Goal: Contribute content

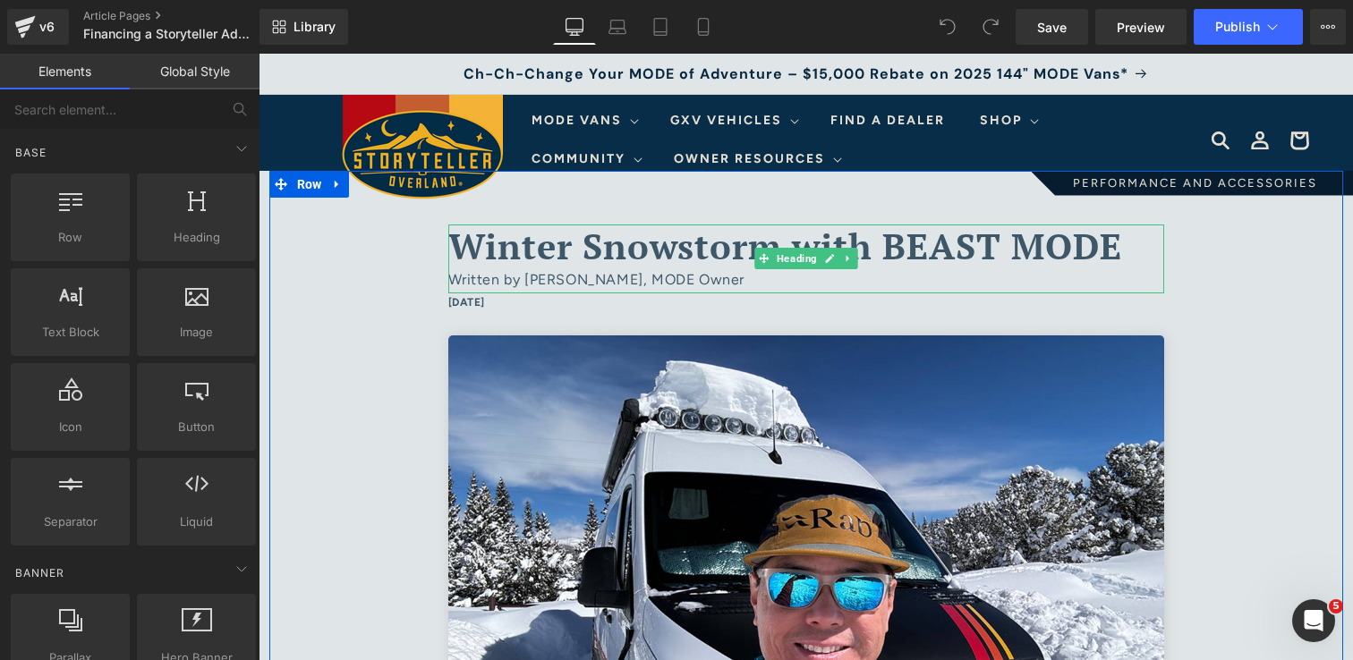
click at [939, 235] on span "Winter Snowstorm with BEAST MODE" at bounding box center [785, 245] width 674 height 47
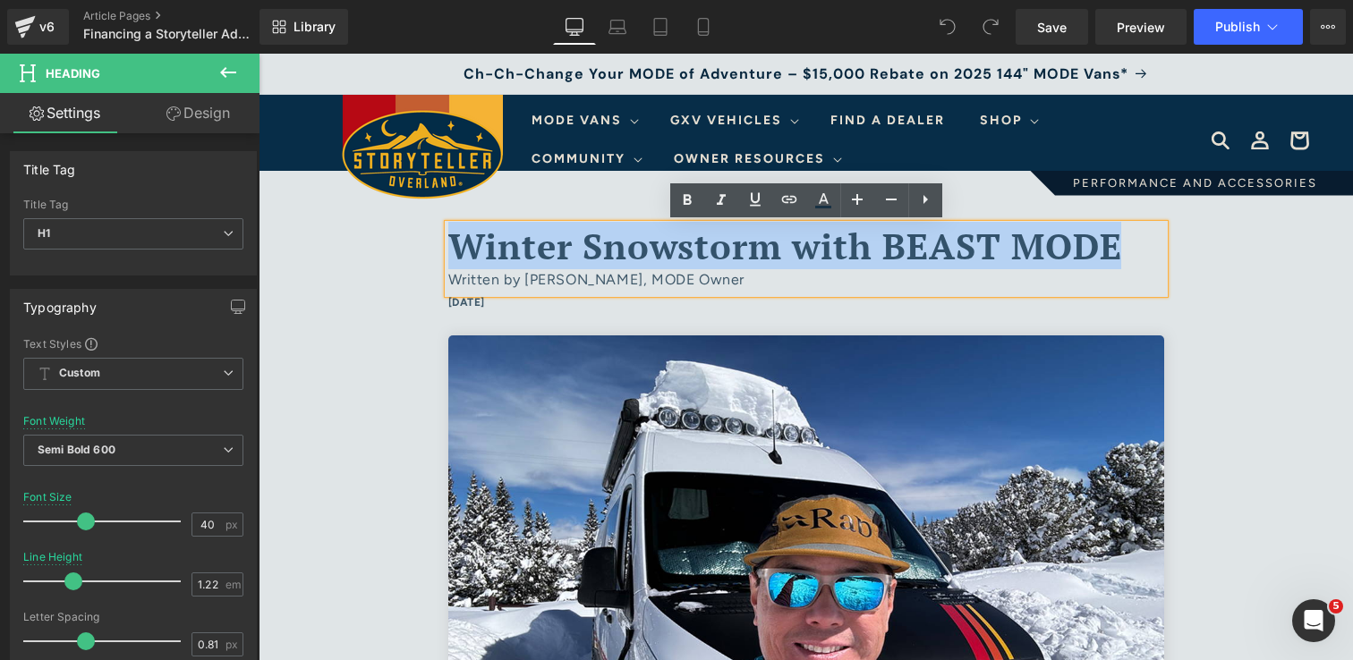
drag, startPoint x: 1117, startPoint y: 237, endPoint x: 450, endPoint y: 251, distance: 666.7
click at [450, 251] on span "Winter Snowstorm with BEAST MODE" at bounding box center [785, 245] width 674 height 47
paste div
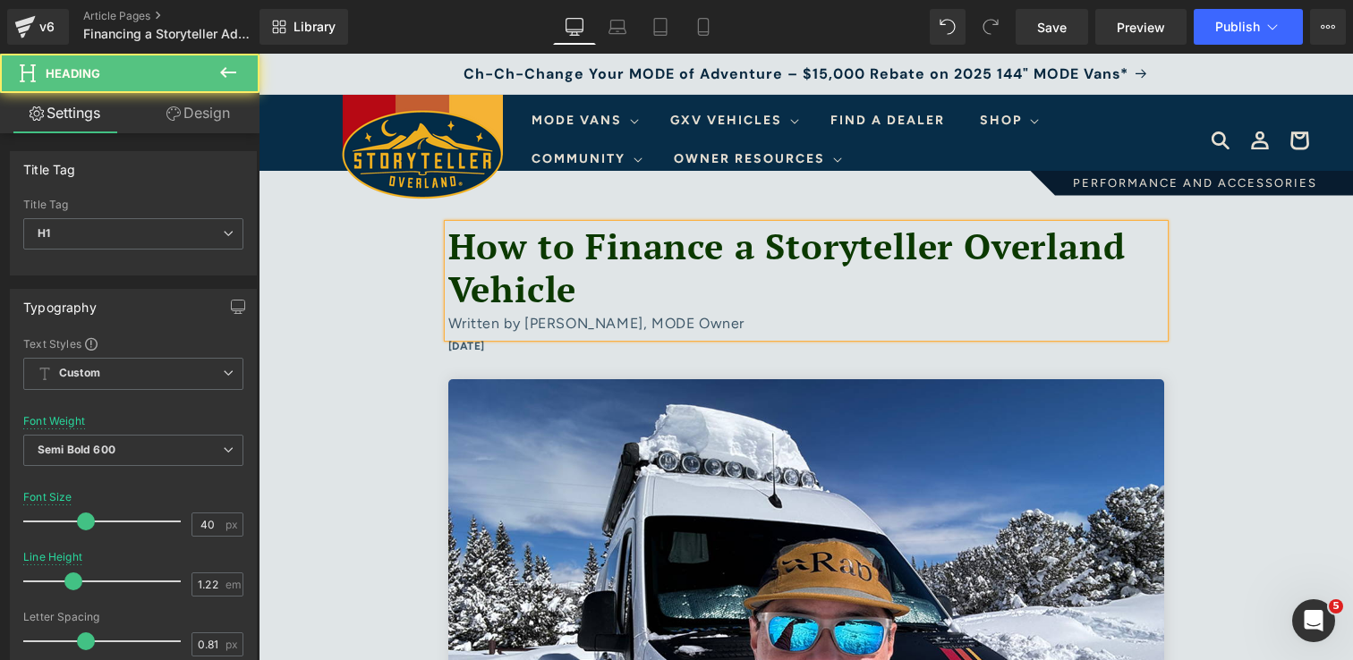
click at [585, 251] on font "How to Finance a Storyteller Overland Vehicle" at bounding box center [786, 267] width 677 height 91
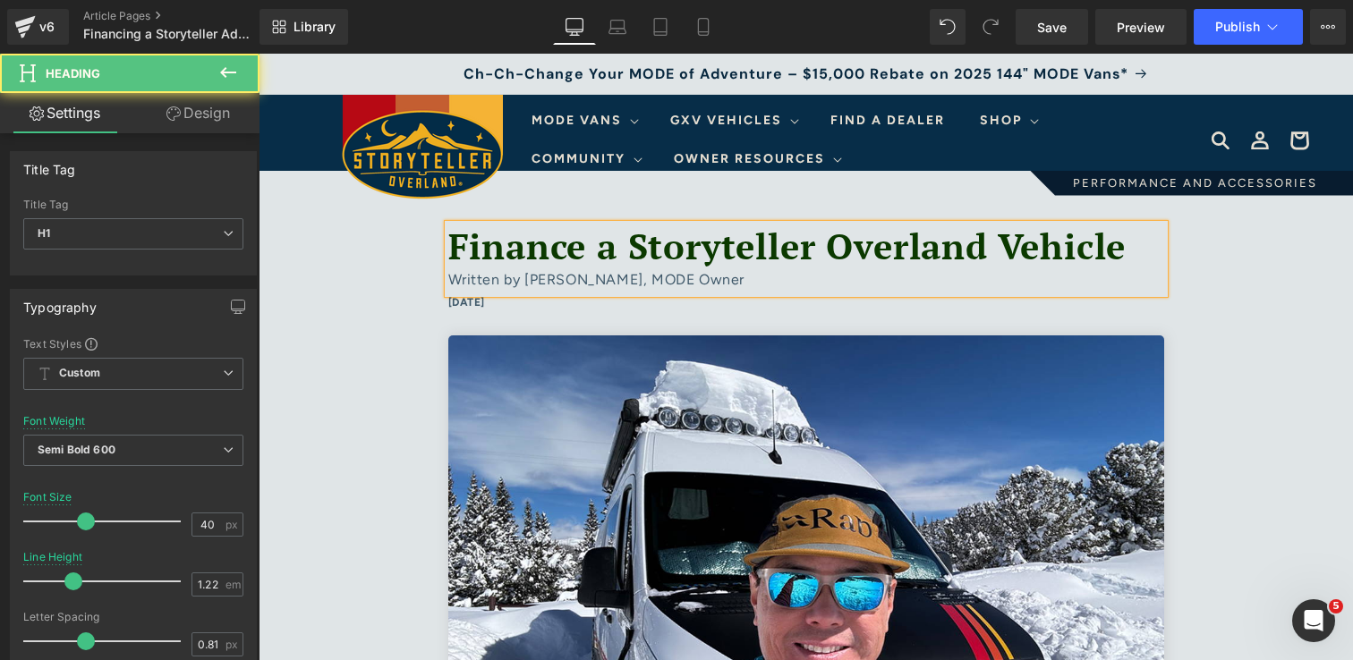
click at [591, 245] on font "Finance a Storyteller Overland Vehicle" at bounding box center [787, 245] width 678 height 47
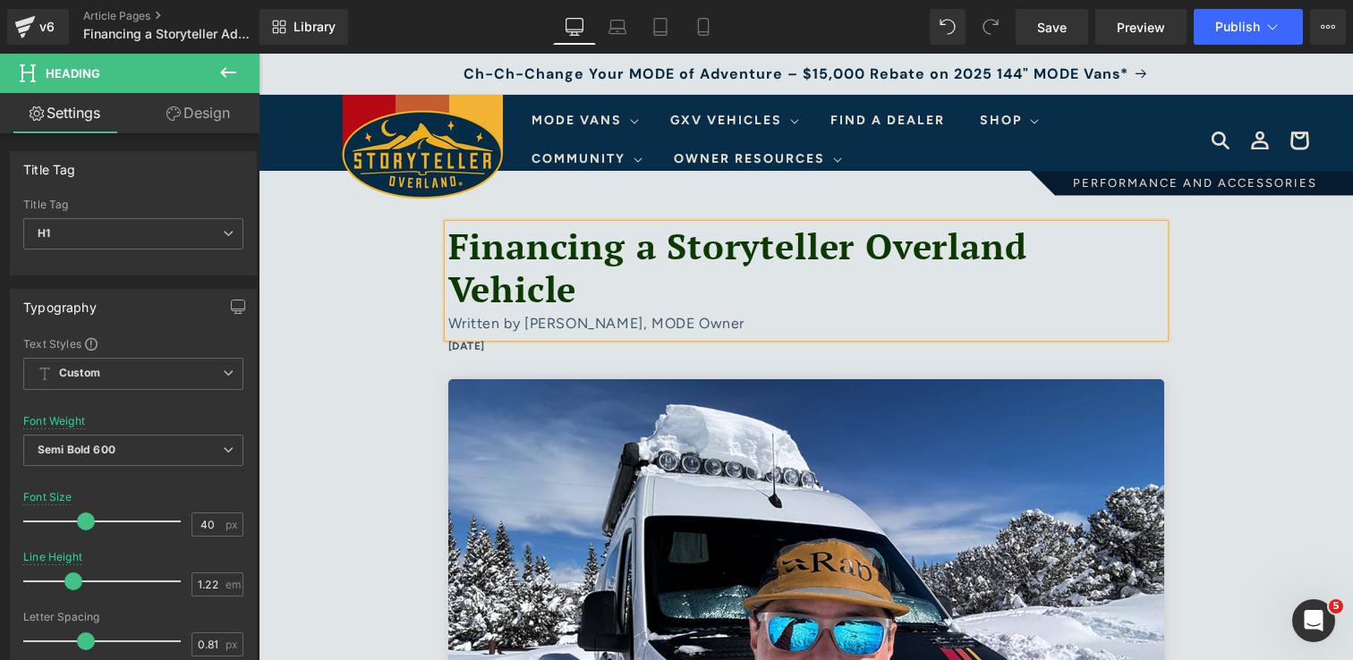
click at [455, 251] on font "Financing a Storyteller Overland Vehicle" at bounding box center [737, 267] width 579 height 91
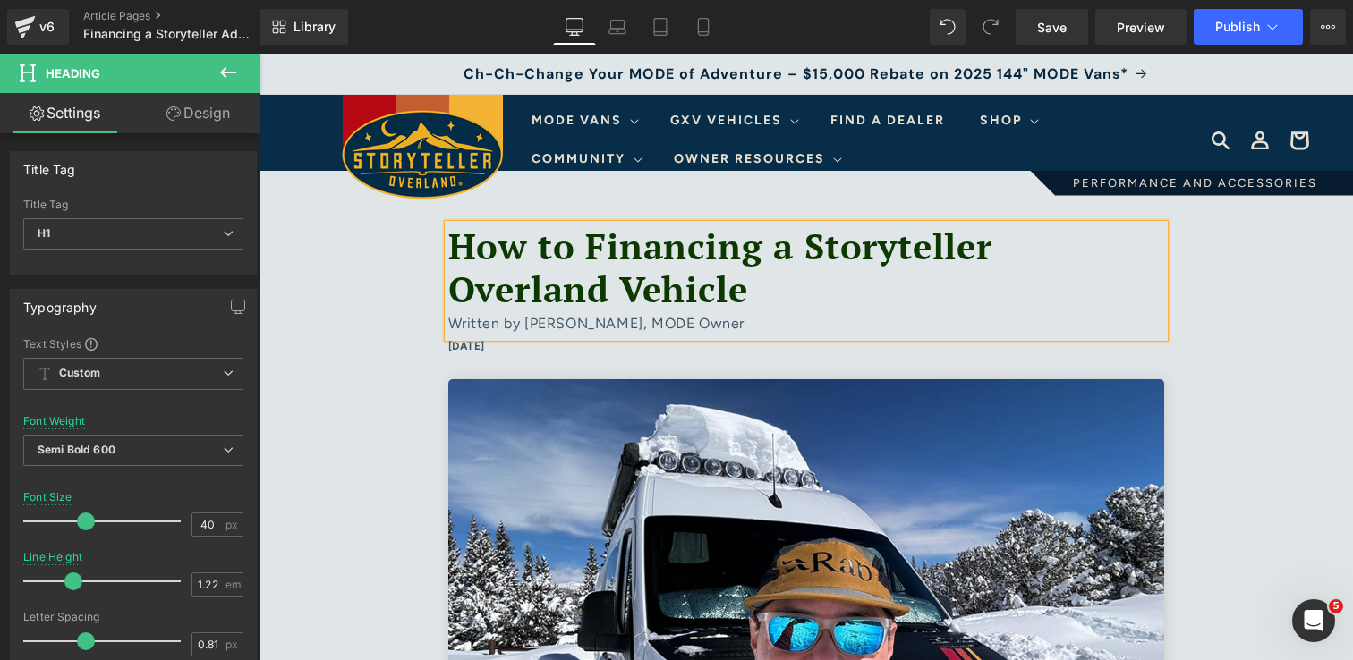
click at [757, 252] on font "How to Financing a Storyteller Overland Vehicle" at bounding box center [720, 267] width 544 height 91
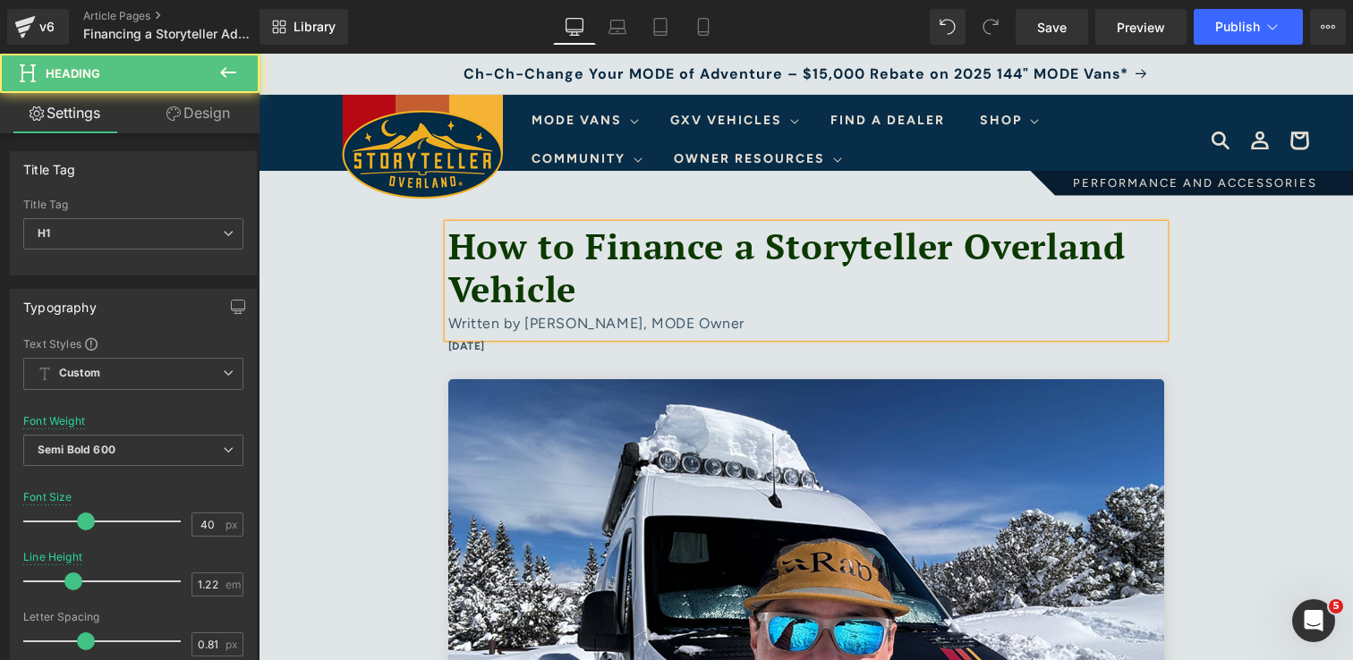
click at [758, 250] on font "How to Finance a Storyteller Overland Vehicle" at bounding box center [786, 267] width 677 height 91
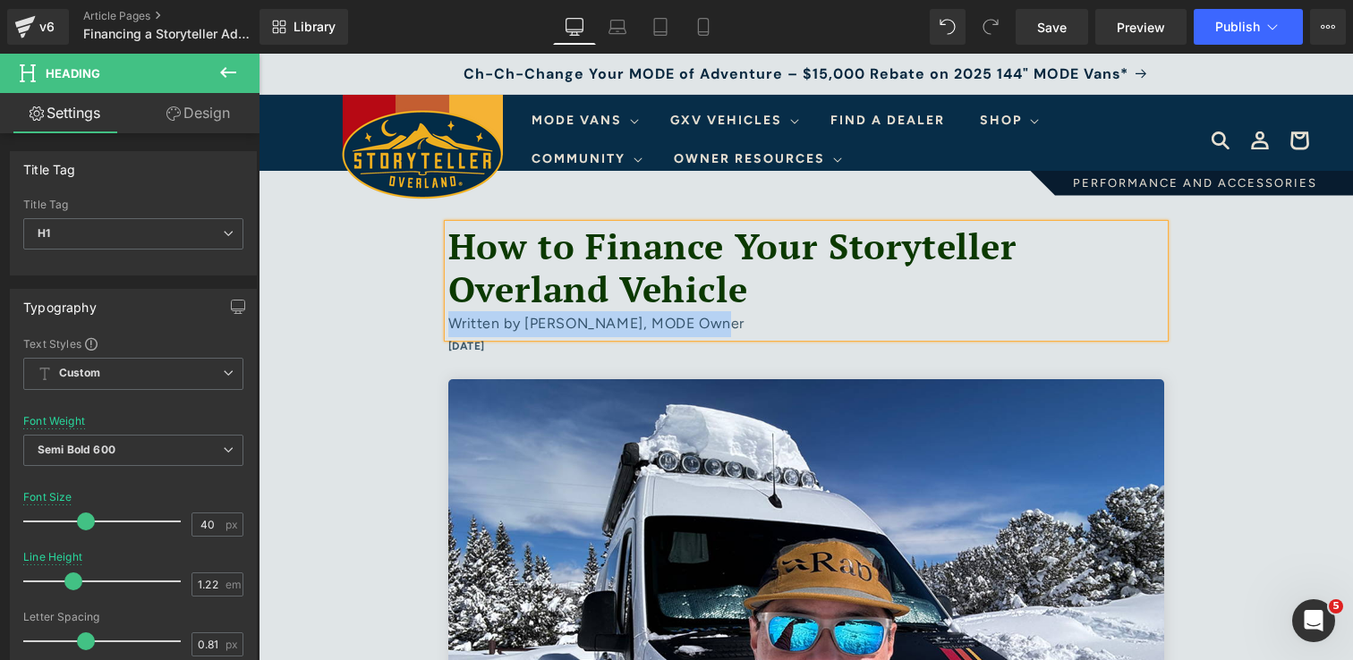
drag, startPoint x: 737, startPoint y: 330, endPoint x: 454, endPoint y: 327, distance: 283.7
click at [454, 327] on div "Written by [PERSON_NAME], MODE Owner" at bounding box center [806, 324] width 716 height 26
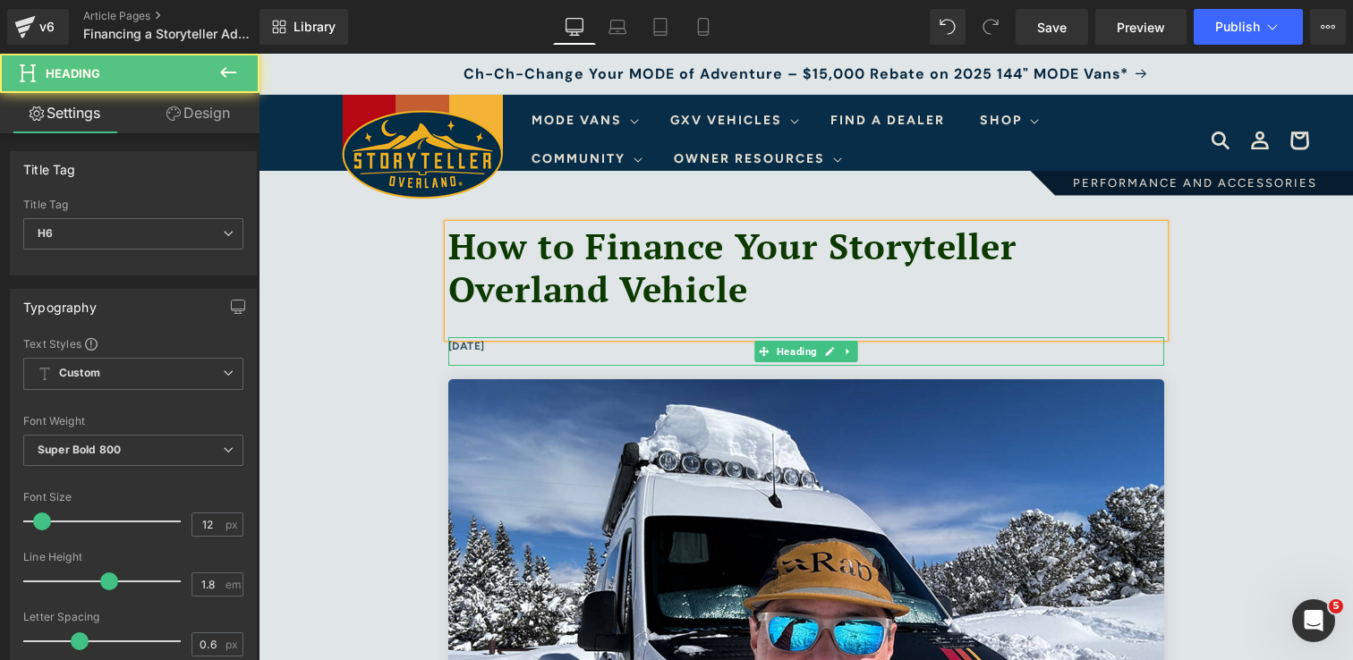
click at [547, 352] on h6 "[DATE]" at bounding box center [806, 347] width 716 height 20
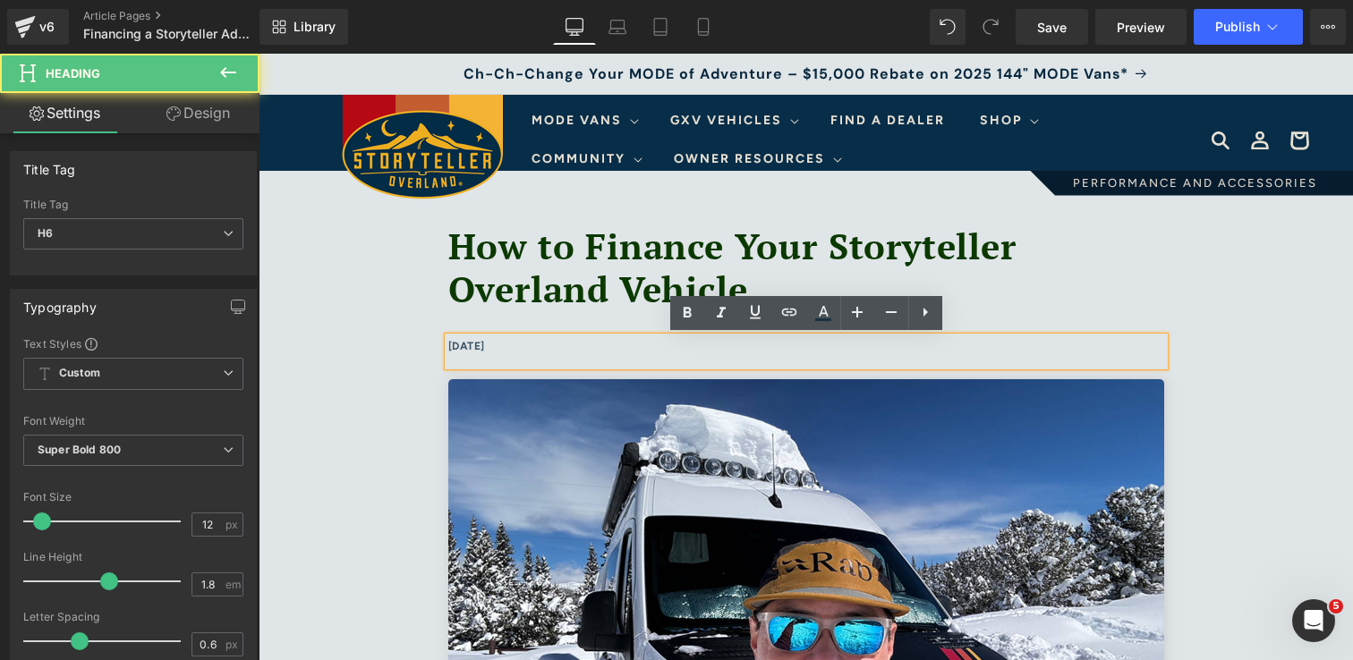
click at [521, 346] on h6 "[DATE]" at bounding box center [806, 347] width 716 height 20
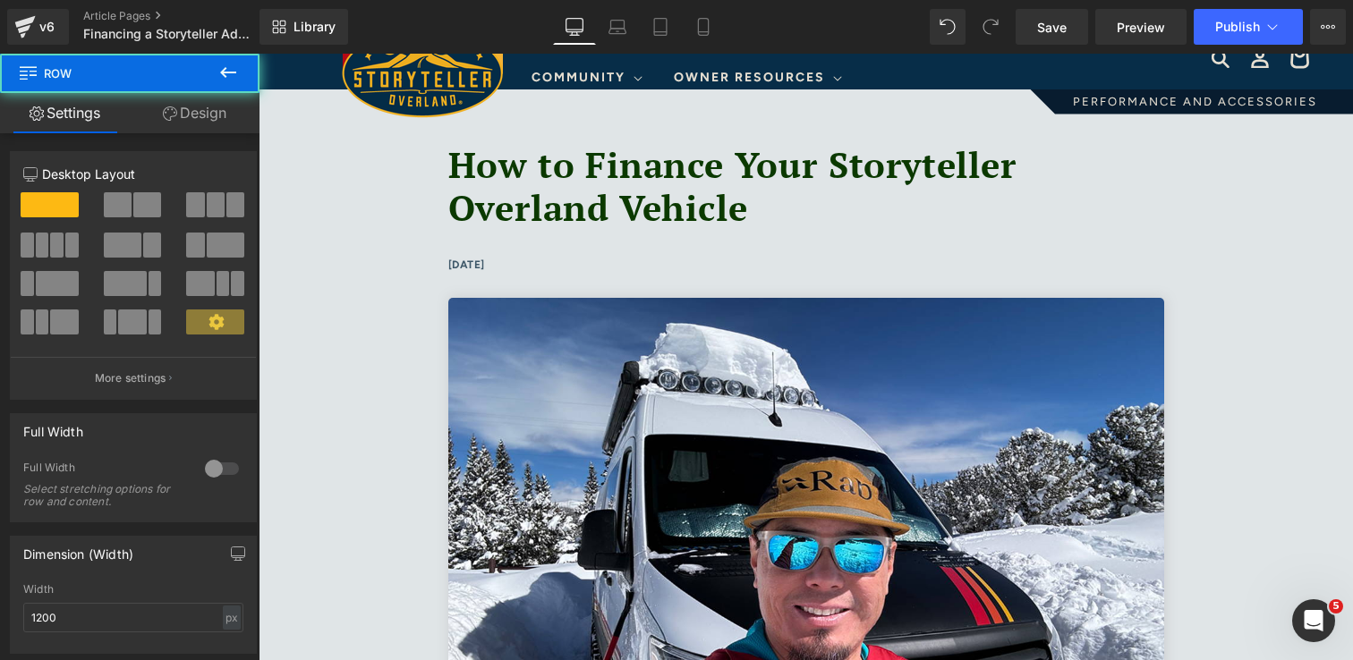
scroll to position [100, 0]
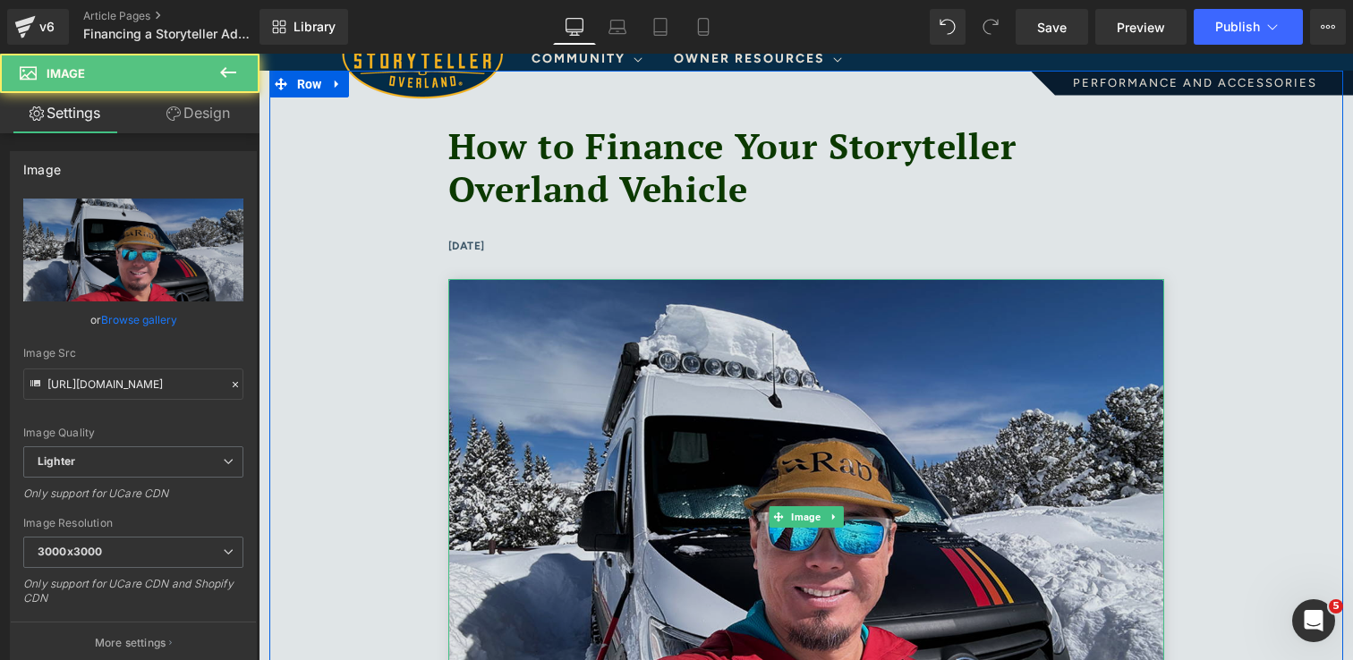
click at [1074, 412] on img at bounding box center [806, 517] width 716 height 477
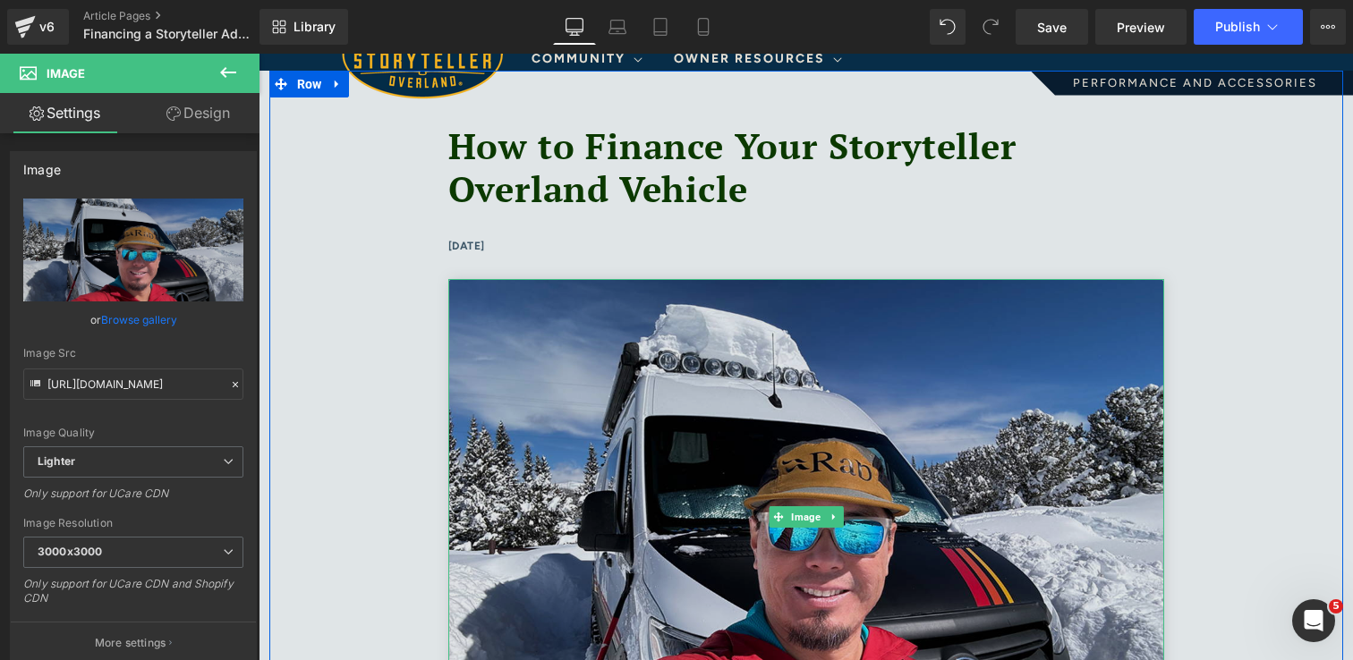
click at [914, 350] on img at bounding box center [806, 517] width 716 height 477
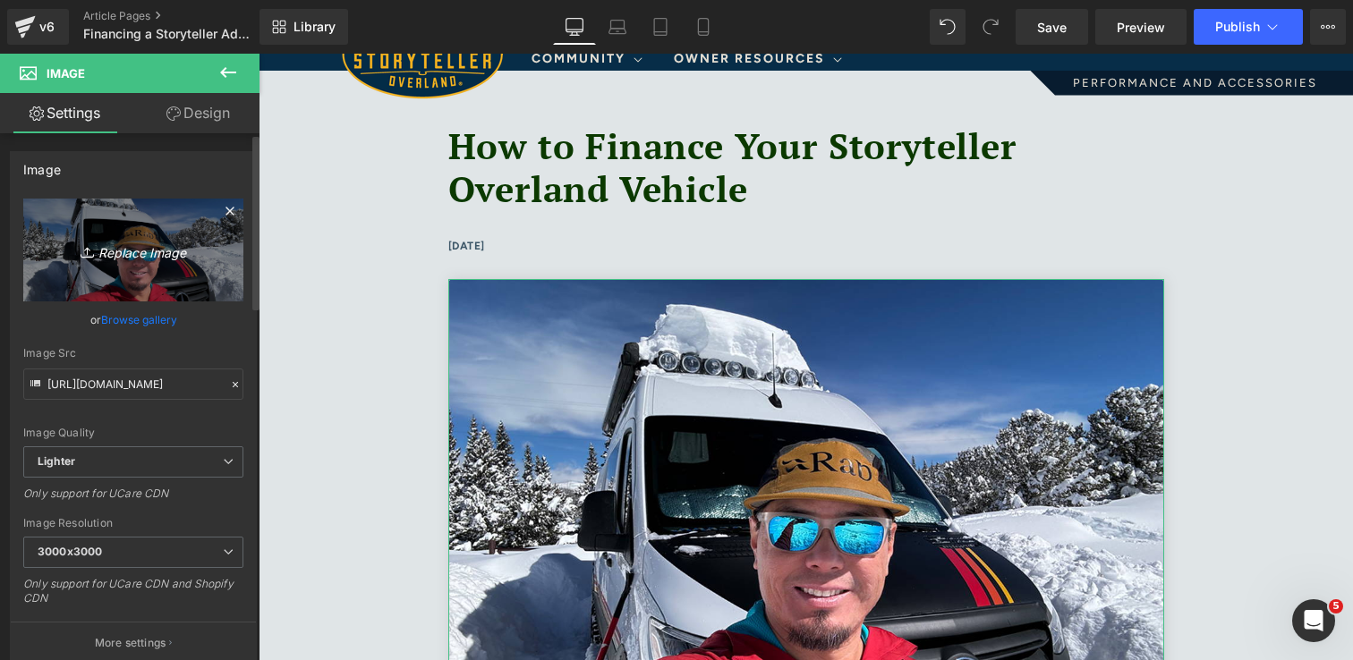
click at [133, 257] on icon "Replace Image" at bounding box center [133, 250] width 143 height 22
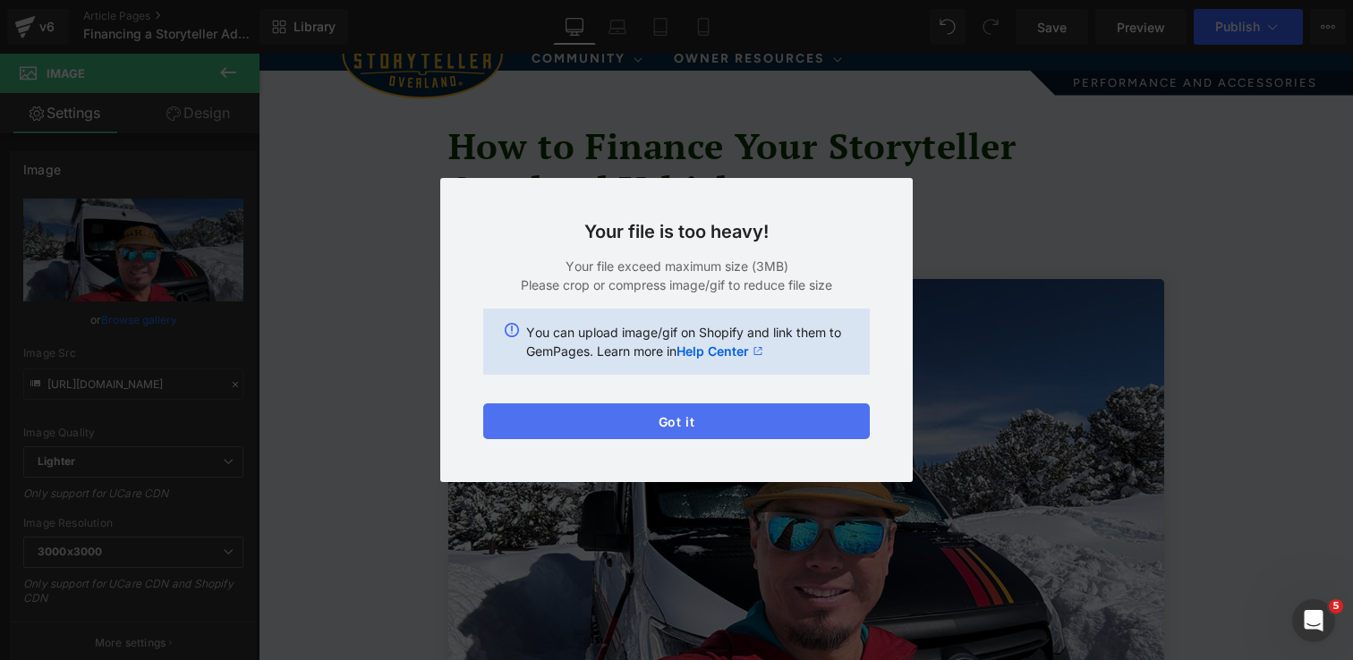
click at [783, 417] on button "Got it" at bounding box center [676, 422] width 387 height 36
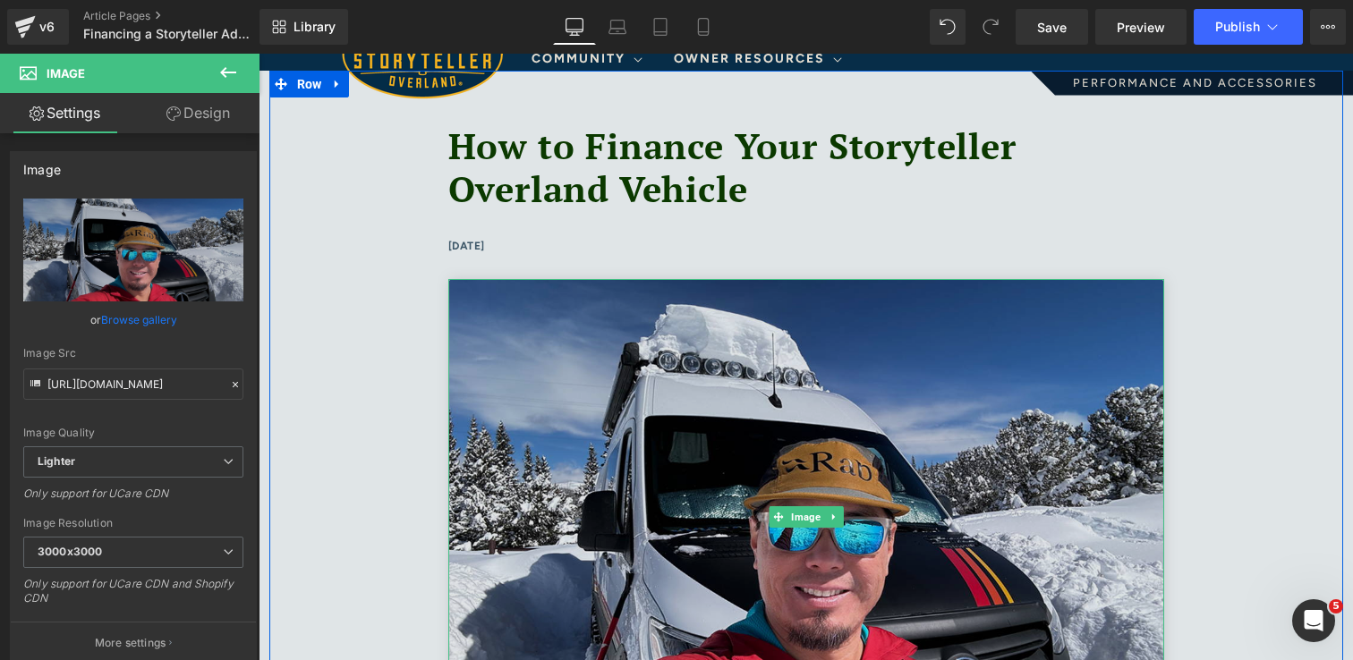
click at [935, 419] on img at bounding box center [806, 517] width 716 height 477
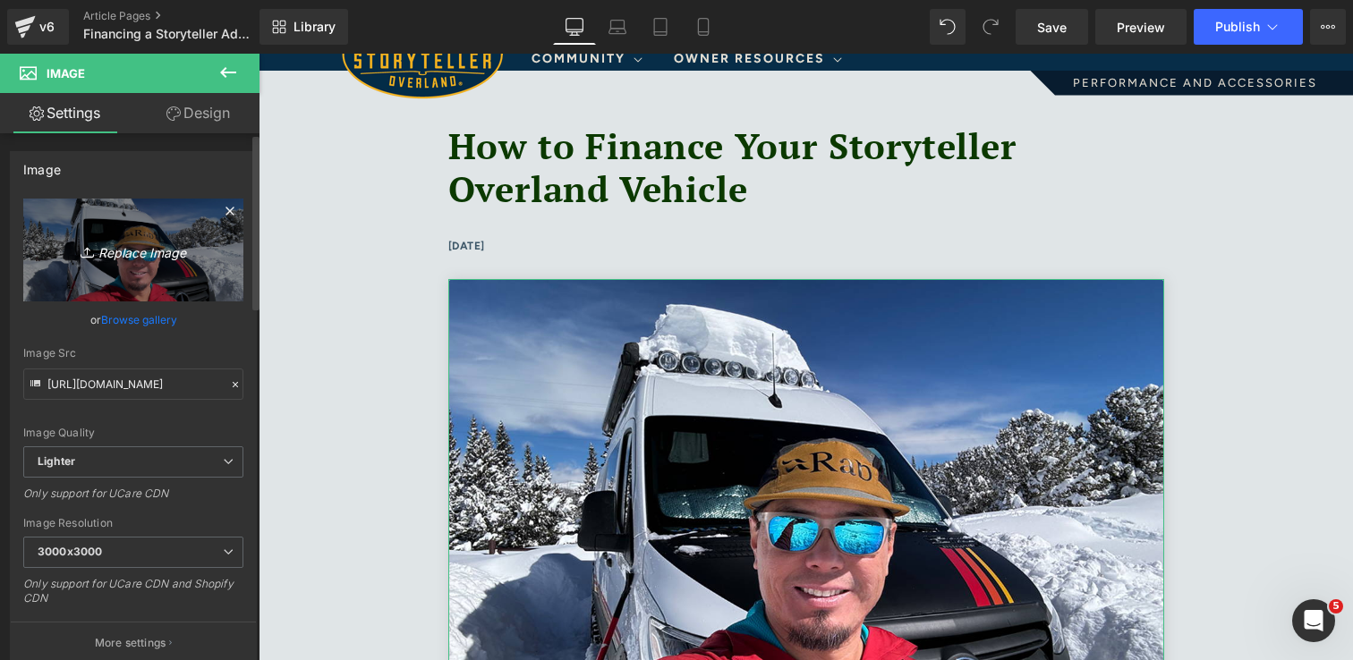
click at [149, 257] on icon "Replace Image" at bounding box center [133, 250] width 143 height 22
type input "C:\fakepath\Van Lineup 1.jpg"
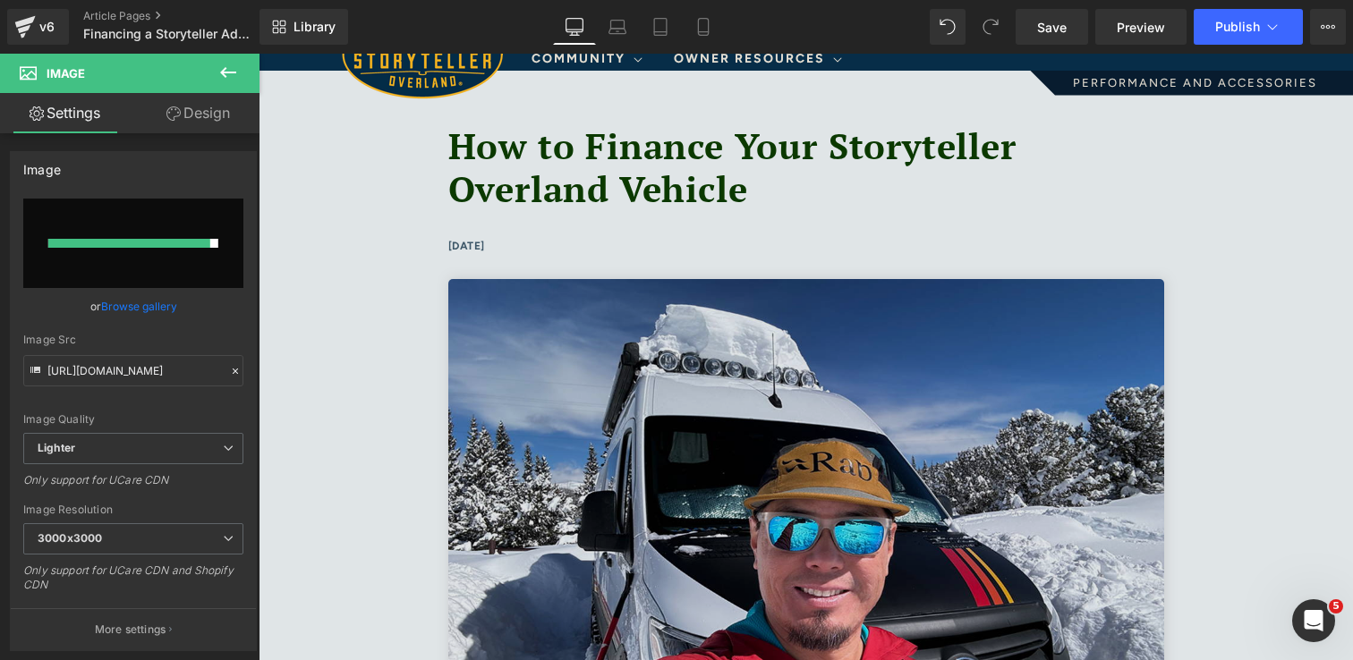
type input "[URL][DOMAIN_NAME]"
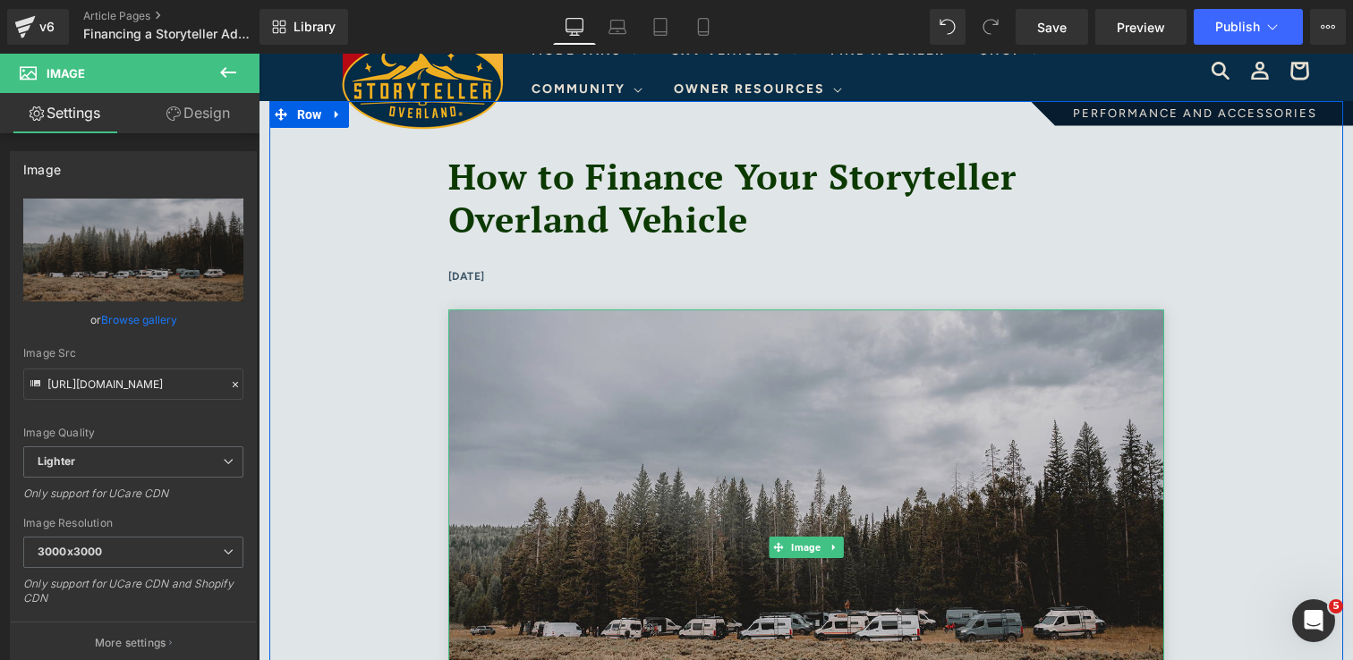
scroll to position [0, 0]
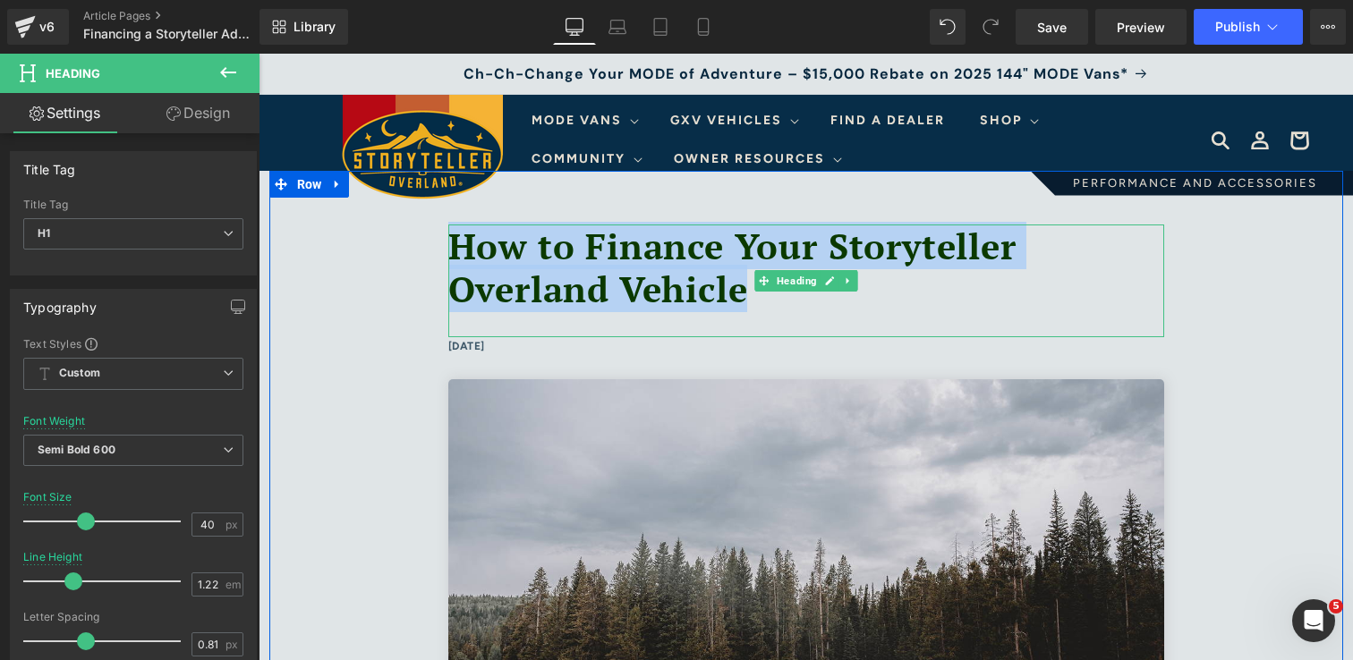
drag, startPoint x: 748, startPoint y: 294, endPoint x: 460, endPoint y: 242, distance: 292.9
click at [460, 242] on font "How to Finance Your Storyteller Overland Vehicle" at bounding box center [732, 267] width 568 height 91
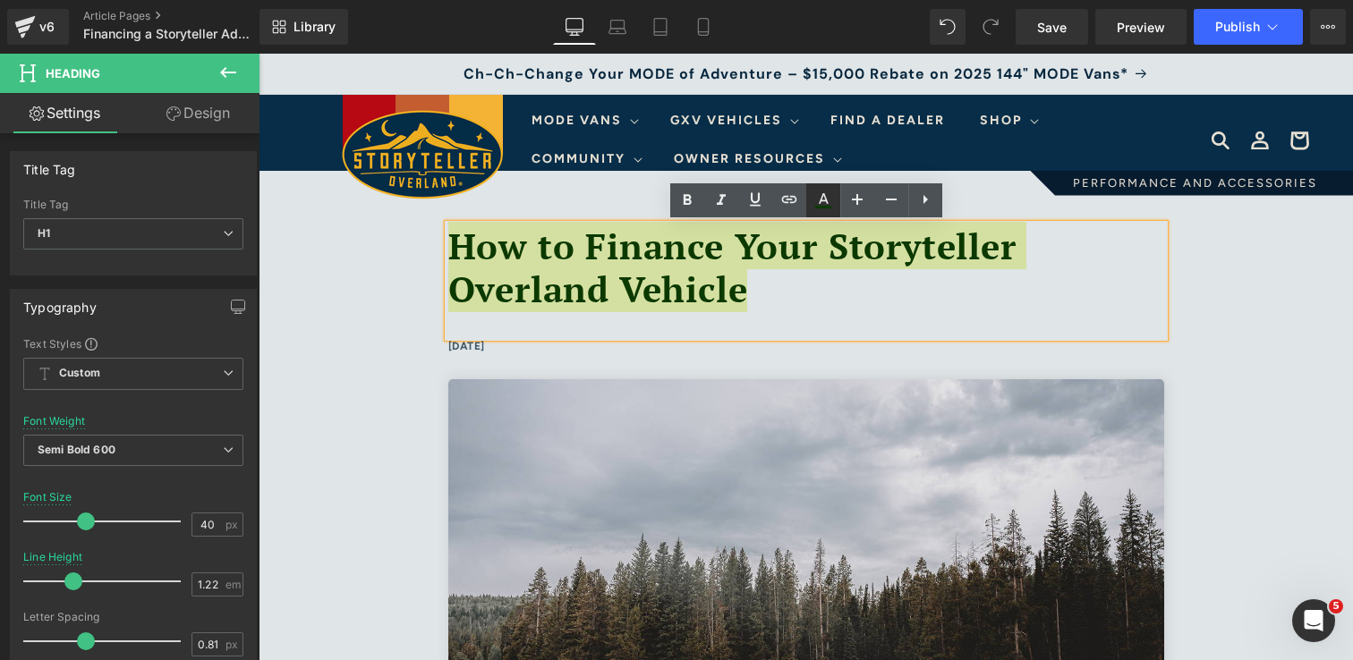
click at [825, 200] on icon at bounding box center [822, 200] width 21 height 21
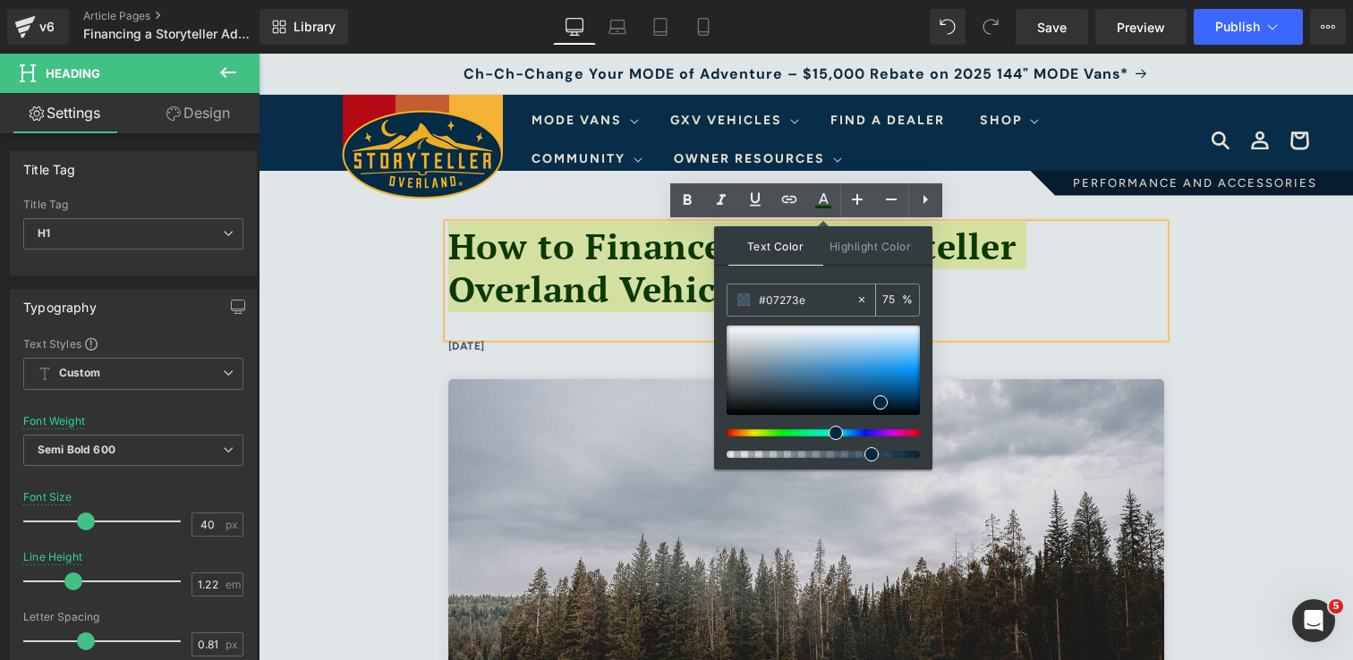
click at [815, 299] on input "#07273e" at bounding box center [807, 300] width 97 height 20
paste input "6273E"
type input "#06273E"
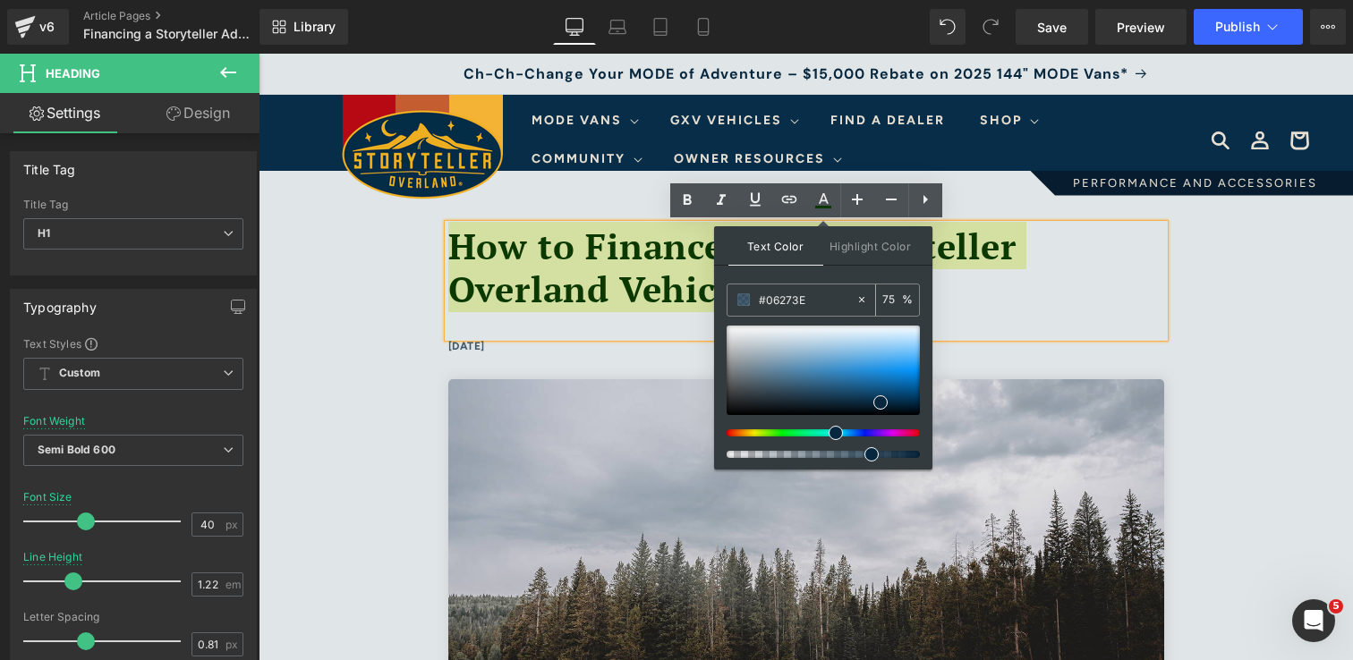
type input "100"
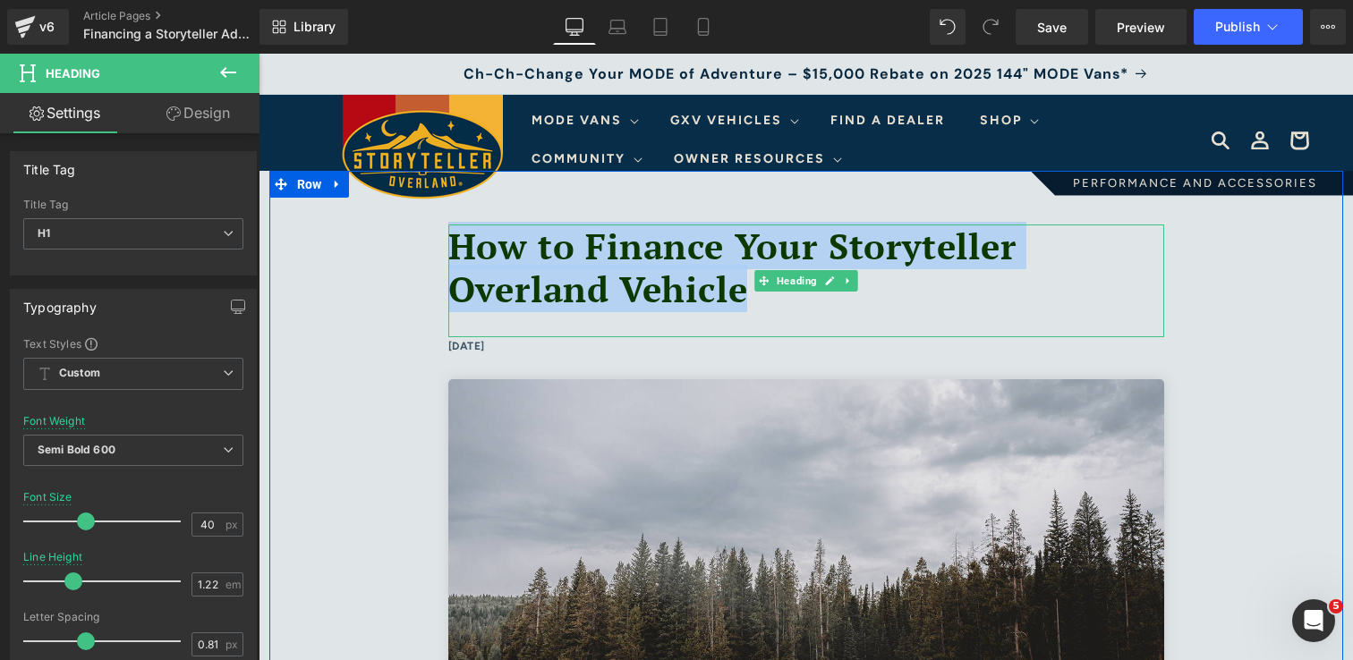
drag, startPoint x: 752, startPoint y: 300, endPoint x: 455, endPoint y: 242, distance: 302.5
click at [455, 242] on h1 "How to Finance Your Storyteller Overland Vehicle" at bounding box center [806, 269] width 716 height 88
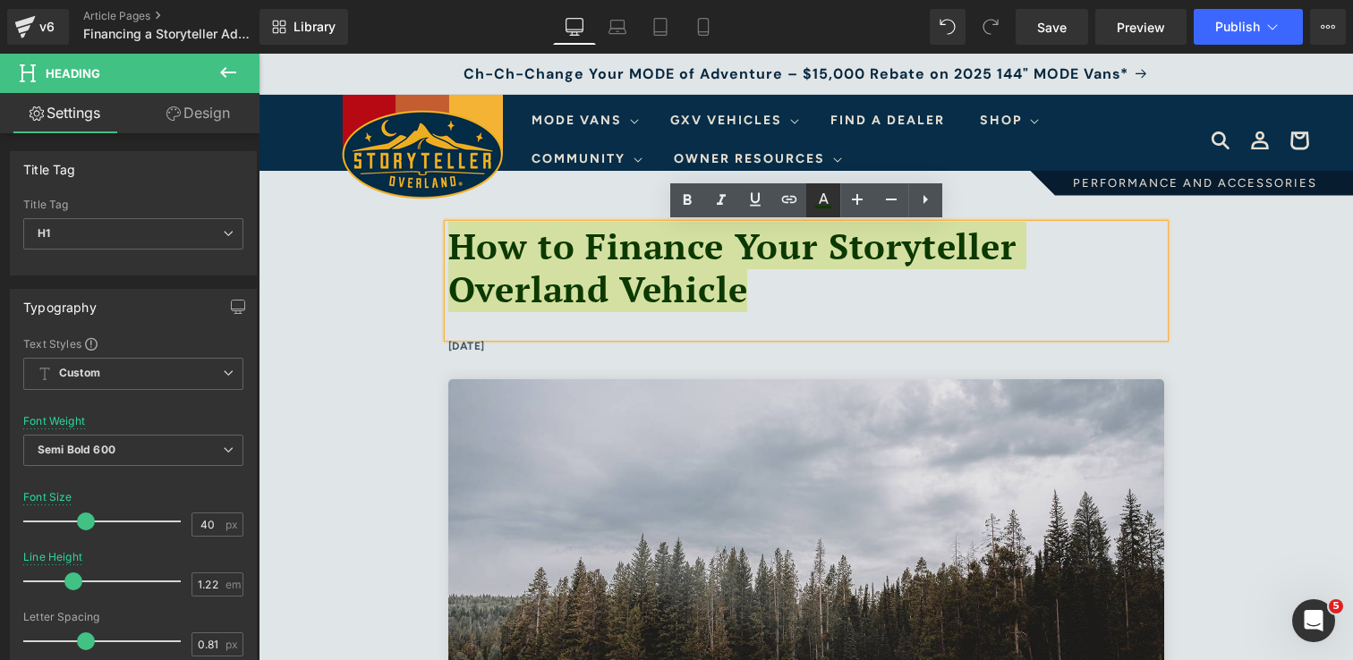
click at [833, 199] on link at bounding box center [823, 200] width 34 height 34
type input "#07273e"
type input "75"
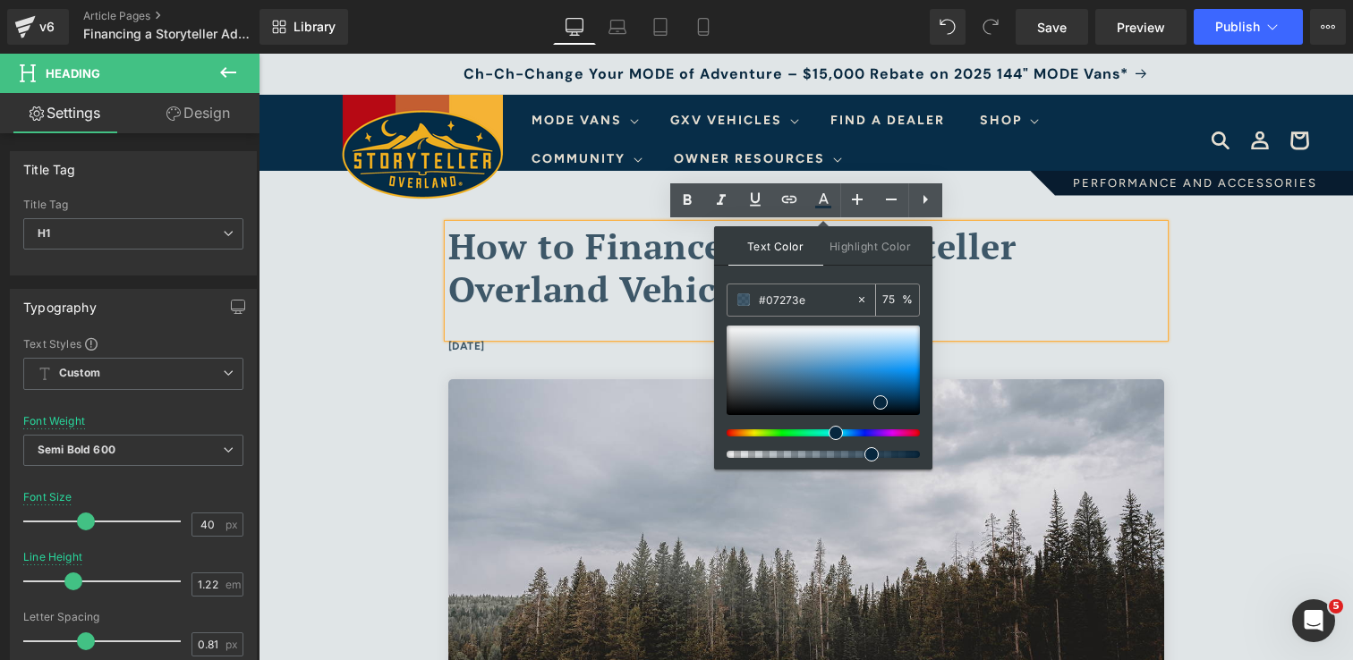
click at [816, 307] on input "#07273e" at bounding box center [807, 300] width 97 height 20
paste input "6273E"
type input "#06273E"
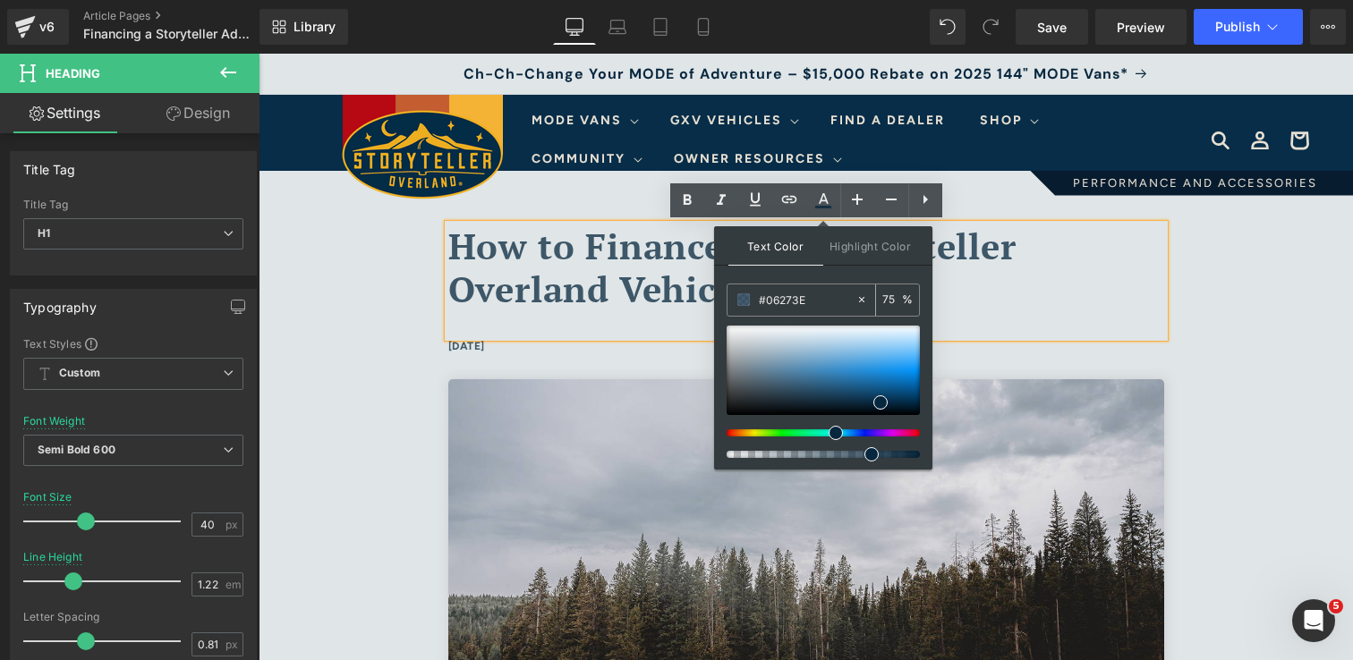
type input "100"
type input "#06273e"
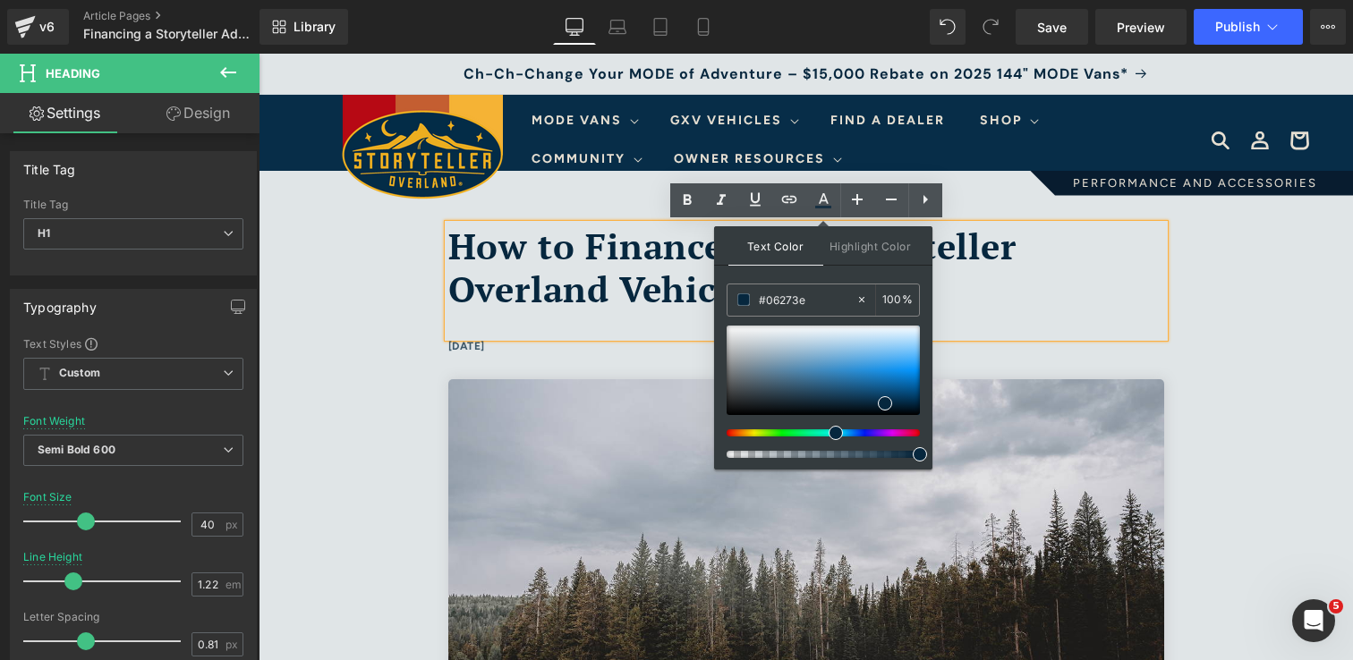
click at [861, 269] on div "Text Color Highlight Color rgba(6, 39, 62, 1) #06273e 100 % transparent transpa…" at bounding box center [823, 347] width 218 height 243
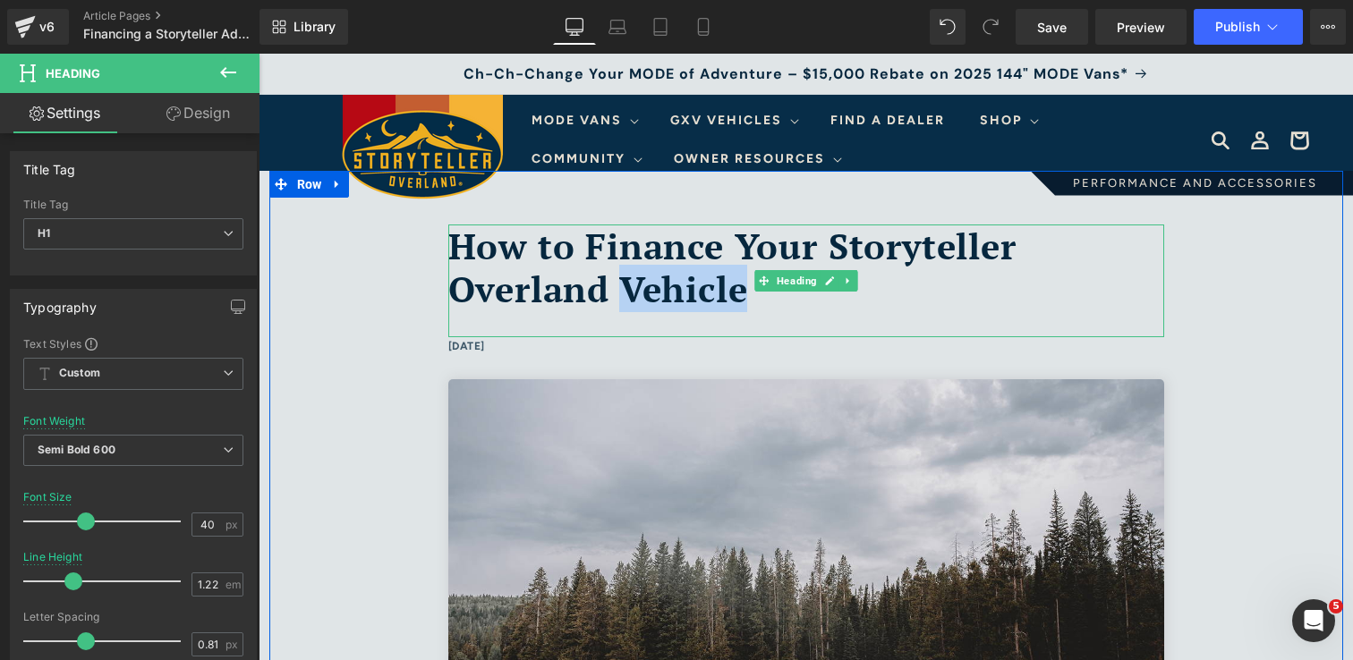
drag, startPoint x: 749, startPoint y: 300, endPoint x: 630, endPoint y: 299, distance: 119.0
click at [630, 299] on span "How to Finance Your Storyteller Overland Vehicle" at bounding box center [732, 267] width 568 height 91
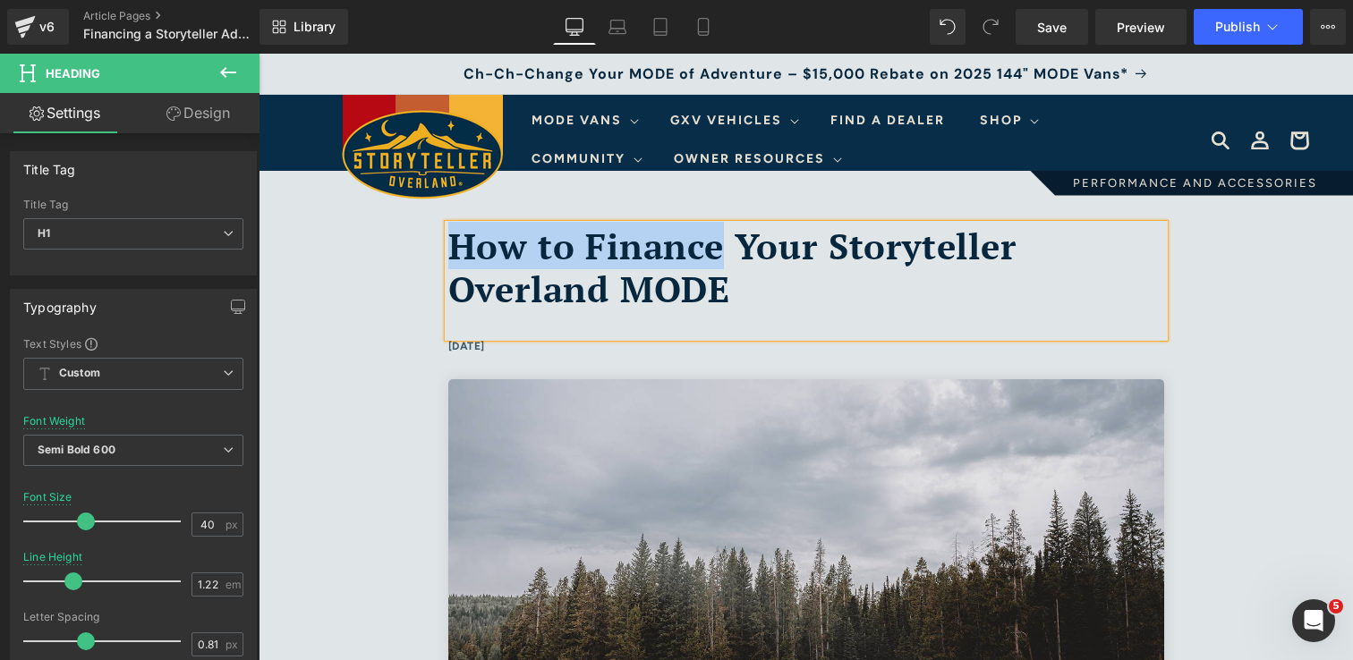
drag, startPoint x: 726, startPoint y: 258, endPoint x: 461, endPoint y: 253, distance: 264.9
click at [461, 253] on span "How to Finance Your Storyteller Overland MODE" at bounding box center [732, 267] width 568 height 91
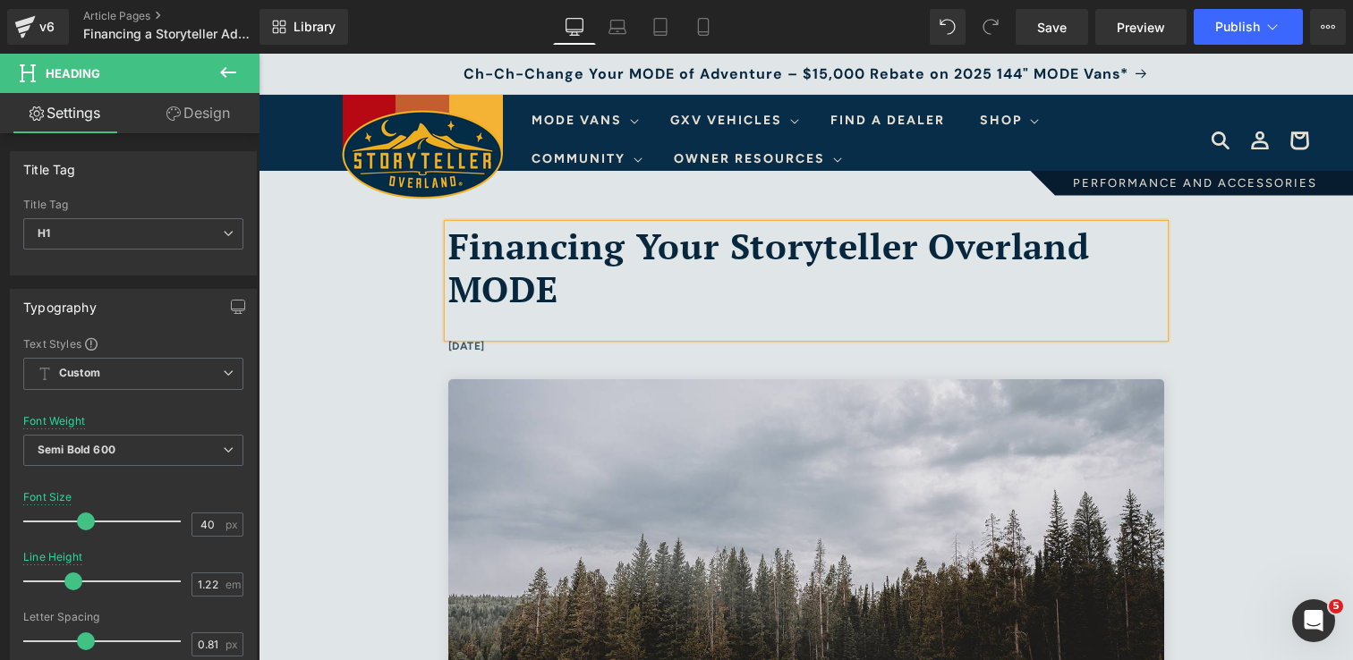
click at [578, 295] on h1 "Financing Your Storyteller Overland MODE" at bounding box center [806, 269] width 716 height 88
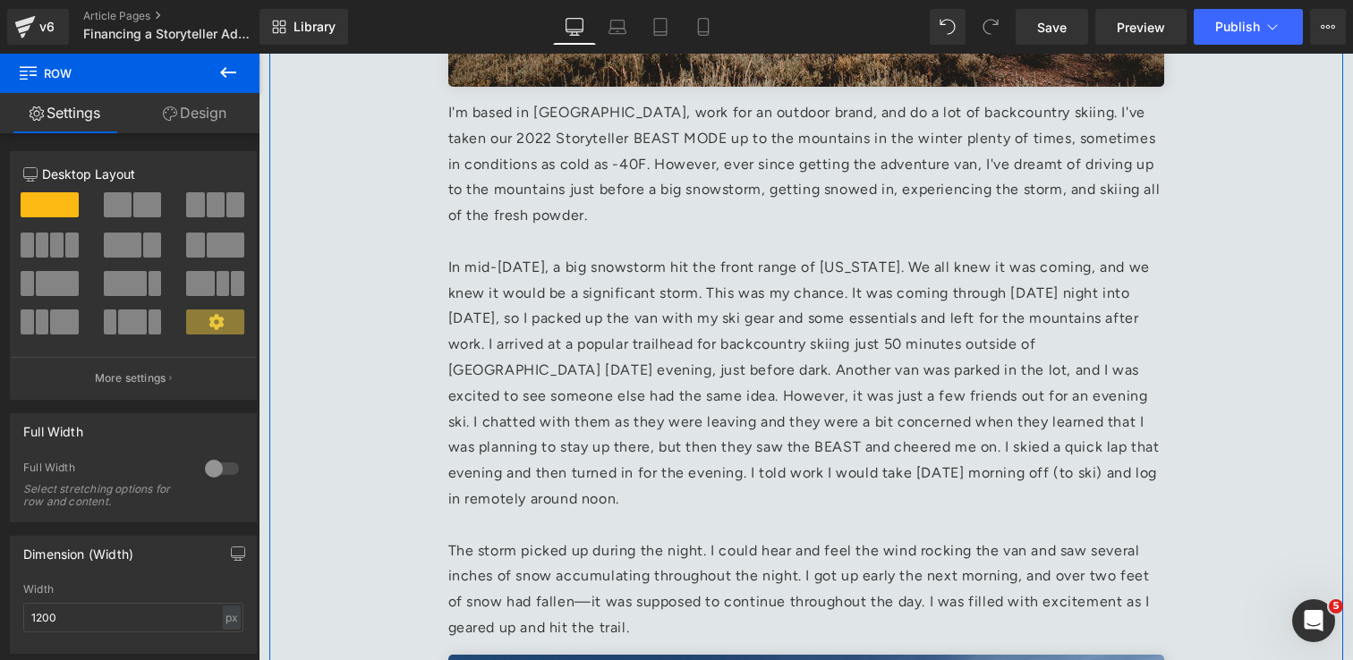
scroll to position [700, 0]
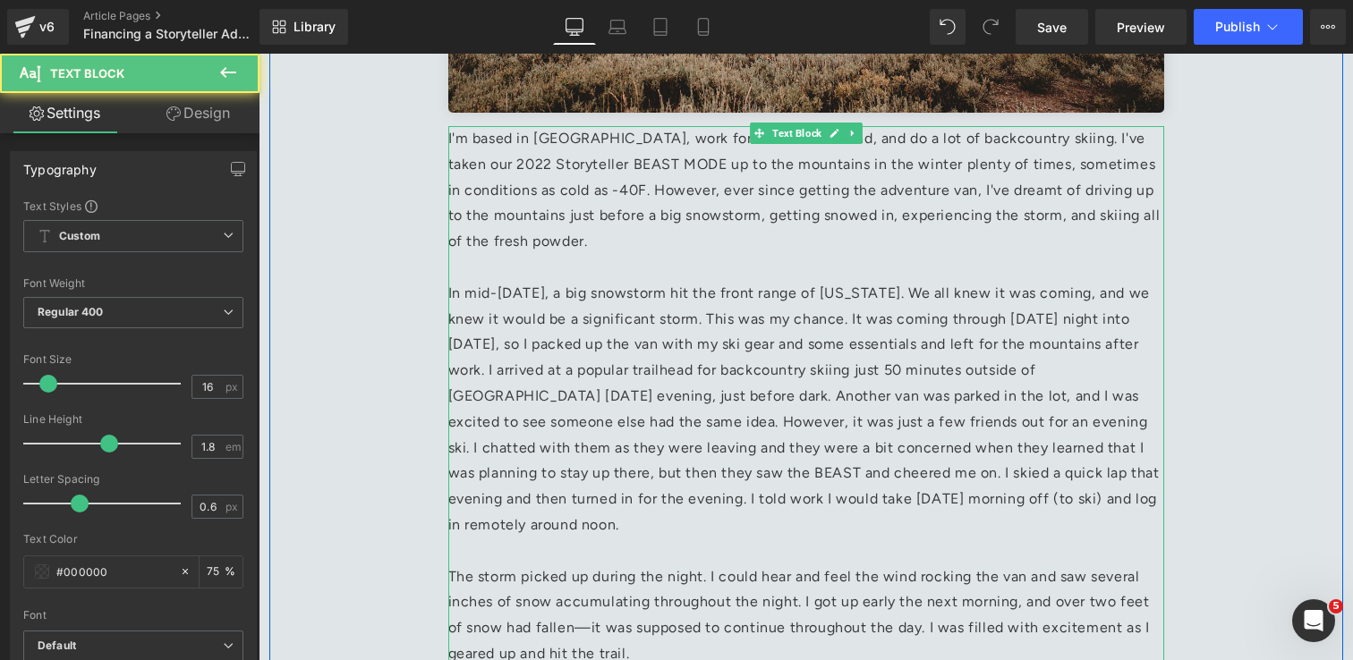
click at [751, 224] on p "I'm based in [GEOGRAPHIC_DATA], work for an outdoor brand, and do a lot of back…" at bounding box center [806, 190] width 716 height 129
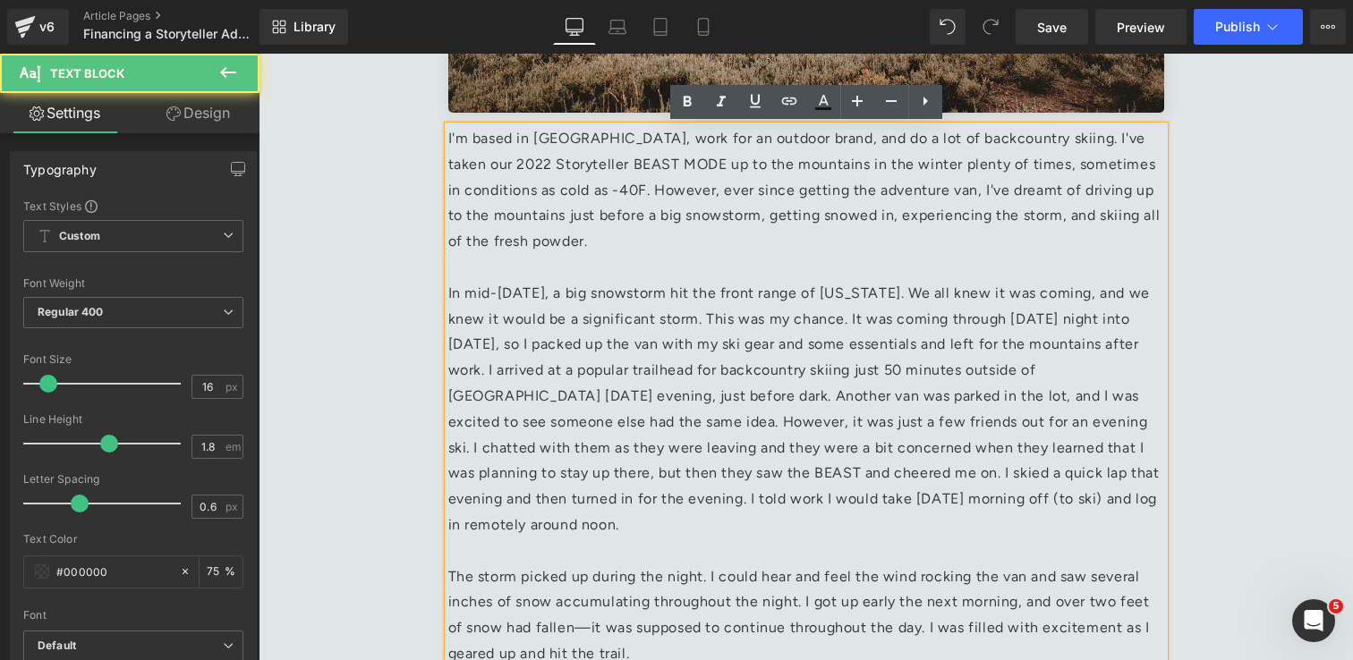
click at [744, 216] on p "I'm based in [GEOGRAPHIC_DATA], work for an outdoor brand, and do a lot of back…" at bounding box center [806, 190] width 716 height 129
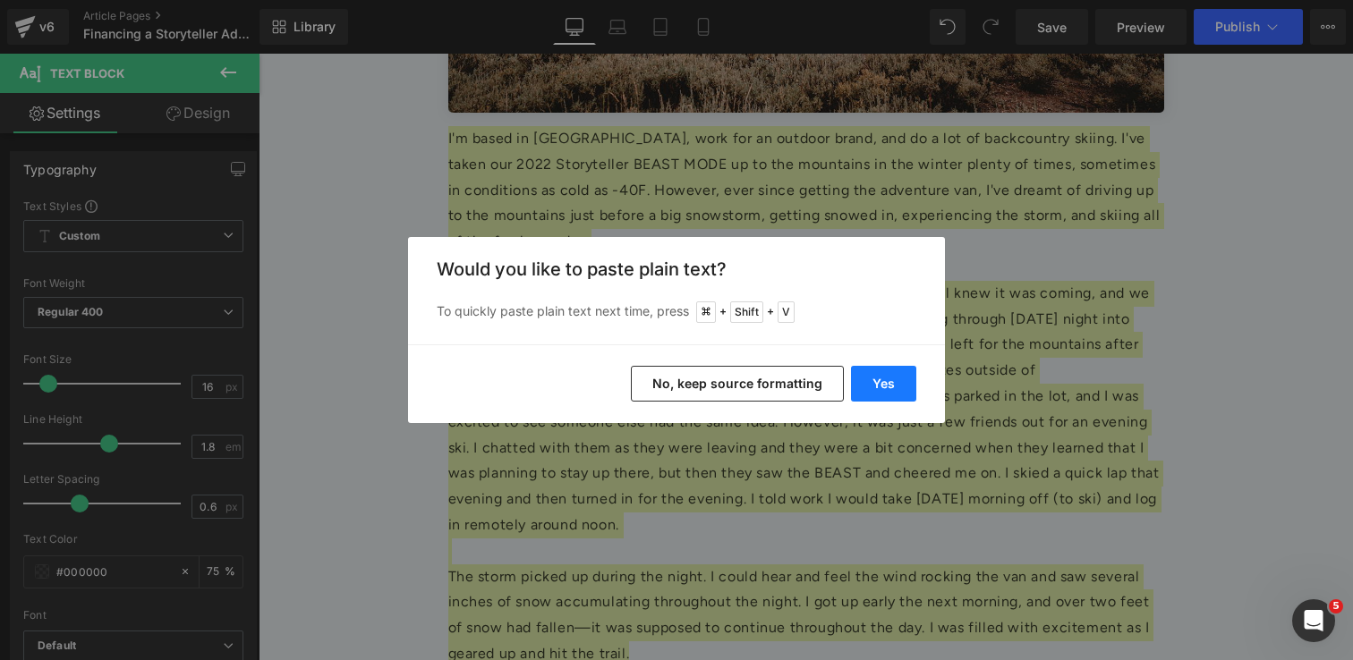
click at [885, 386] on button "Yes" at bounding box center [883, 384] width 65 height 36
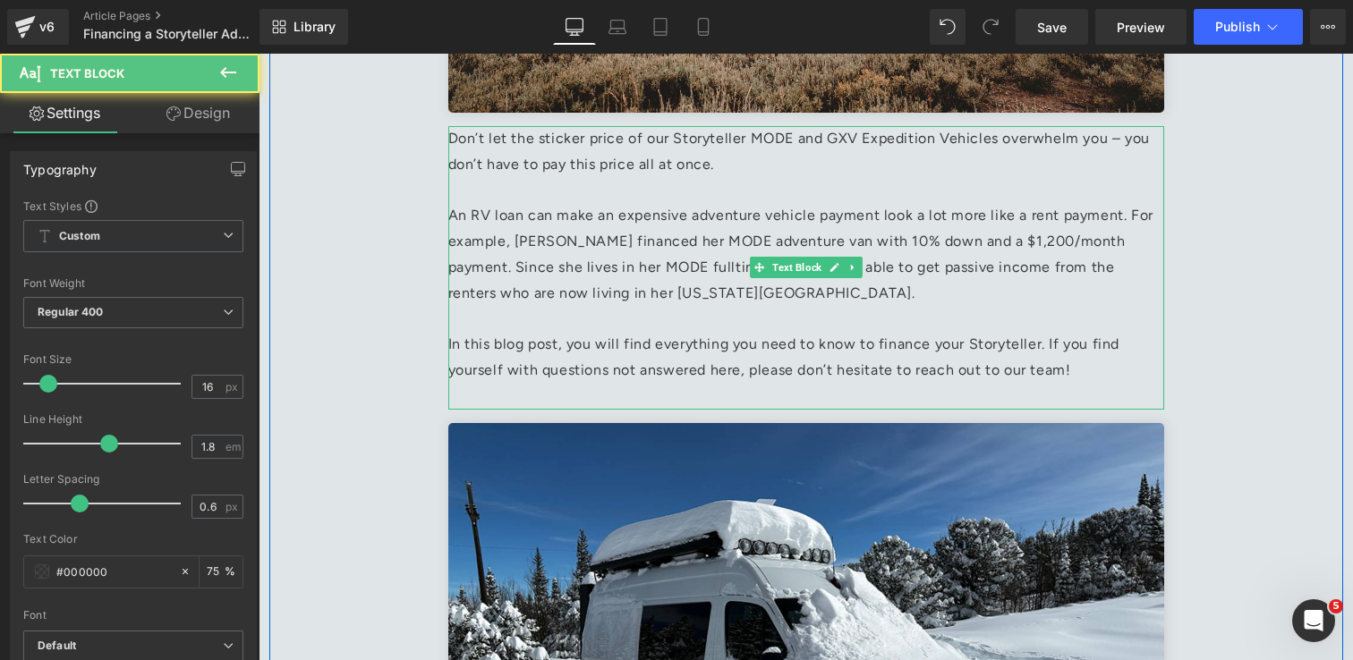
click at [764, 163] on p "Don’t let the sticker price of our Storyteller MODE and GXV Expedition Vehicles…" at bounding box center [806, 152] width 716 height 52
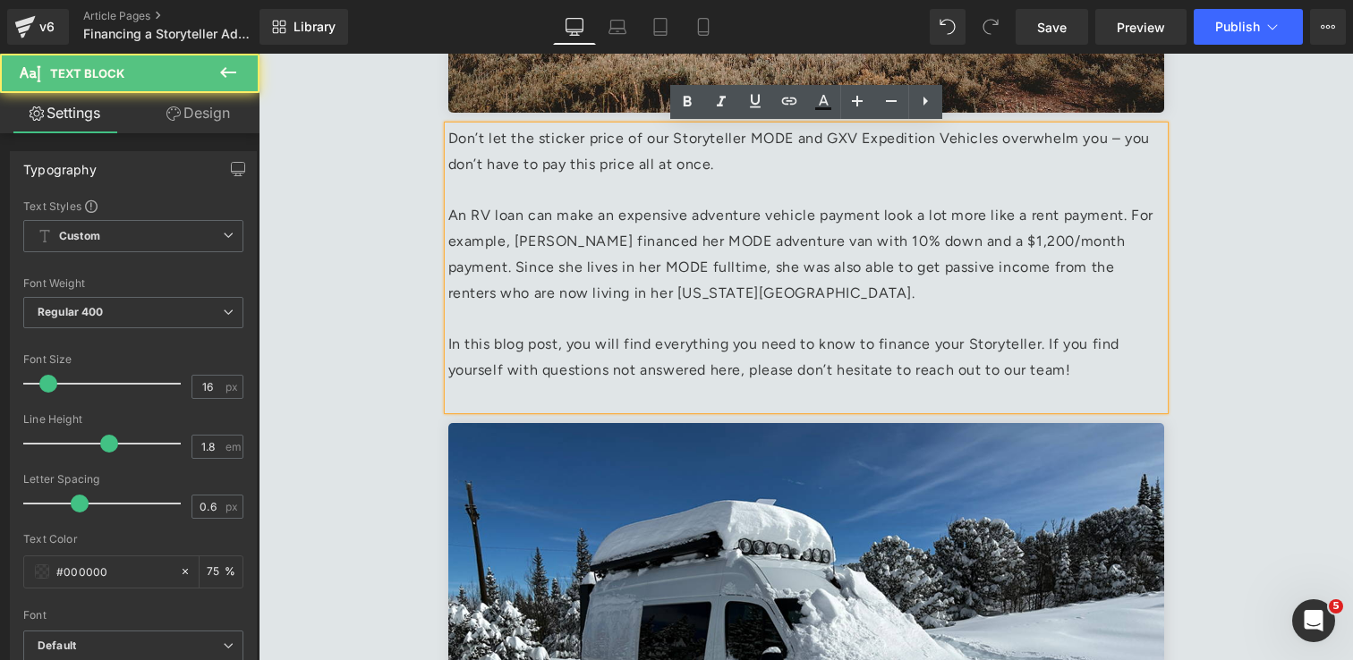
click at [1081, 381] on p "In this blog post, you will find everything you need to know to finance your St…" at bounding box center [806, 358] width 716 height 52
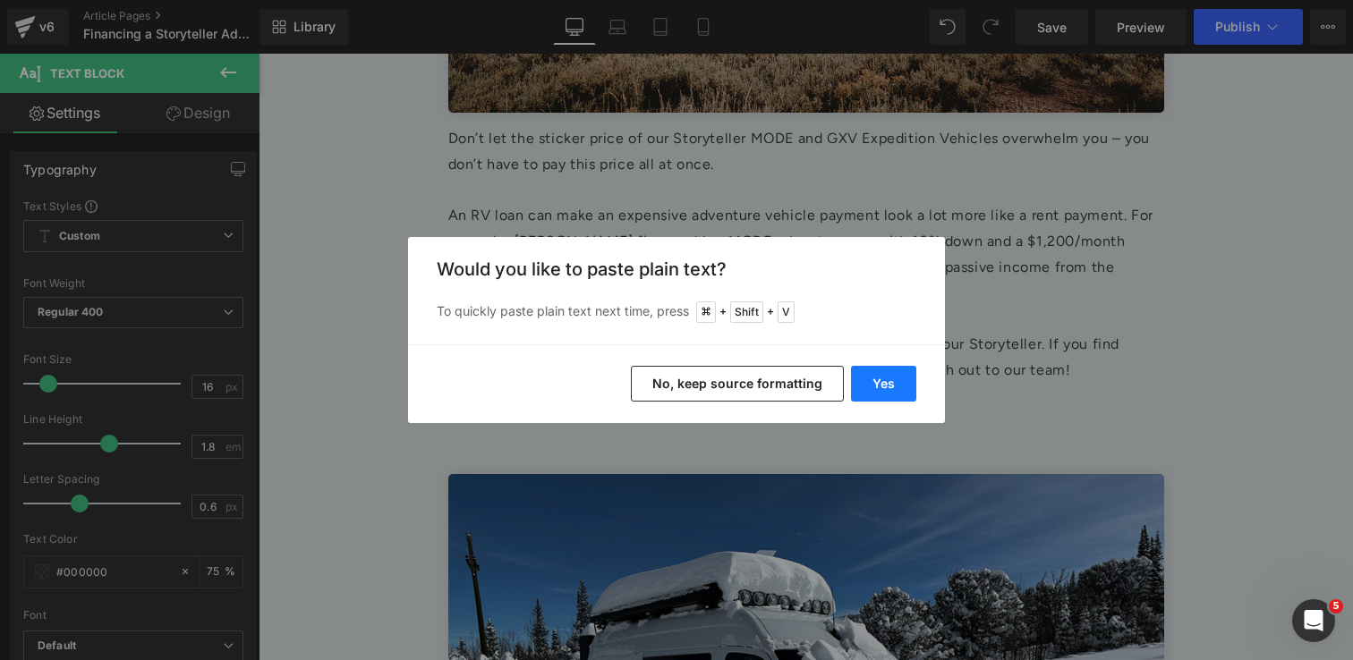
click at [892, 366] on button "Yes" at bounding box center [883, 384] width 65 height 36
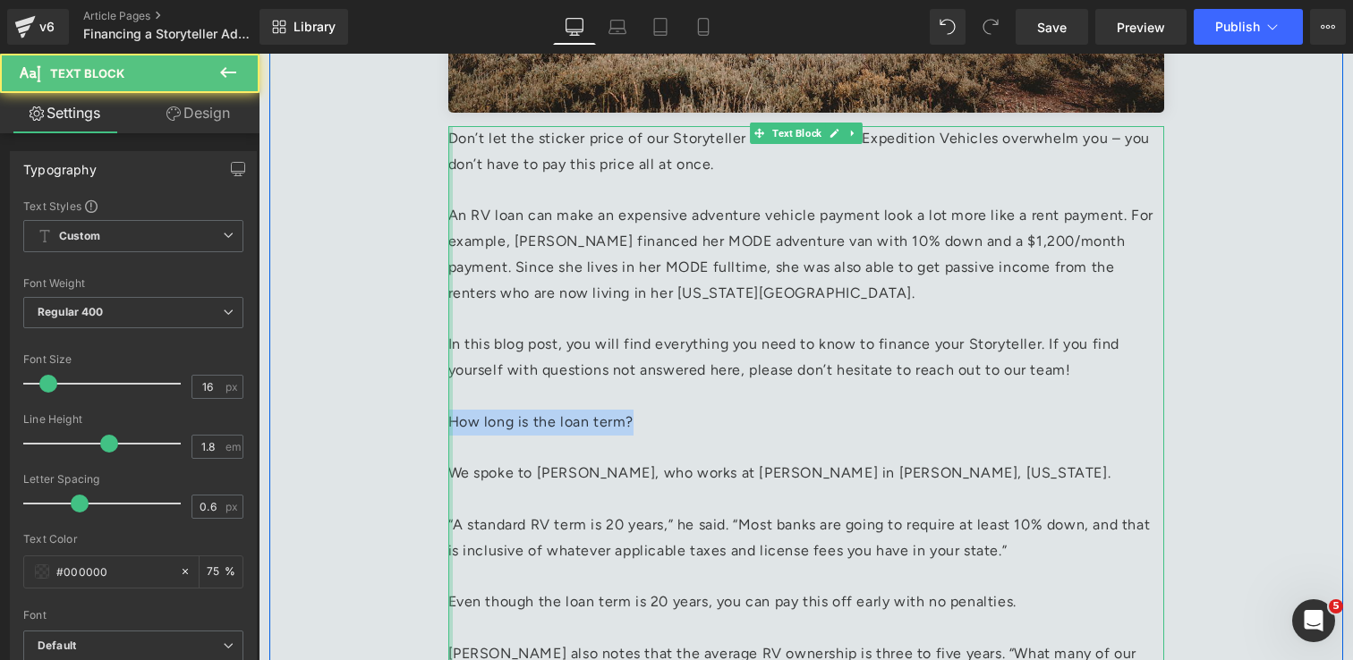
drag, startPoint x: 652, startPoint y: 425, endPoint x: 451, endPoint y: 421, distance: 201.4
click at [451, 421] on div "Don’t let the sticker price of our Storyteller MODE and GXV Expedition Vehicles…" at bounding box center [806, 499] width 716 height 747
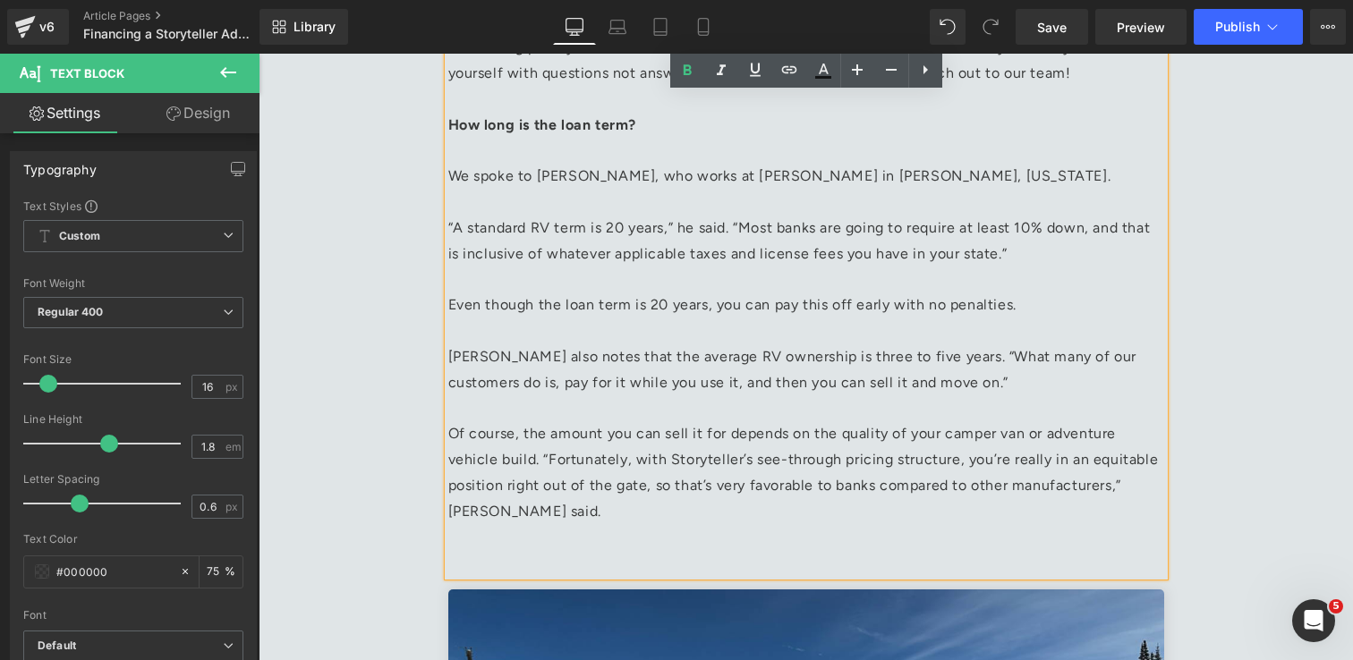
scroll to position [1009, 0]
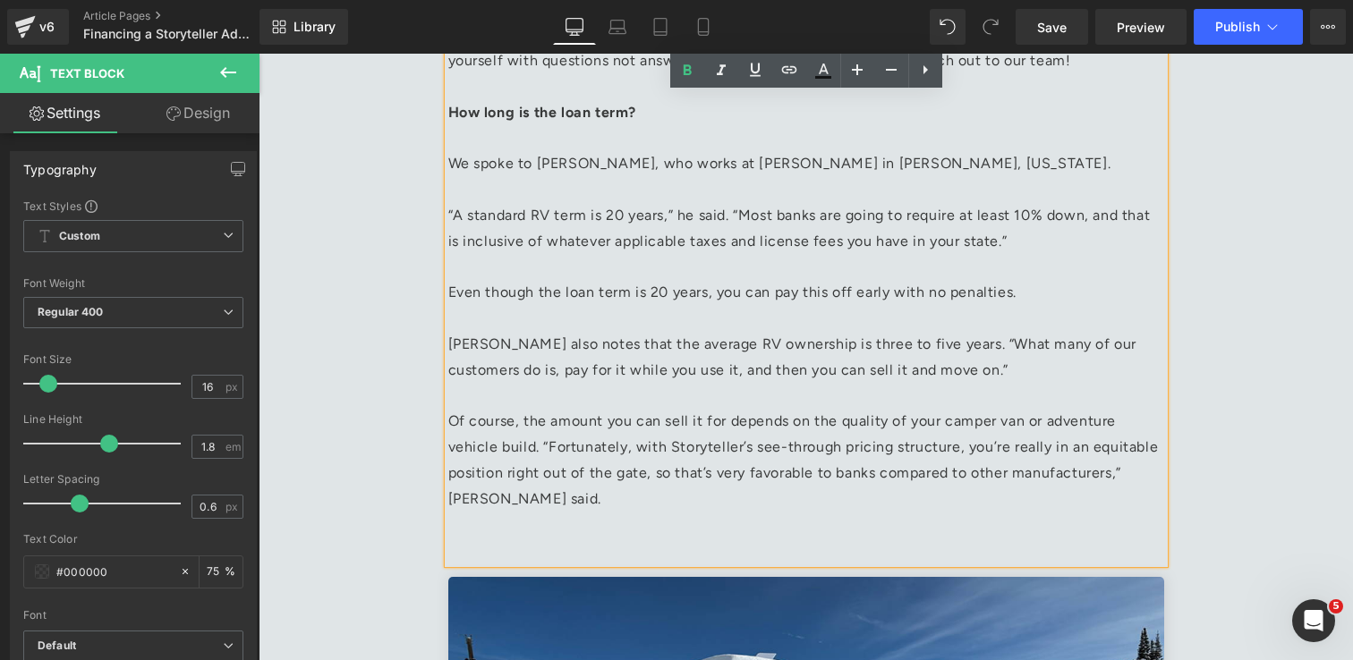
click at [611, 546] on p at bounding box center [806, 551] width 716 height 26
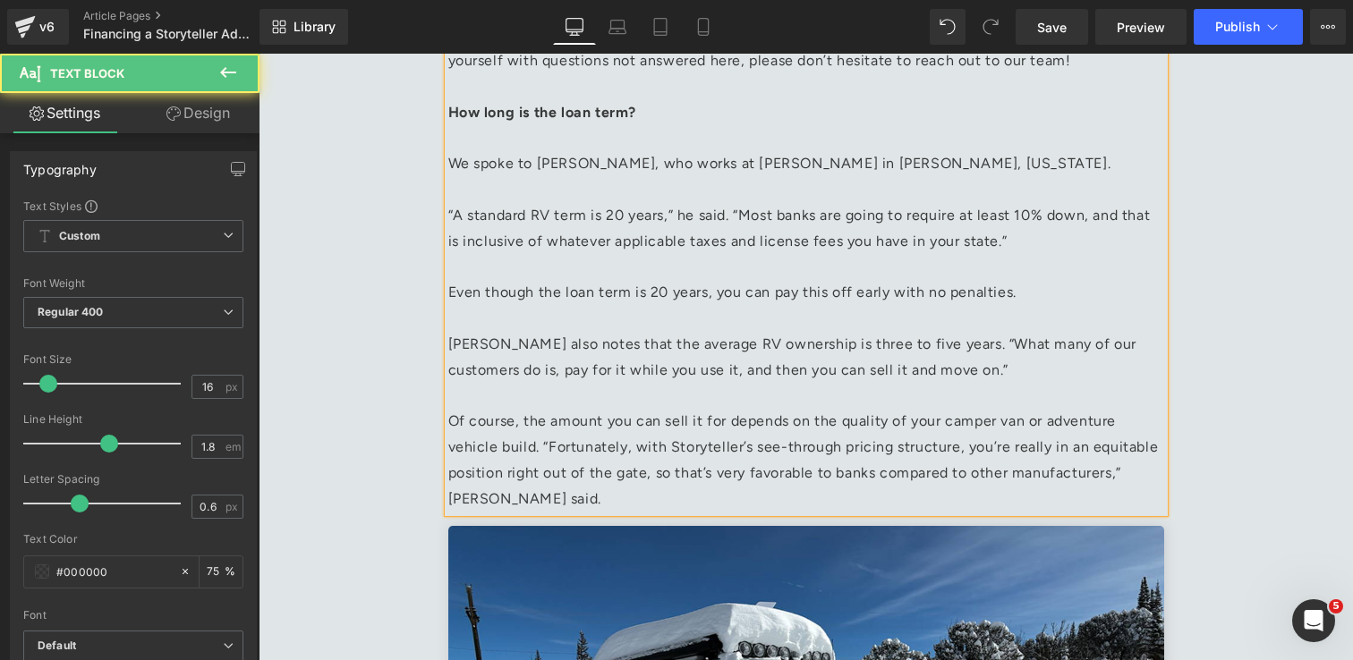
click at [629, 133] on p at bounding box center [806, 139] width 716 height 26
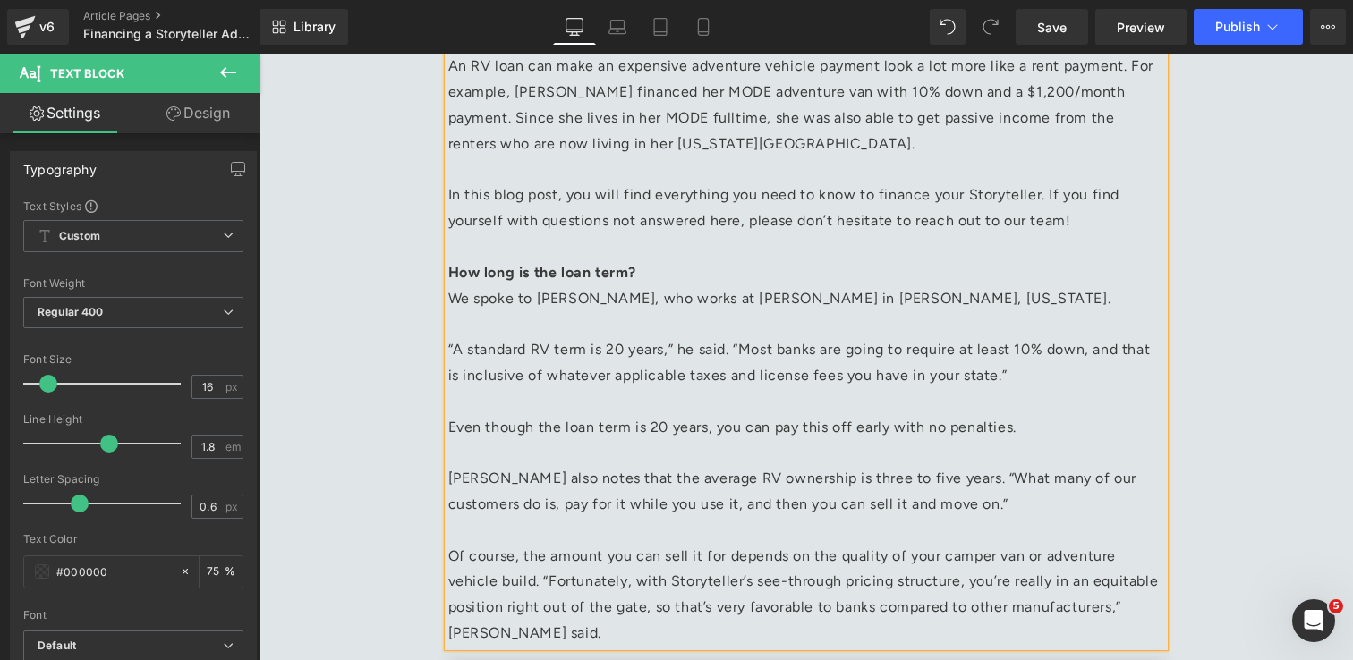
scroll to position [814, 0]
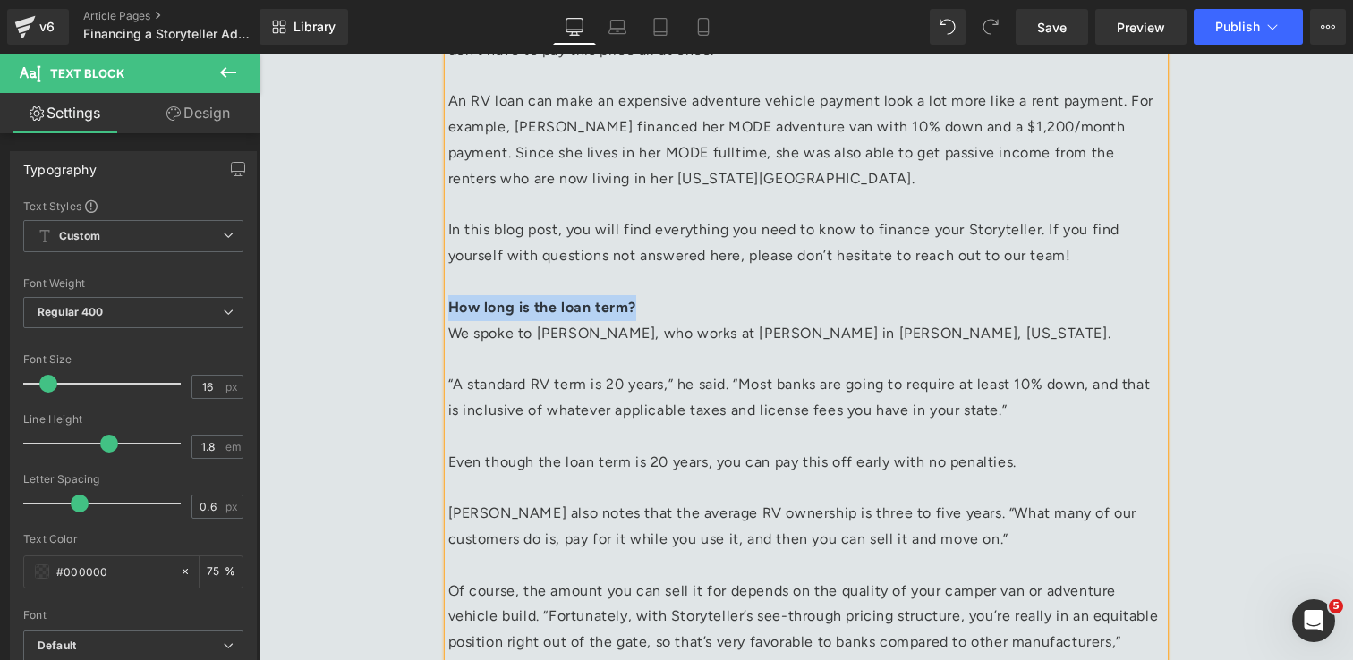
drag, startPoint x: 653, startPoint y: 311, endPoint x: 453, endPoint y: 313, distance: 200.4
click at [453, 313] on p "In this blog post, you will find everything you need to know to finance your St…" at bounding box center [806, 268] width 716 height 103
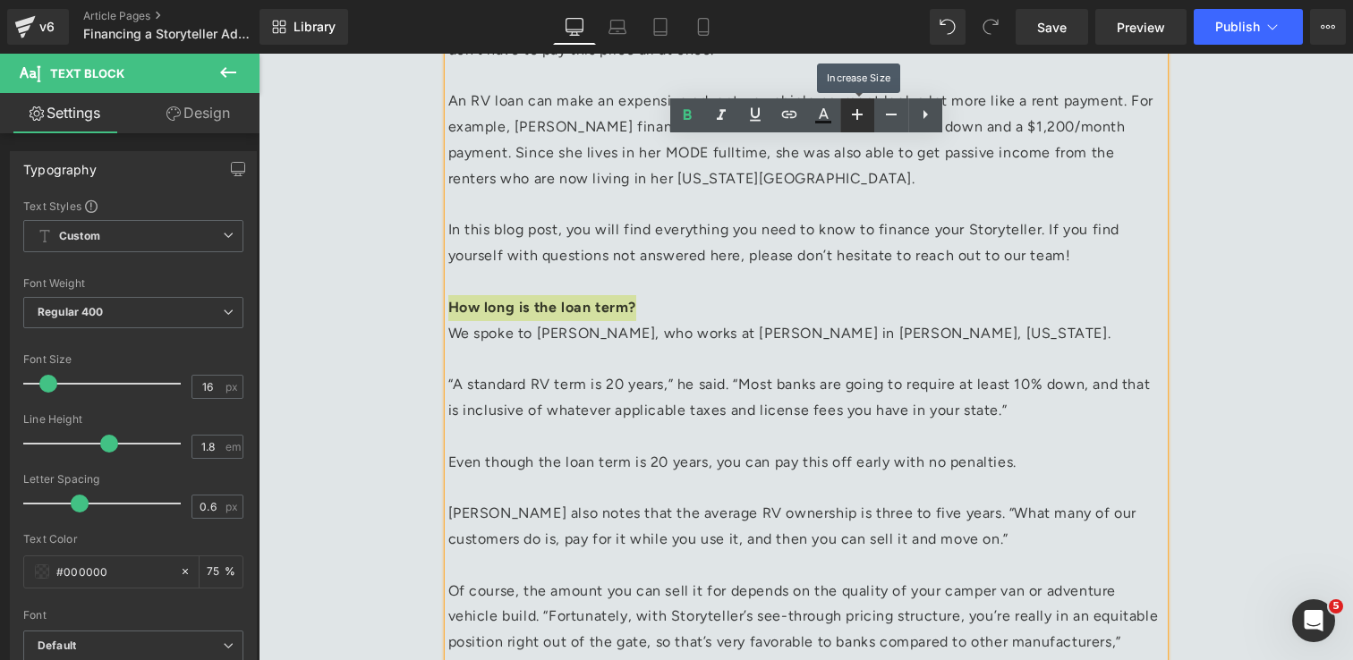
click at [855, 115] on icon at bounding box center [857, 114] width 11 height 11
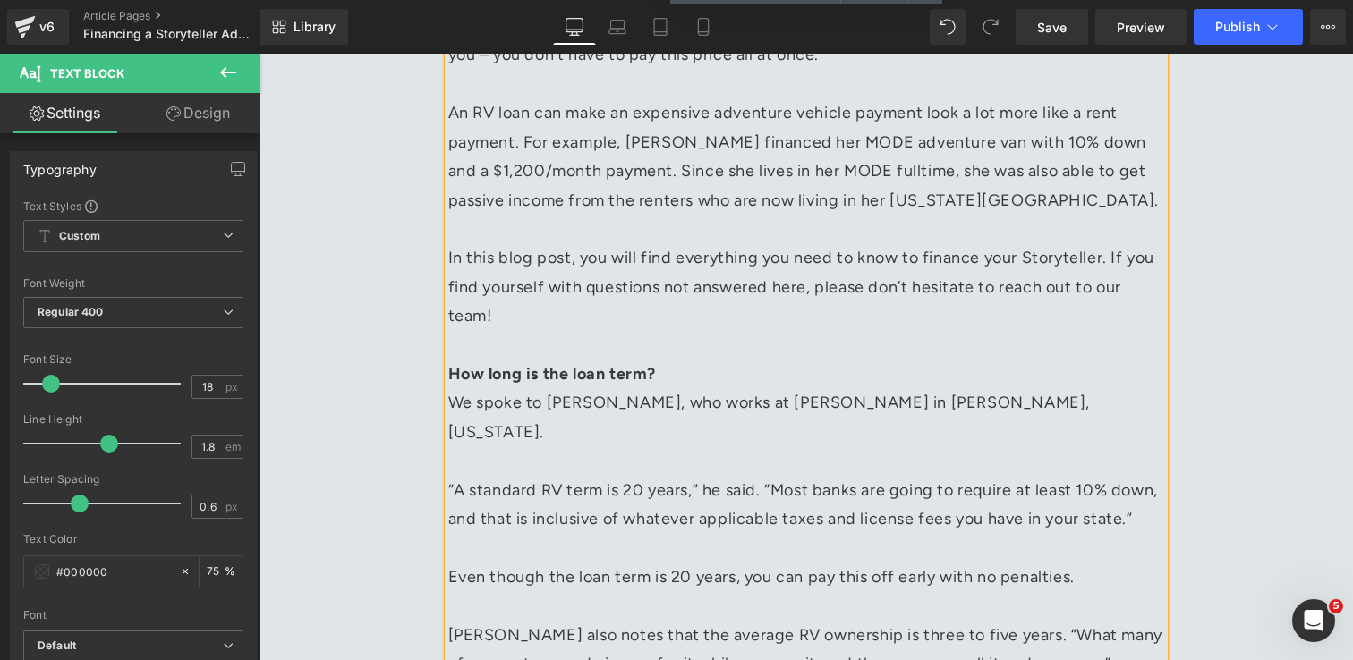
click at [686, 361] on p "In this blog post, you will find everything you need to know to finance your St…" at bounding box center [806, 315] width 716 height 145
drag, startPoint x: 685, startPoint y: 367, endPoint x: 448, endPoint y: 378, distance: 237.4
click at [448, 378] on p "In this blog post, you will find everything you need to know to finance your St…" at bounding box center [806, 315] width 716 height 145
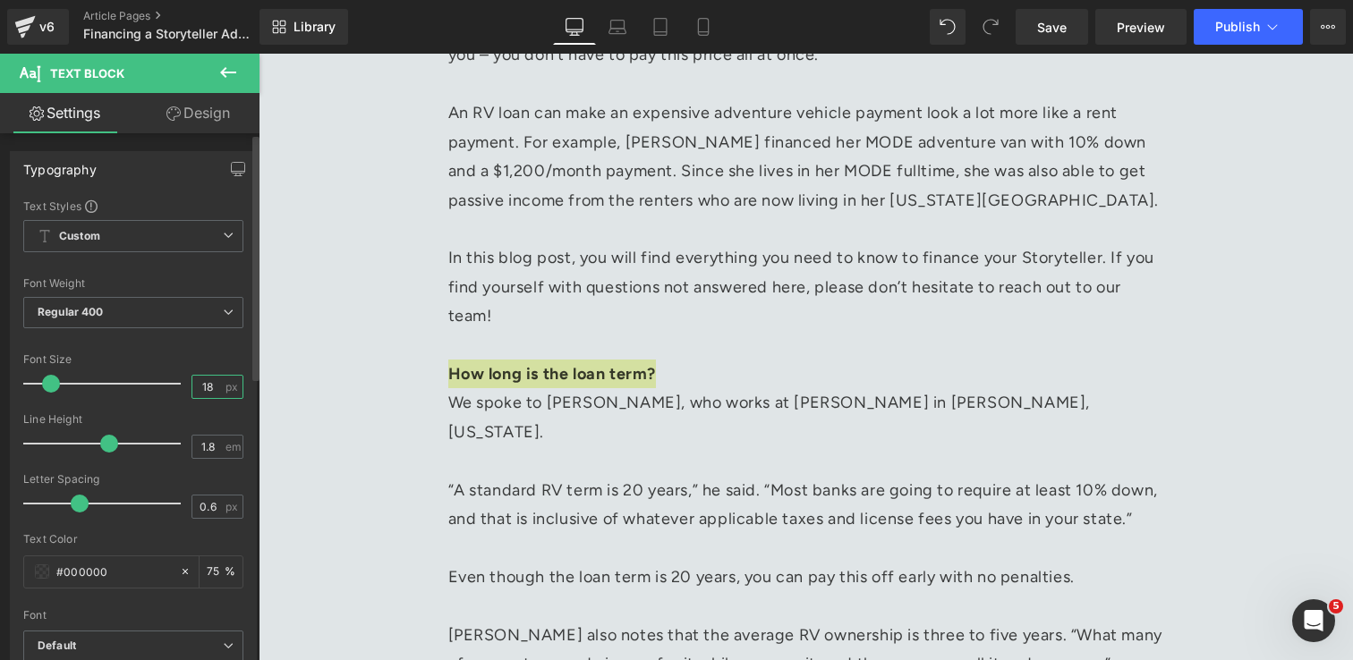
click at [208, 385] on input "18" at bounding box center [207, 387] width 31 height 22
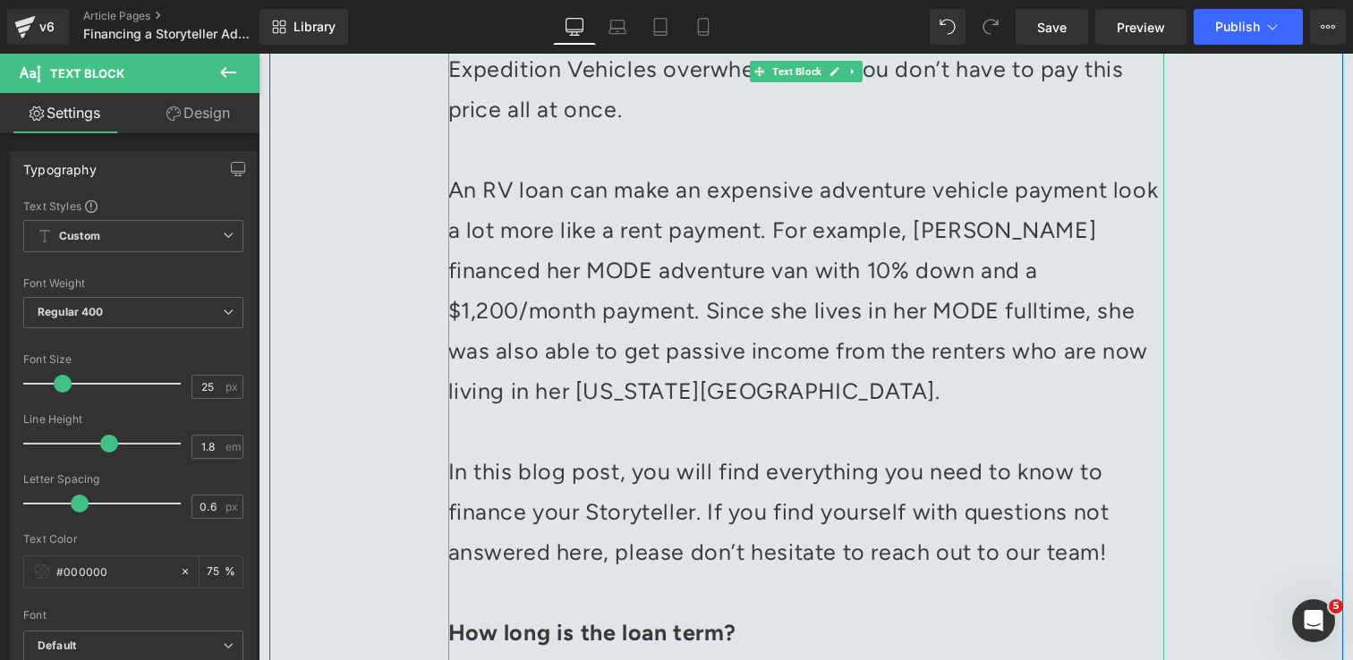
click at [673, 408] on p "An RV loan can make an expensive adventure vehicle payment look a lot more like…" at bounding box center [806, 291] width 716 height 242
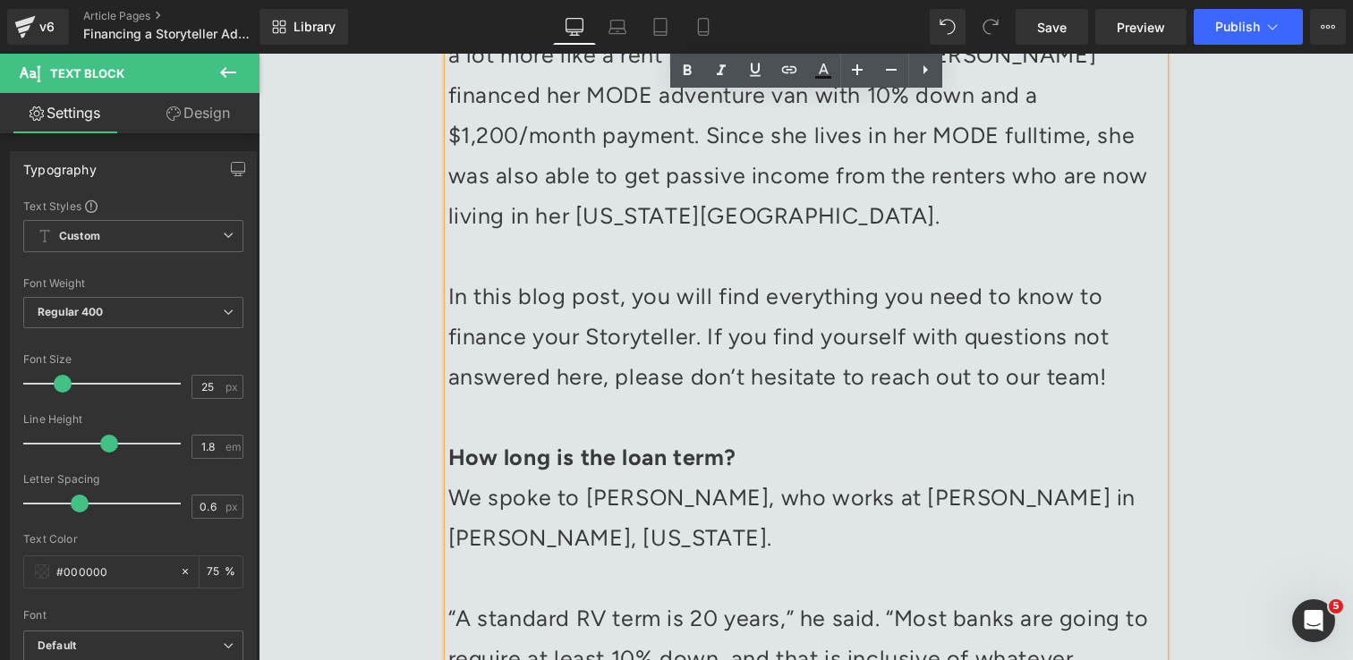
scroll to position [1017, 0]
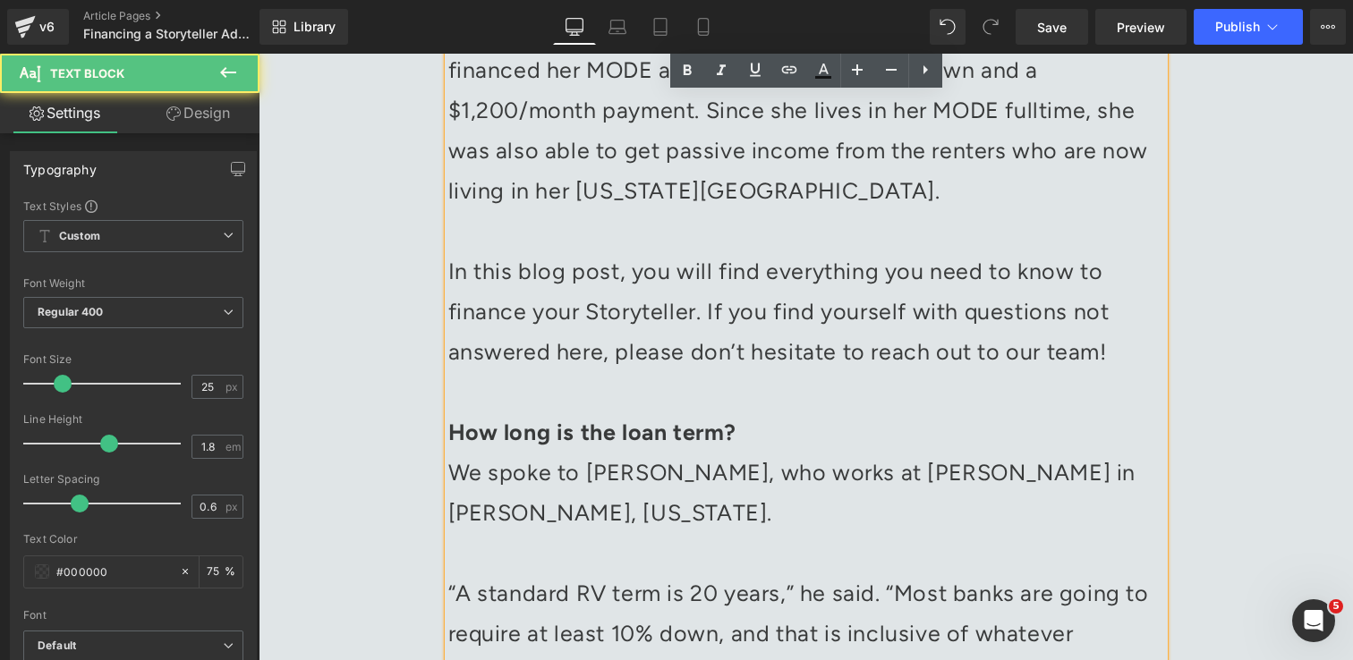
click at [666, 463] on p "We spoke to [PERSON_NAME], who works at [PERSON_NAME] in [PERSON_NAME], [US_STA…" at bounding box center [806, 493] width 716 height 81
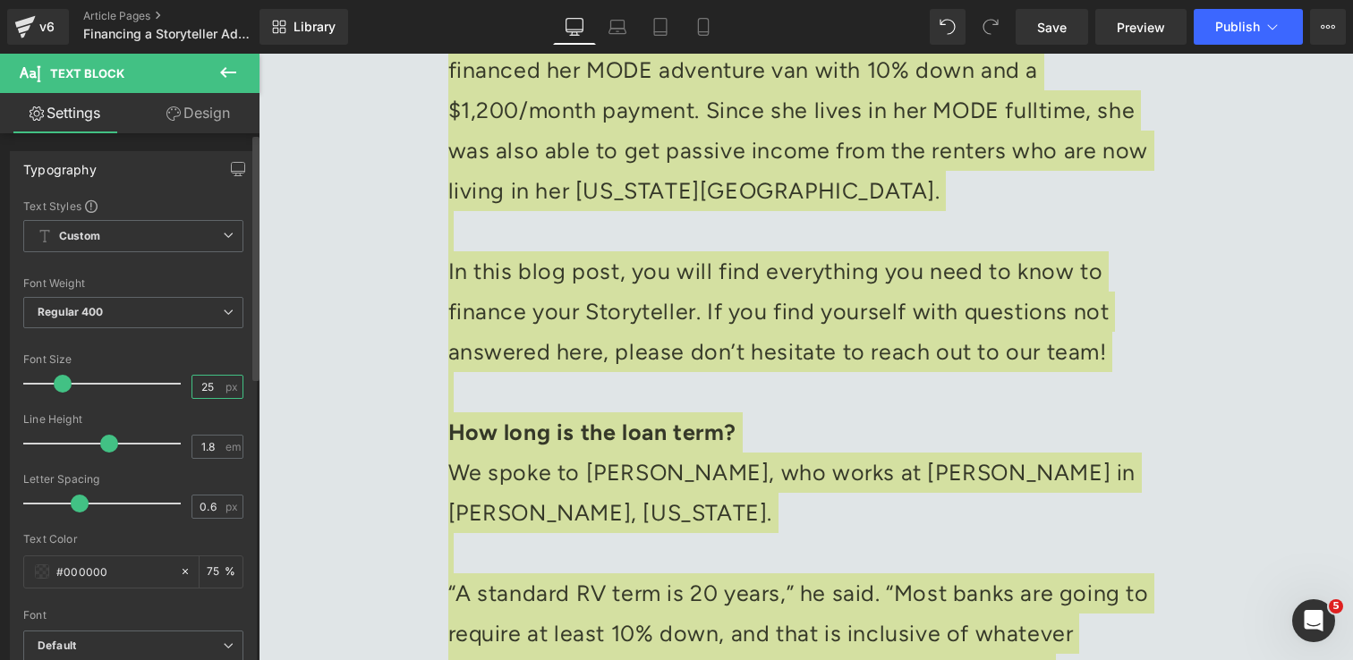
click at [205, 386] on input "25" at bounding box center [207, 387] width 31 height 22
type input "18"
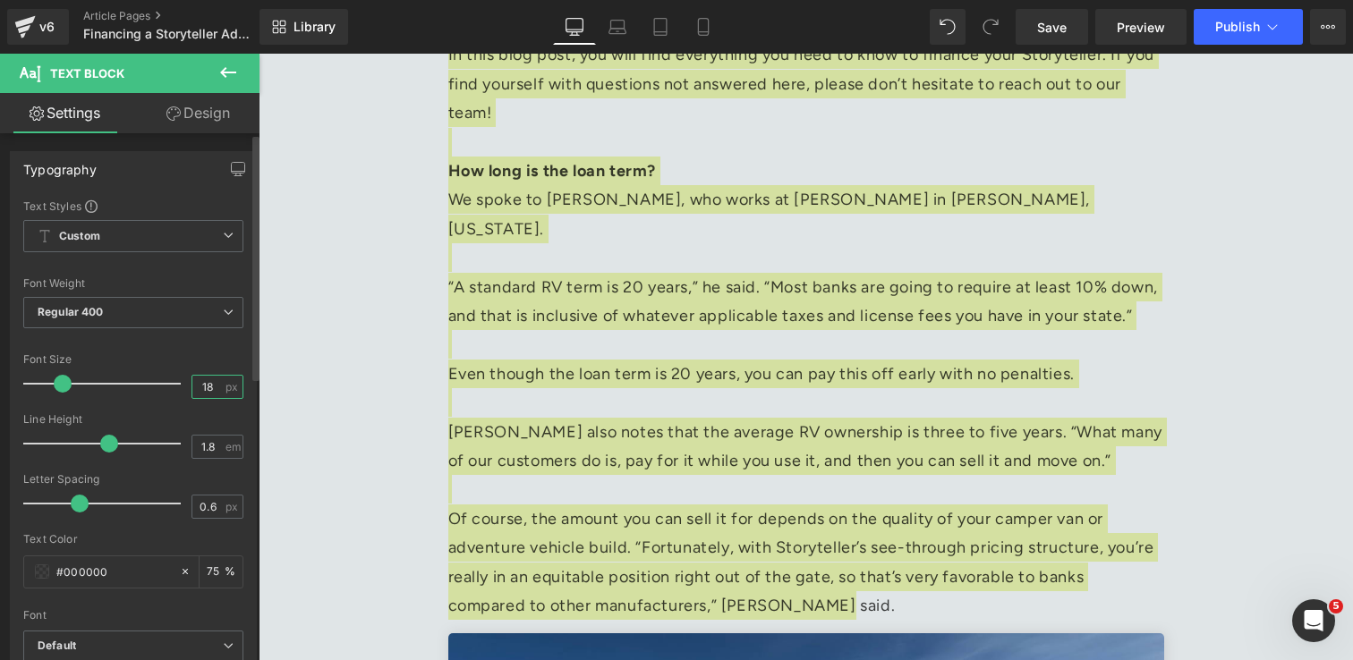
scroll to position [941, 0]
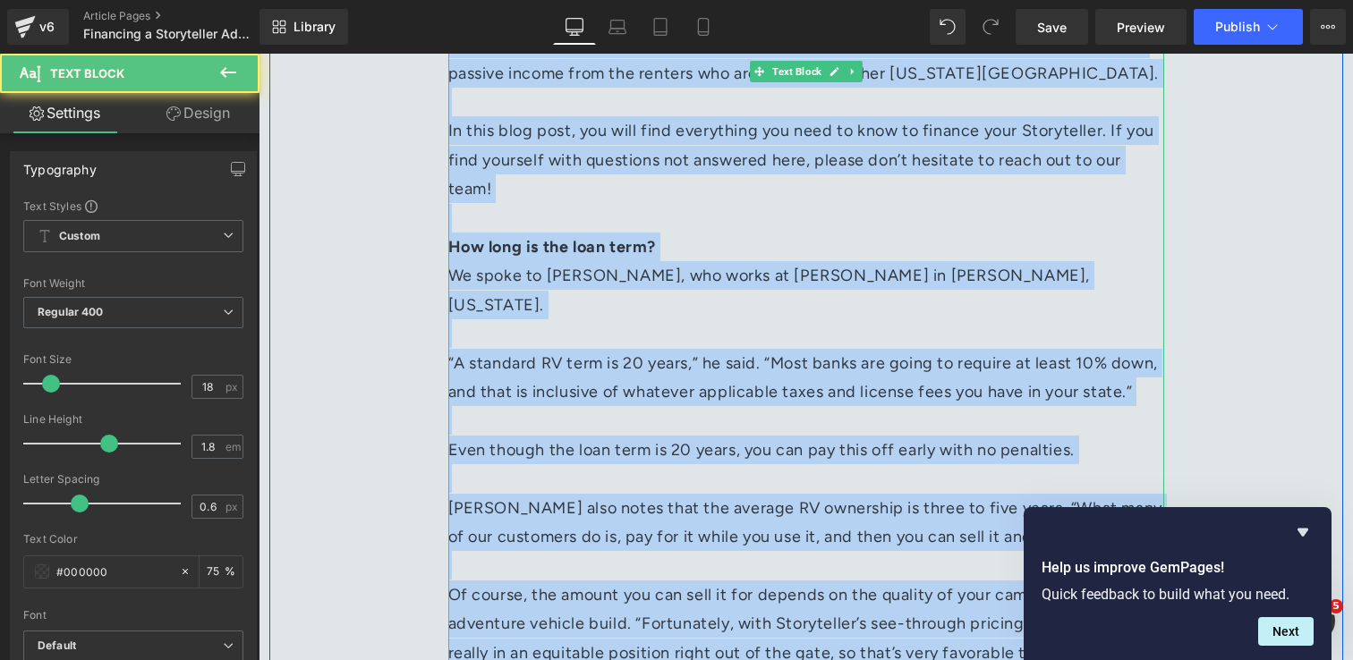
click at [610, 370] on p "“A standard RV term is 20 years,” he said. “Most banks are going to require at …" at bounding box center [806, 378] width 716 height 58
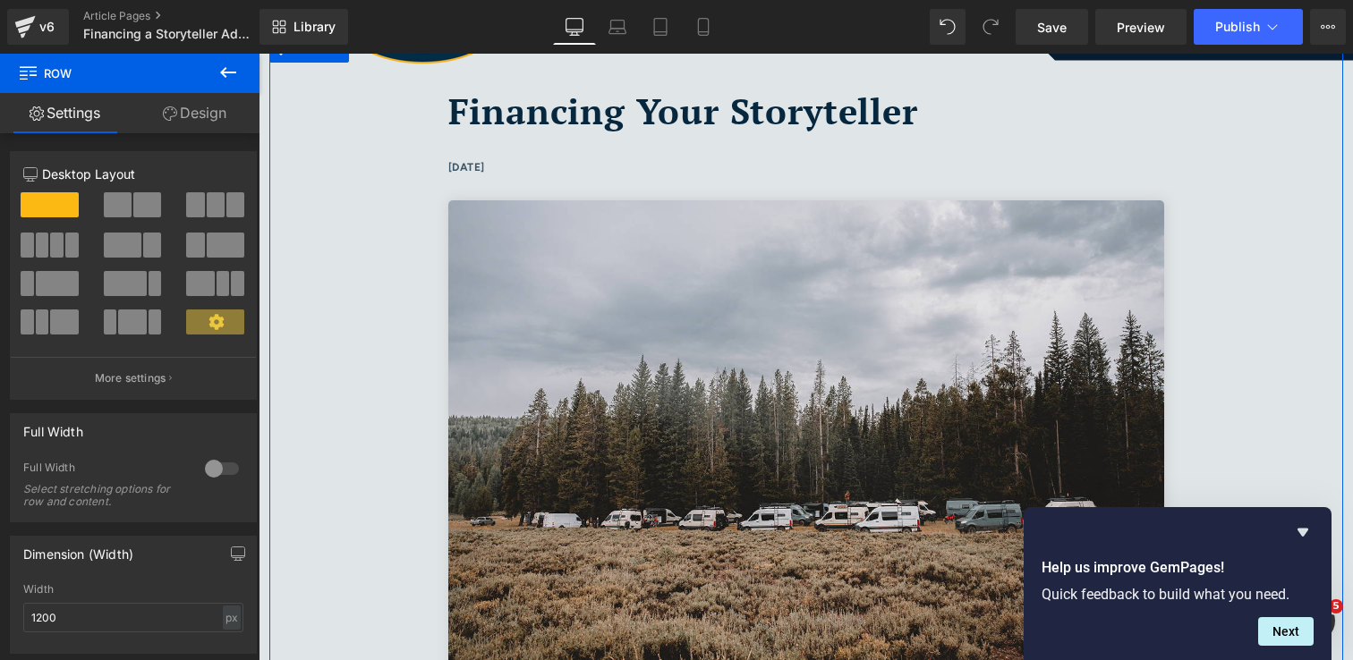
scroll to position [198, 0]
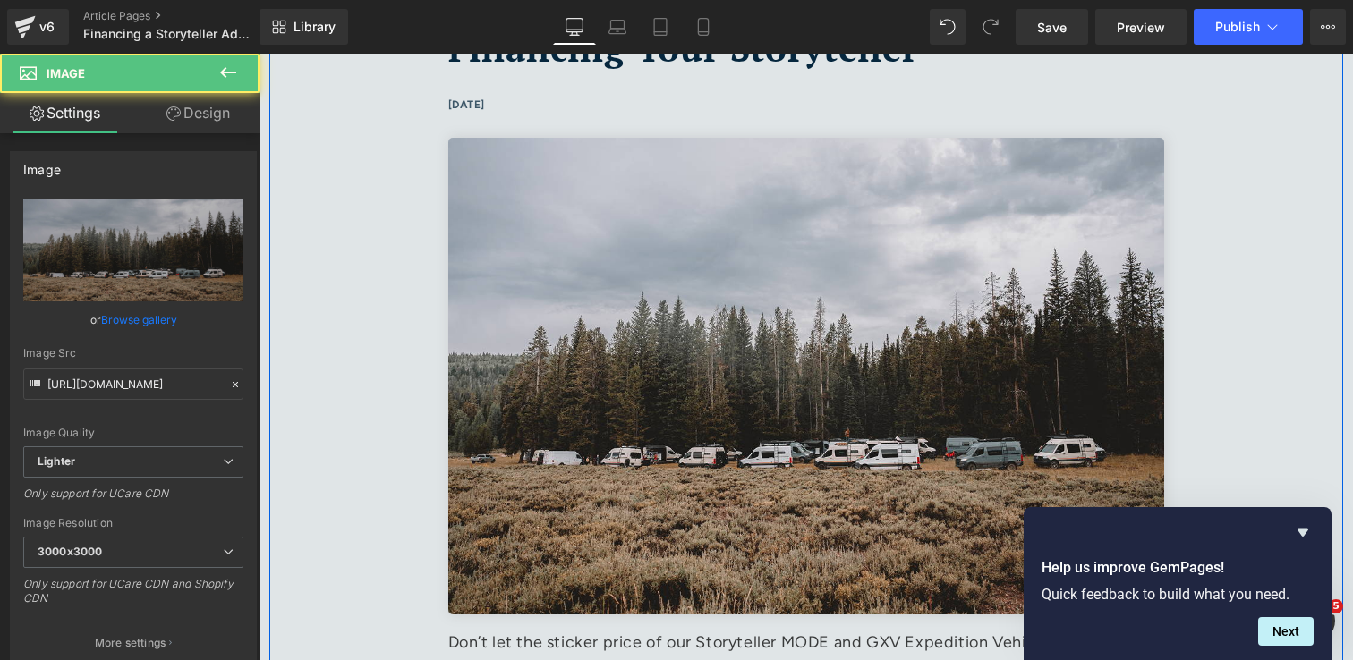
click at [616, 332] on img at bounding box center [806, 376] width 716 height 477
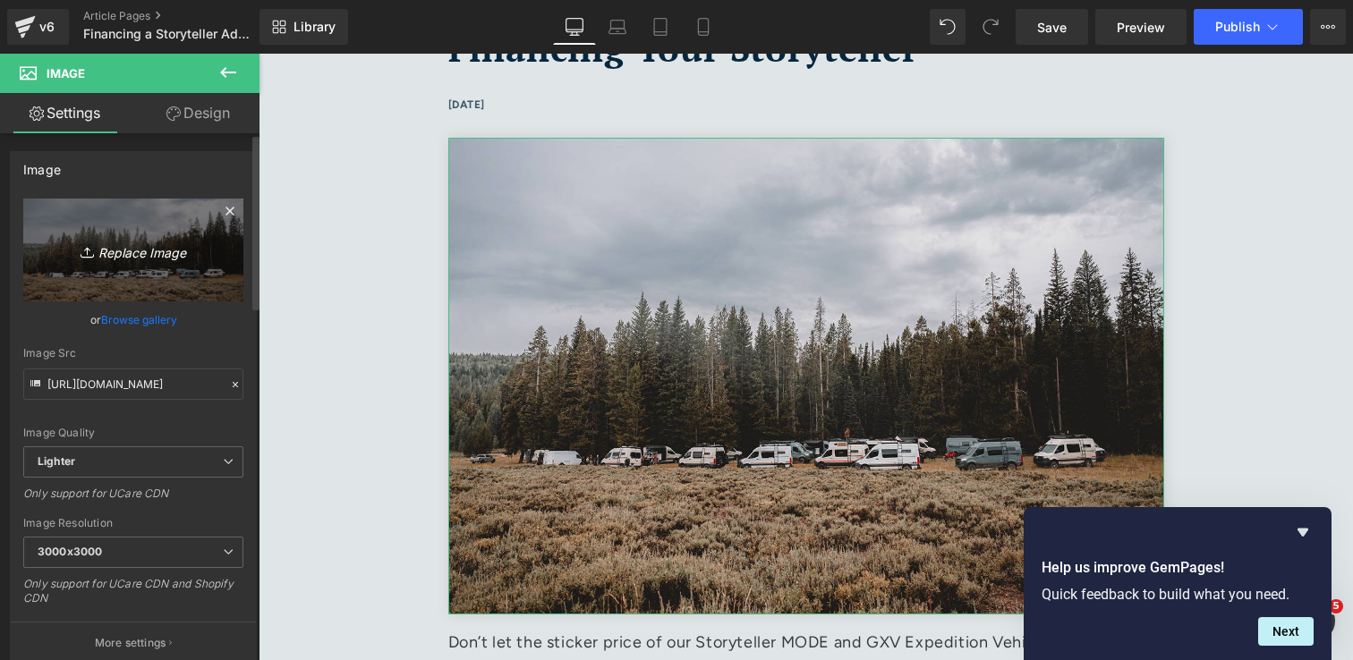
click at [144, 257] on icon "Replace Image" at bounding box center [133, 250] width 143 height 22
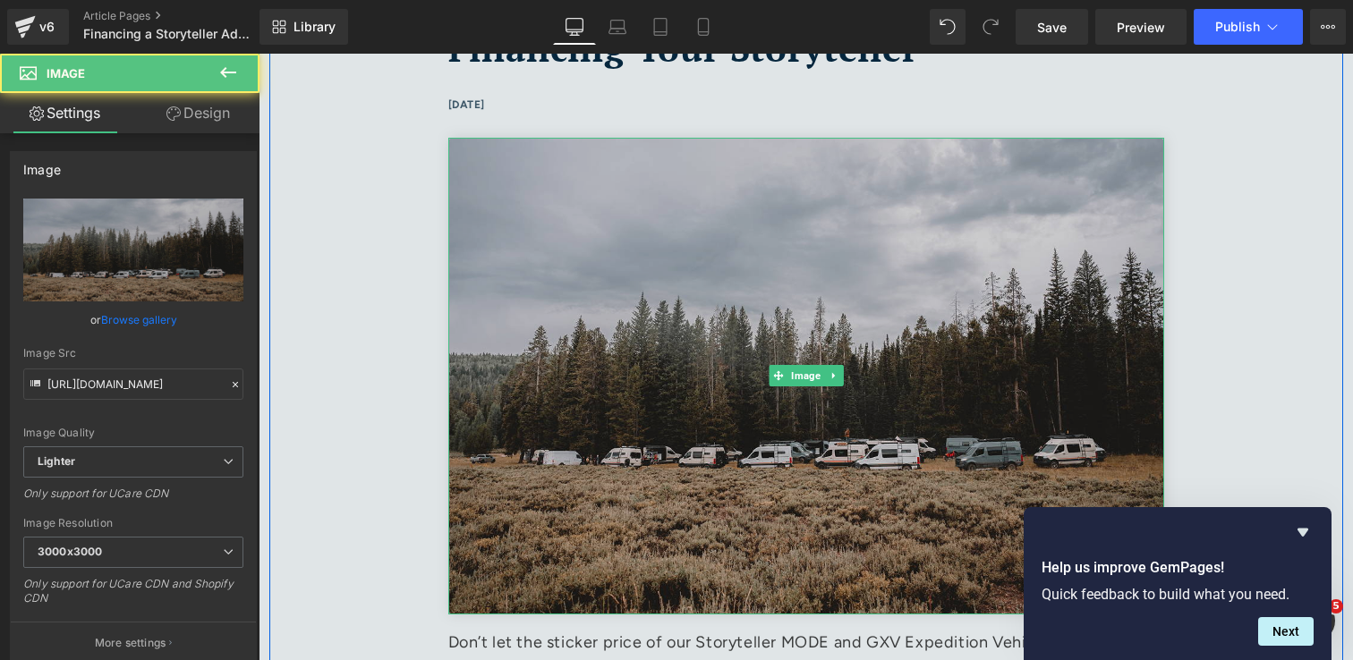
click at [857, 347] on img at bounding box center [806, 376] width 716 height 477
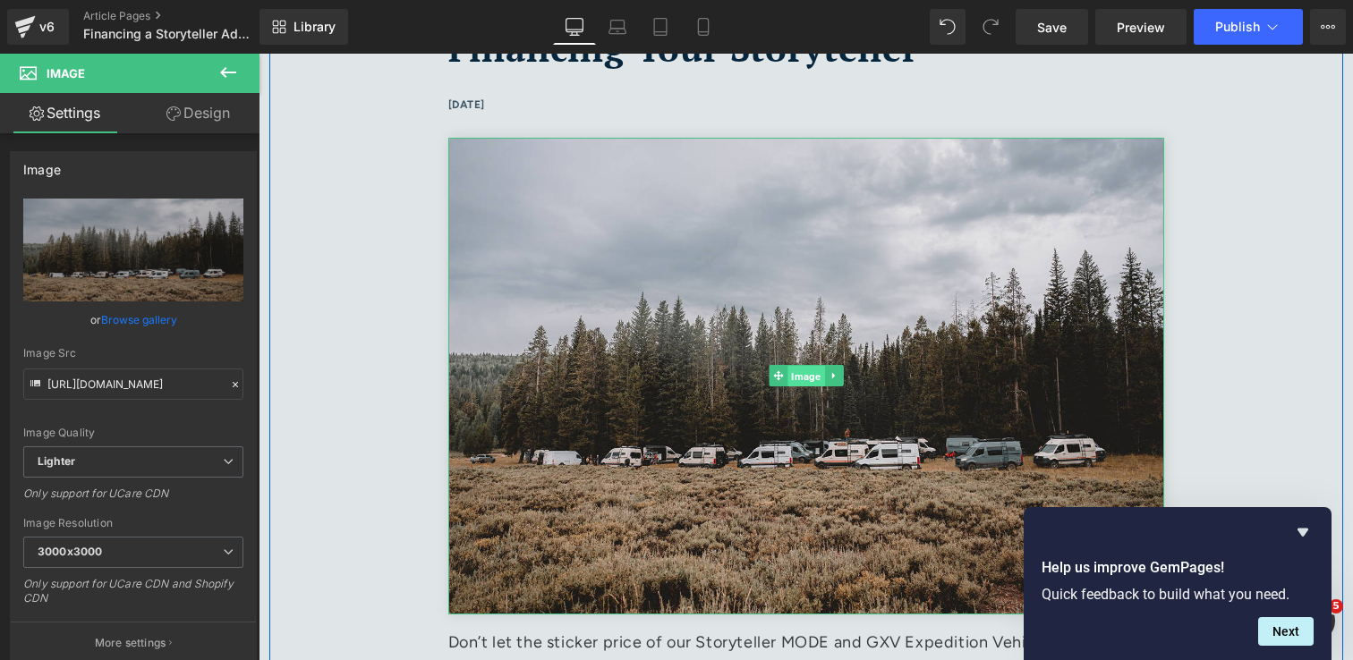
click at [810, 375] on span "Image" at bounding box center [805, 376] width 37 height 21
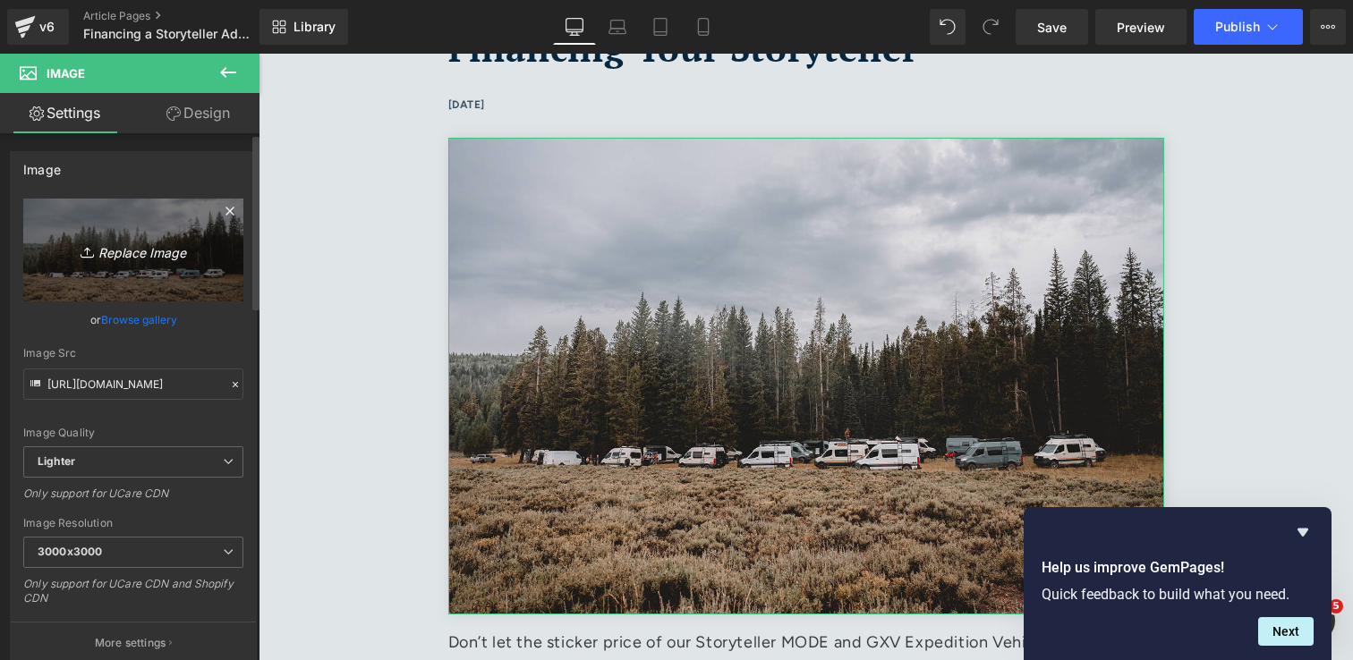
click at [139, 251] on icon "Replace Image" at bounding box center [133, 250] width 143 height 22
type input "C:\fakepath\DSC_1303 1.jpg"
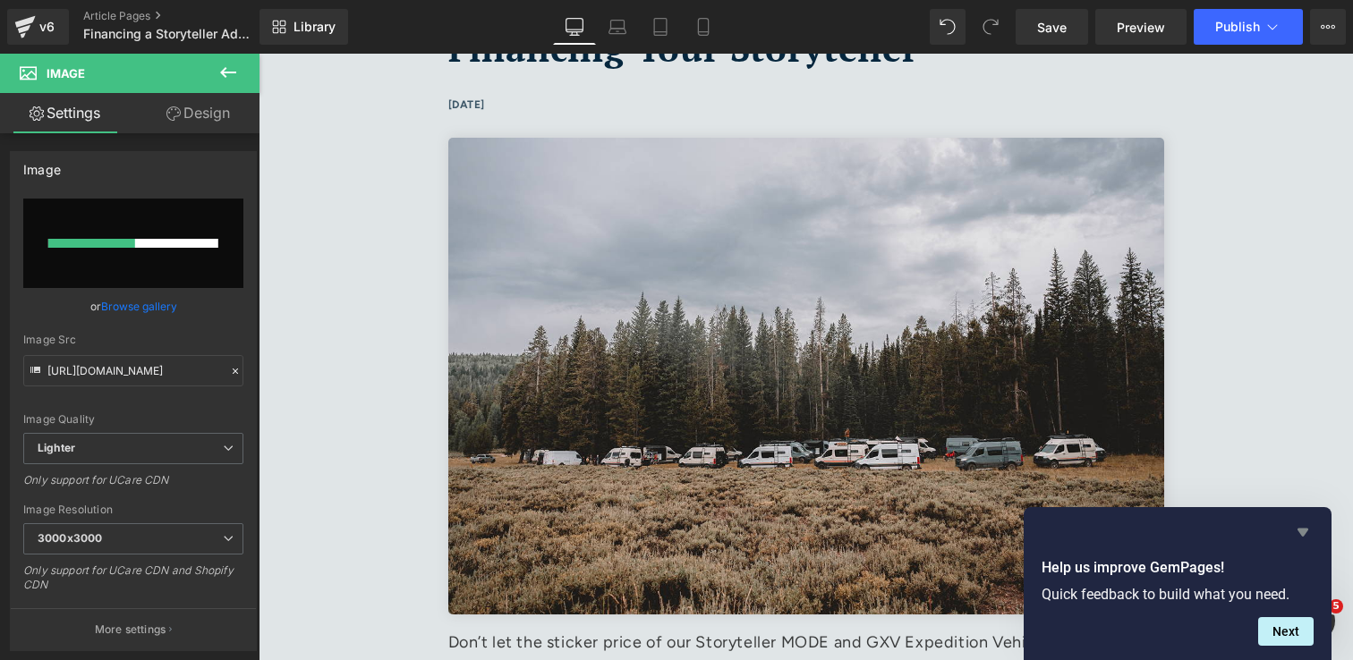
click at [1307, 535] on icon "Hide survey" at bounding box center [1302, 532] width 21 height 21
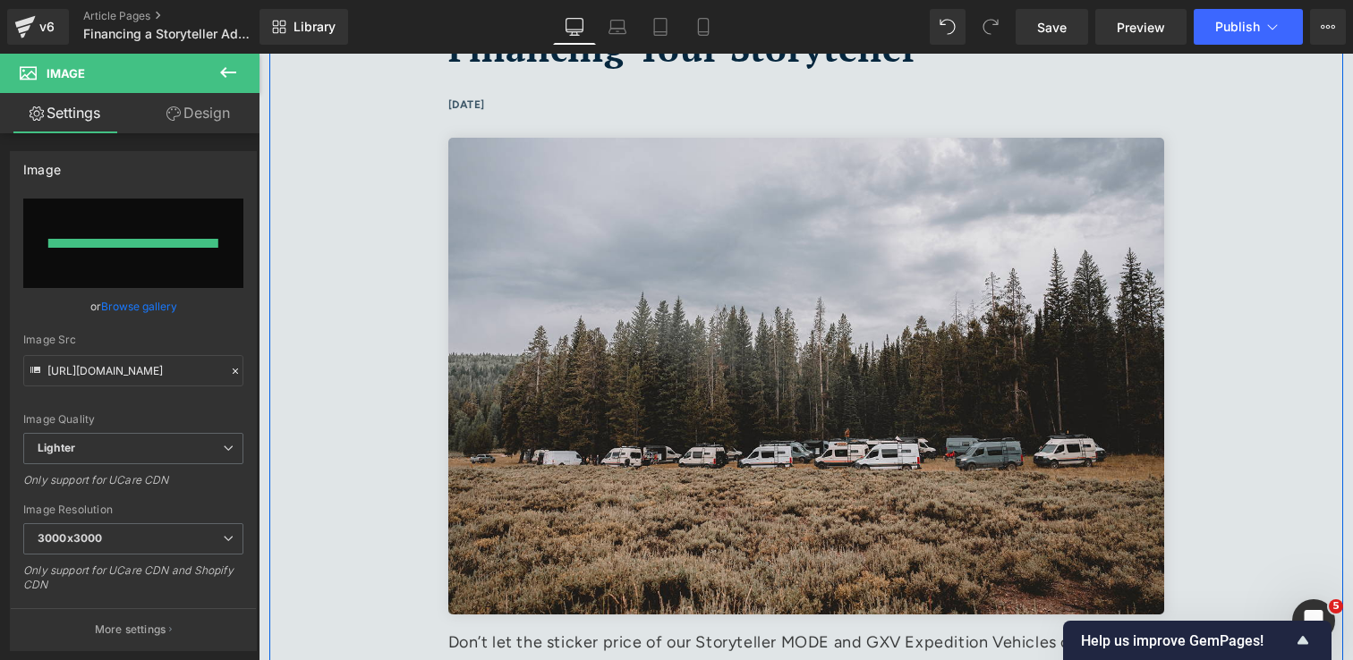
type input "[URL][DOMAIN_NAME]"
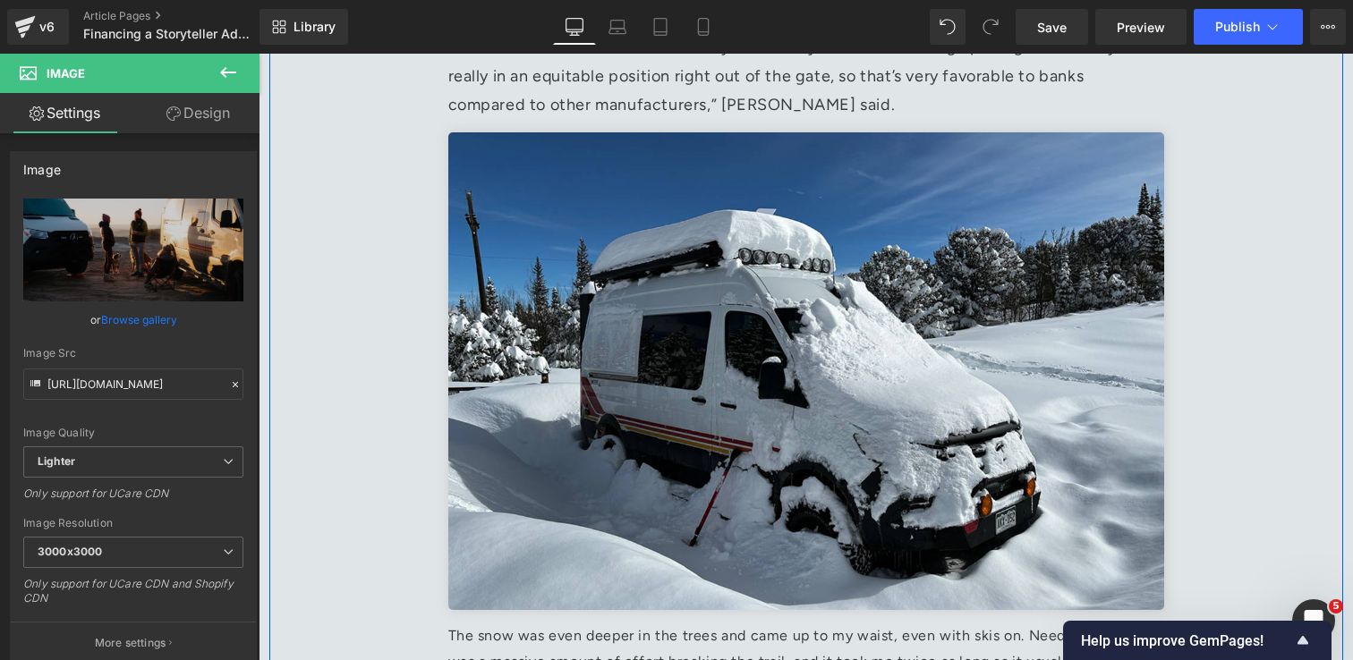
scroll to position [1543, 0]
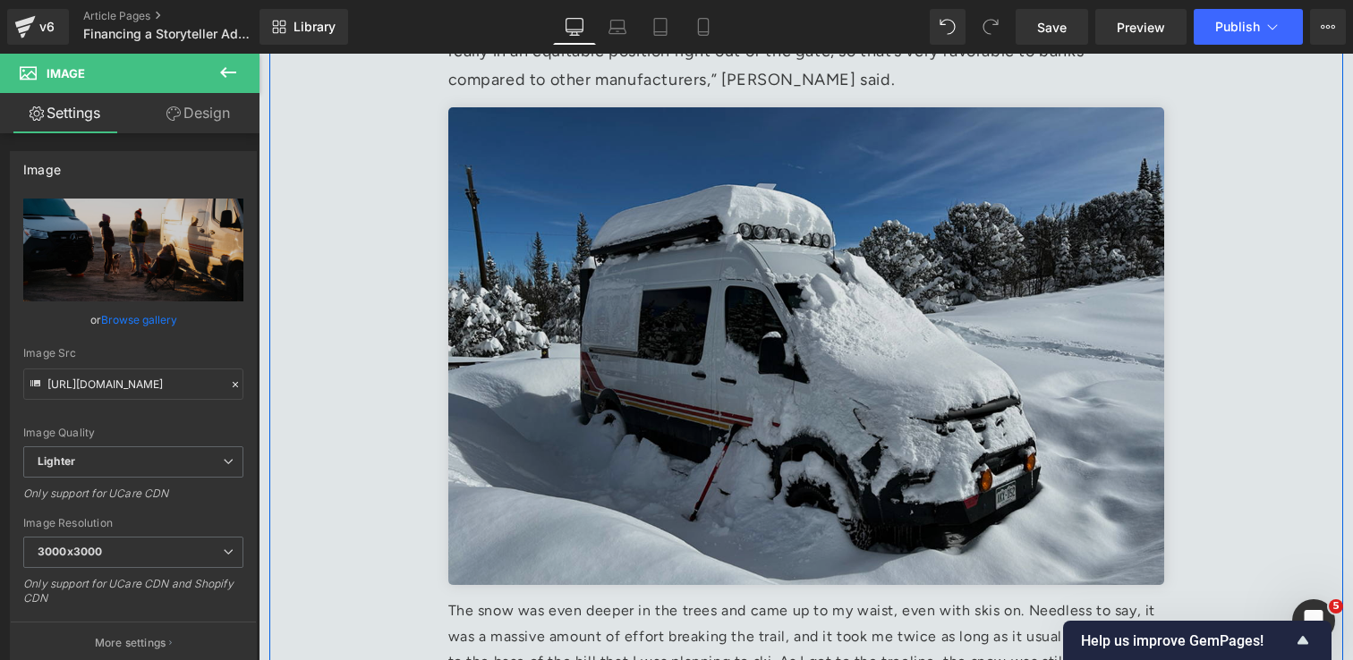
click at [1082, 378] on img at bounding box center [806, 345] width 716 height 477
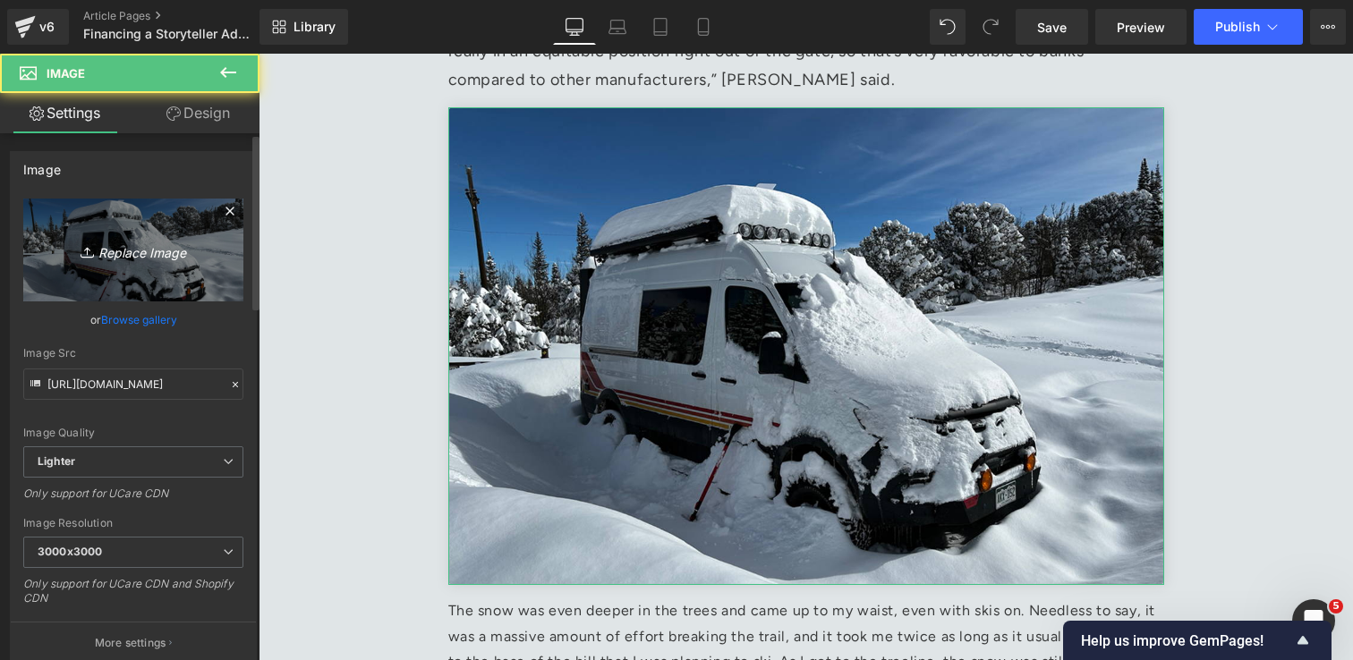
click at [139, 259] on icon "Replace Image" at bounding box center [133, 250] width 143 height 22
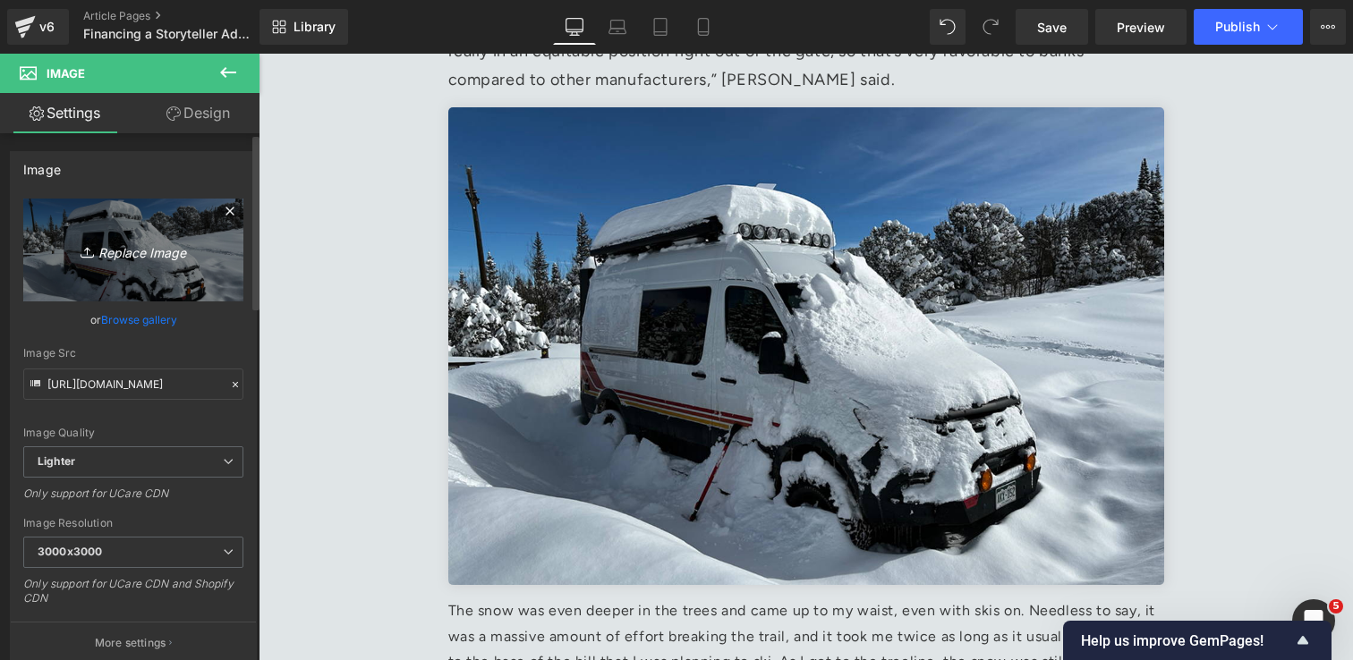
type input "C:\fakepath\DSC05514_2026 1.jpg"
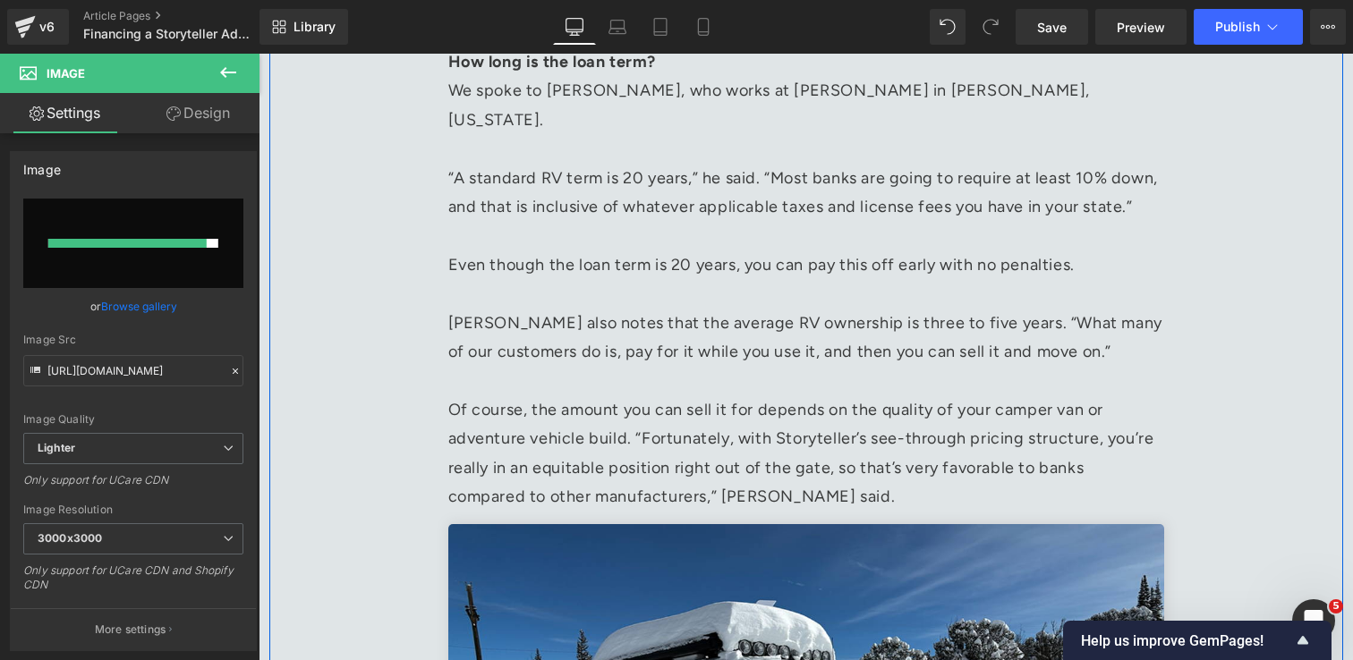
type input "[URL][DOMAIN_NAME]"
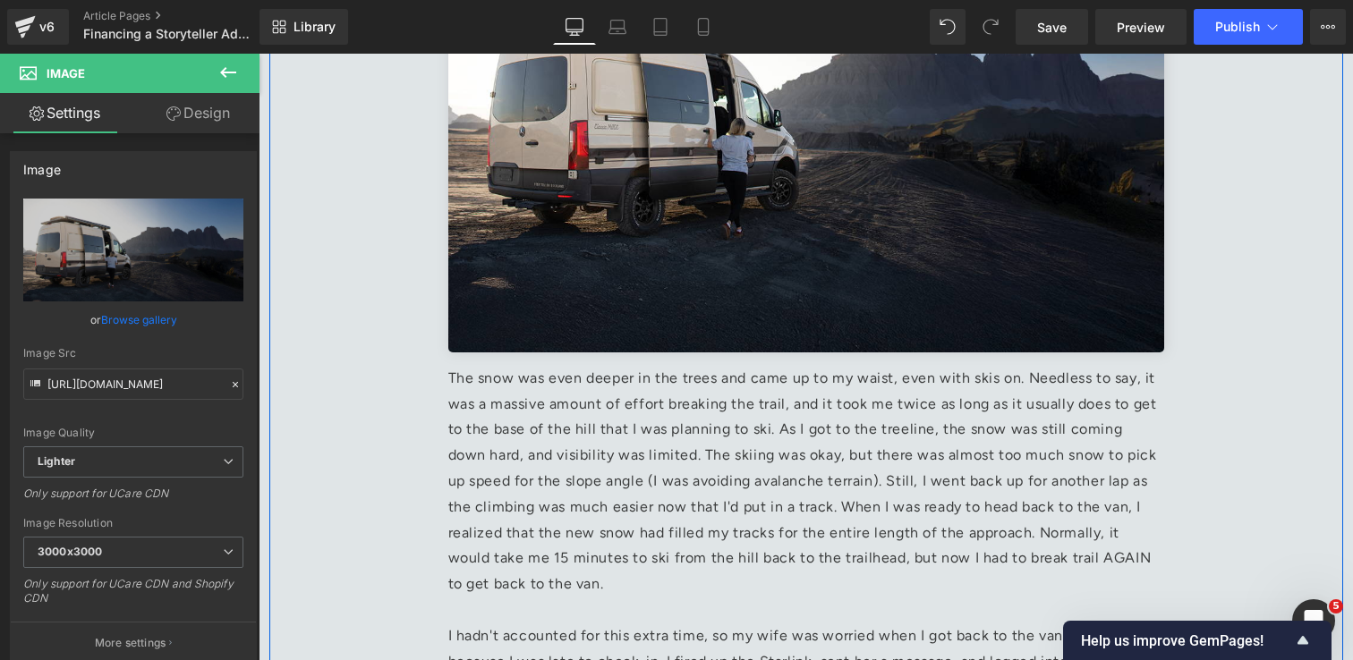
scroll to position [1778, 0]
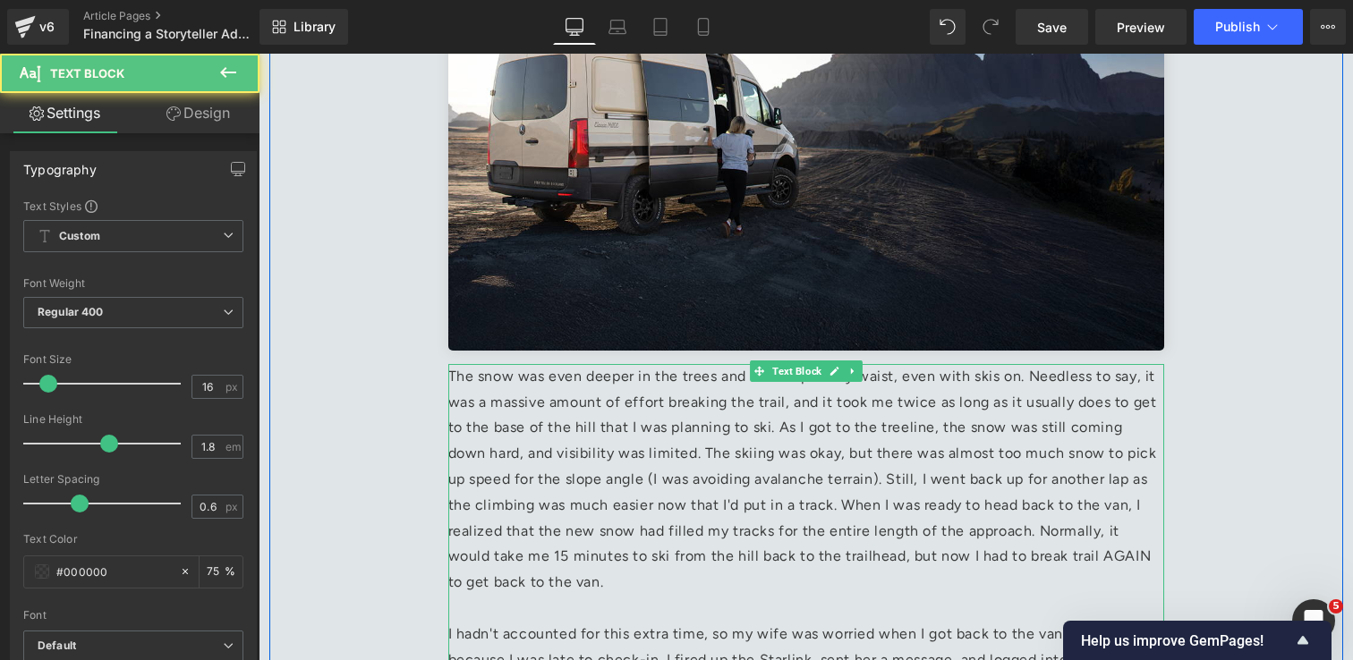
click at [722, 461] on p "The snow was even deeper in the trees and came up to my waist, even with skis o…" at bounding box center [806, 480] width 716 height 232
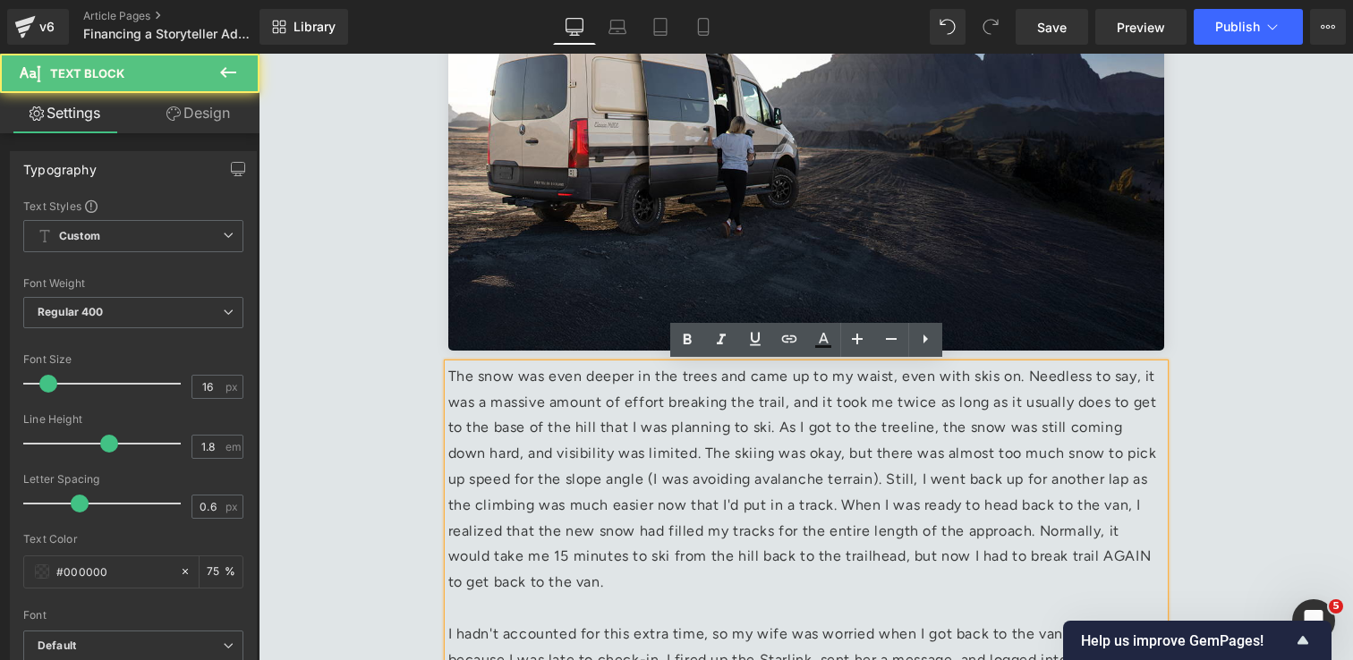
click at [554, 423] on p "The snow was even deeper in the trees and came up to my waist, even with skis o…" at bounding box center [806, 480] width 716 height 232
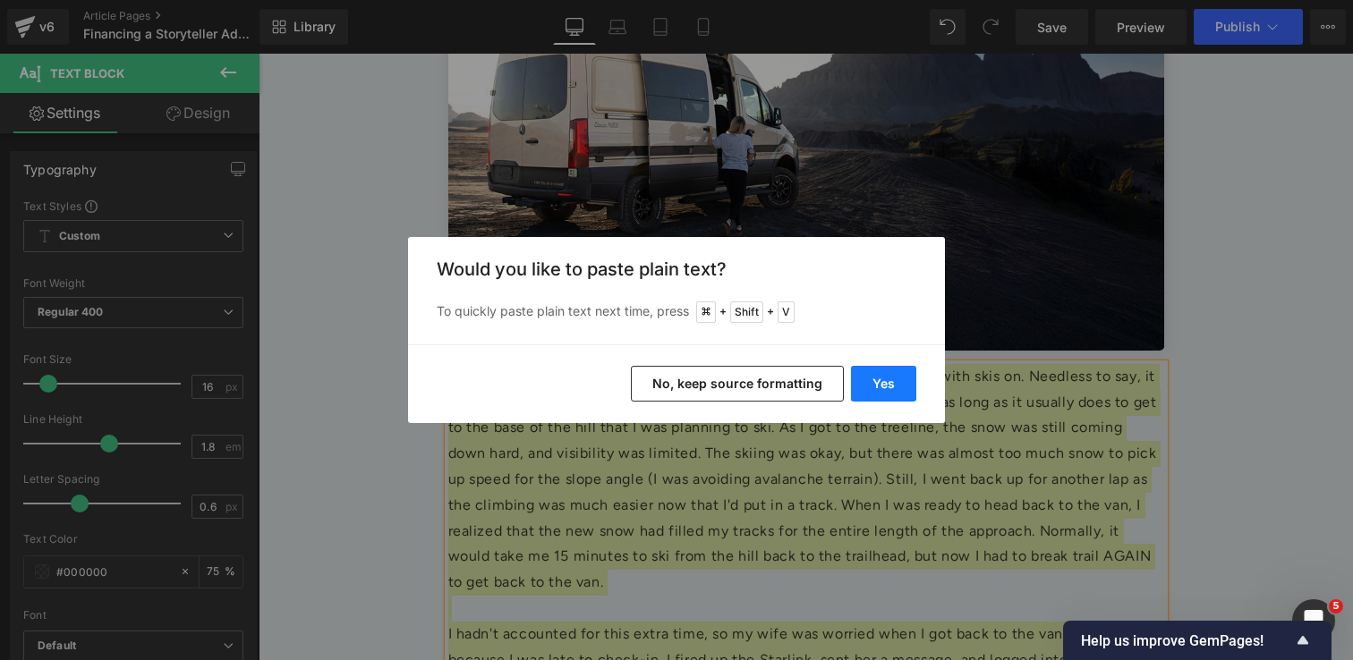
click at [898, 392] on button "Yes" at bounding box center [883, 384] width 65 height 36
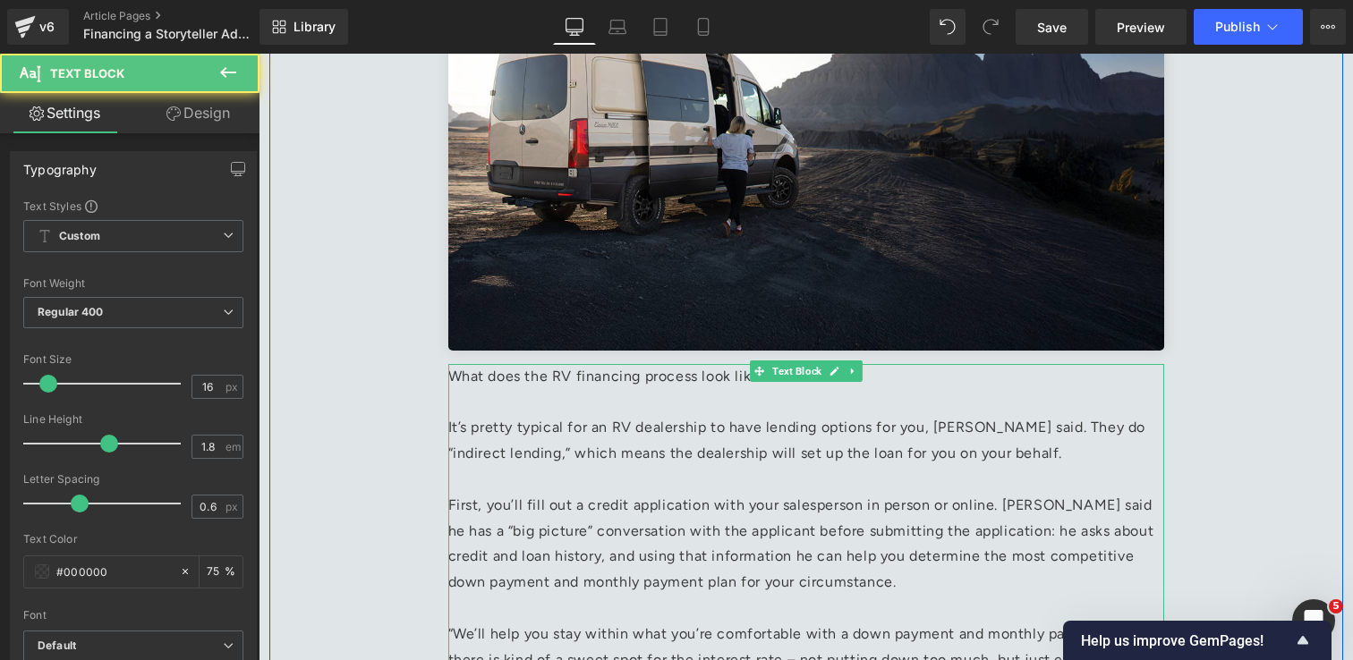
click at [798, 413] on p at bounding box center [806, 403] width 716 height 26
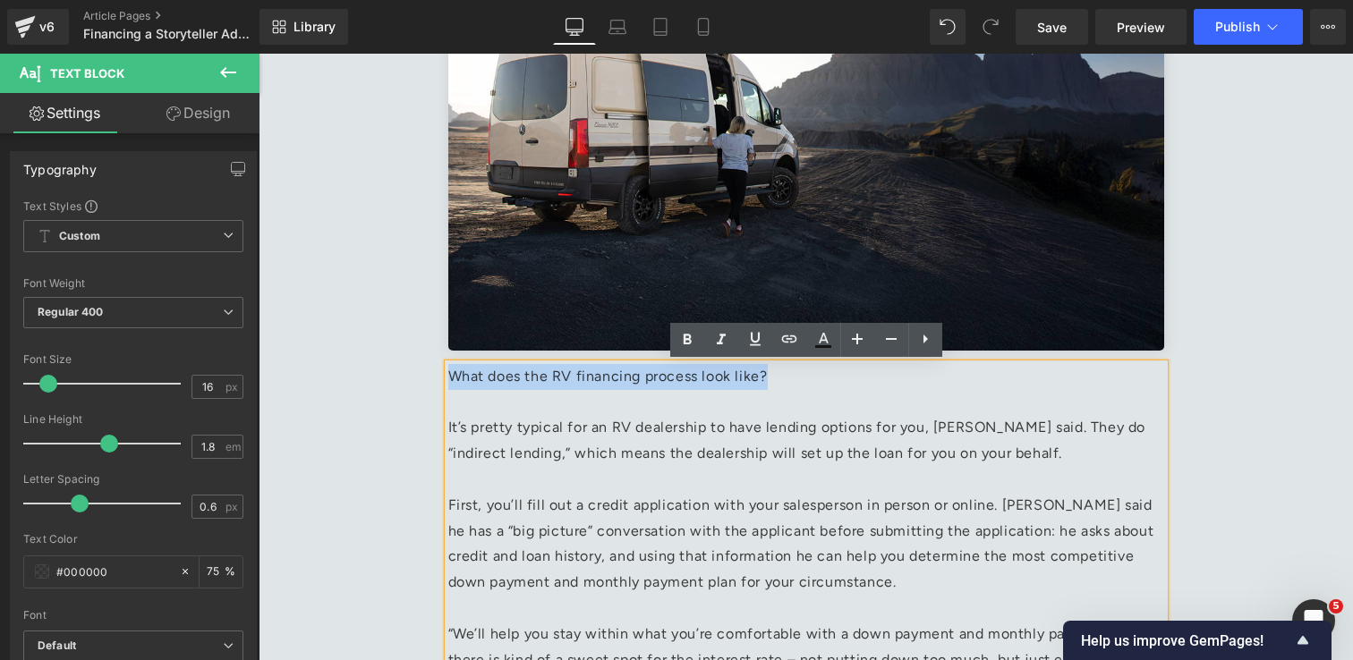
drag, startPoint x: 797, startPoint y: 388, endPoint x: 449, endPoint y: 378, distance: 348.2
click at [449, 378] on p "What does the RV financing process look like?" at bounding box center [806, 377] width 716 height 26
click at [467, 400] on p at bounding box center [806, 403] width 716 height 26
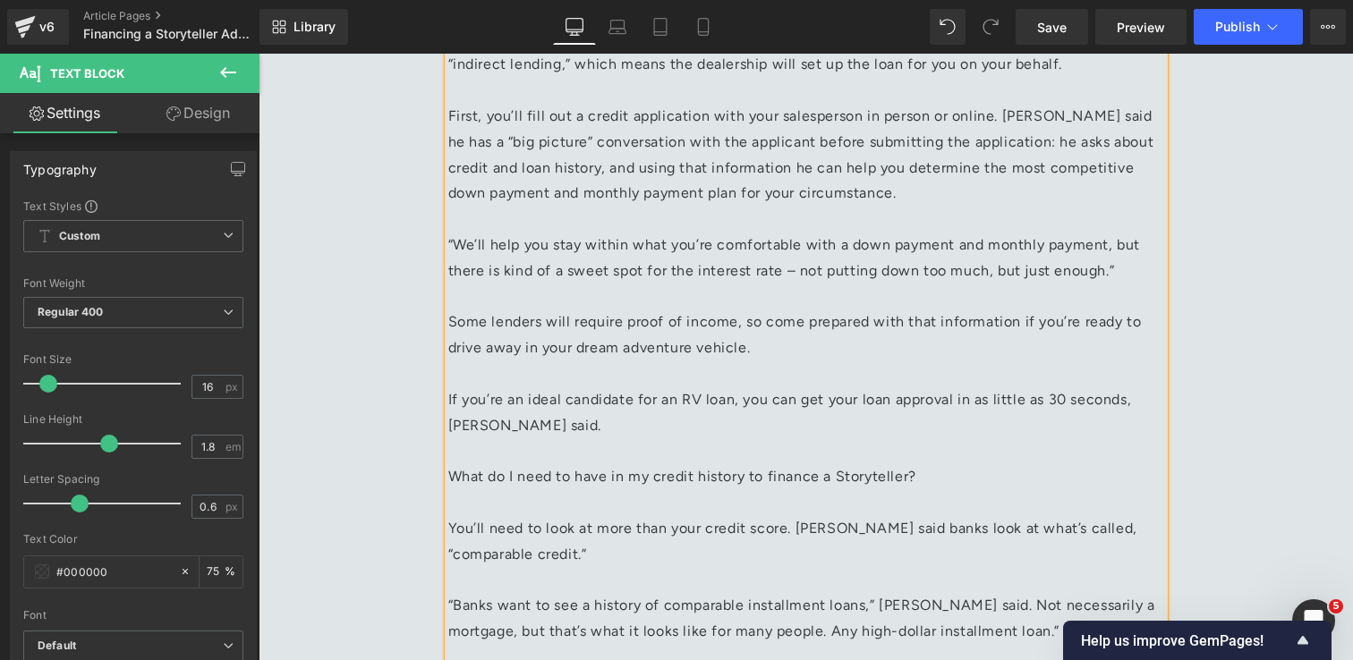
scroll to position [2145, 0]
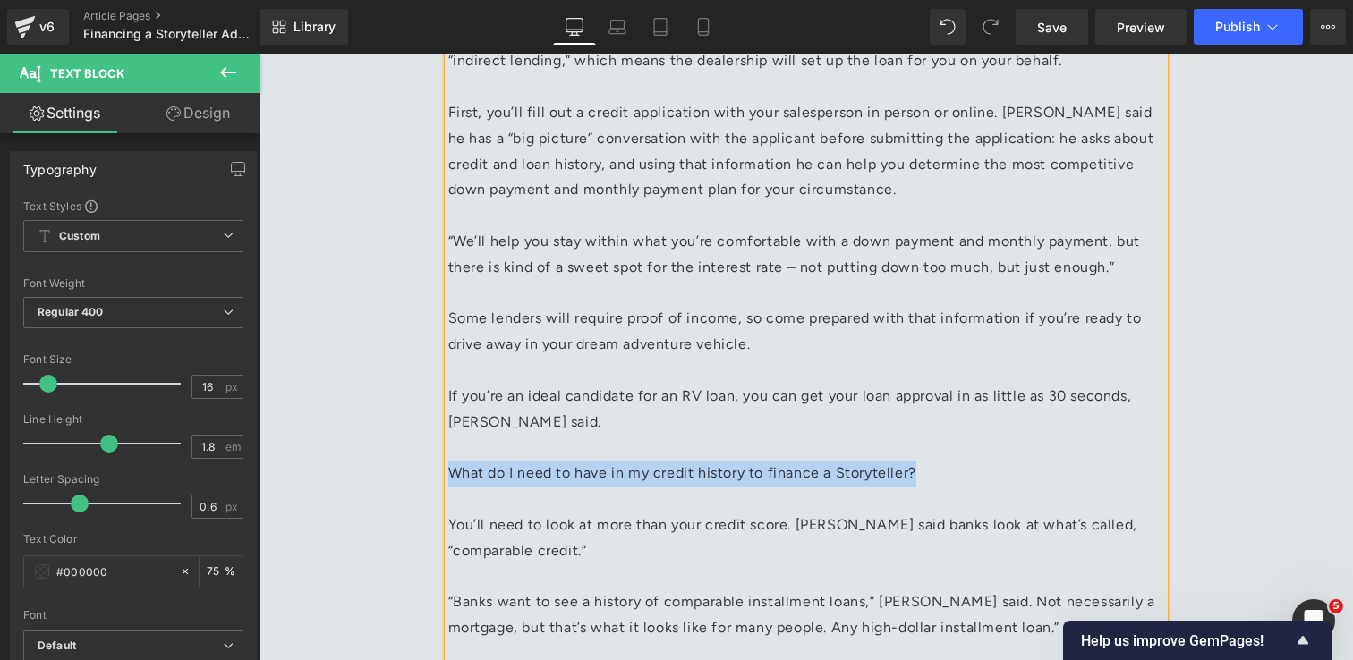
drag, startPoint x: 954, startPoint y: 481, endPoint x: 450, endPoint y: 474, distance: 503.8
click at [450, 474] on p "What do I need to have in my credit history to finance a Storyteller?" at bounding box center [806, 474] width 716 height 26
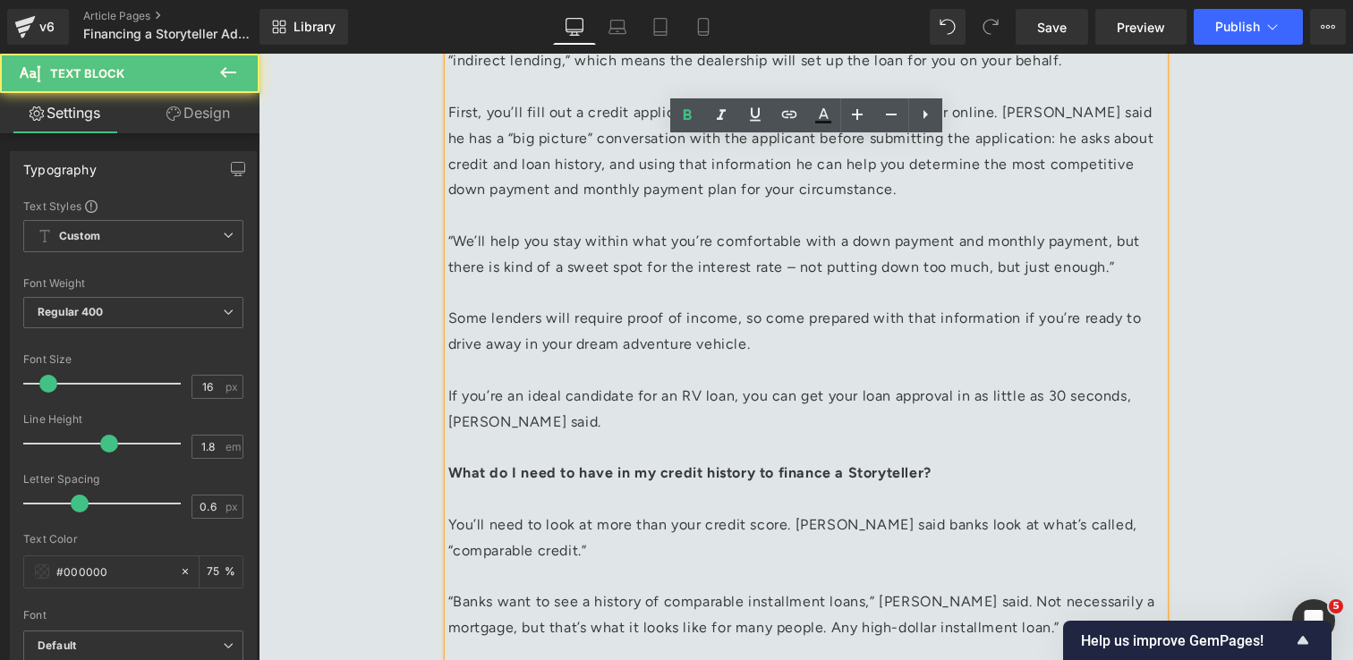
click at [487, 497] on p at bounding box center [806, 500] width 716 height 26
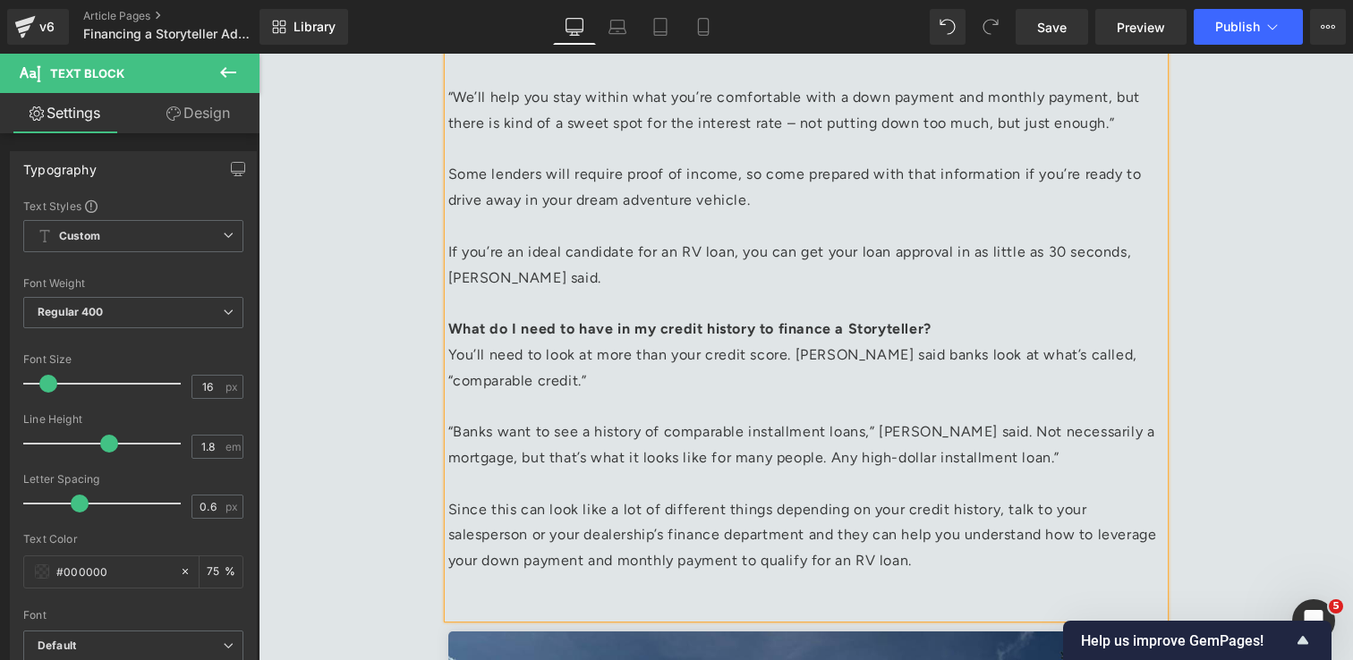
scroll to position [2326, 0]
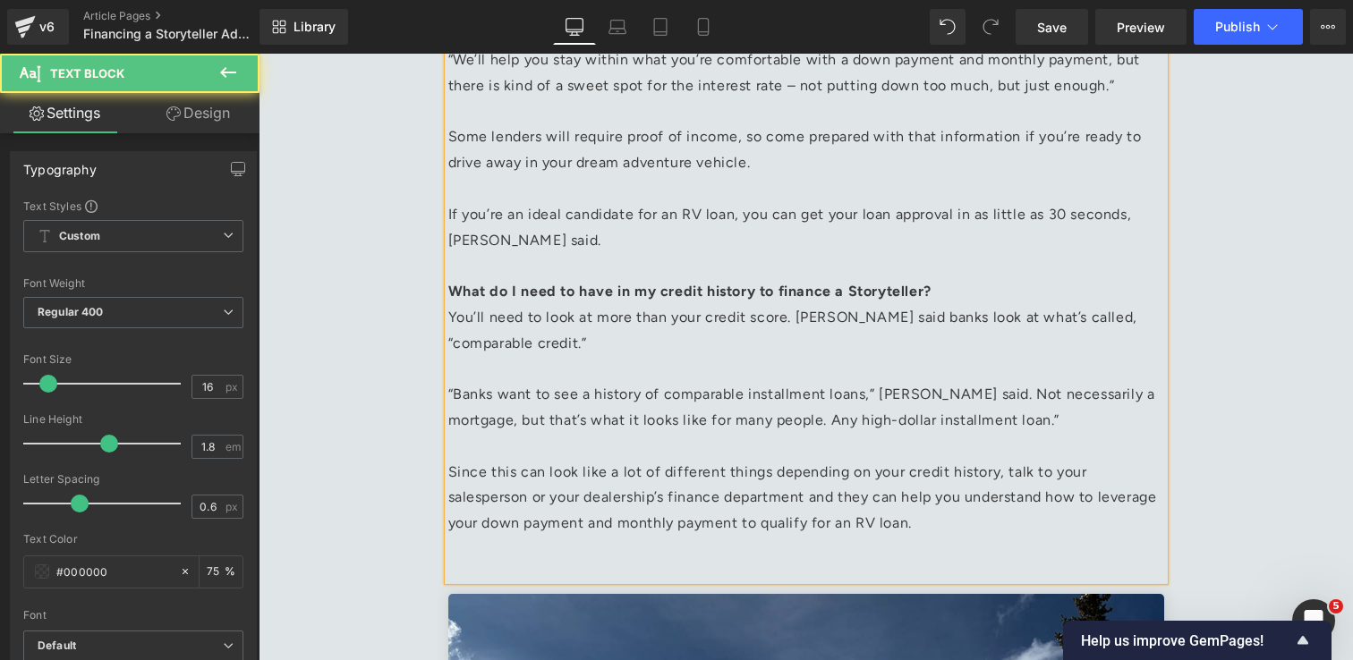
click at [532, 563] on div "What does the RV financing process look like? It’s pretty typical for an RV dea…" at bounding box center [806, 198] width 716 height 765
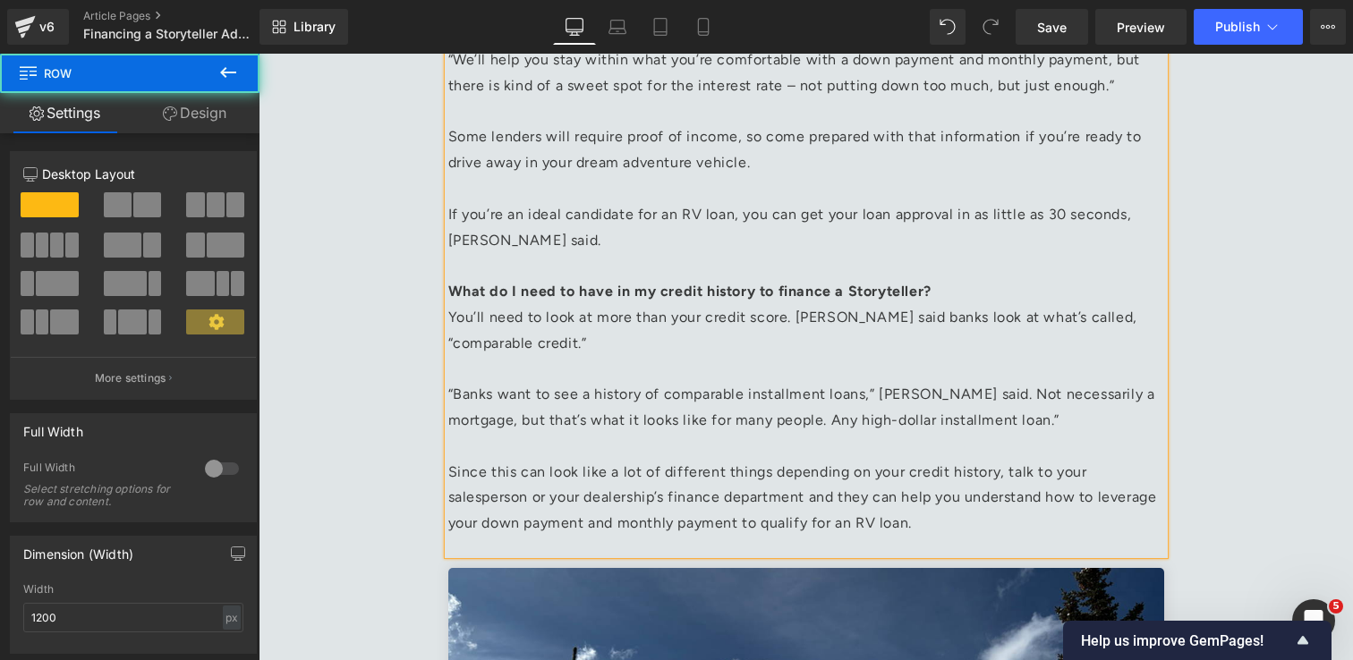
click at [1217, 462] on div "Financing Your Storyteller Heading [DATE] Heading Image Don’t let the sticker p…" at bounding box center [806, 95] width 1074 height 4500
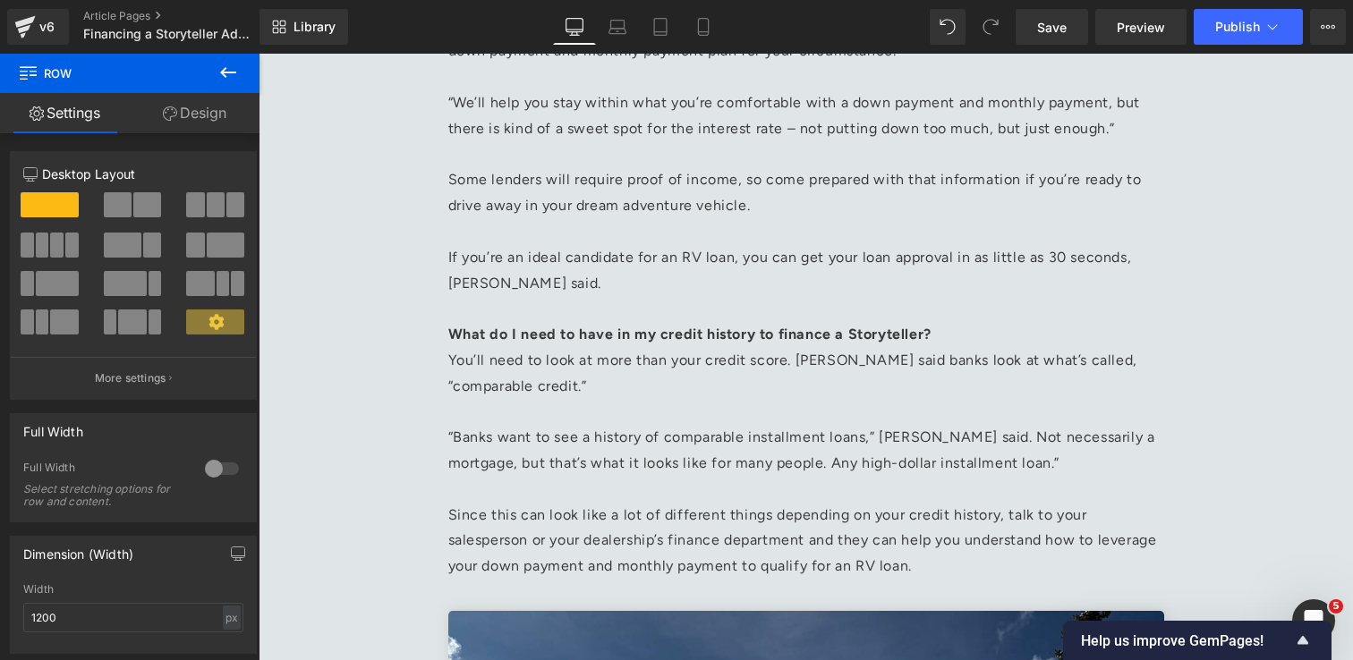
scroll to position [2281, 0]
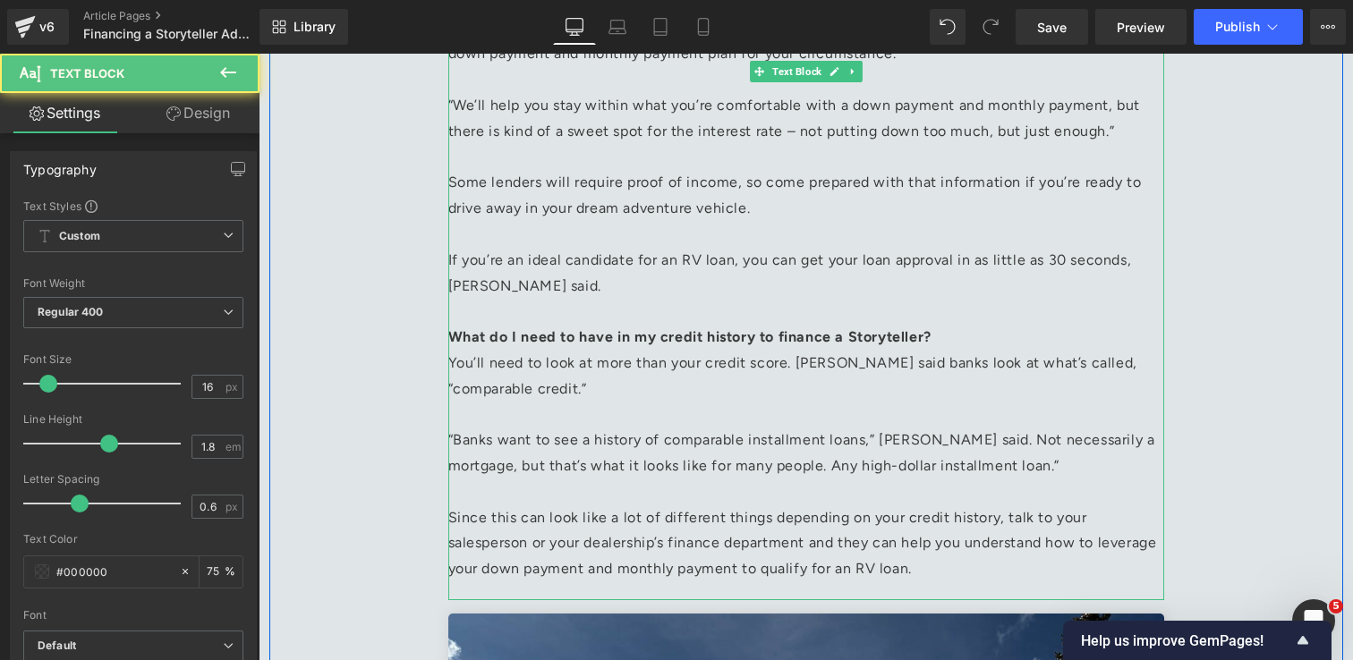
click at [689, 385] on p "You’ll need to look at more than your credit score. [PERSON_NAME] said banks lo…" at bounding box center [806, 377] width 716 height 52
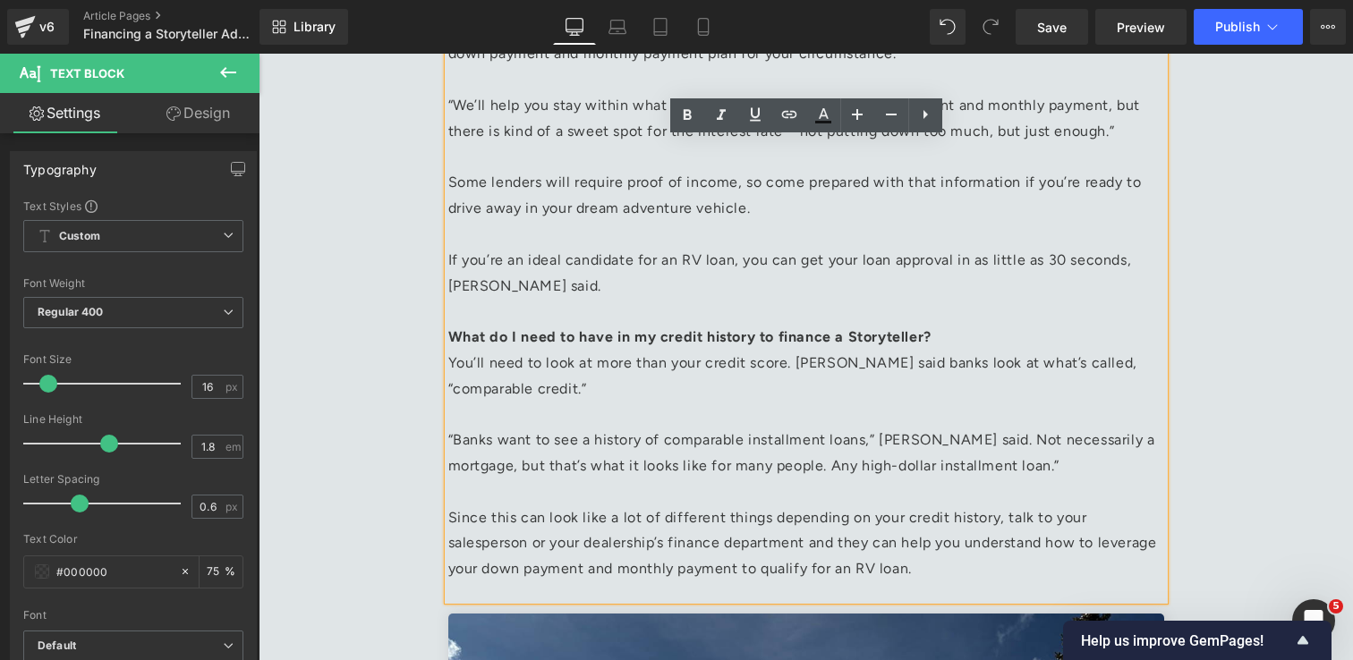
click at [568, 420] on p at bounding box center [806, 416] width 716 height 26
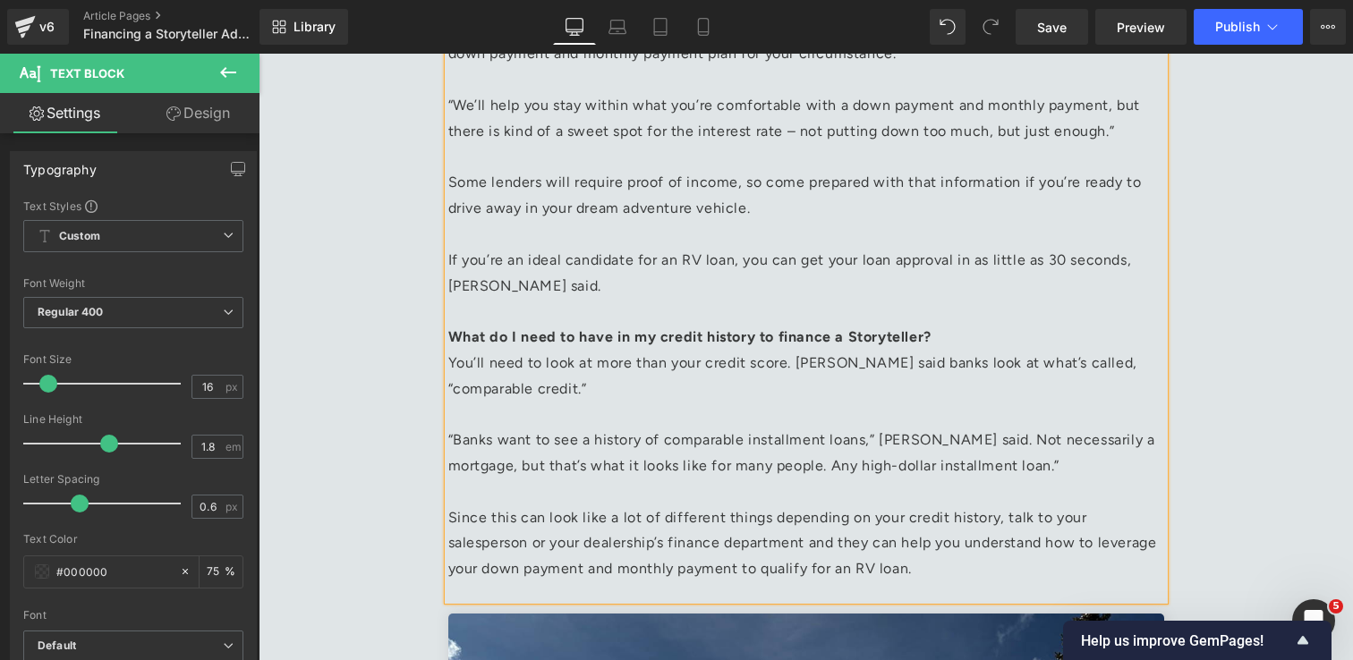
click at [1306, 460] on div "Financing Your Storyteller Heading [DATE] Heading Image Don’t let the sticker p…" at bounding box center [806, 140] width 1074 height 4500
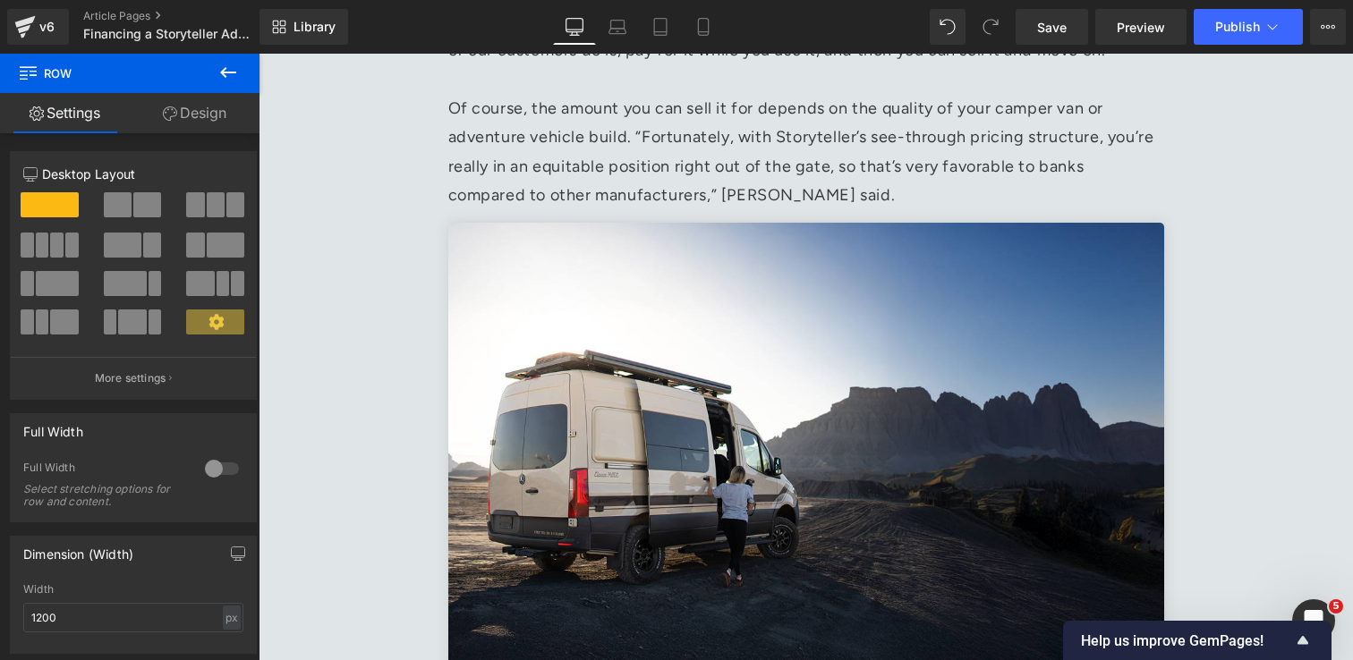
scroll to position [1010, 0]
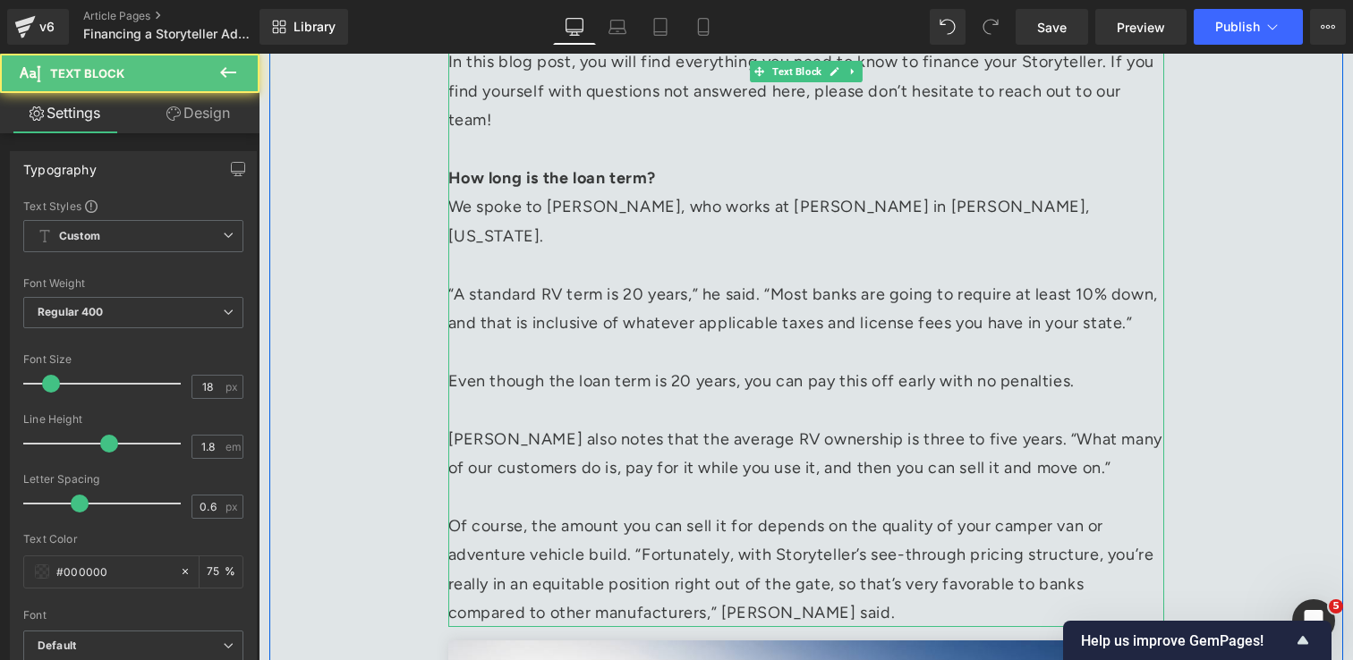
click at [752, 389] on p "Even though the loan term is 20 years, you can pay this off early with no penal…" at bounding box center [806, 381] width 716 height 29
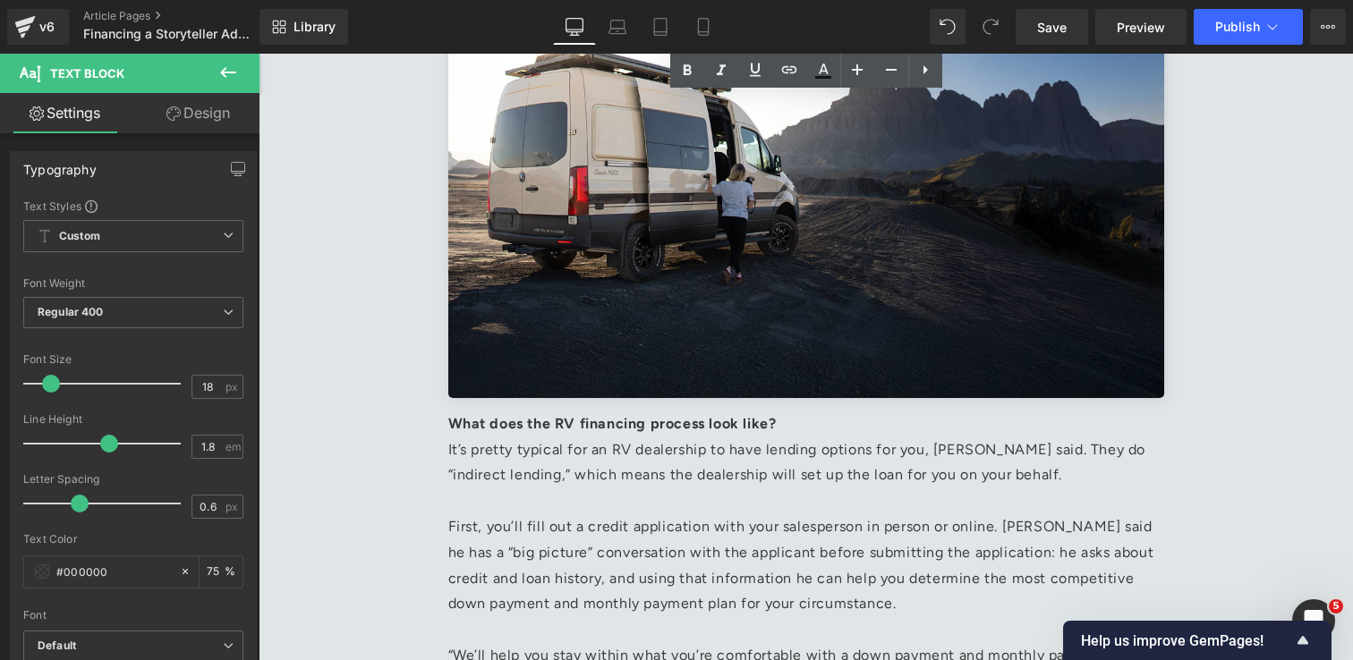
scroll to position [1901, 0]
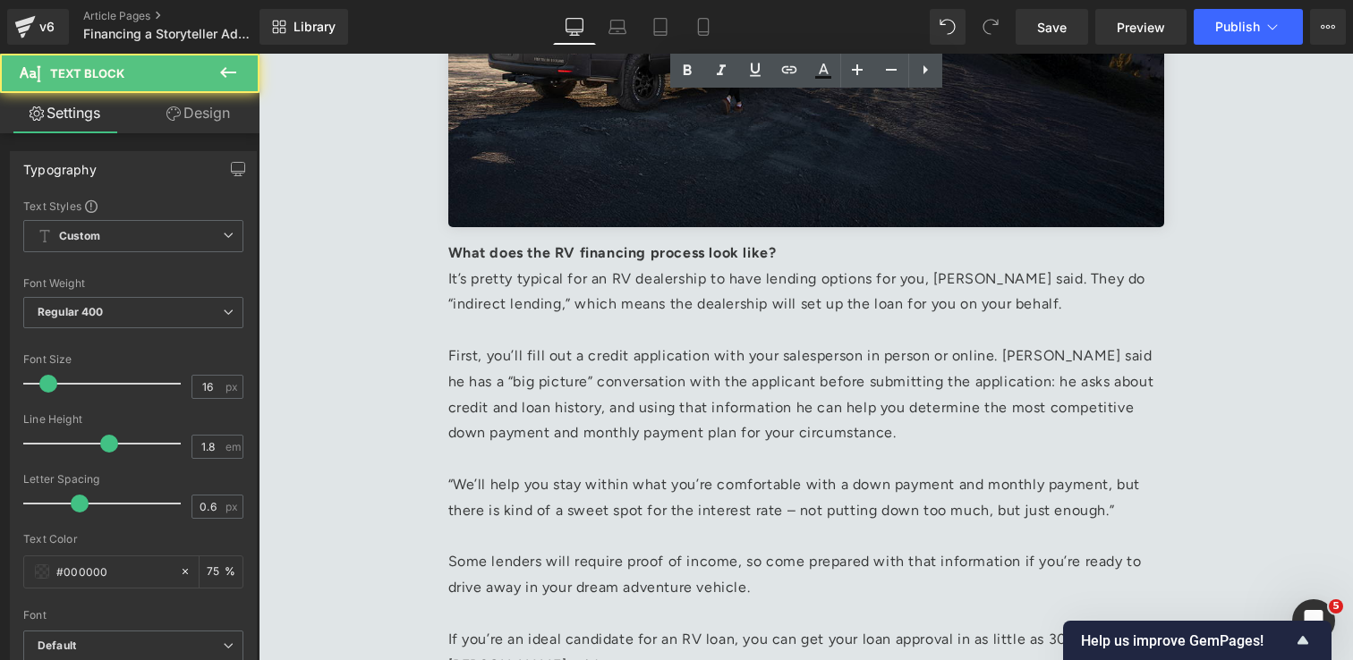
click at [721, 507] on p "“We’ll help you stay within what you’re comfortable with a down payment and mon…" at bounding box center [806, 498] width 716 height 52
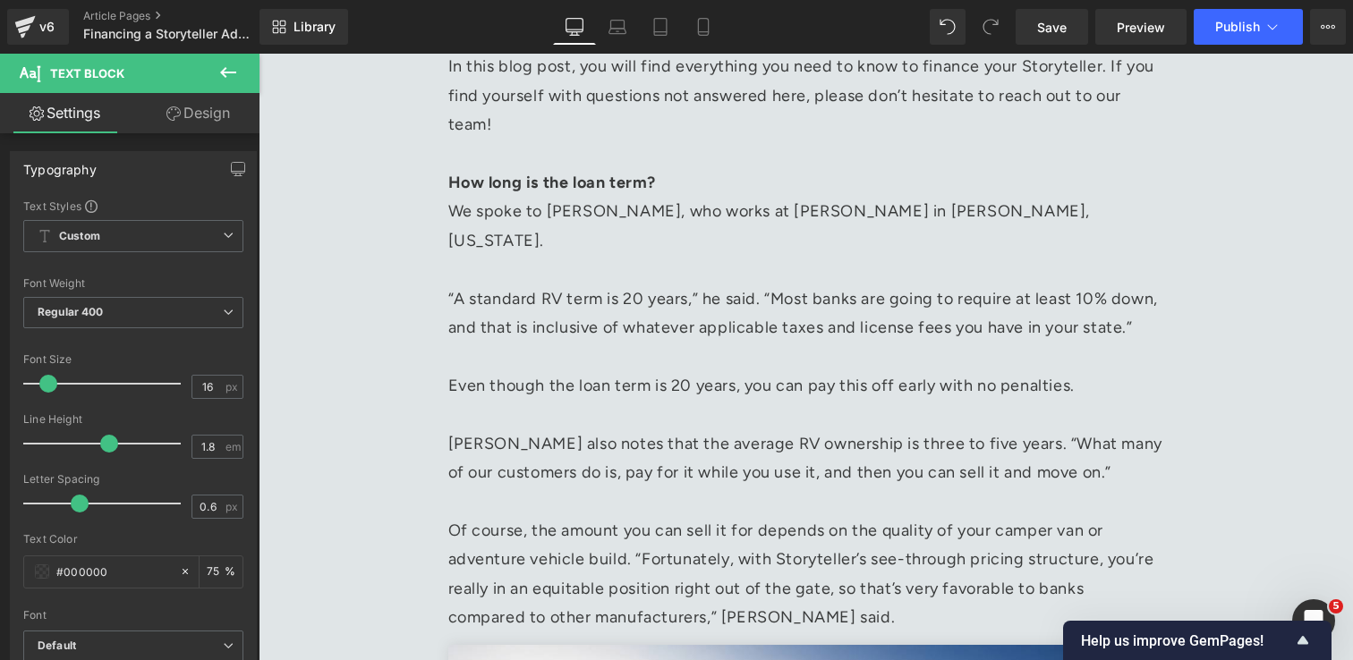
scroll to position [999, 0]
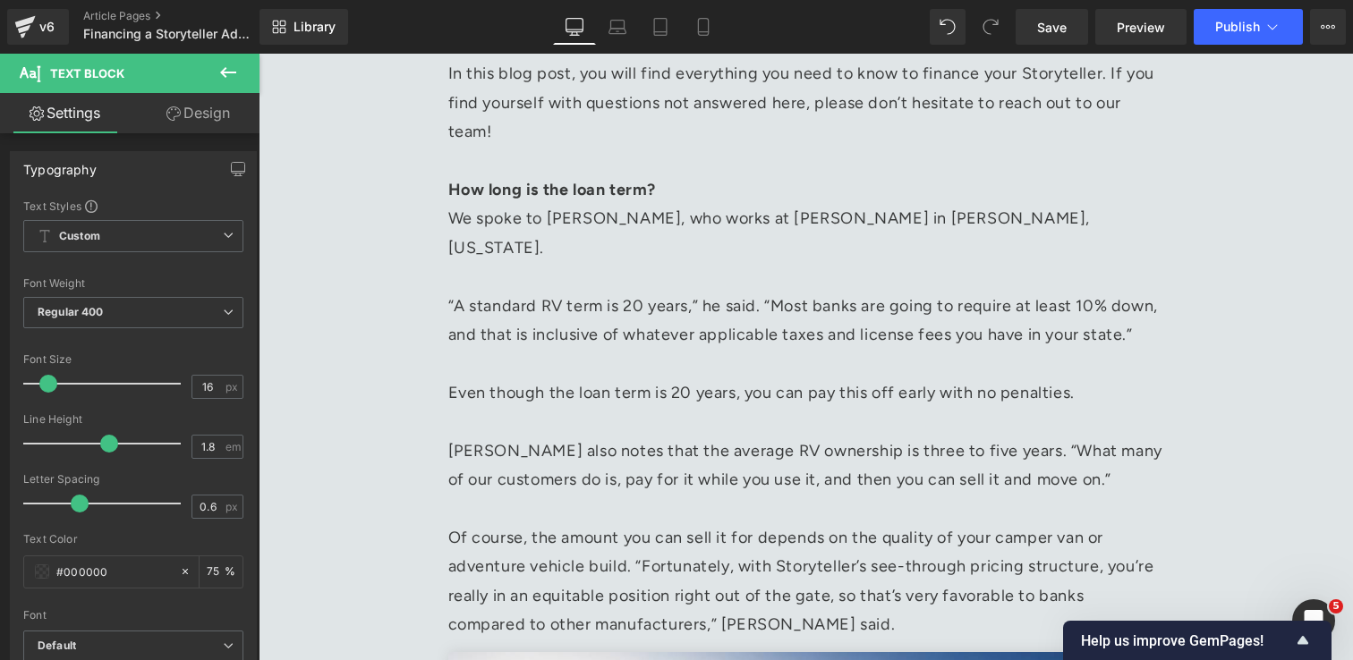
click at [707, 532] on p "Of course, the amount you can sell it for depends on the quality of your camper…" at bounding box center [806, 581] width 716 height 116
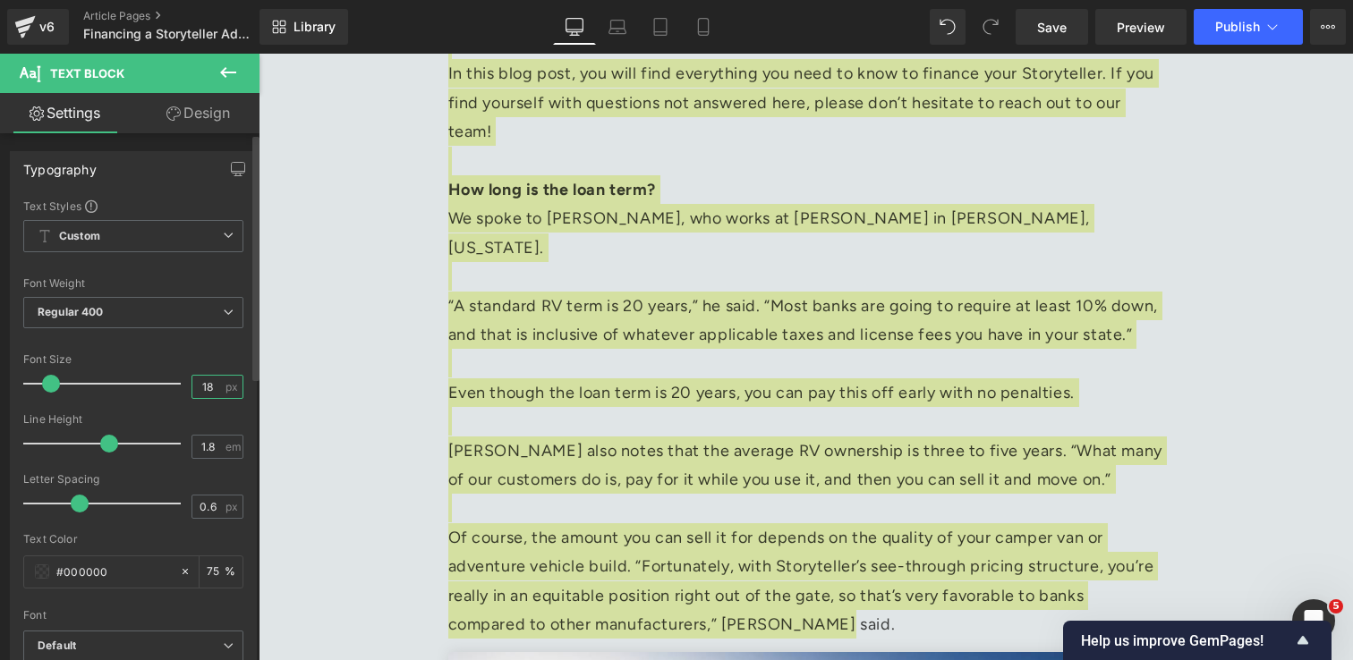
click at [204, 386] on input "18" at bounding box center [207, 387] width 31 height 22
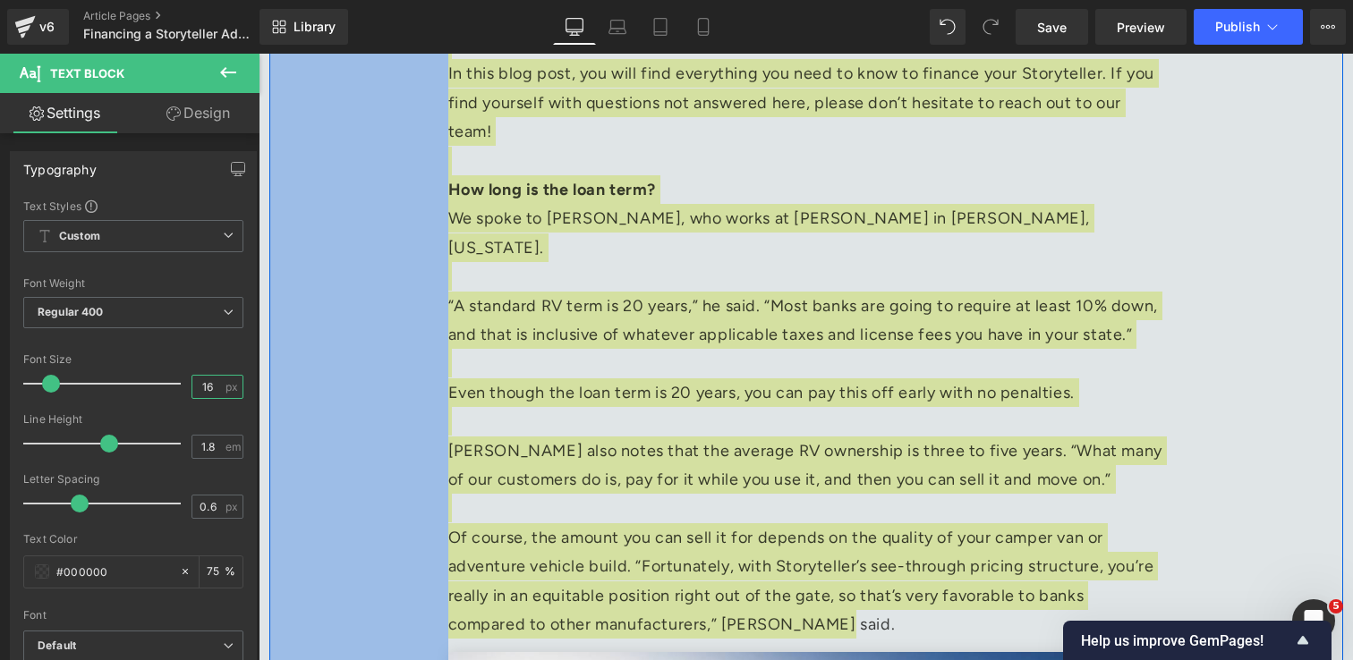
type input "16"
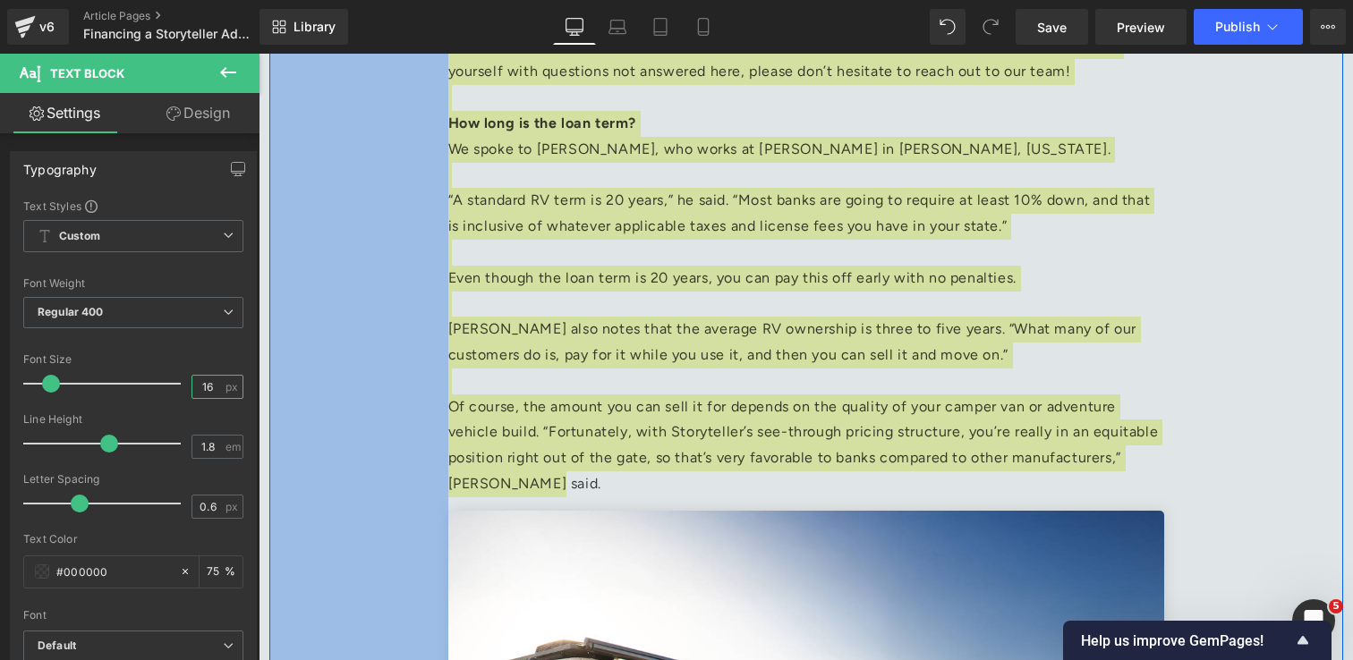
scroll to position [975, 0]
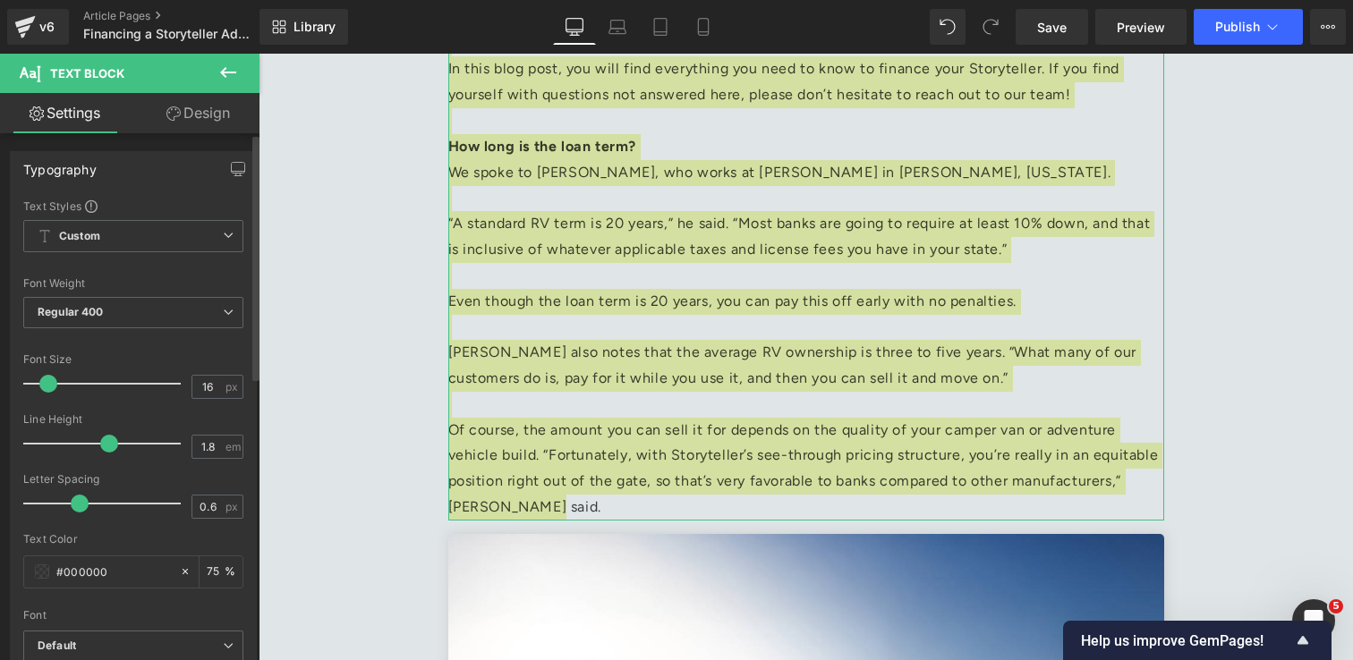
click at [191, 356] on div "Font Size" at bounding box center [133, 359] width 220 height 13
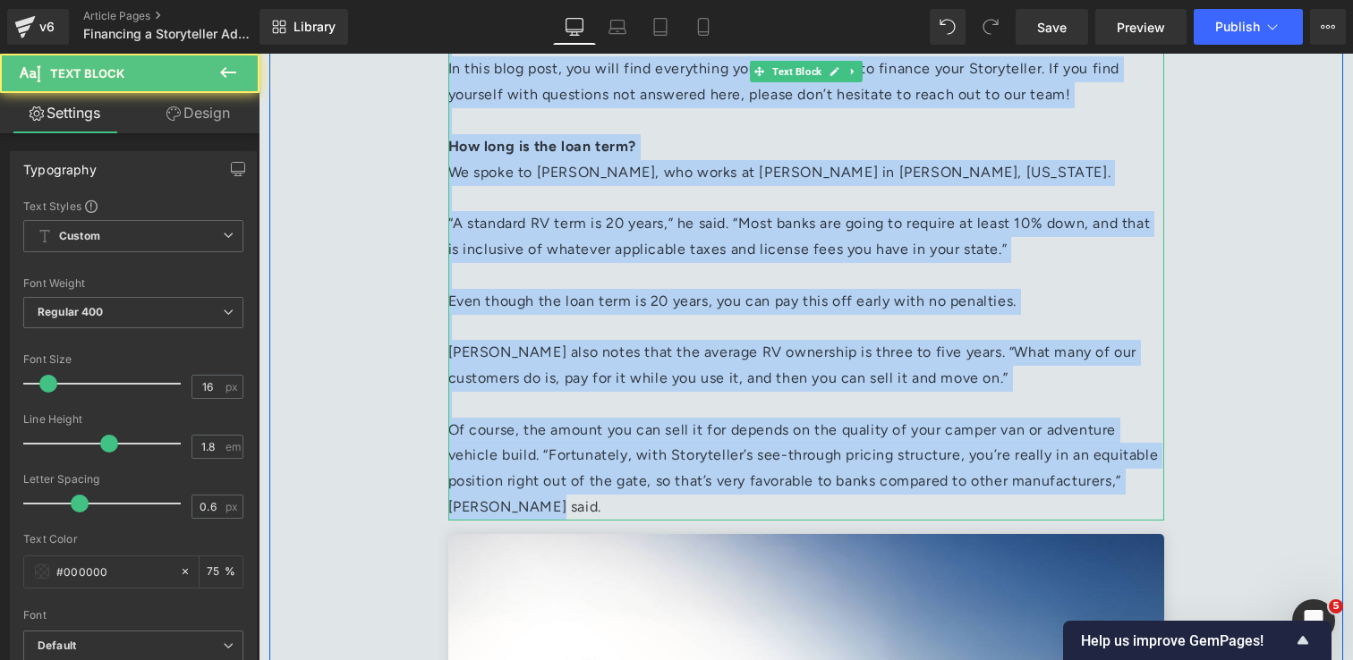
click at [838, 395] on p at bounding box center [806, 405] width 716 height 26
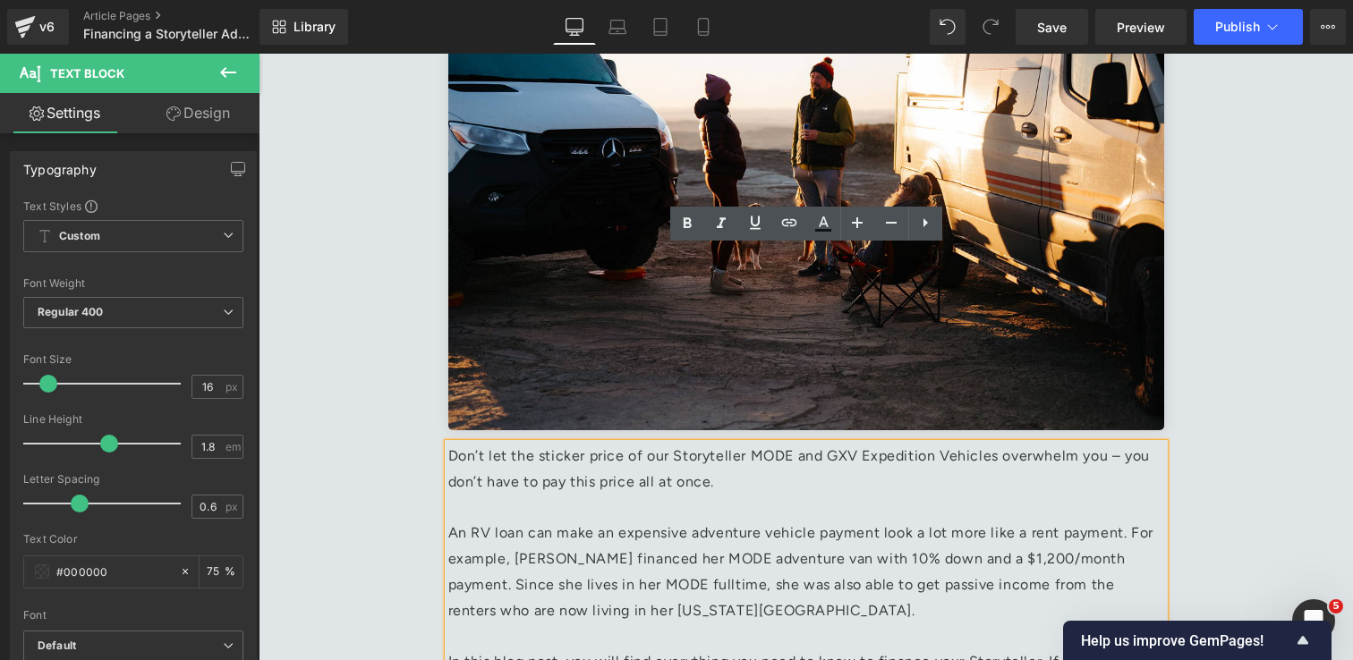
scroll to position [302, 0]
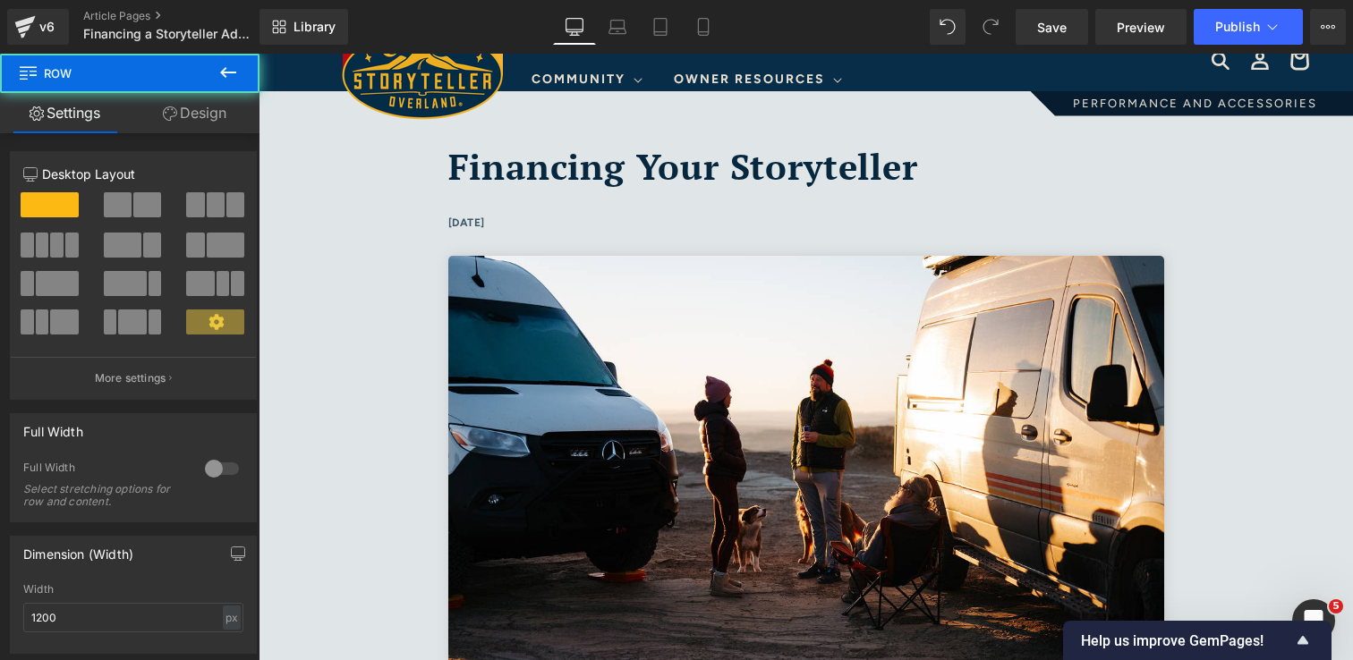
scroll to position [0, 0]
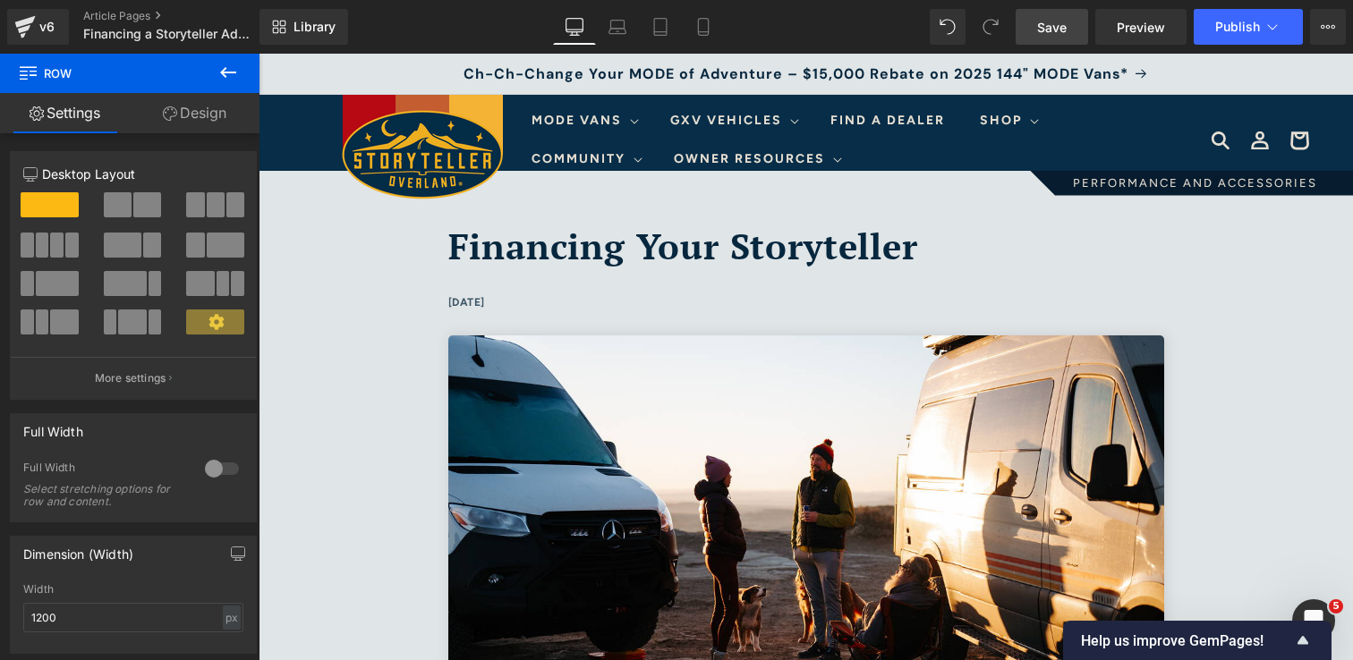
drag, startPoint x: 1058, startPoint y: 31, endPoint x: 724, endPoint y: 280, distance: 416.2
click at [1058, 31] on span "Save" at bounding box center [1052, 27] width 30 height 19
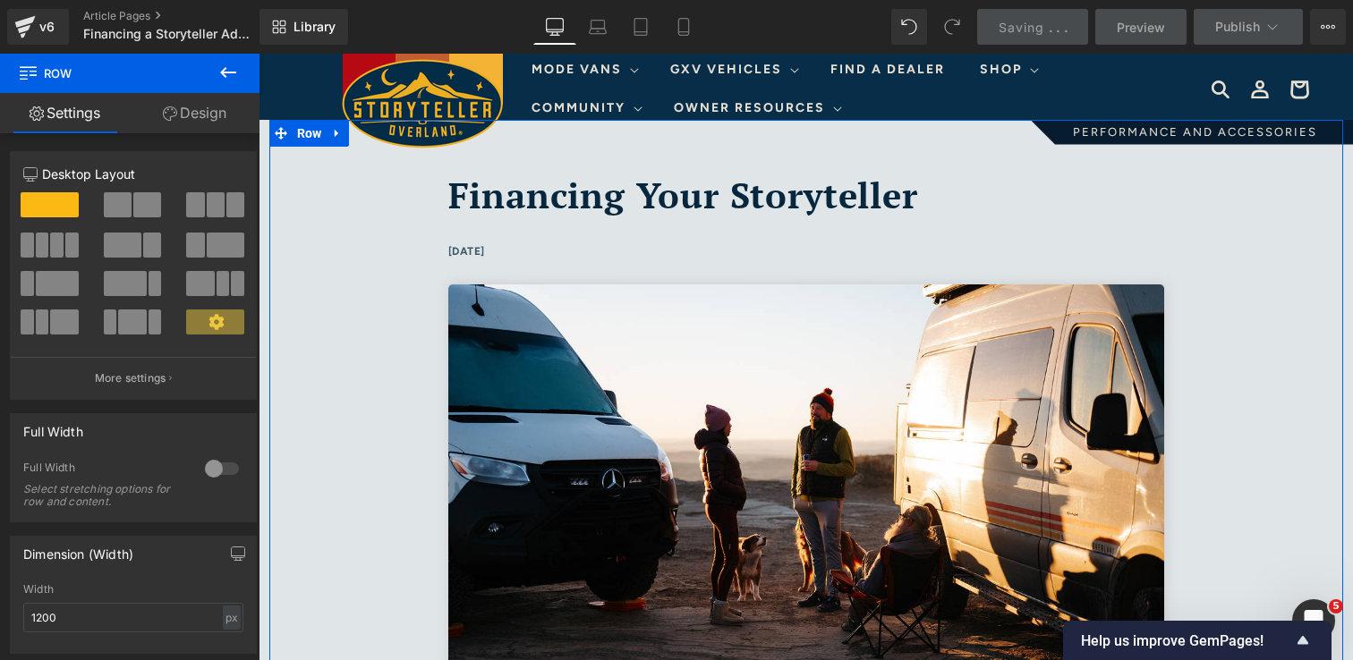
scroll to position [66, 0]
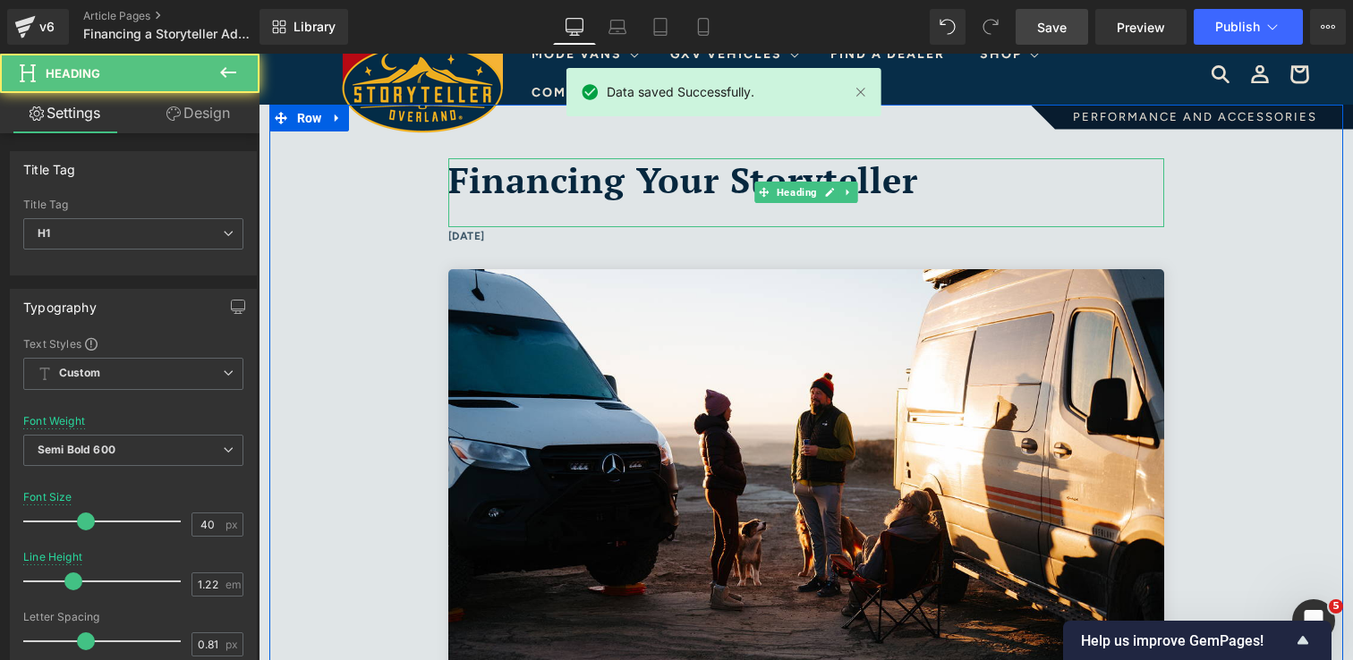
click at [939, 183] on h1 "Financing Your Storyteller" at bounding box center [806, 180] width 716 height 44
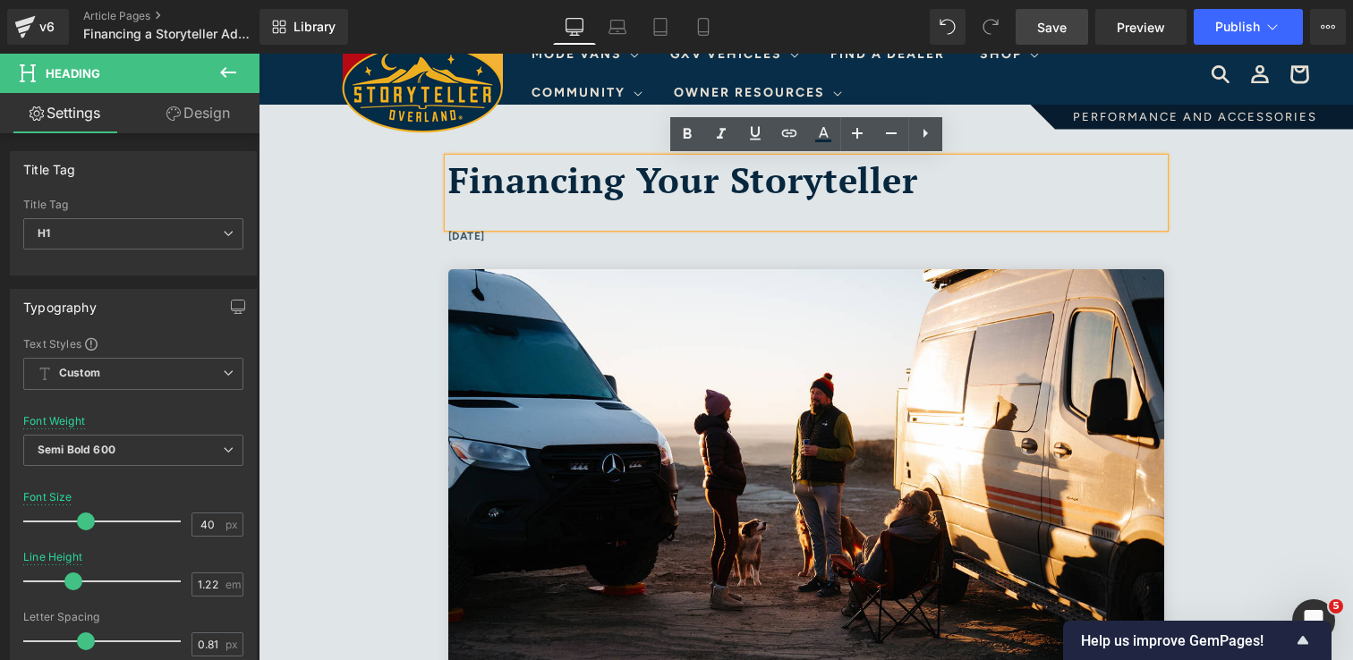
click at [561, 212] on div at bounding box center [806, 214] width 716 height 26
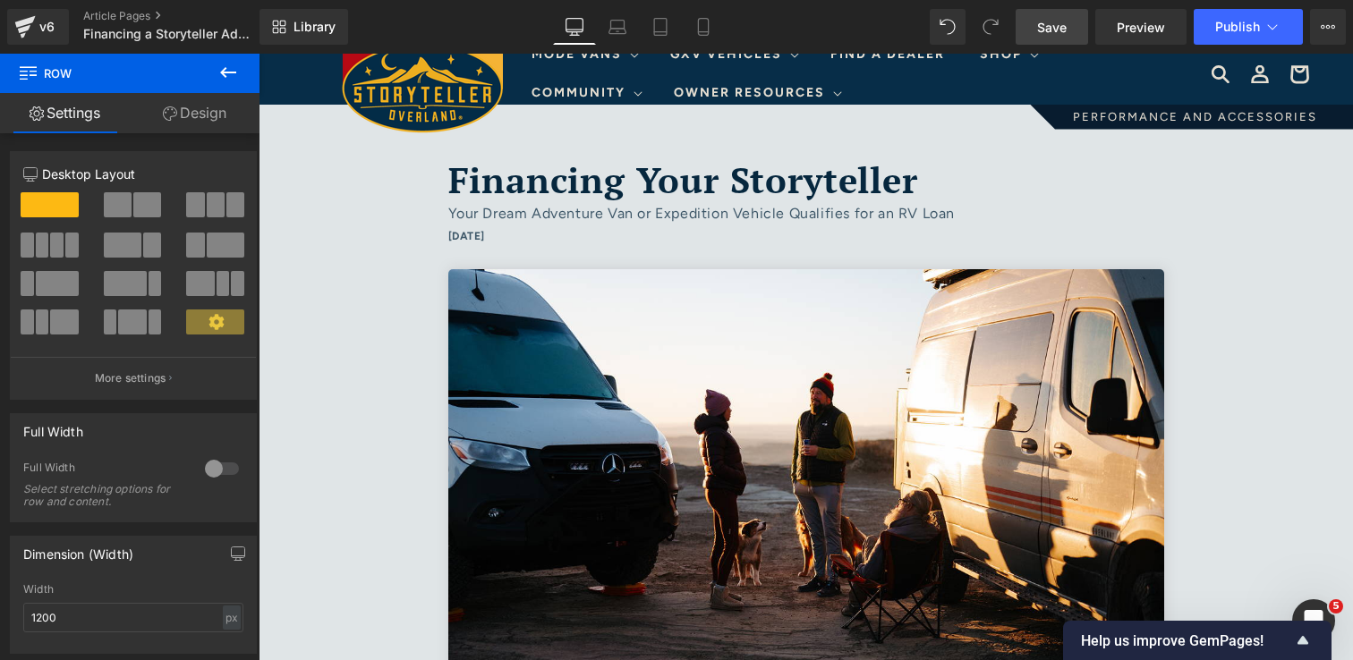
click at [1050, 37] on link "Save" at bounding box center [1052, 27] width 72 height 36
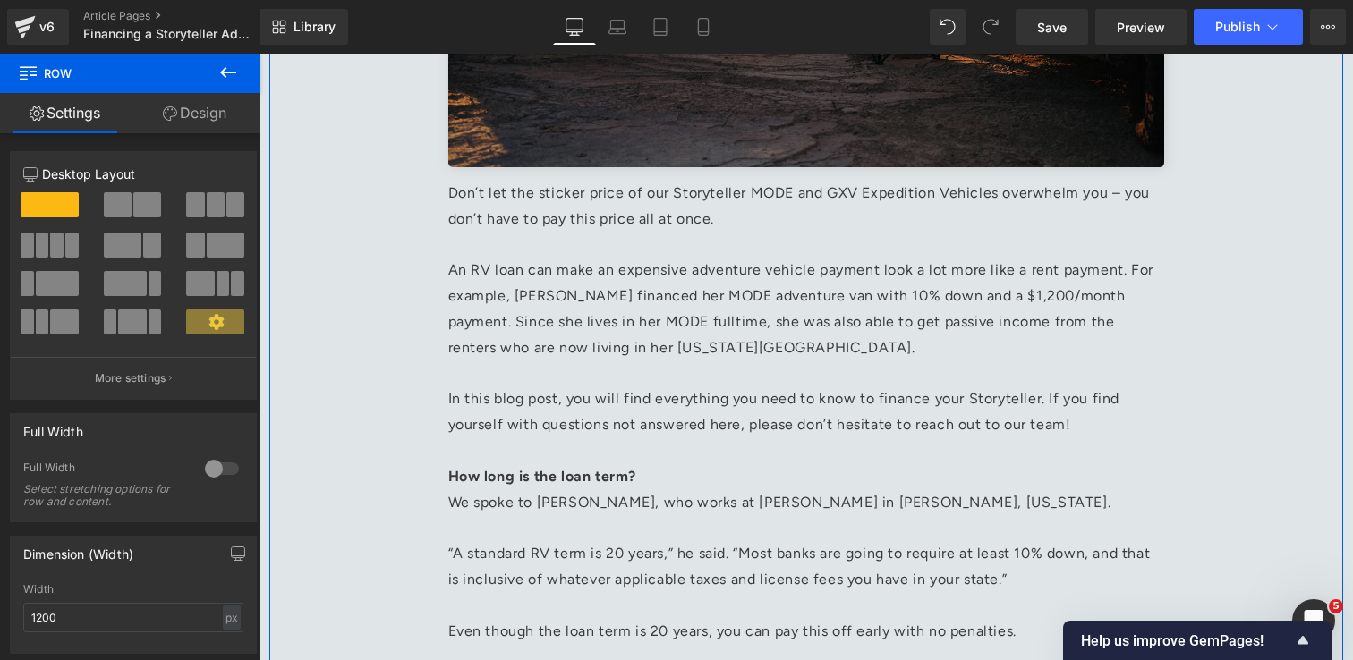
scroll to position [653, 0]
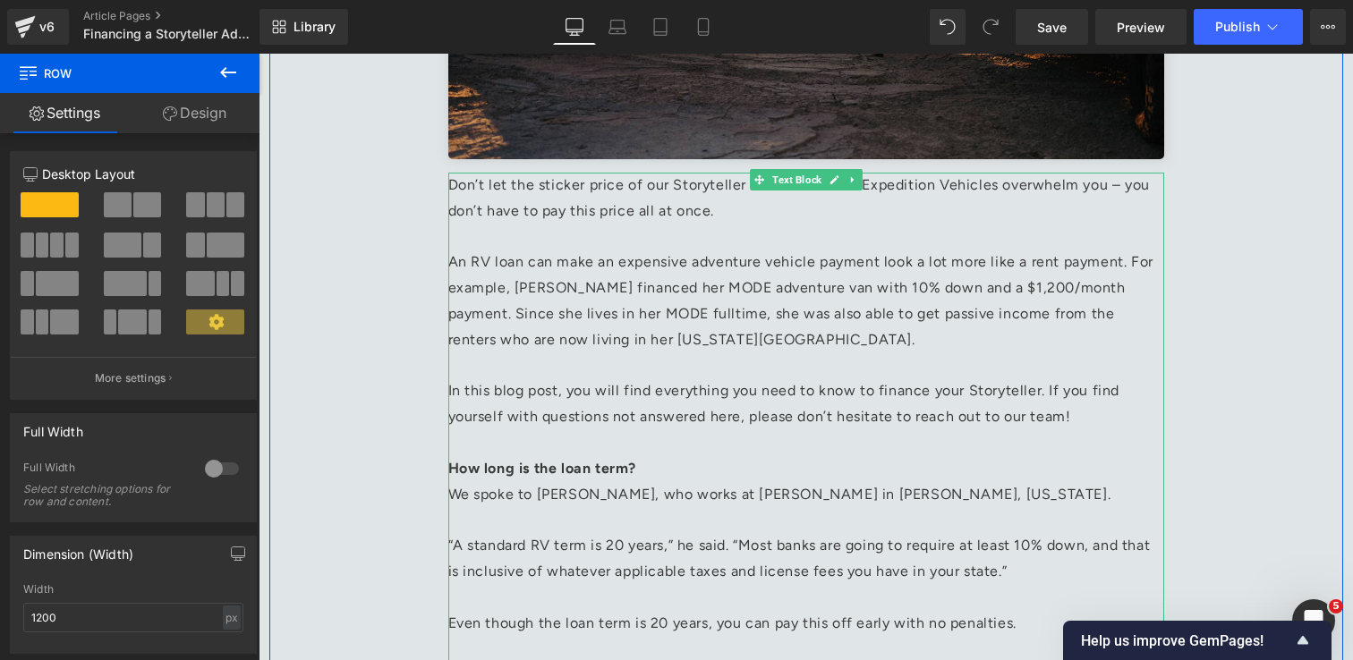
click at [705, 305] on p "An RV loan can make an expensive adventure vehicle payment look a lot more like…" at bounding box center [806, 301] width 716 height 103
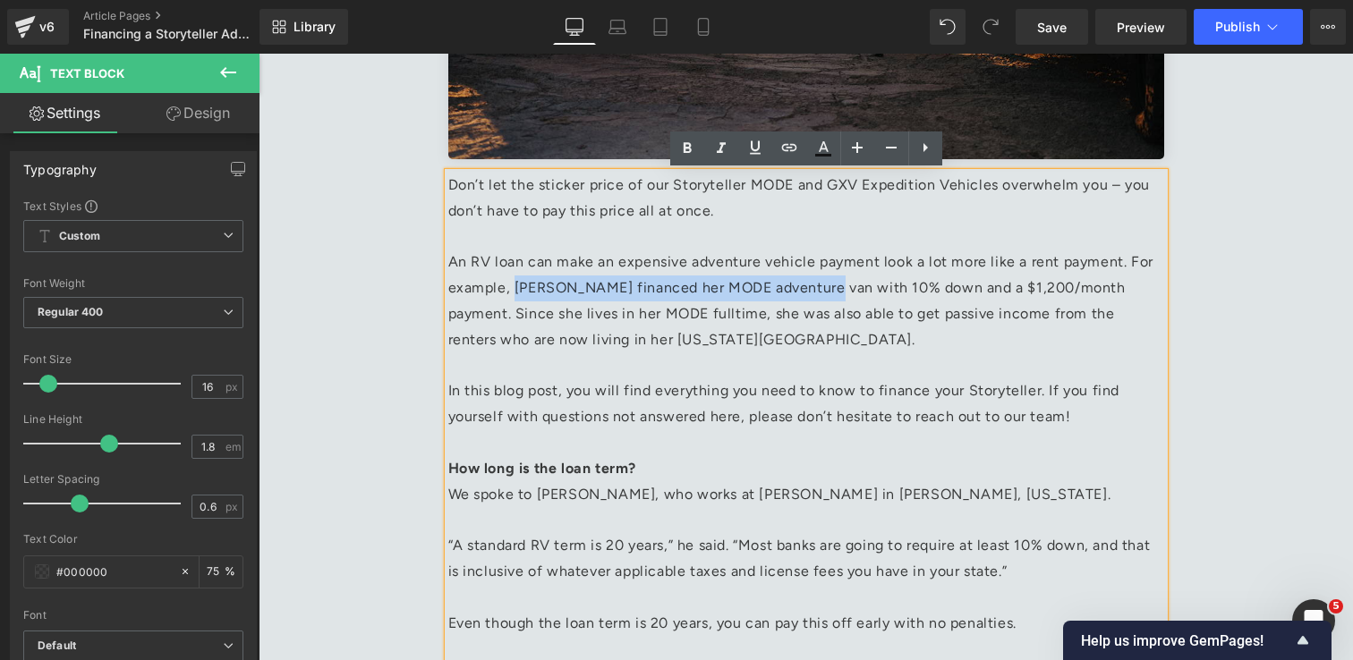
drag, startPoint x: 518, startPoint y: 290, endPoint x: 822, endPoint y: 287, distance: 304.2
click at [822, 287] on p "An RV loan can make an expensive adventure vehicle payment look a lot more like…" at bounding box center [806, 301] width 716 height 103
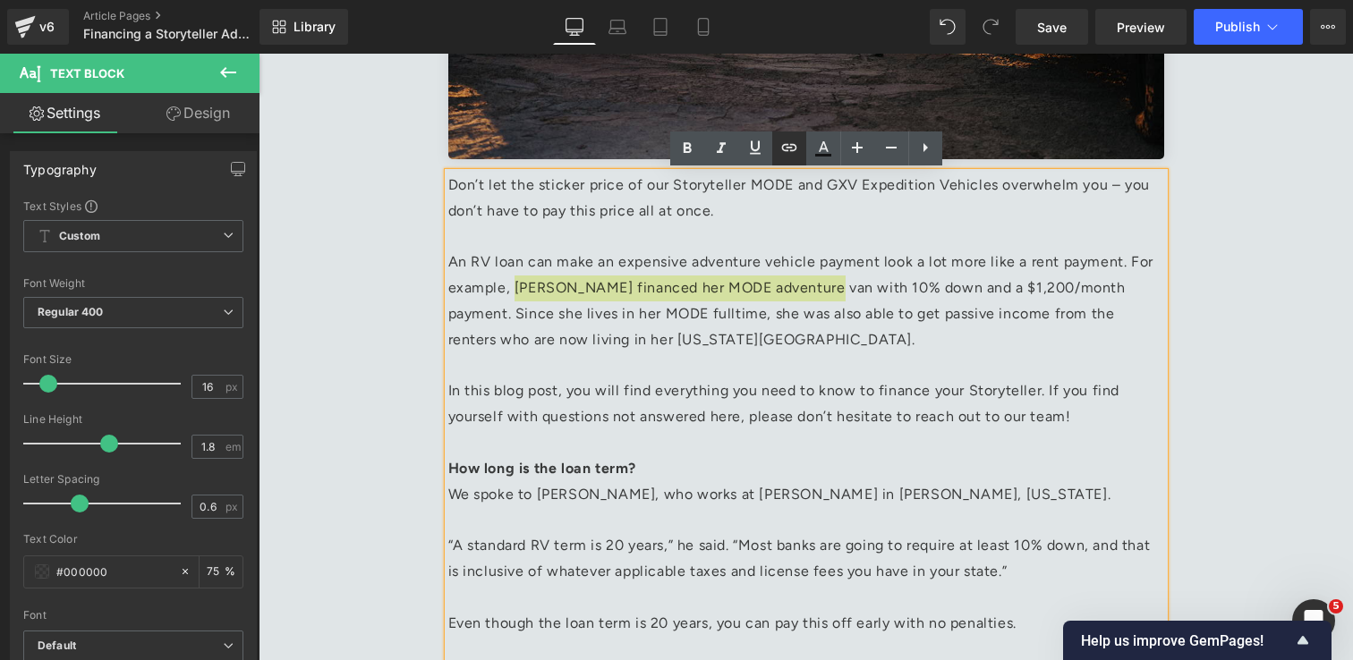
click at [786, 152] on icon at bounding box center [788, 147] width 21 height 21
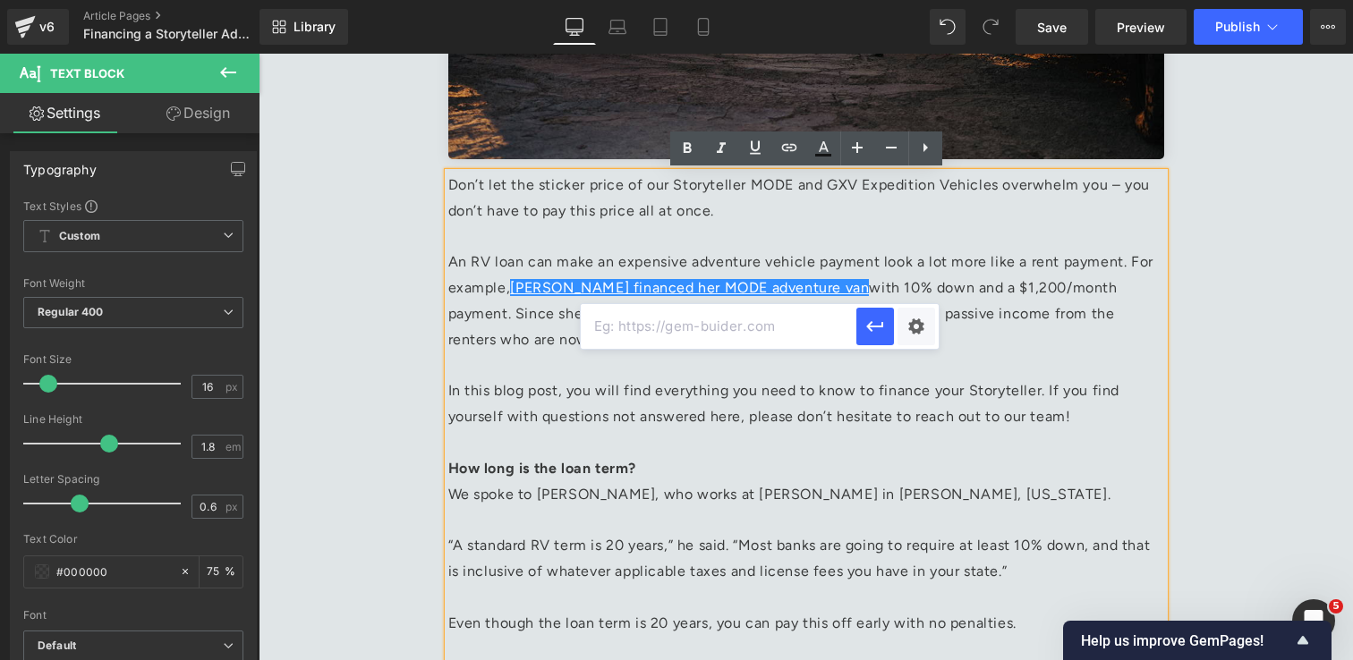
click at [766, 342] on input "text" at bounding box center [719, 326] width 276 height 45
paste input "[URL][DOMAIN_NAME][PERSON_NAME]"
click at [876, 327] on icon "button" at bounding box center [874, 326] width 17 height 11
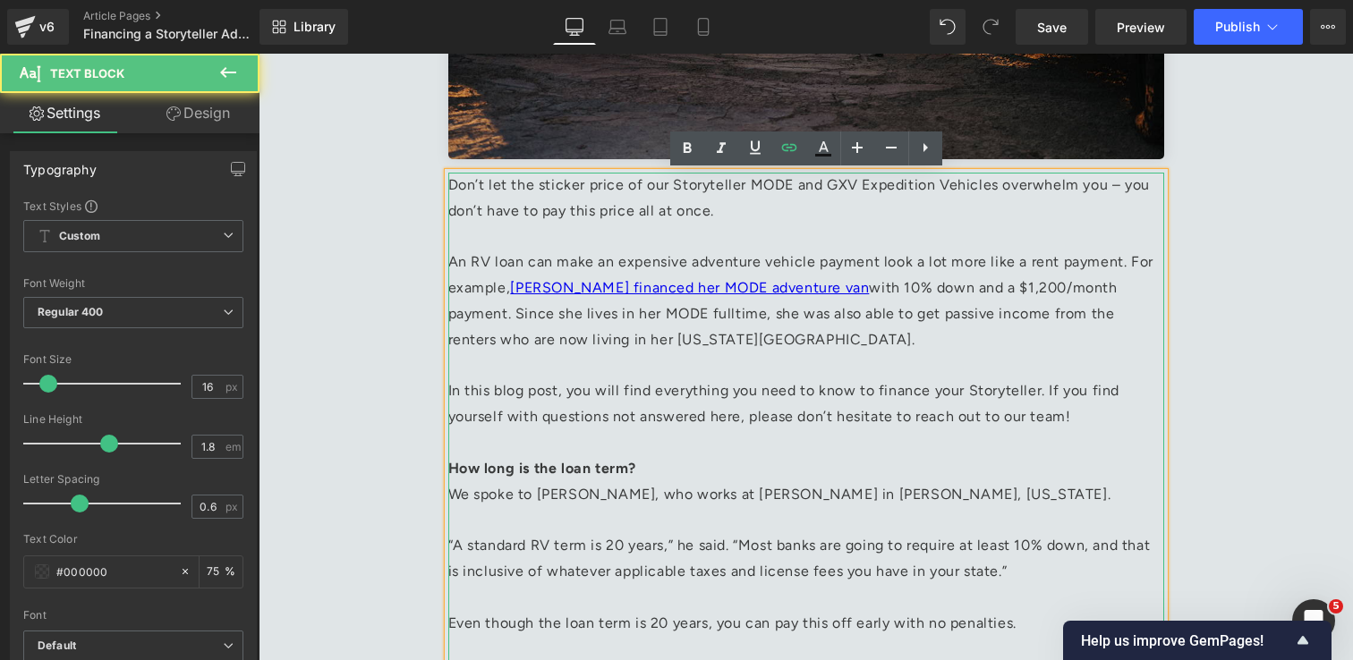
click at [863, 351] on p "An RV loan can make an expensive adventure vehicle payment look a lot more like…" at bounding box center [806, 301] width 716 height 103
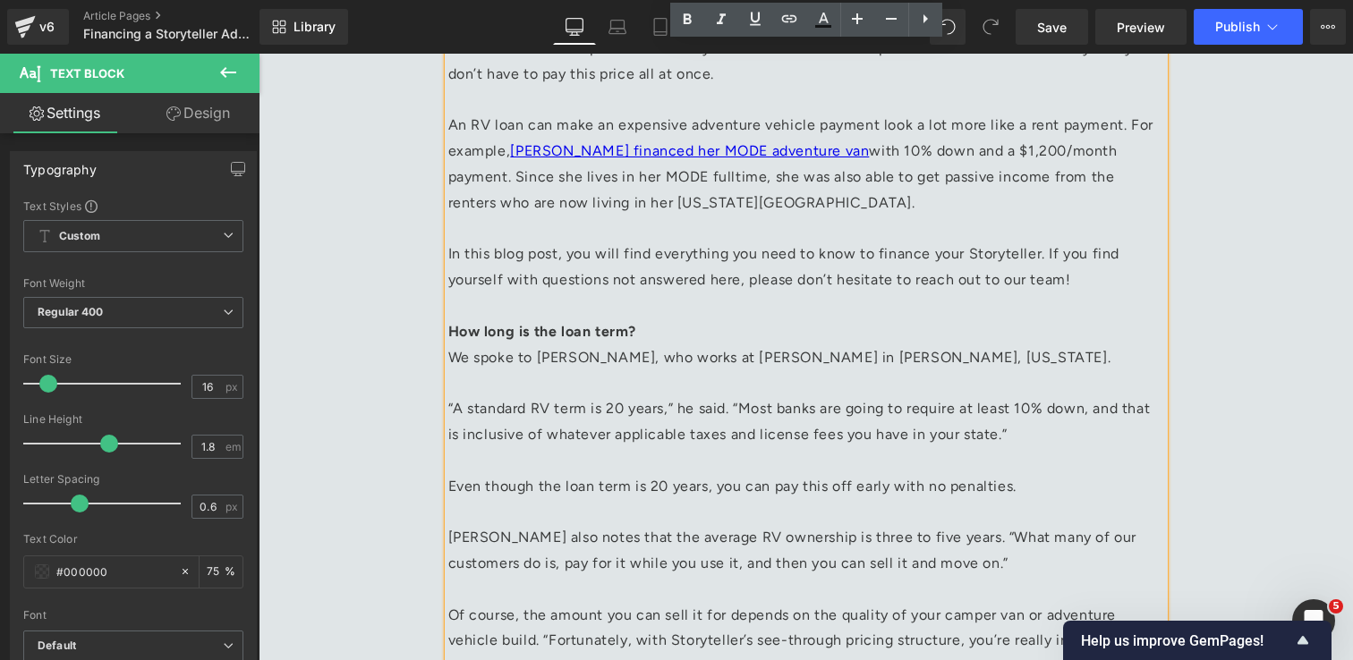
scroll to position [792, 0]
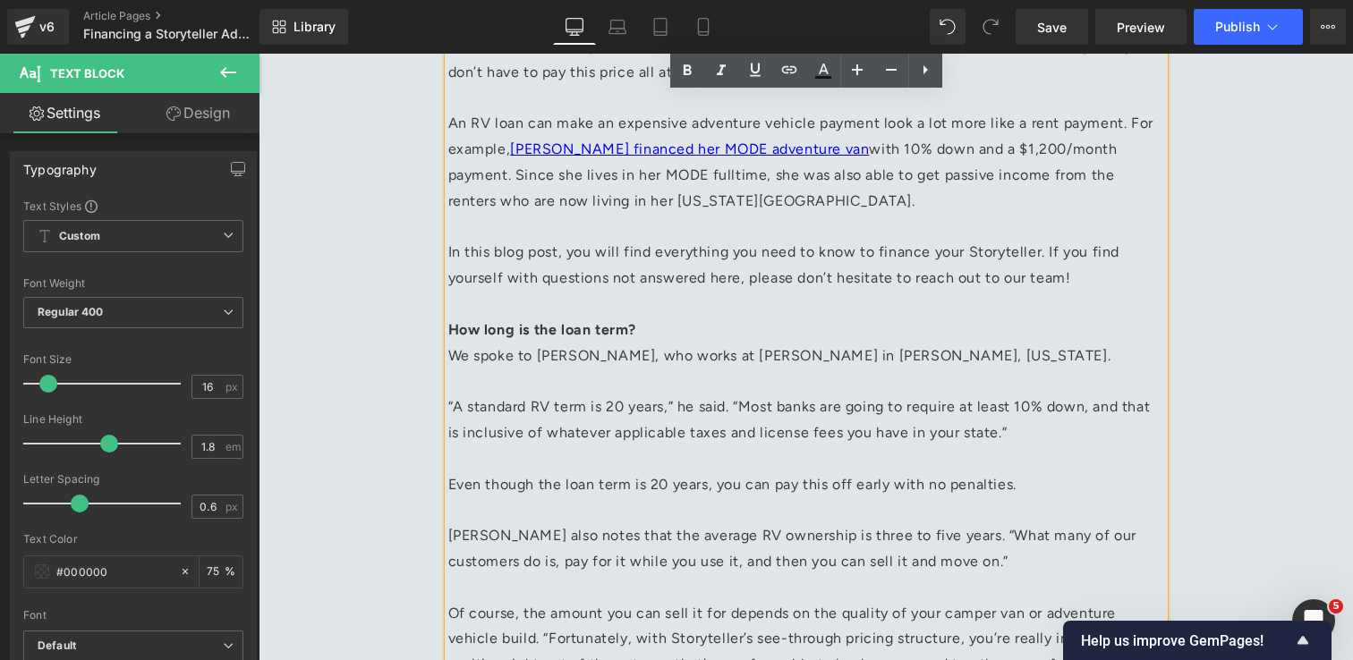
click at [867, 257] on p "In this blog post, you will find everything you need to know to finance your St…" at bounding box center [806, 291] width 716 height 103
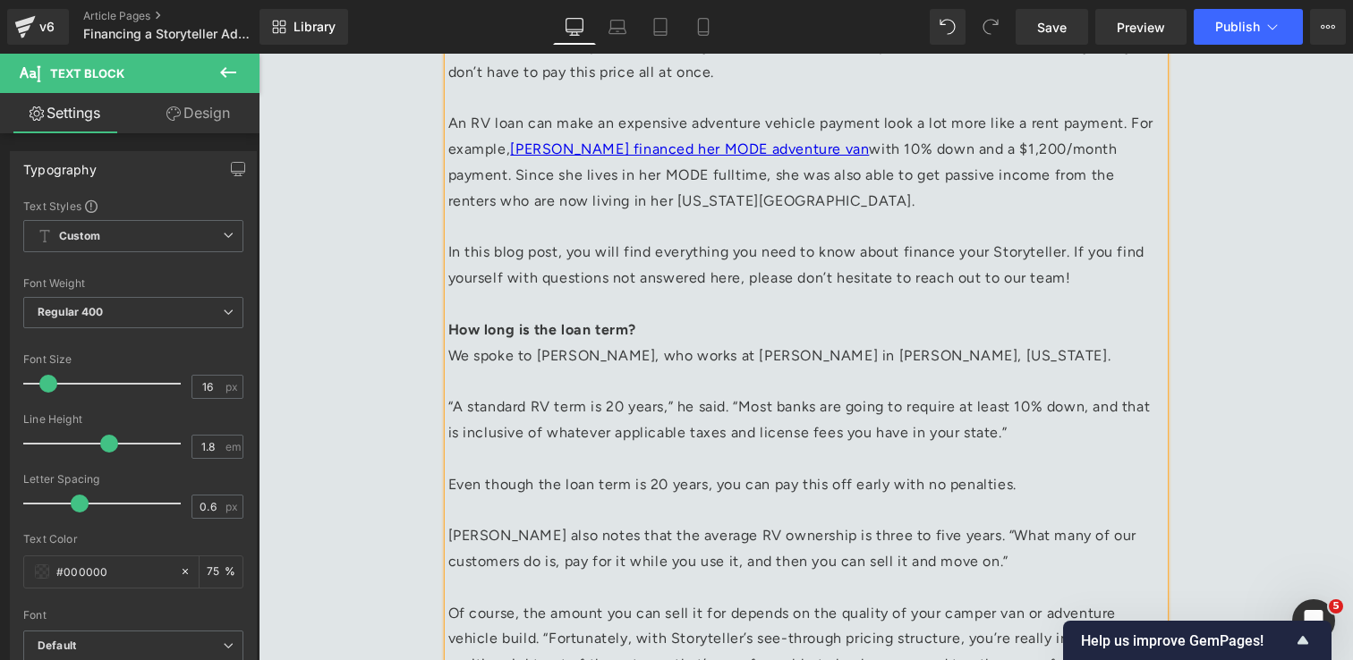
click at [946, 256] on p "In this blog post, you will find everything you need to know about finance your…" at bounding box center [806, 291] width 716 height 103
drag, startPoint x: 652, startPoint y: 255, endPoint x: 707, endPoint y: 254, distance: 54.6
click at [707, 254] on p "In this blog post, you will find everything you need to know about financing yo…" at bounding box center [806, 291] width 716 height 103
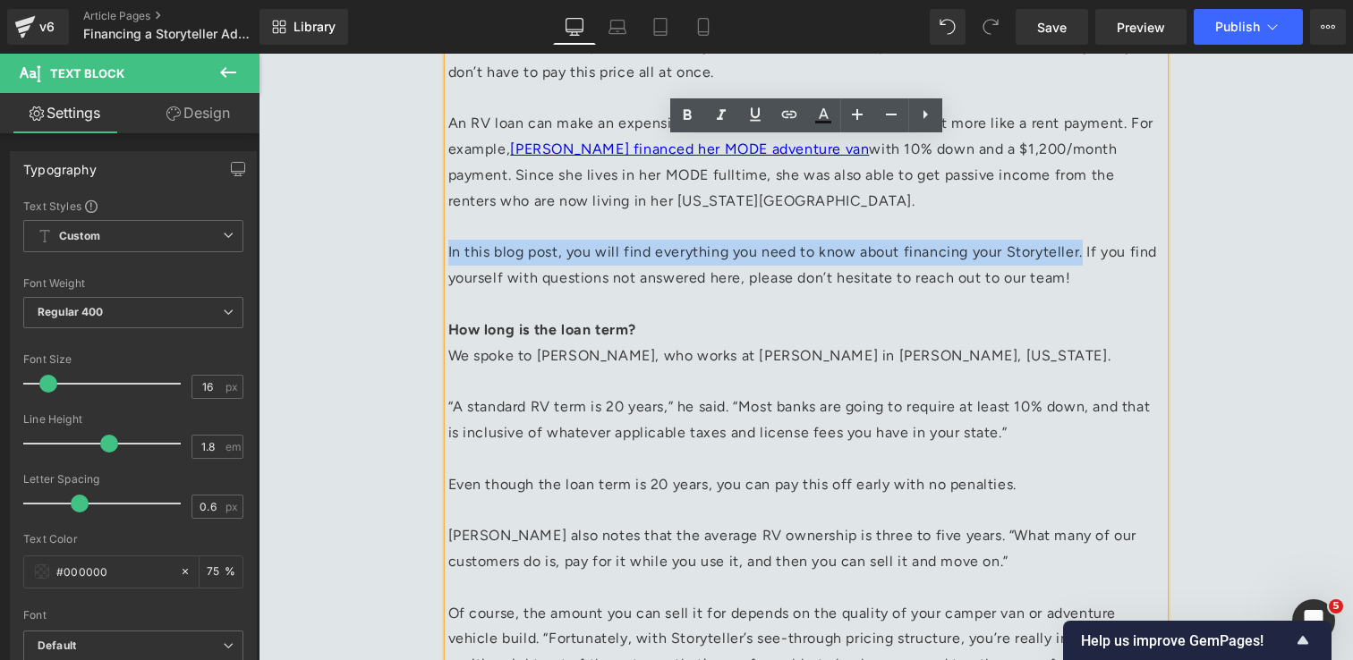
drag, startPoint x: 1073, startPoint y: 257, endPoint x: 448, endPoint y: 260, distance: 624.5
click at [448, 260] on p "In this blog post, you will find everything you need to know about financing yo…" at bounding box center [806, 291] width 716 height 103
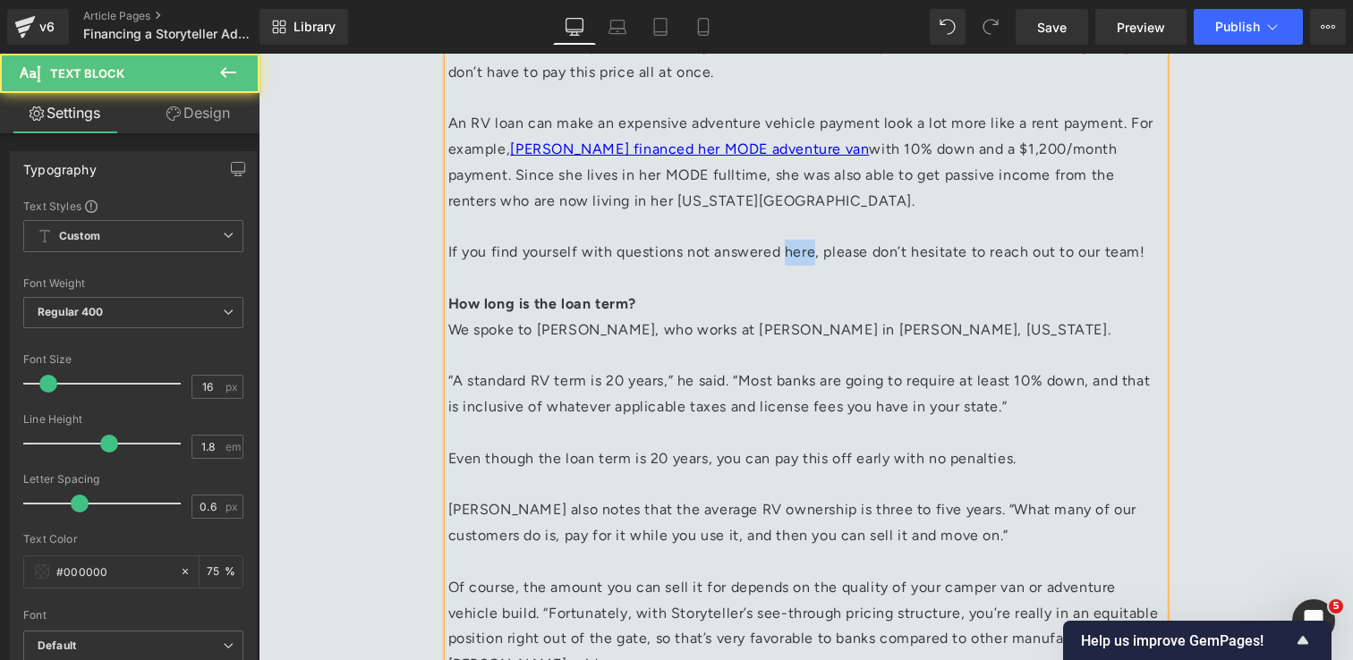
drag, startPoint x: 810, startPoint y: 253, endPoint x: 780, endPoint y: 259, distance: 30.2
click at [780, 259] on p "If you find yourself with questions not answered here, please don’t hesitate to…" at bounding box center [806, 278] width 716 height 77
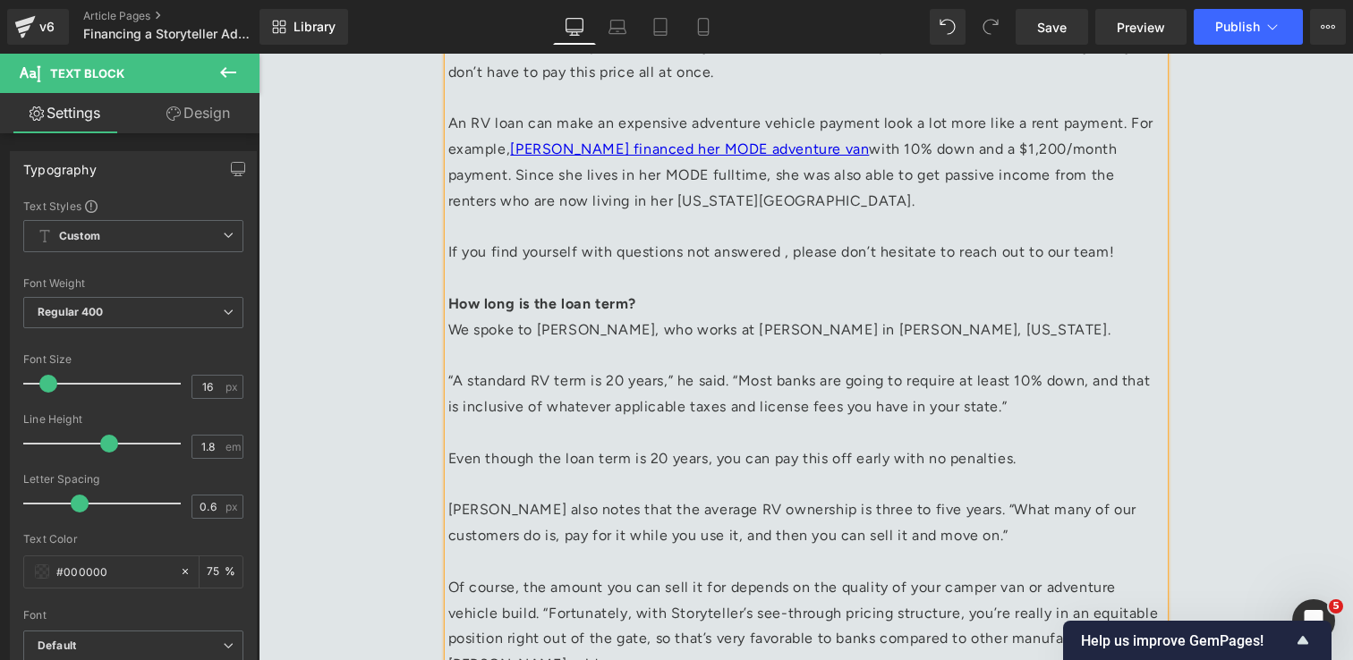
click at [681, 253] on p "If you find yourself with questions not answered , please don’t hesitate to rea…" at bounding box center [806, 278] width 716 height 77
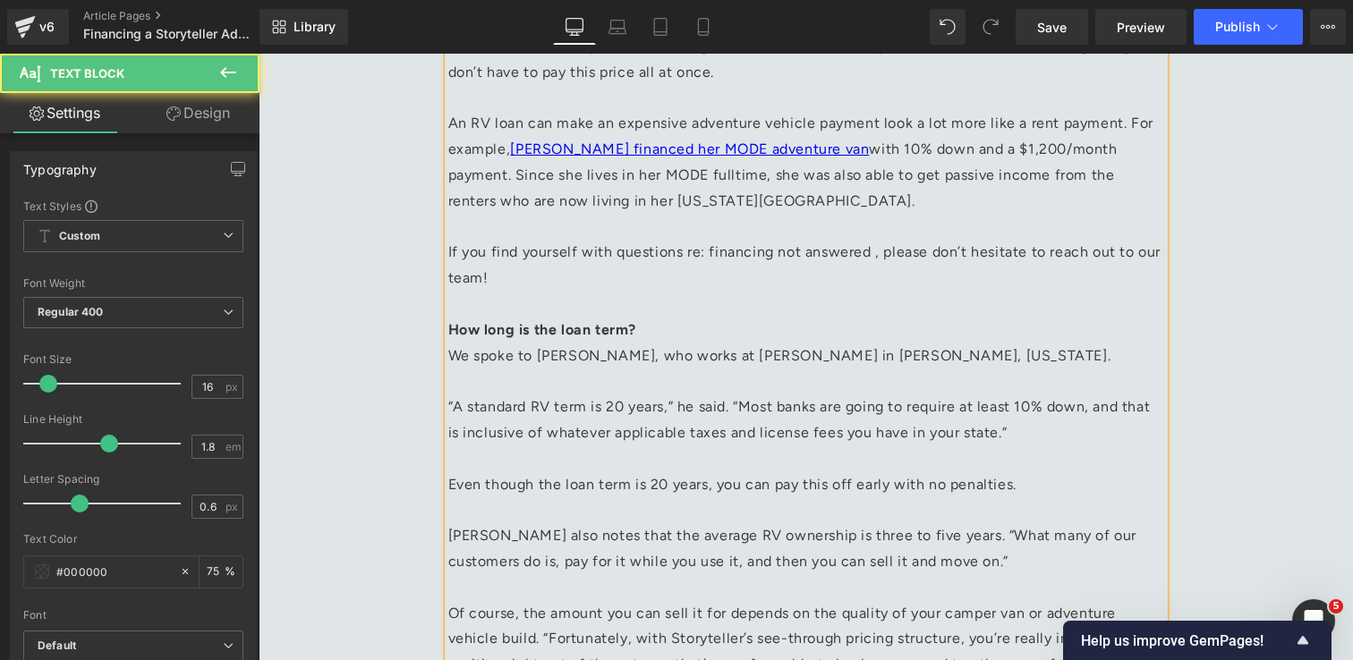
click at [870, 259] on p "If you find yourself with questions re: financing not answered , please don’t h…" at bounding box center [806, 291] width 716 height 103
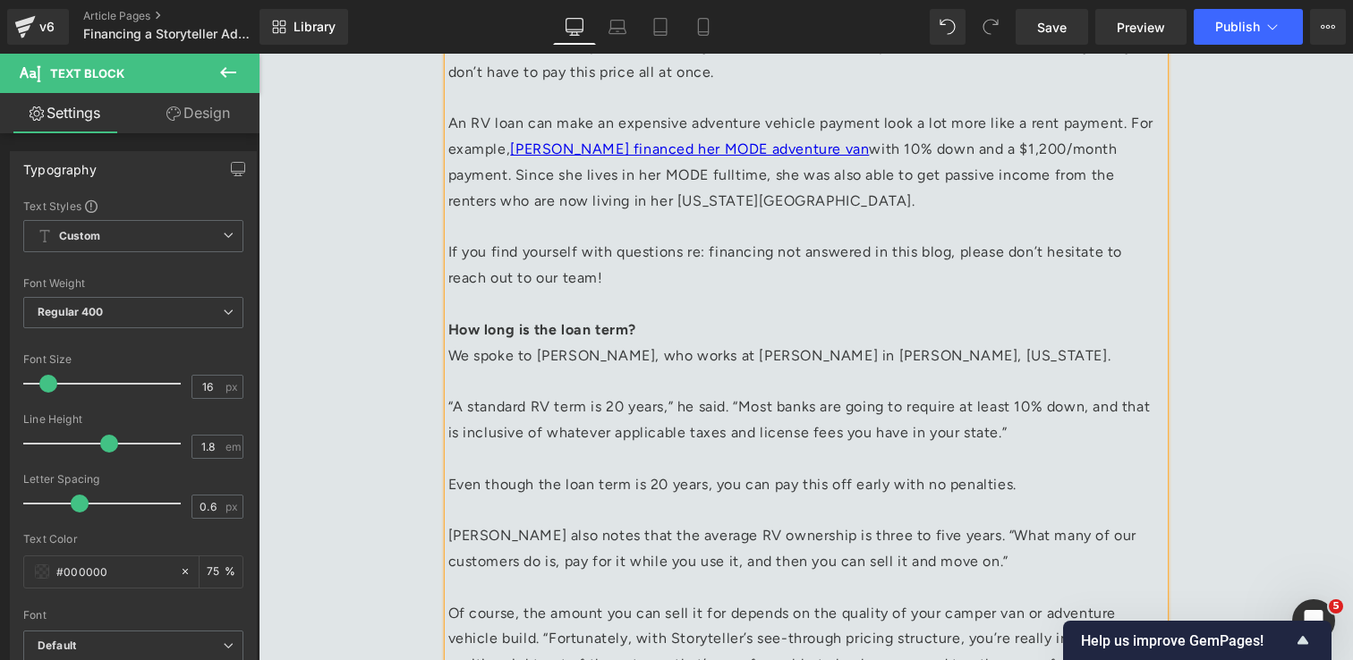
click at [1032, 253] on p "If you find yourself with questions re: financing not answered in this blog, pl…" at bounding box center [806, 291] width 716 height 103
click at [815, 280] on p "If you find yourself with questions re: financing not answered in this blog, pl…" at bounding box center [806, 291] width 716 height 103
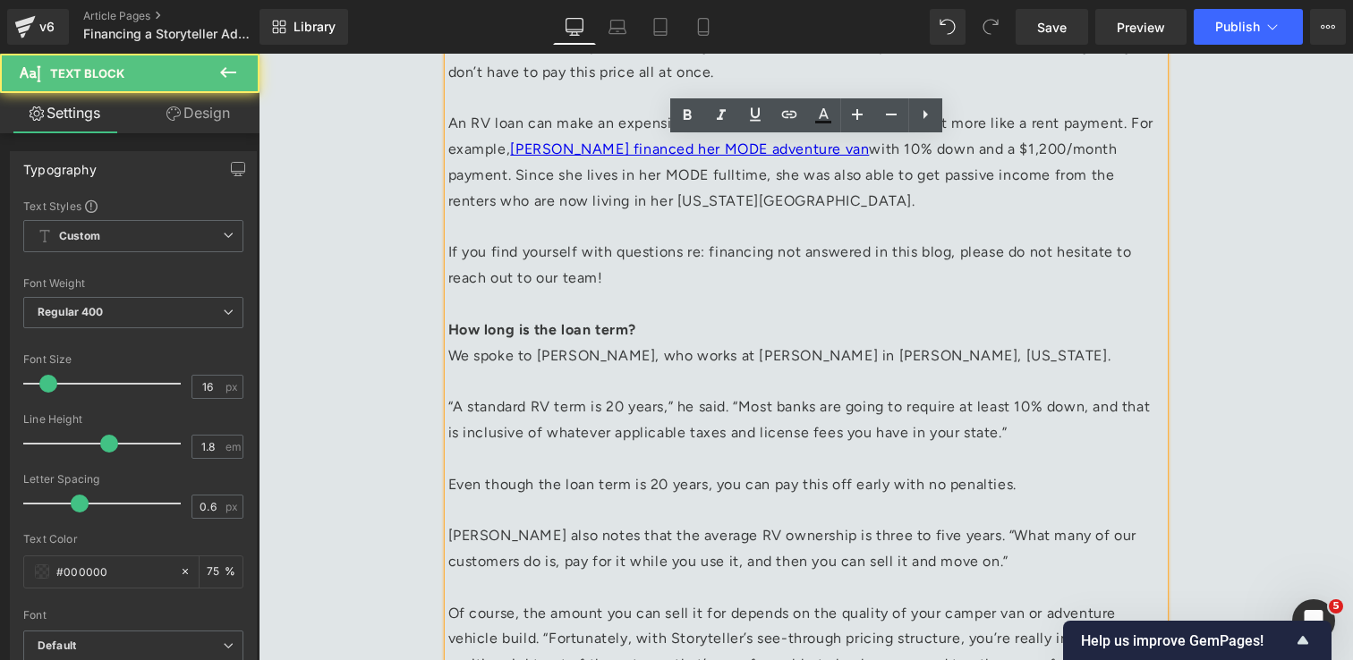
click at [620, 275] on p "If you find yourself with questions re: financing not answered in this blog, pl…" at bounding box center [806, 291] width 716 height 103
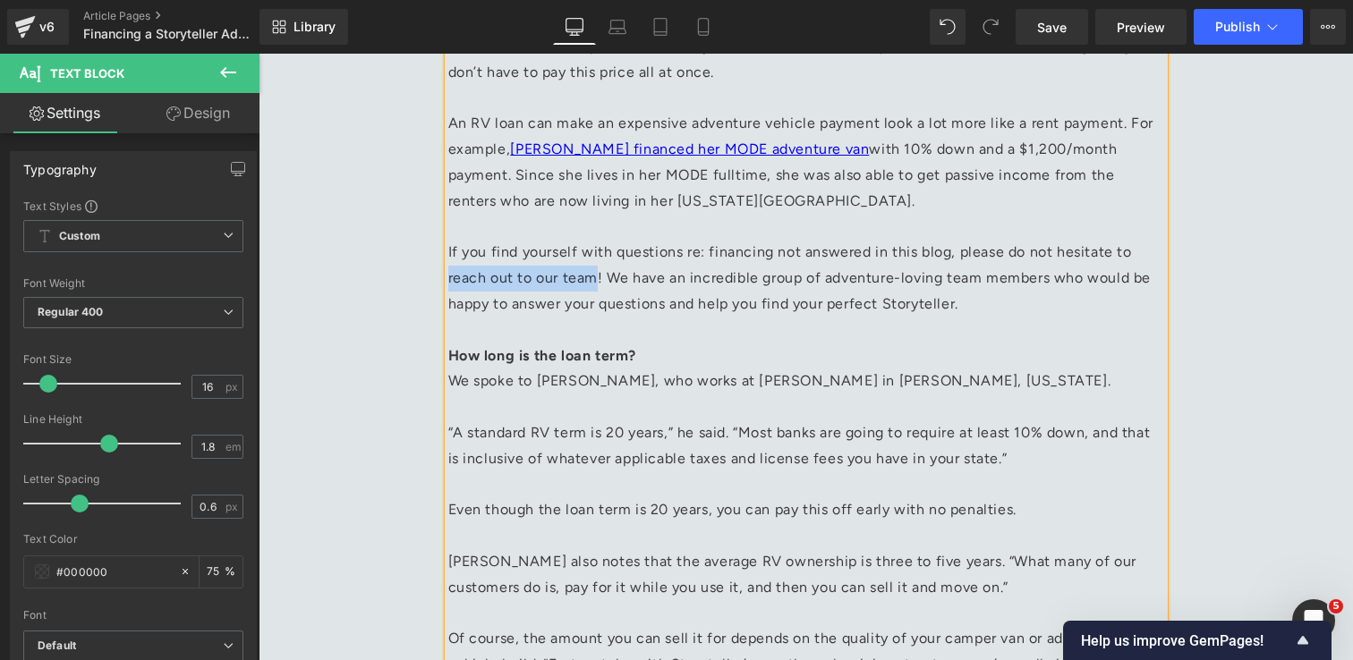
drag, startPoint x: 449, startPoint y: 281, endPoint x: 596, endPoint y: 270, distance: 147.1
click at [596, 270] on p "If you find yourself with questions re: financing not answered in this blog, pl…" at bounding box center [806, 304] width 716 height 129
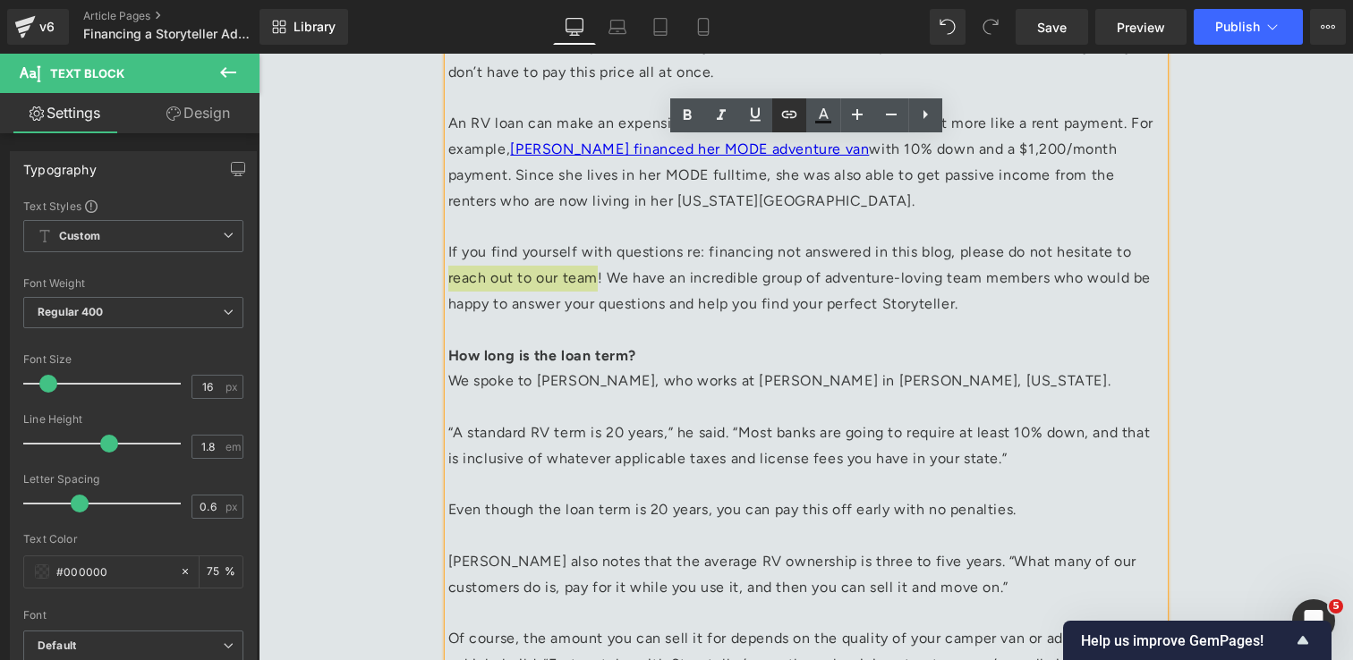
click at [791, 115] on icon at bounding box center [788, 114] width 15 height 7
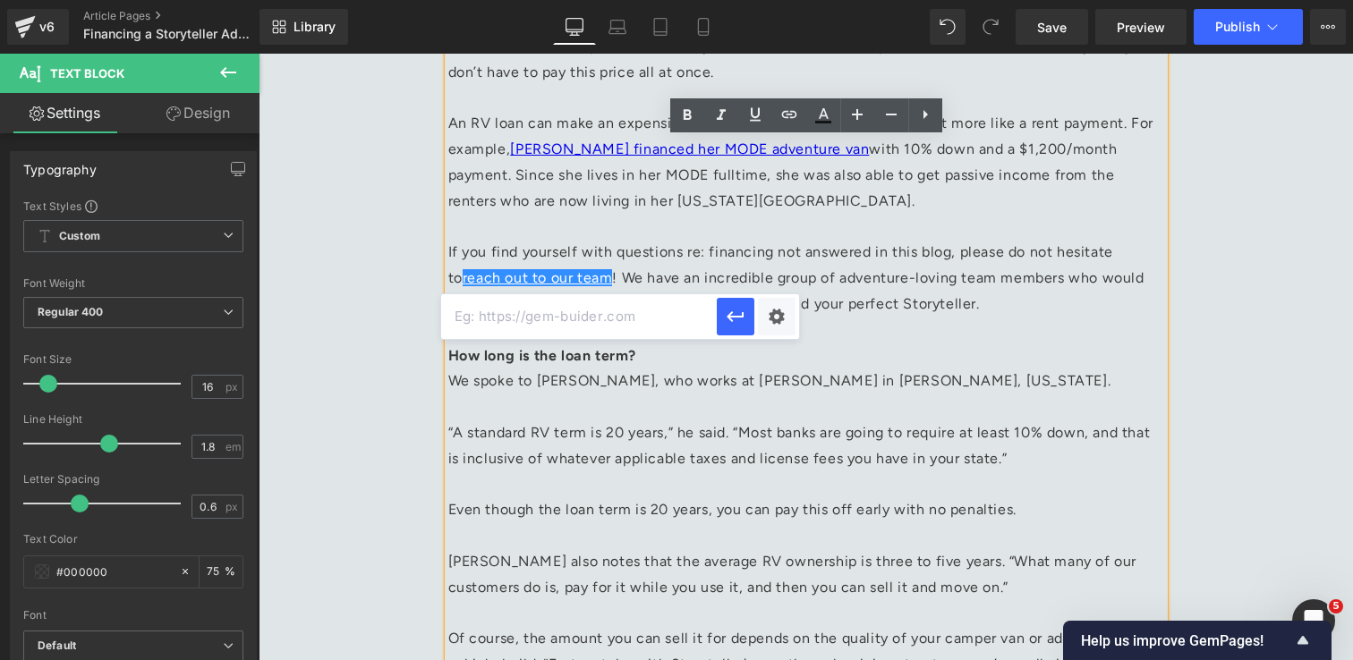
click at [614, 327] on input "text" at bounding box center [579, 316] width 276 height 45
paste input "[URL][DOMAIN_NAME]"
type input "[URL][DOMAIN_NAME]"
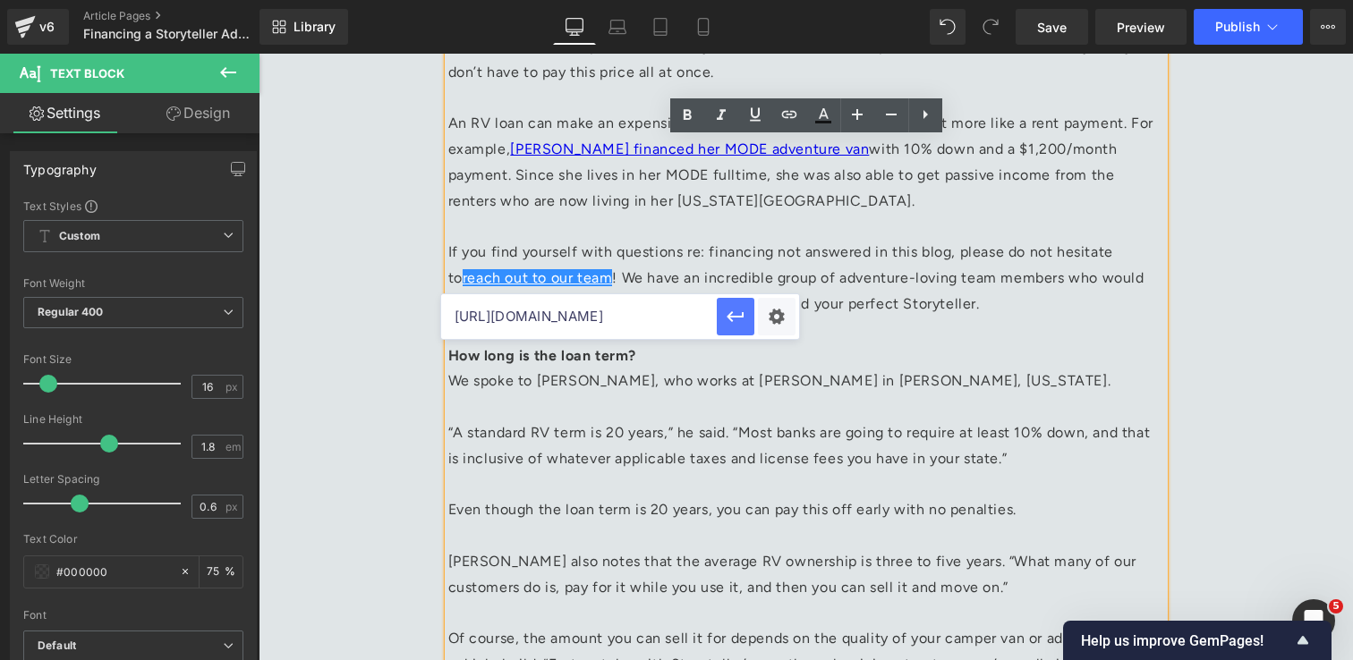
click at [725, 313] on icon "button" at bounding box center [735, 316] width 21 height 21
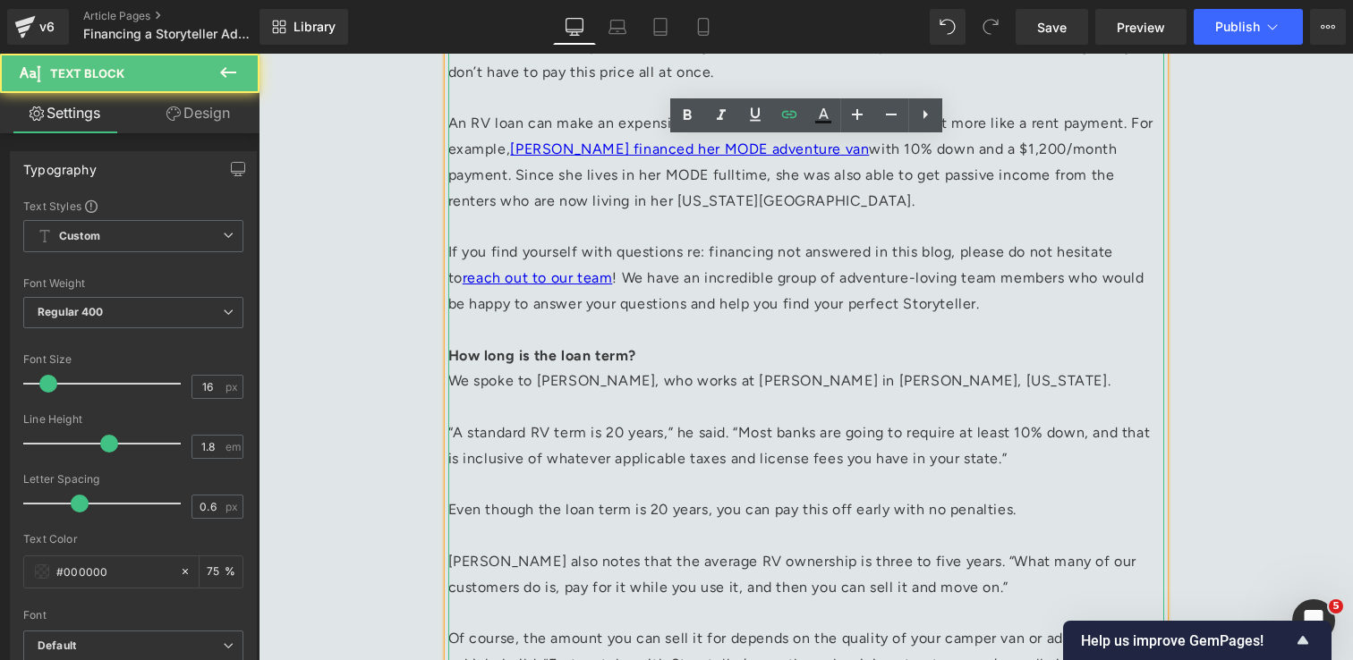
click at [989, 302] on p "If you find yourself with questions re: financing not answered in this blog, pl…" at bounding box center [806, 304] width 716 height 129
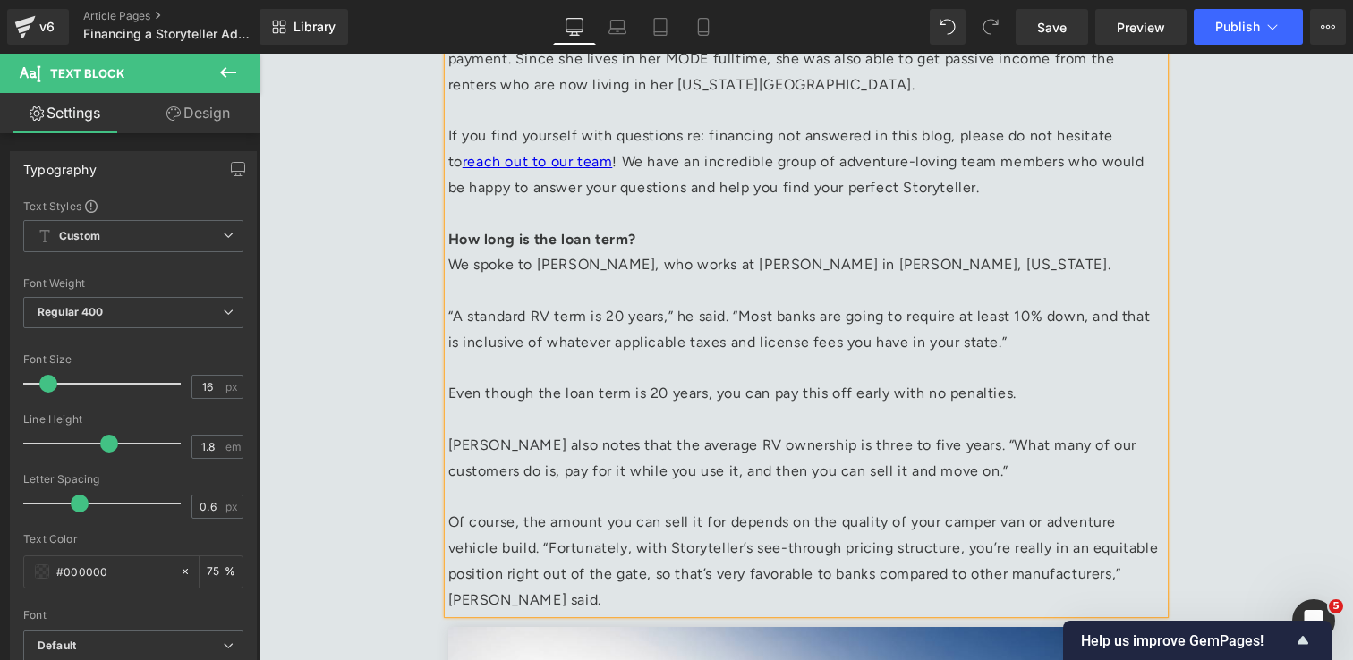
scroll to position [912, 0]
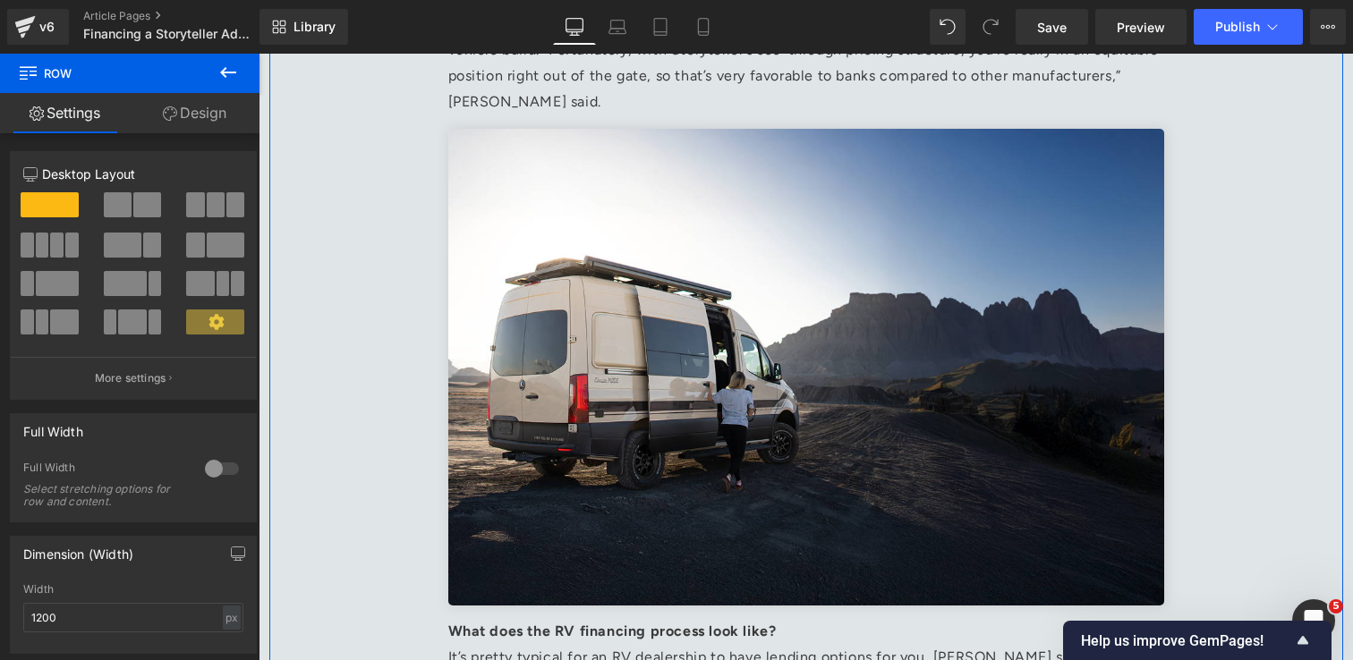
scroll to position [1414, 0]
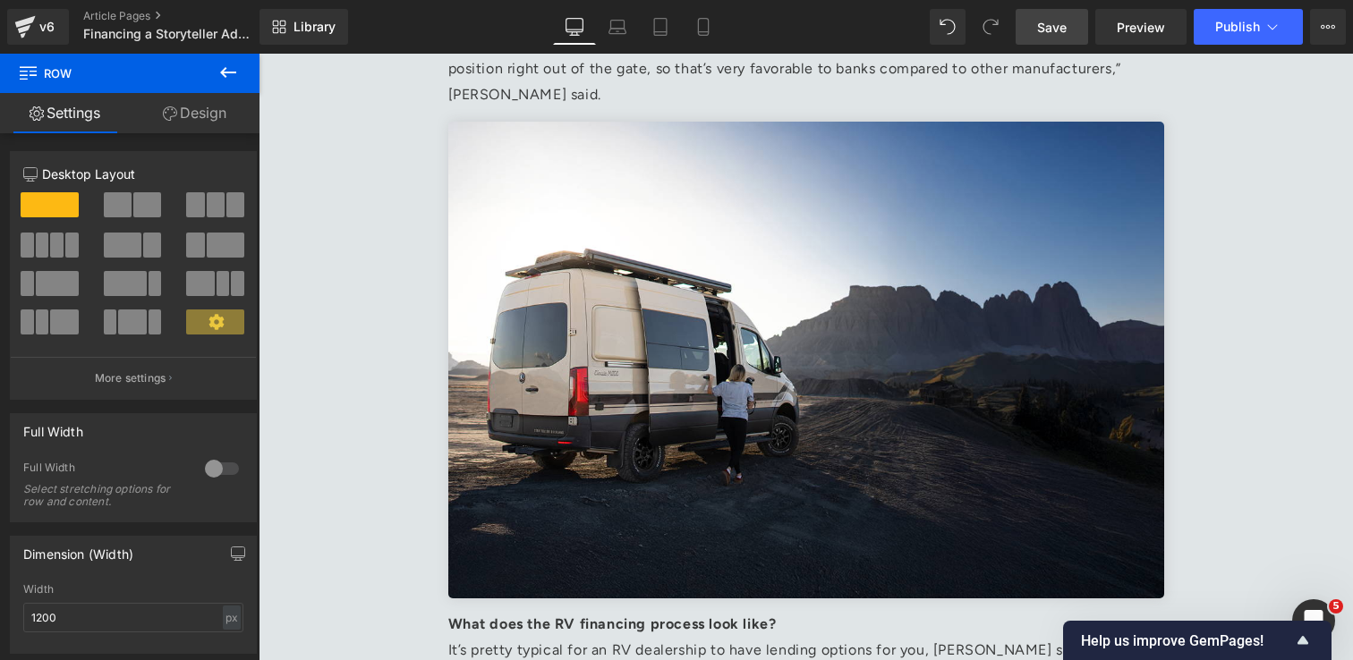
click at [1067, 24] on link "Save" at bounding box center [1052, 27] width 72 height 36
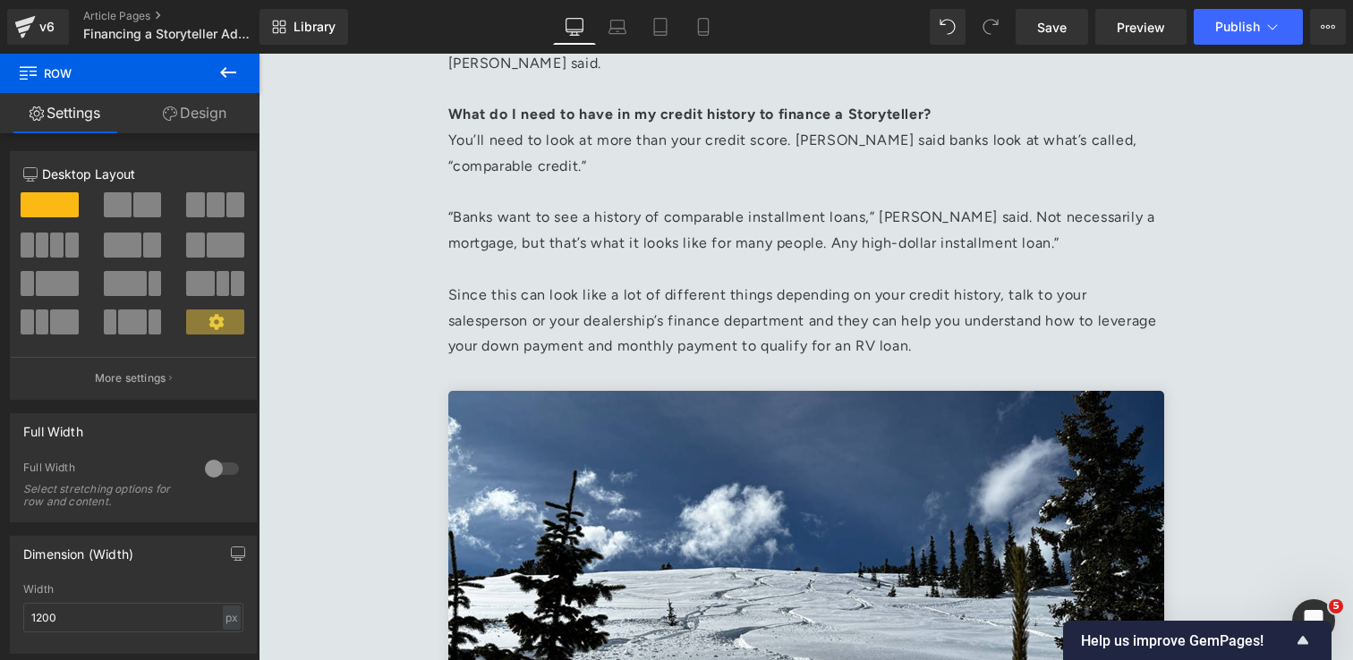
scroll to position [2396, 0]
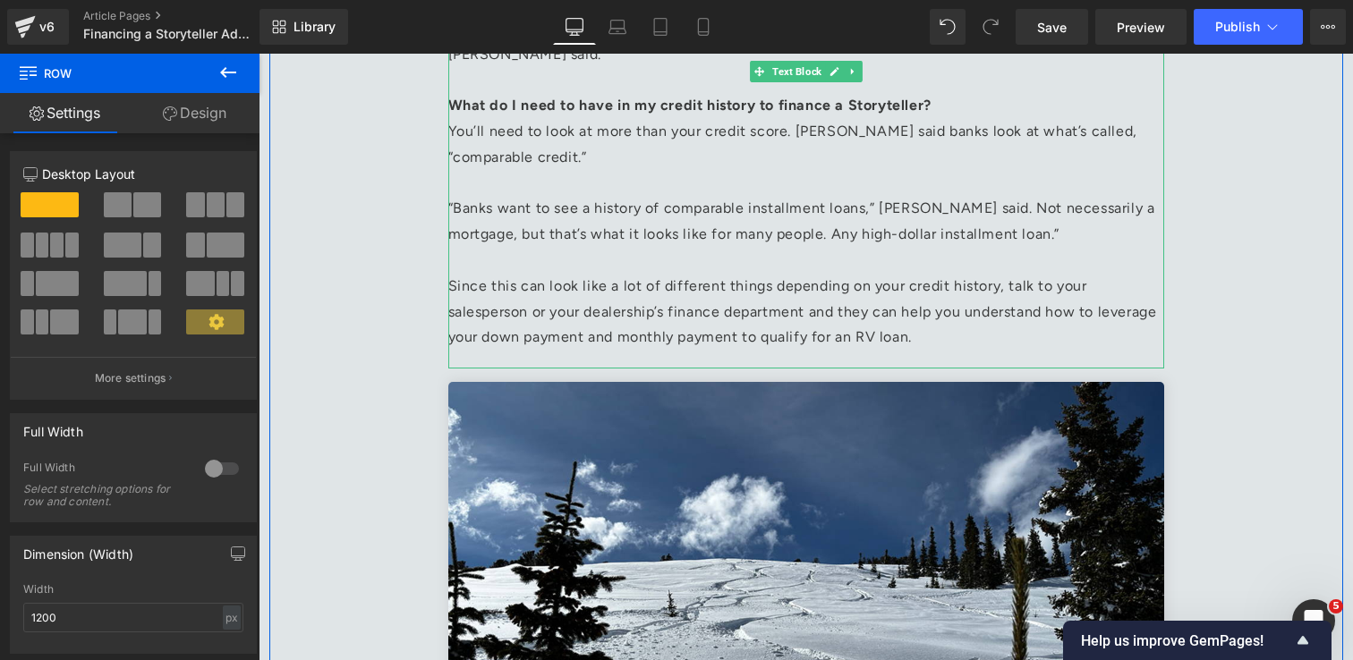
click at [611, 182] on p "You’ll need to look at more than your credit score. [PERSON_NAME] said banks lo…" at bounding box center [806, 157] width 716 height 77
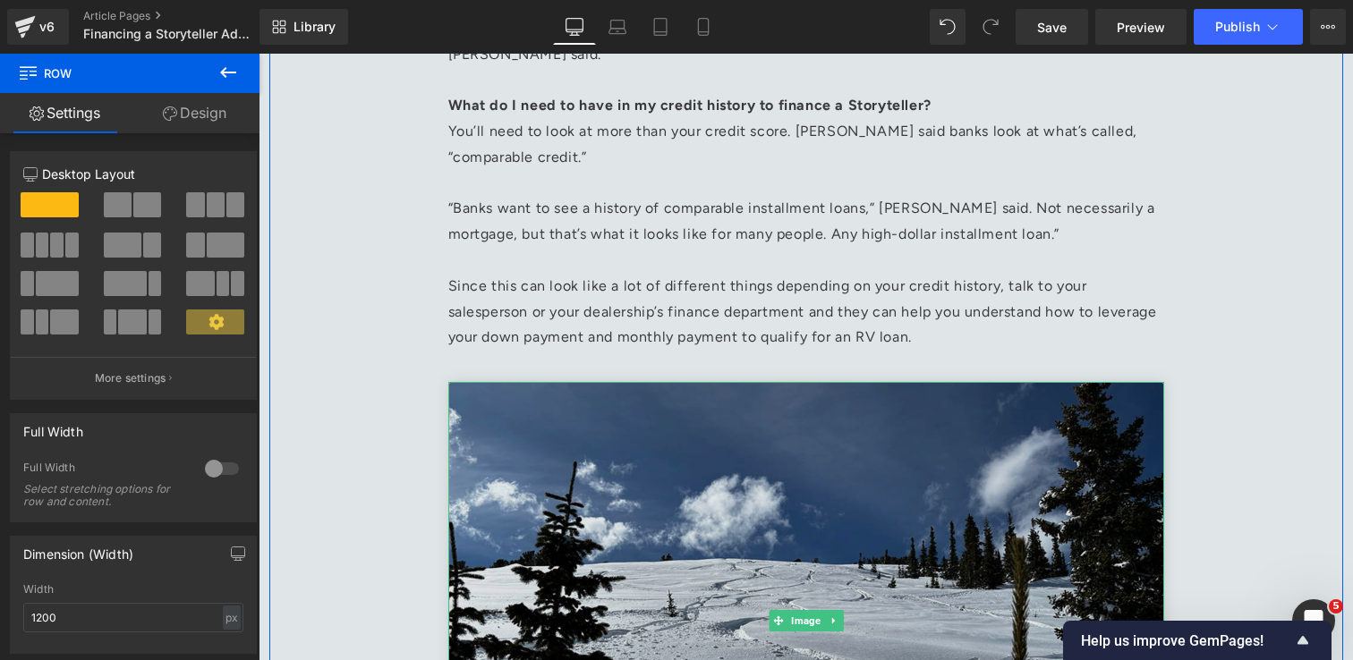
click at [594, 445] on img at bounding box center [806, 620] width 716 height 477
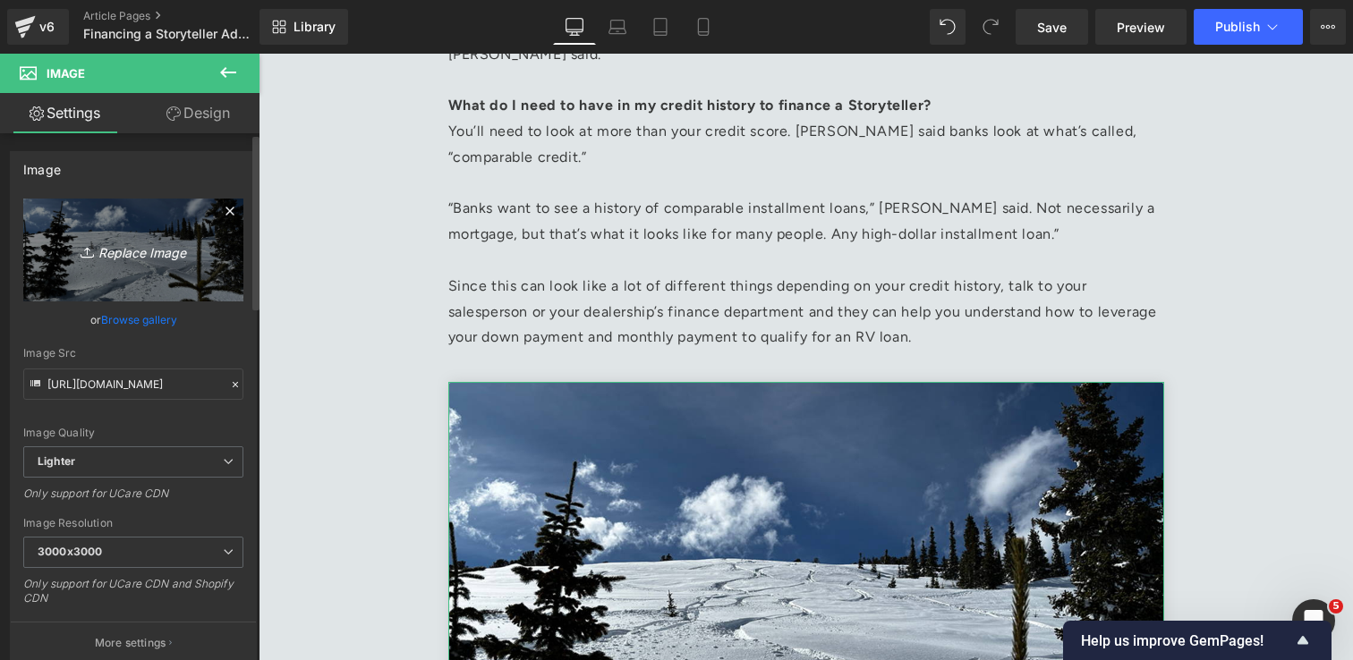
click at [149, 255] on icon "Replace Image" at bounding box center [133, 250] width 143 height 22
type input "C:\fakepath\Van Lineup 1.jpg"
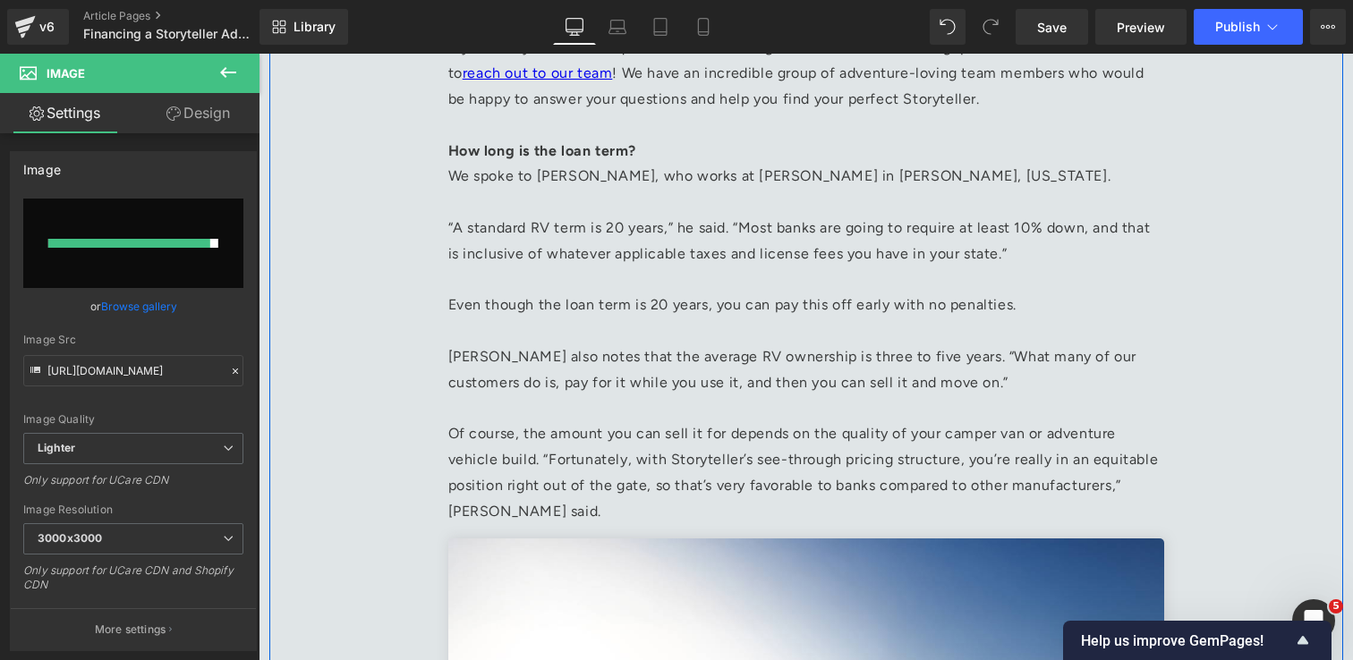
type input "[URL][DOMAIN_NAME]"
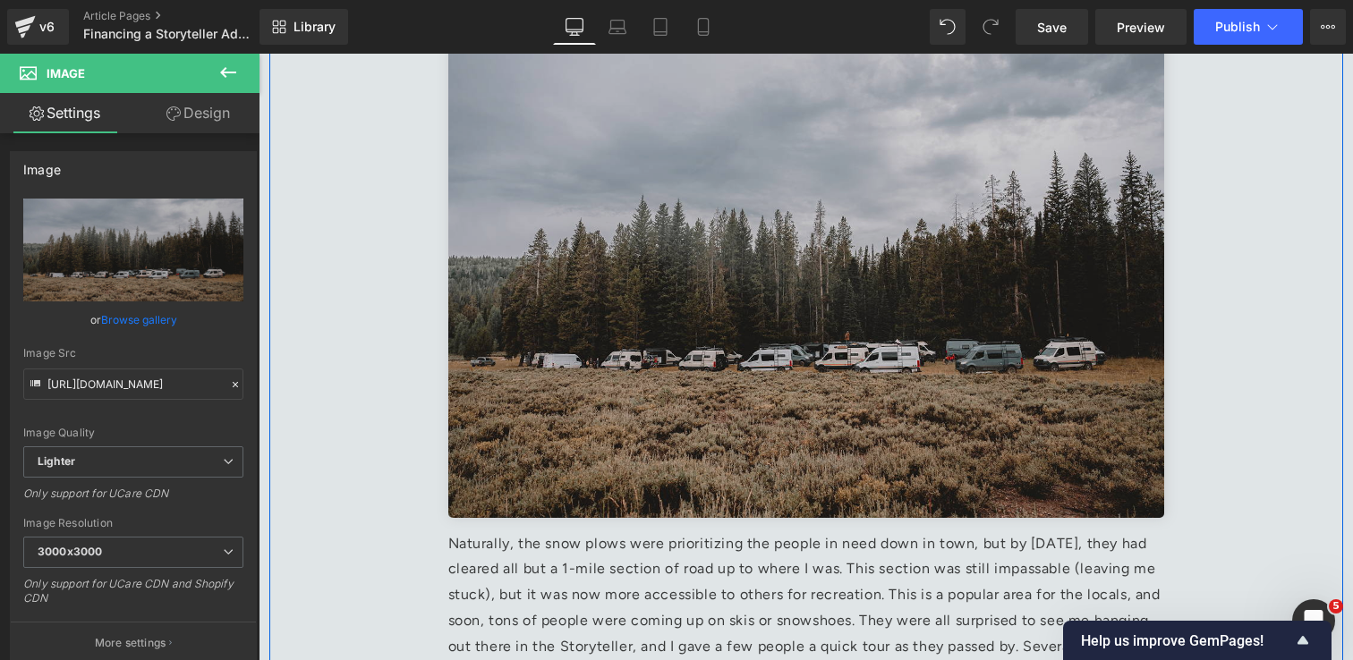
scroll to position [2988, 0]
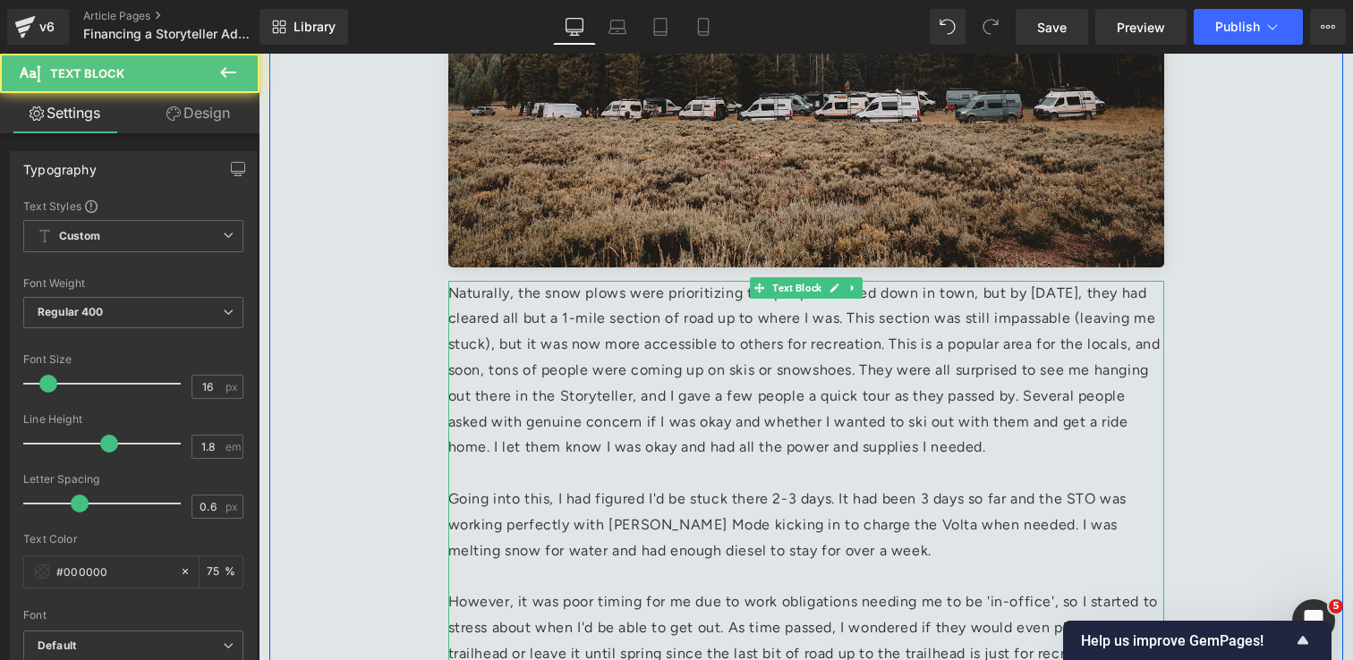
click at [713, 339] on p "Naturally, the snow plows were prioritizing the people in need down in town, bu…" at bounding box center [806, 371] width 716 height 181
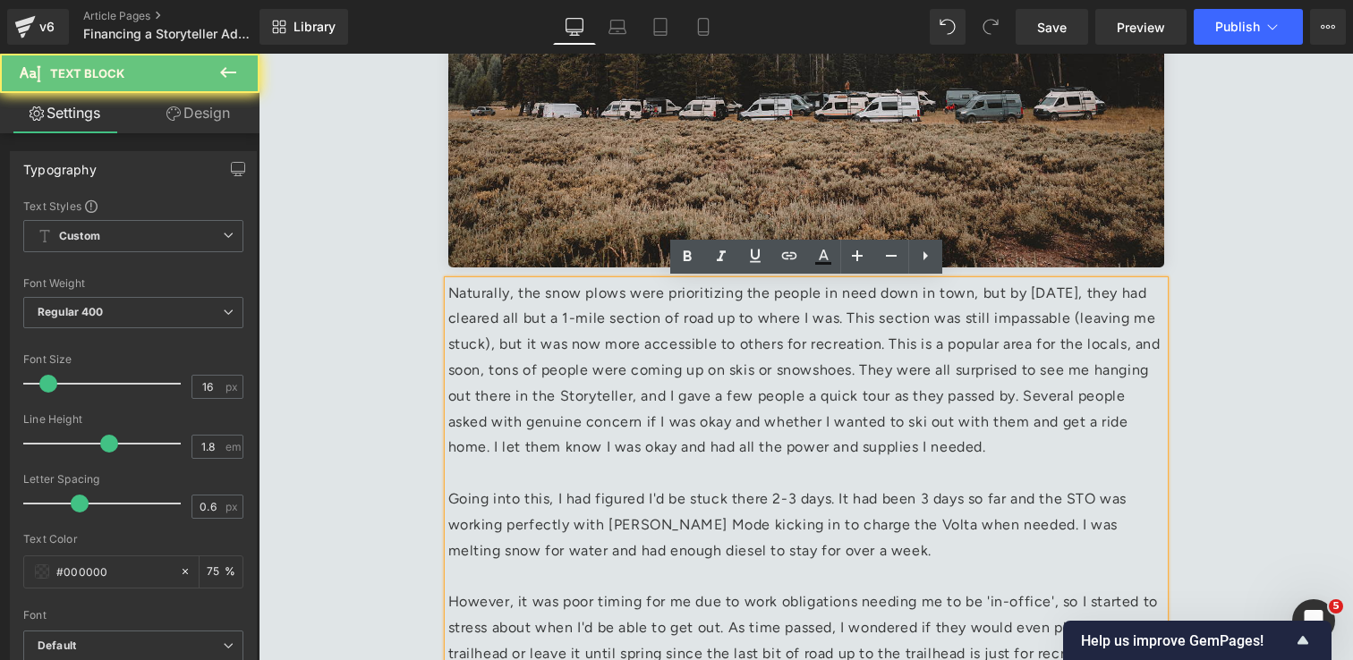
click at [524, 337] on p "Naturally, the snow plows were prioritizing the people in need down in town, bu…" at bounding box center [806, 371] width 716 height 181
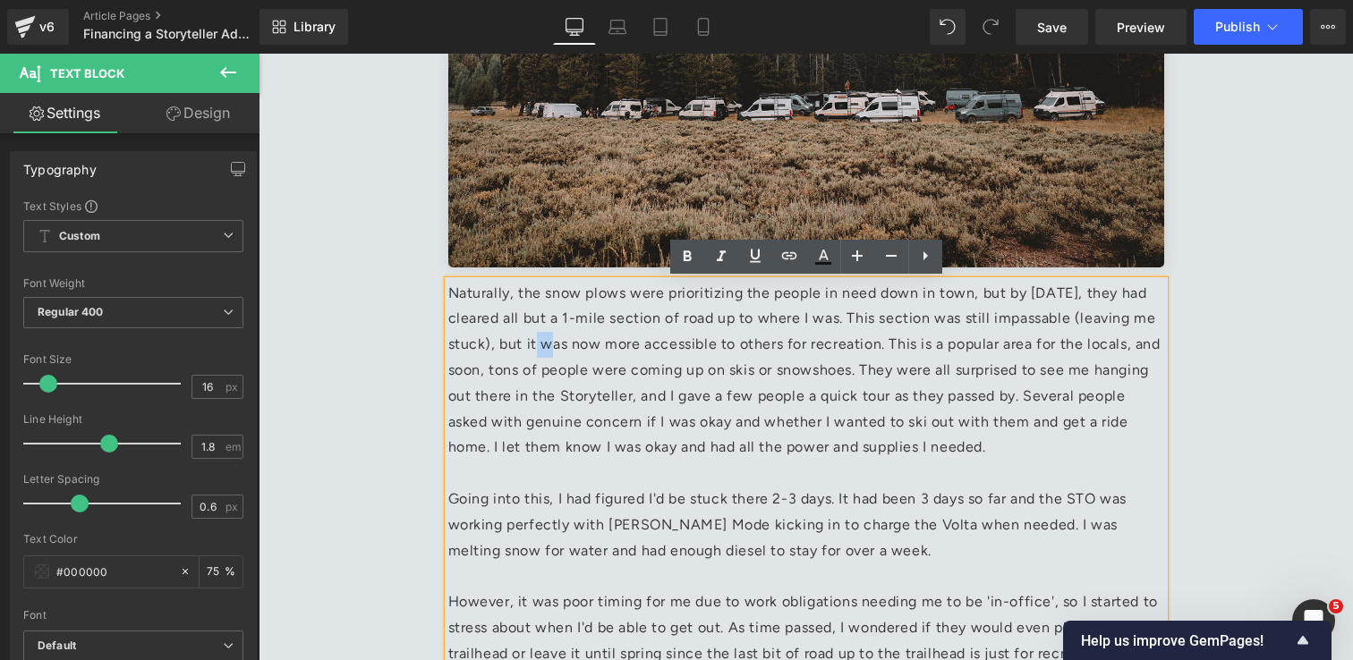
click at [524, 337] on p "Naturally, the snow plows were prioritizing the people in need down in town, bu…" at bounding box center [806, 371] width 716 height 181
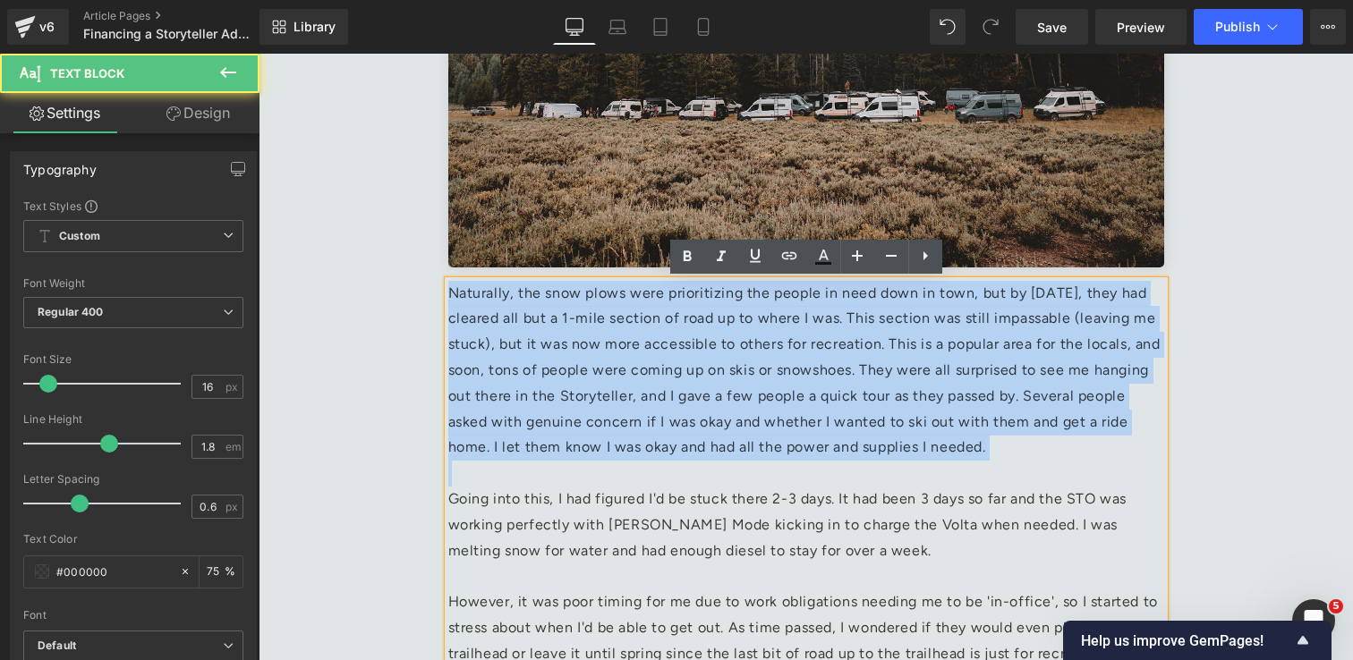
click at [524, 337] on p "Naturally, the snow plows were prioritizing the people in need down in town, bu…" at bounding box center [806, 371] width 716 height 181
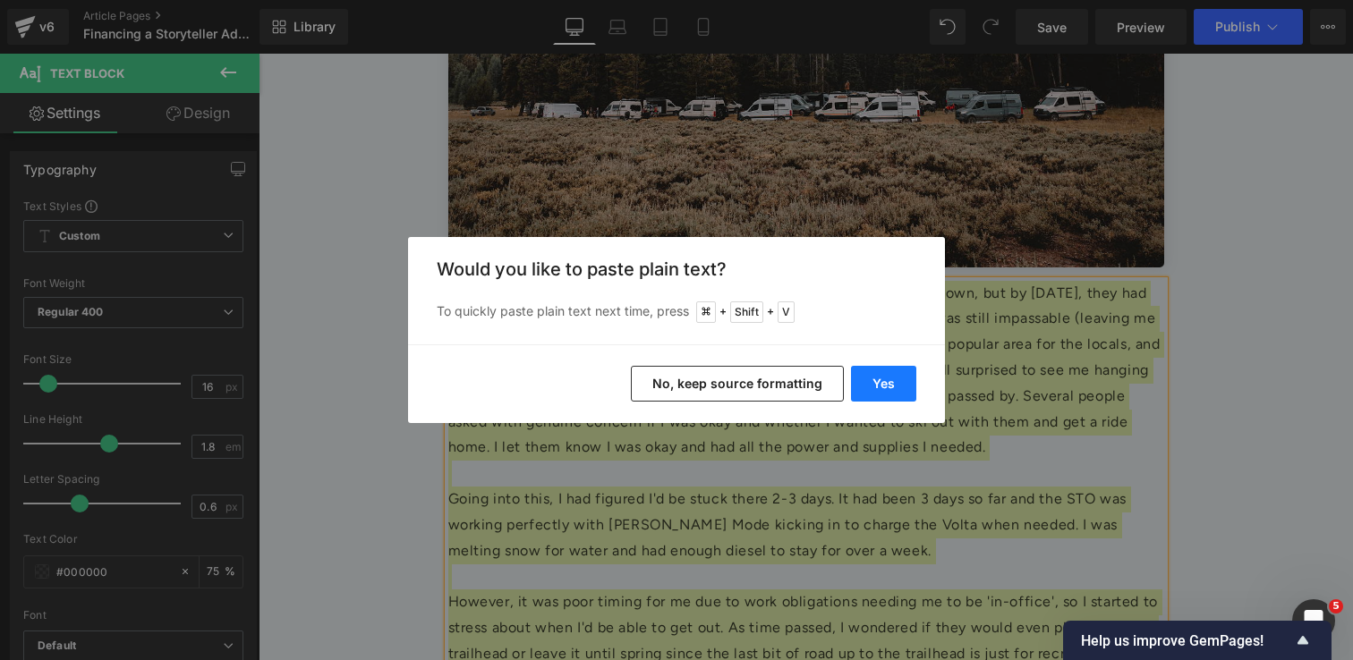
click at [880, 382] on button "Yes" at bounding box center [883, 384] width 65 height 36
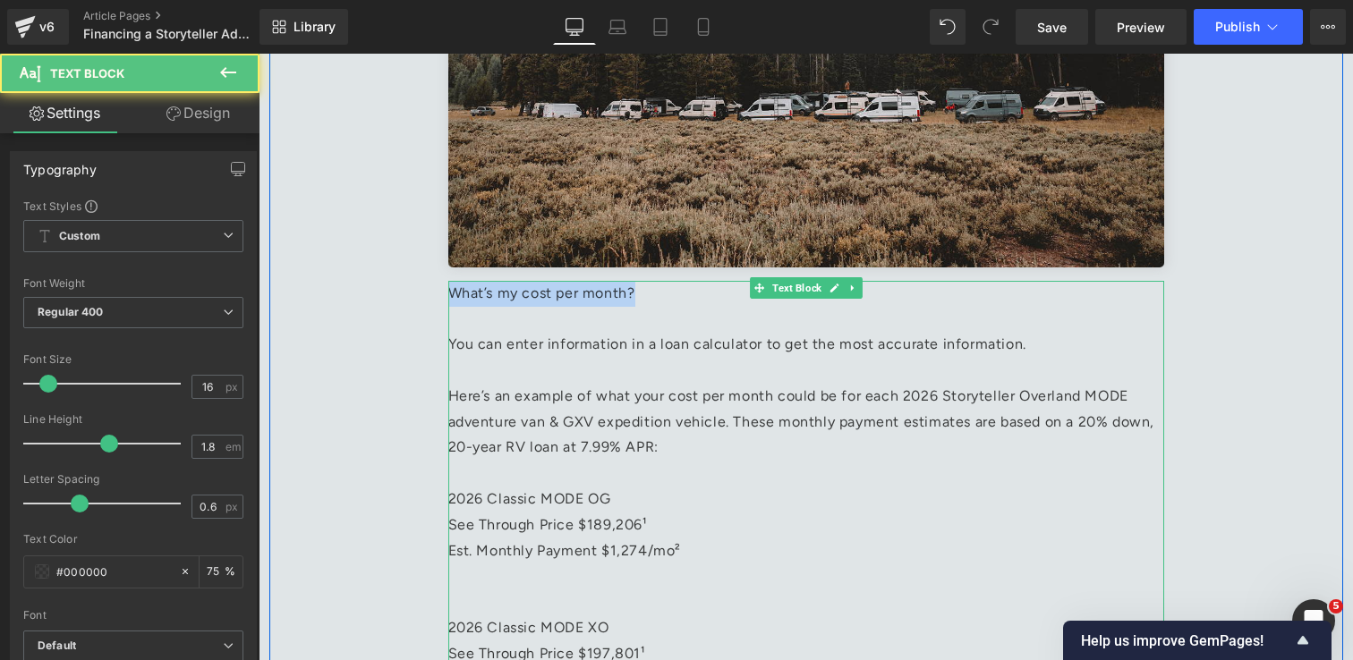
drag, startPoint x: 676, startPoint y: 303, endPoint x: 453, endPoint y: 301, distance: 222.8
click at [453, 301] on p "What’s my cost per month?" at bounding box center [806, 294] width 716 height 26
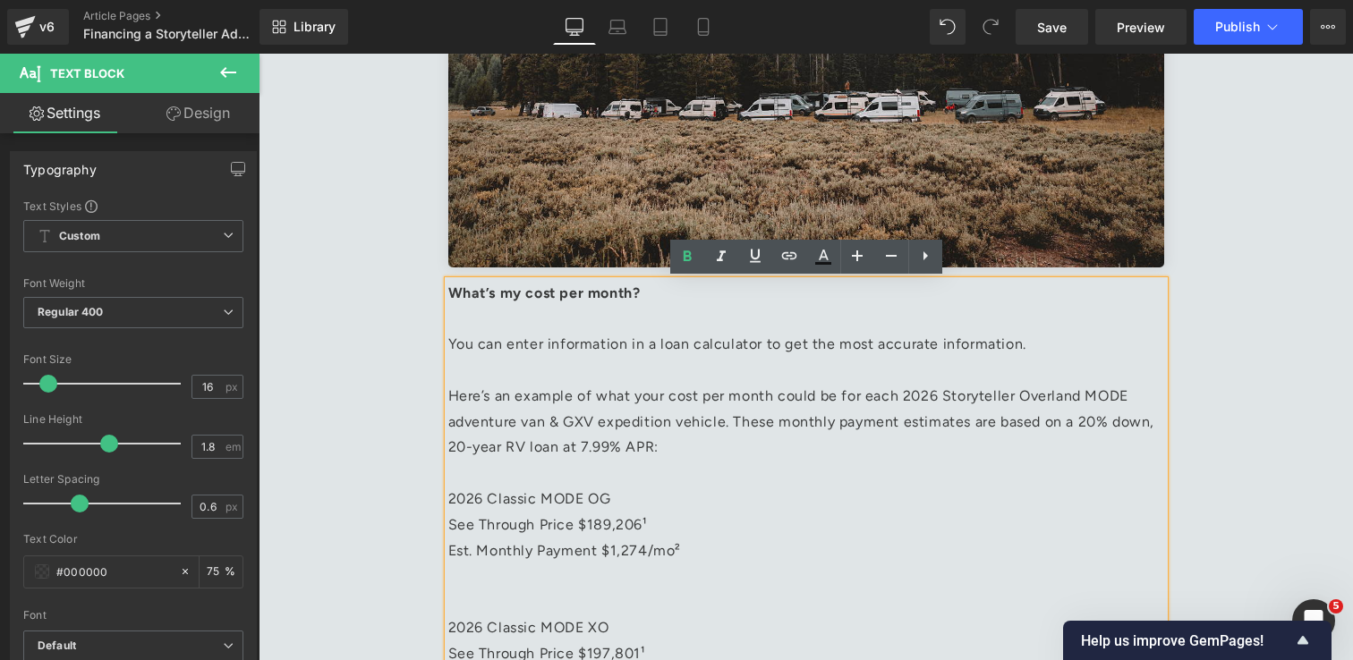
click at [469, 325] on p at bounding box center [806, 319] width 716 height 26
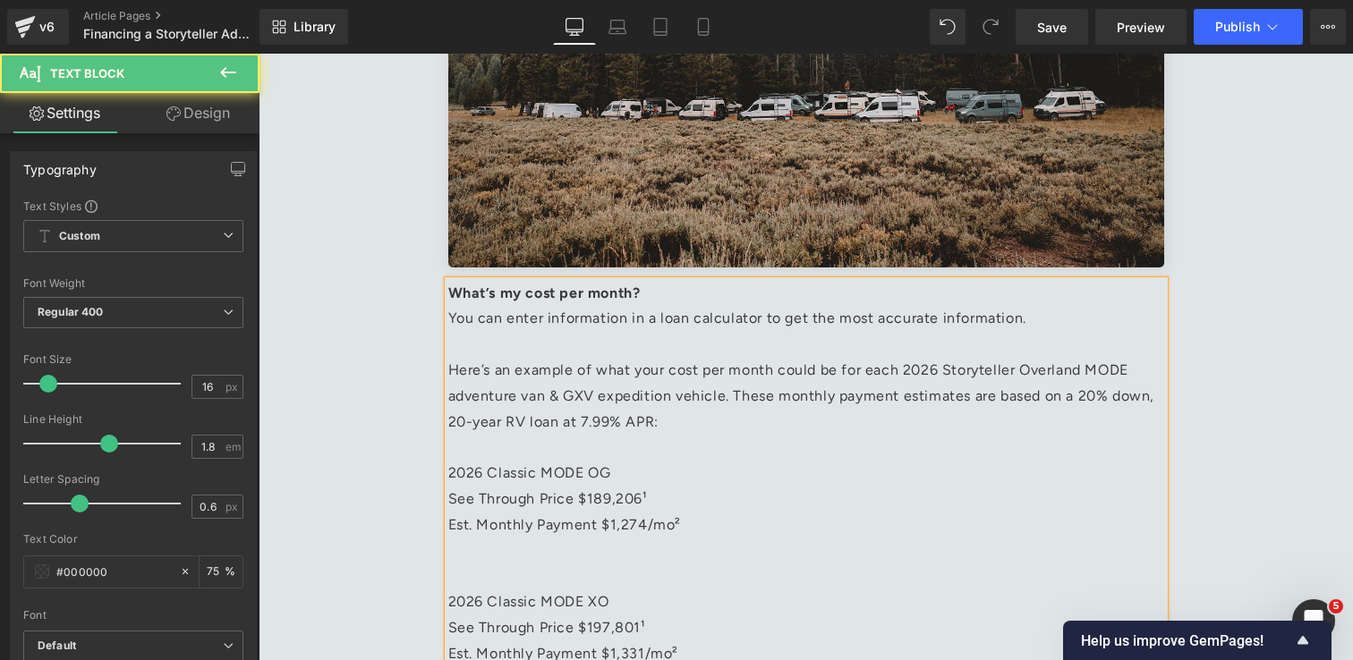
click at [670, 353] on p at bounding box center [806, 345] width 716 height 26
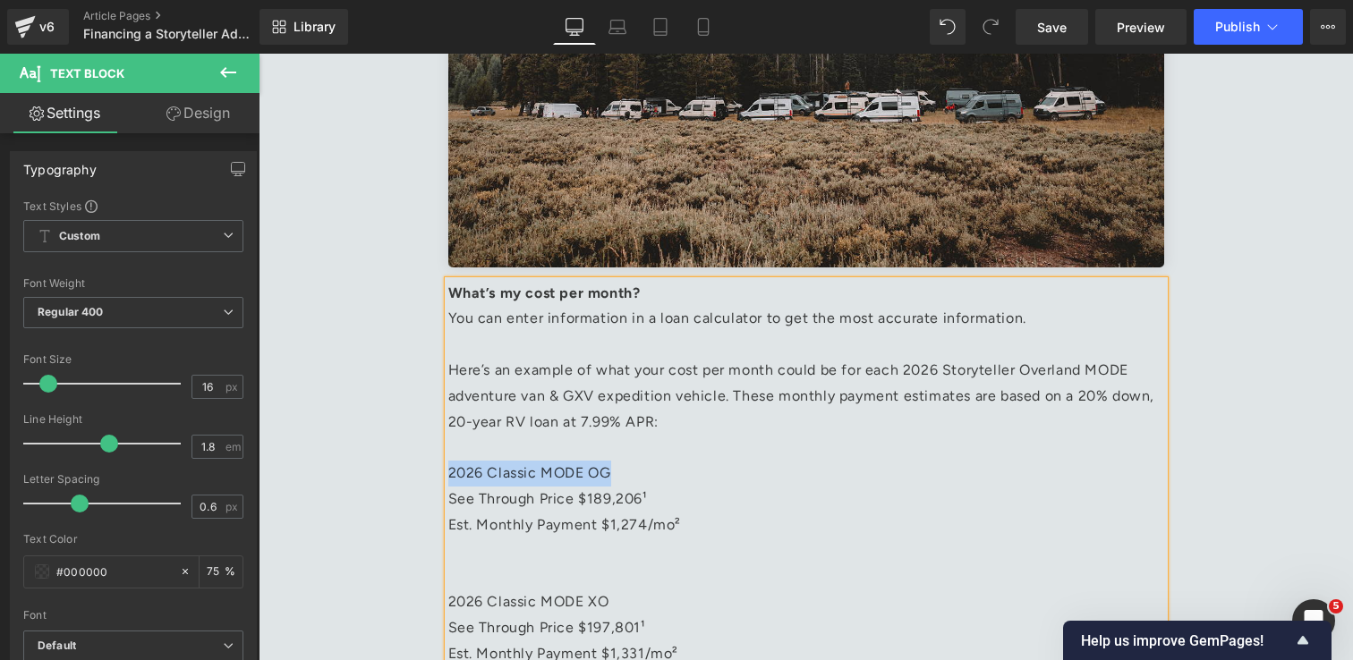
drag, startPoint x: 615, startPoint y: 477, endPoint x: 450, endPoint y: 471, distance: 164.7
click at [450, 471] on p "2026 Classic MODE OG" at bounding box center [806, 474] width 716 height 26
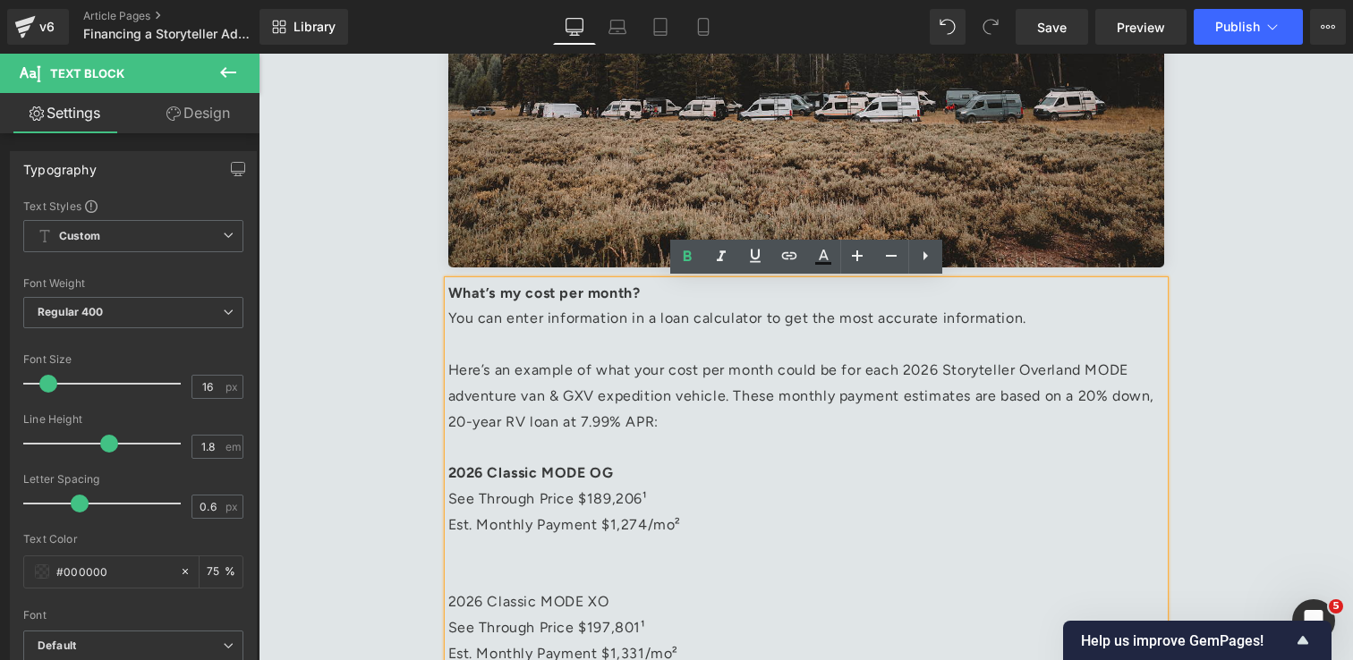
click at [486, 563] on p at bounding box center [806, 552] width 716 height 26
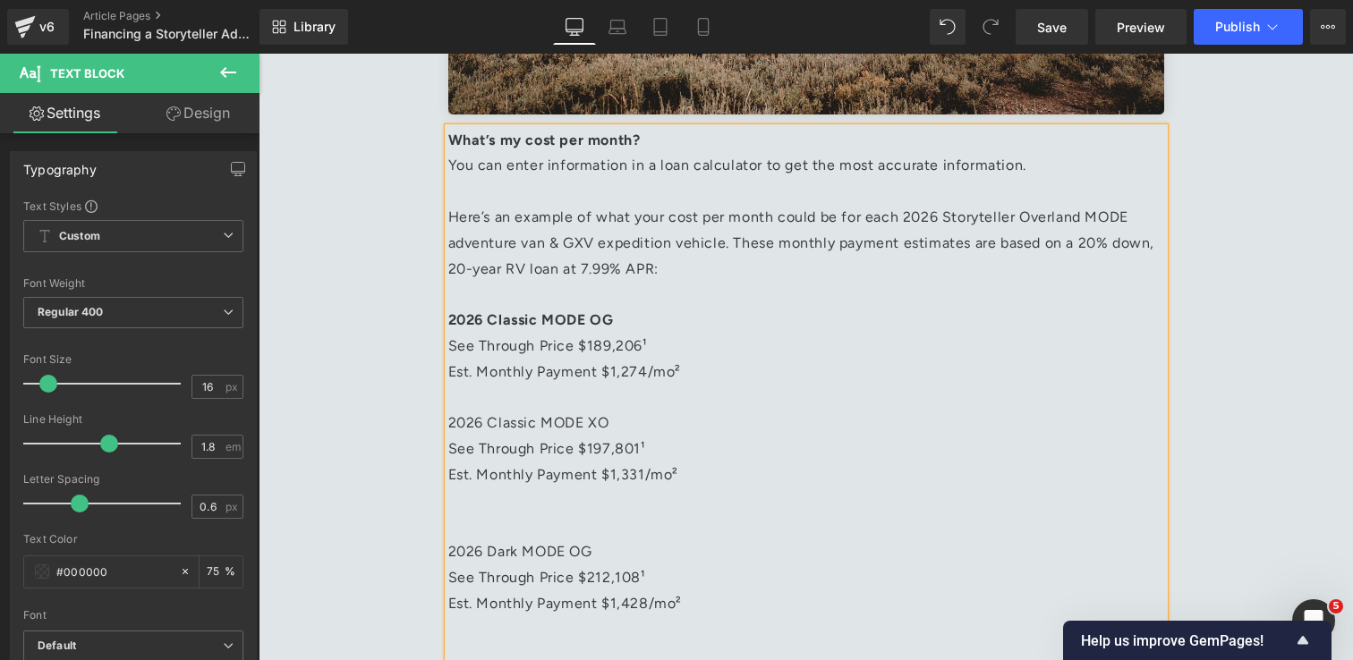
scroll to position [3165, 0]
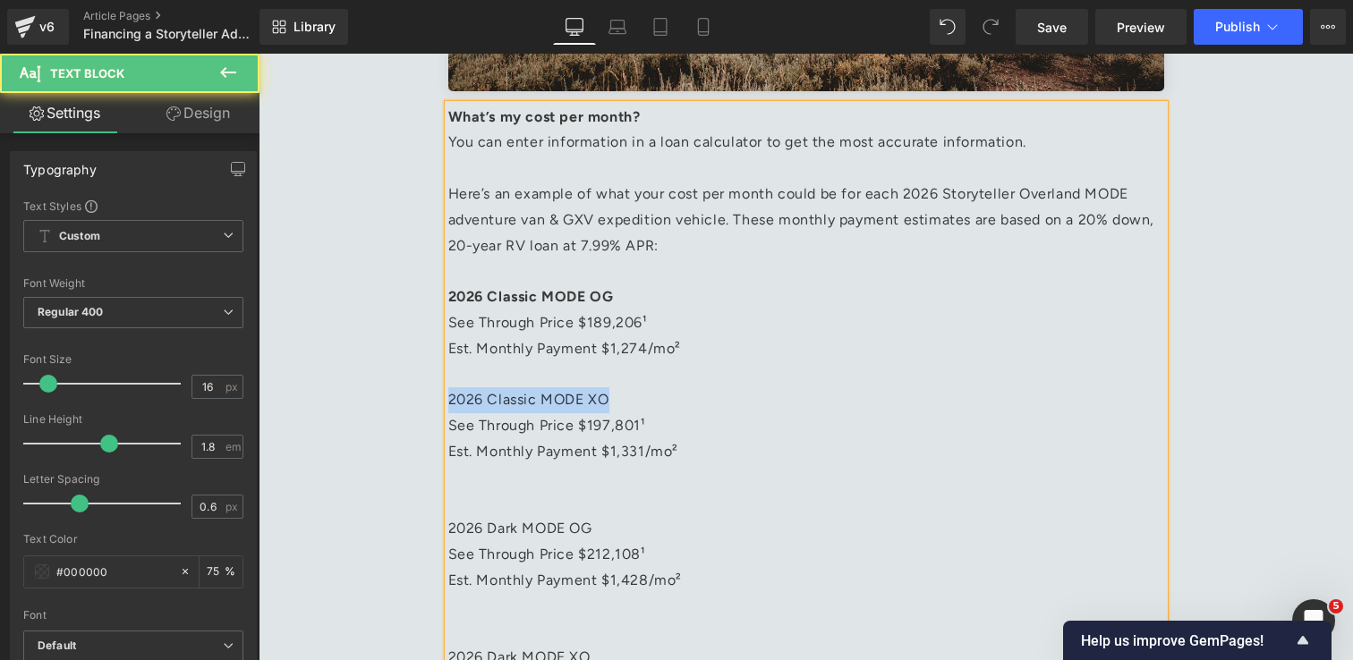
drag, startPoint x: 628, startPoint y: 407, endPoint x: 450, endPoint y: 410, distance: 178.1
click at [450, 410] on p "2026 Classic MODE XO" at bounding box center [806, 400] width 716 height 26
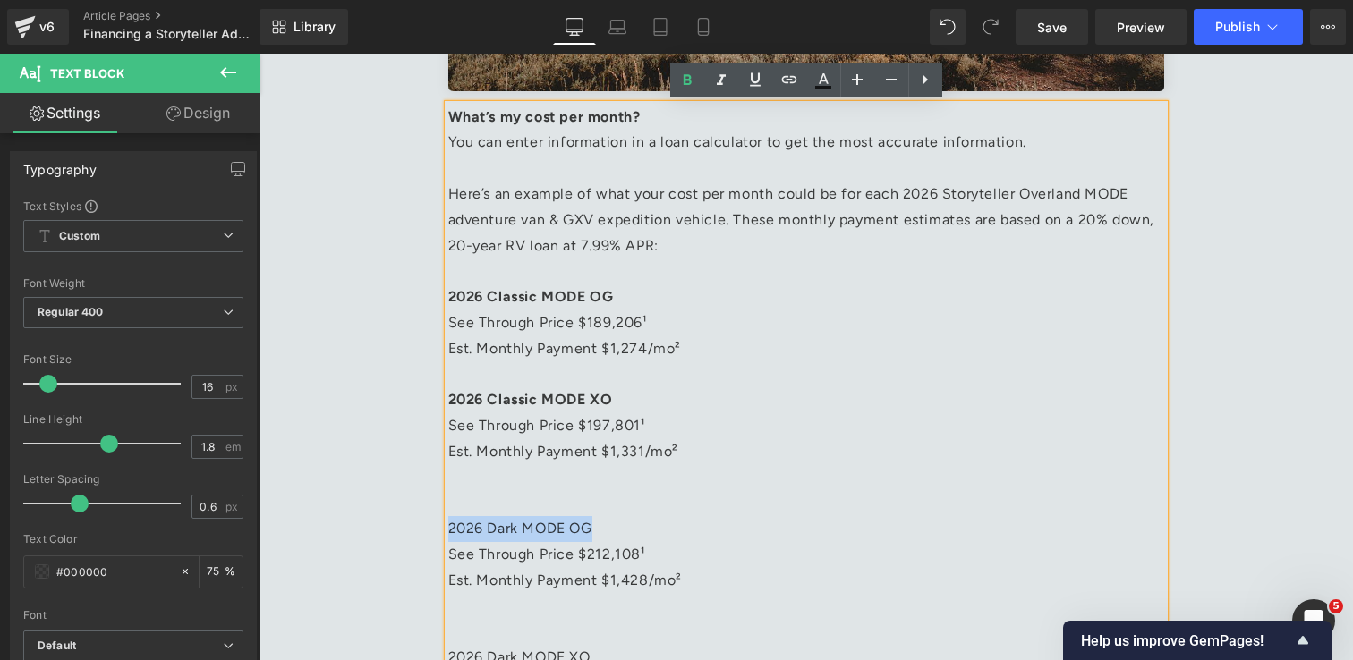
drag, startPoint x: 592, startPoint y: 525, endPoint x: 447, endPoint y: 534, distance: 145.2
click at [448, 534] on p "2026 Dark MODE OG" at bounding box center [806, 529] width 716 height 26
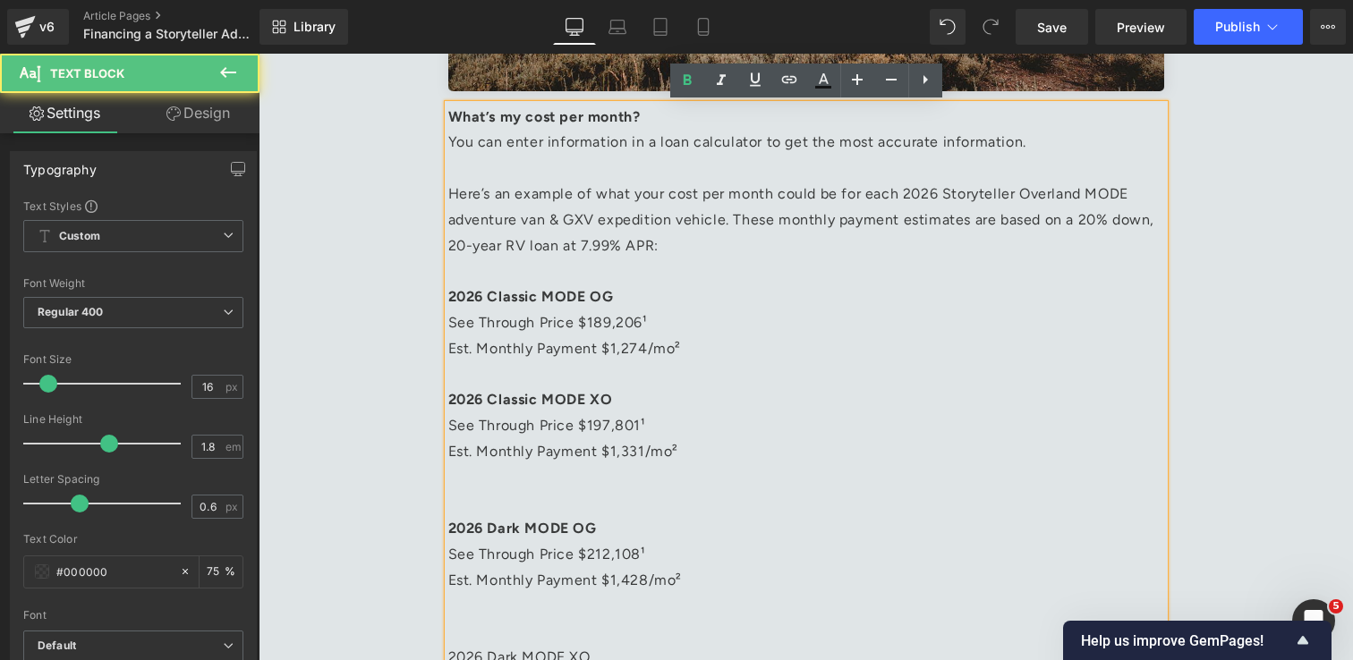
click at [485, 506] on p at bounding box center [806, 504] width 716 height 26
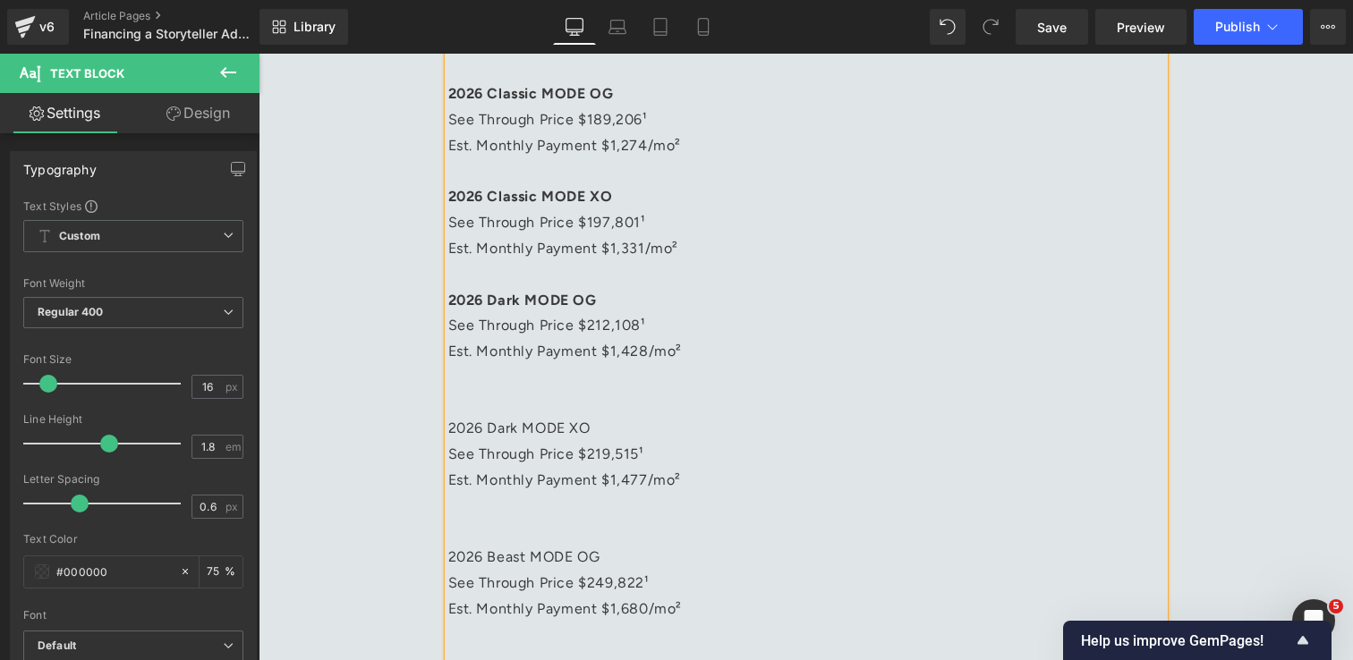
scroll to position [3390, 0]
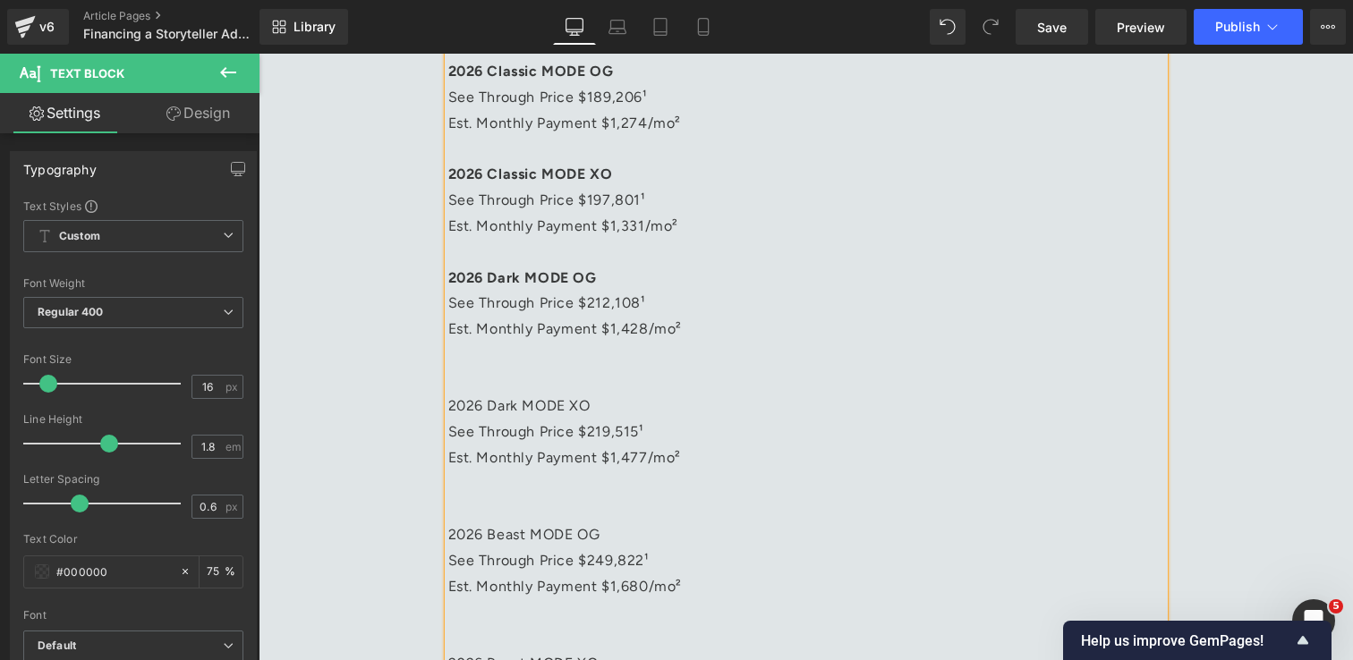
click at [506, 370] on p at bounding box center [806, 382] width 716 height 26
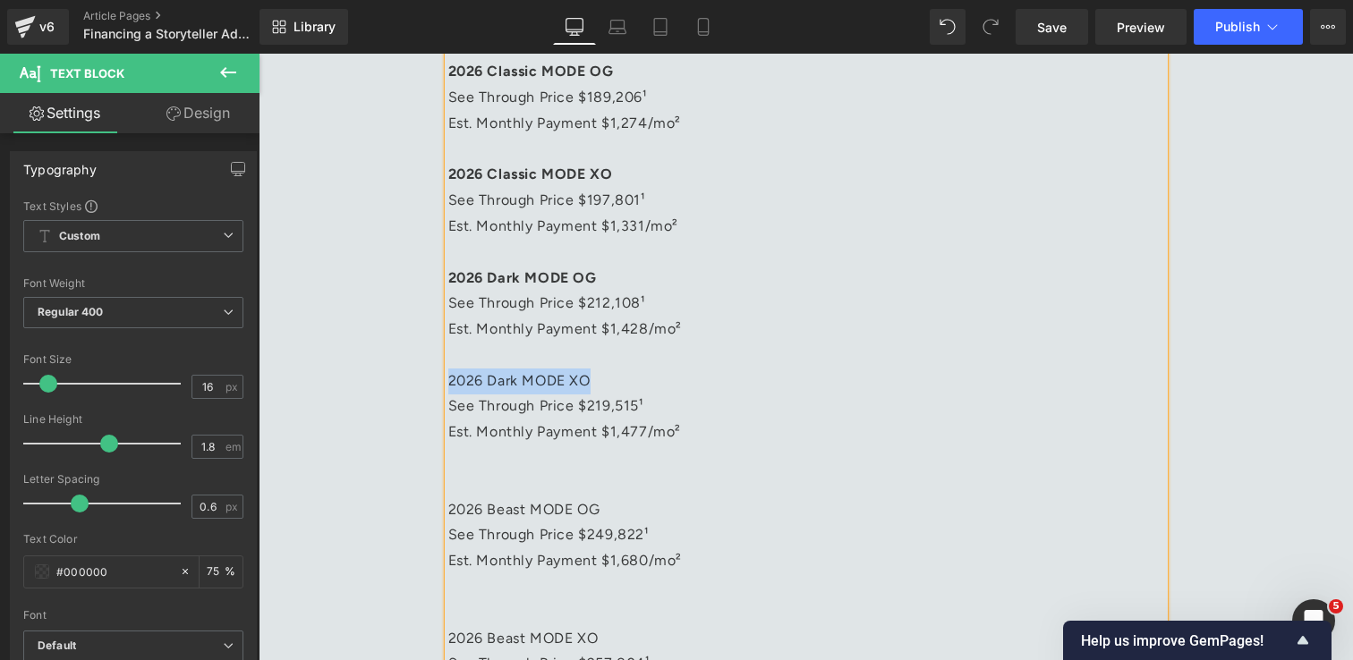
drag, startPoint x: 604, startPoint y: 376, endPoint x: 449, endPoint y: 379, distance: 154.8
click at [449, 379] on p "2026 Dark MODE XO" at bounding box center [806, 382] width 716 height 26
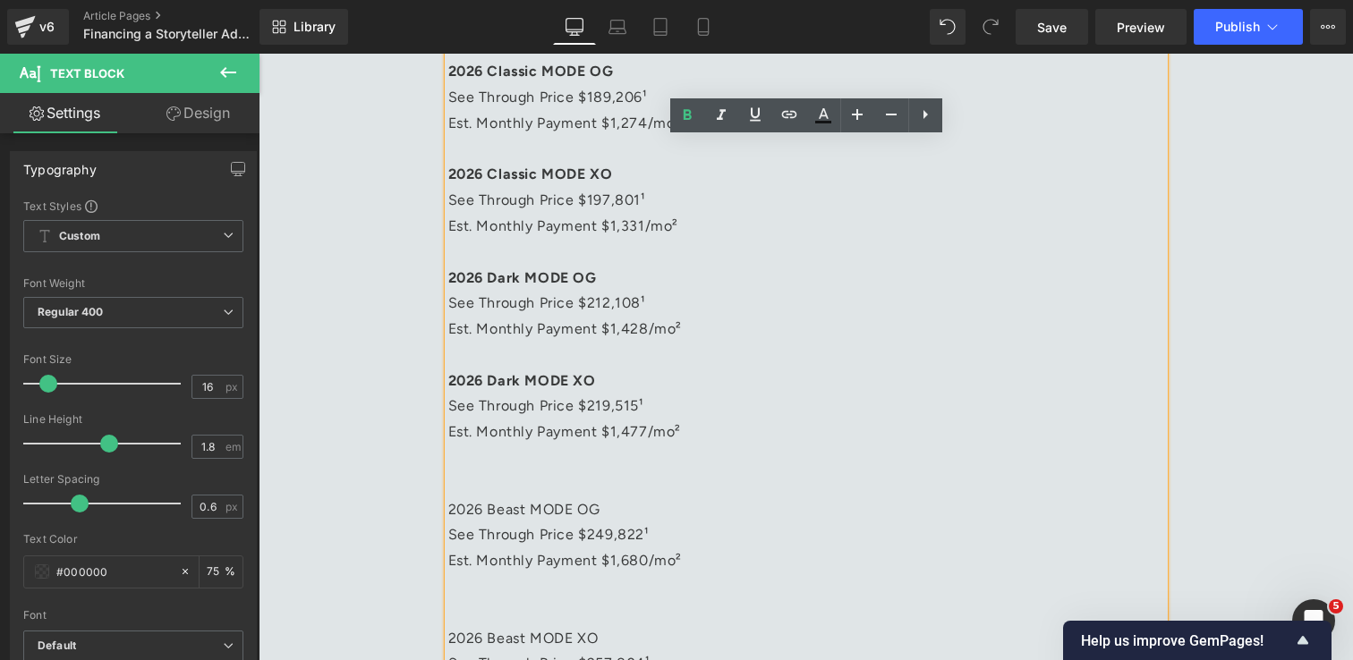
click at [488, 469] on p at bounding box center [806, 459] width 716 height 26
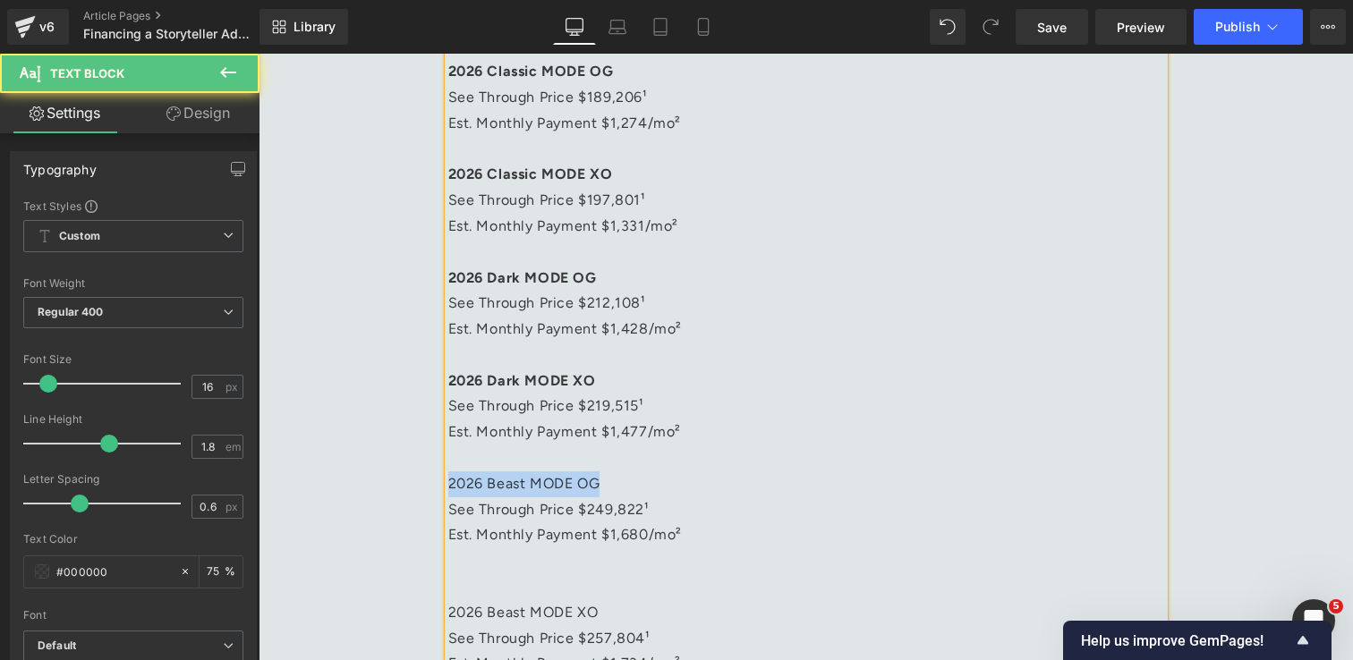
drag, startPoint x: 616, startPoint y: 486, endPoint x: 450, endPoint y: 484, distance: 166.4
click at [450, 484] on p "2026 Beast MODE OG" at bounding box center [806, 485] width 716 height 26
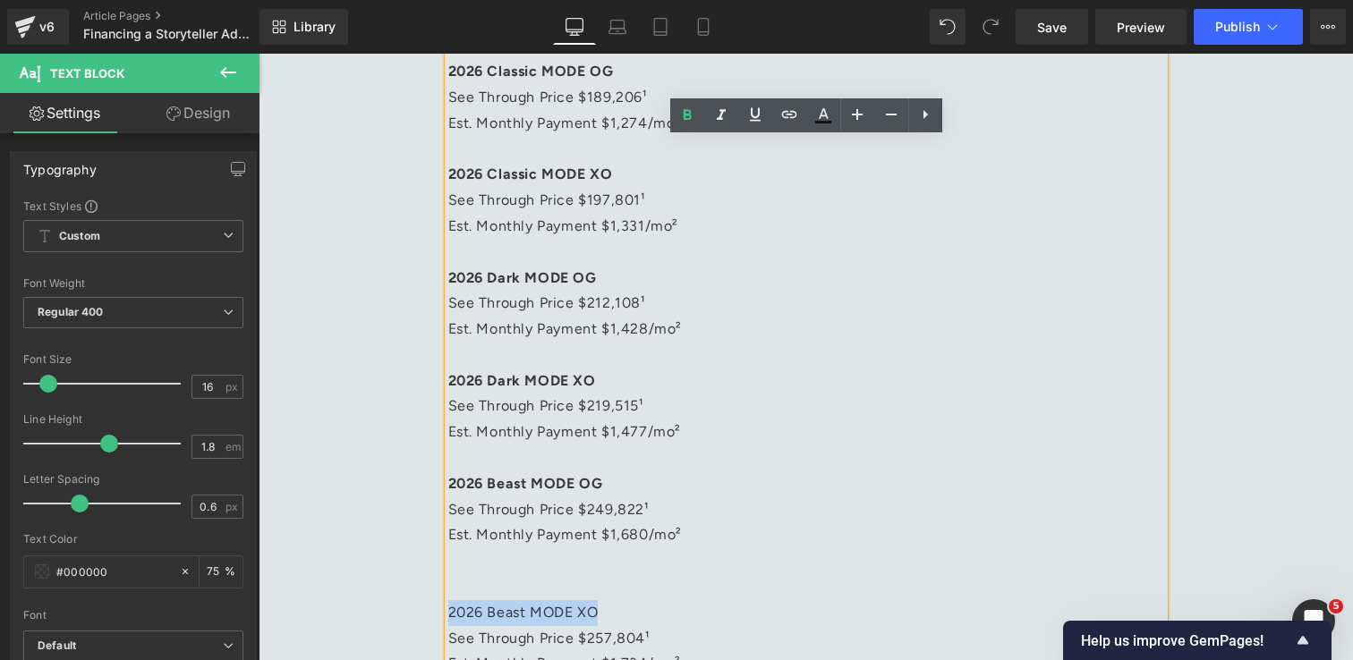
drag, startPoint x: 618, startPoint y: 611, endPoint x: 451, endPoint y: 613, distance: 167.3
click at [451, 613] on p "2026 Beast MODE XO" at bounding box center [806, 613] width 716 height 26
click at [597, 570] on p at bounding box center [806, 561] width 716 height 26
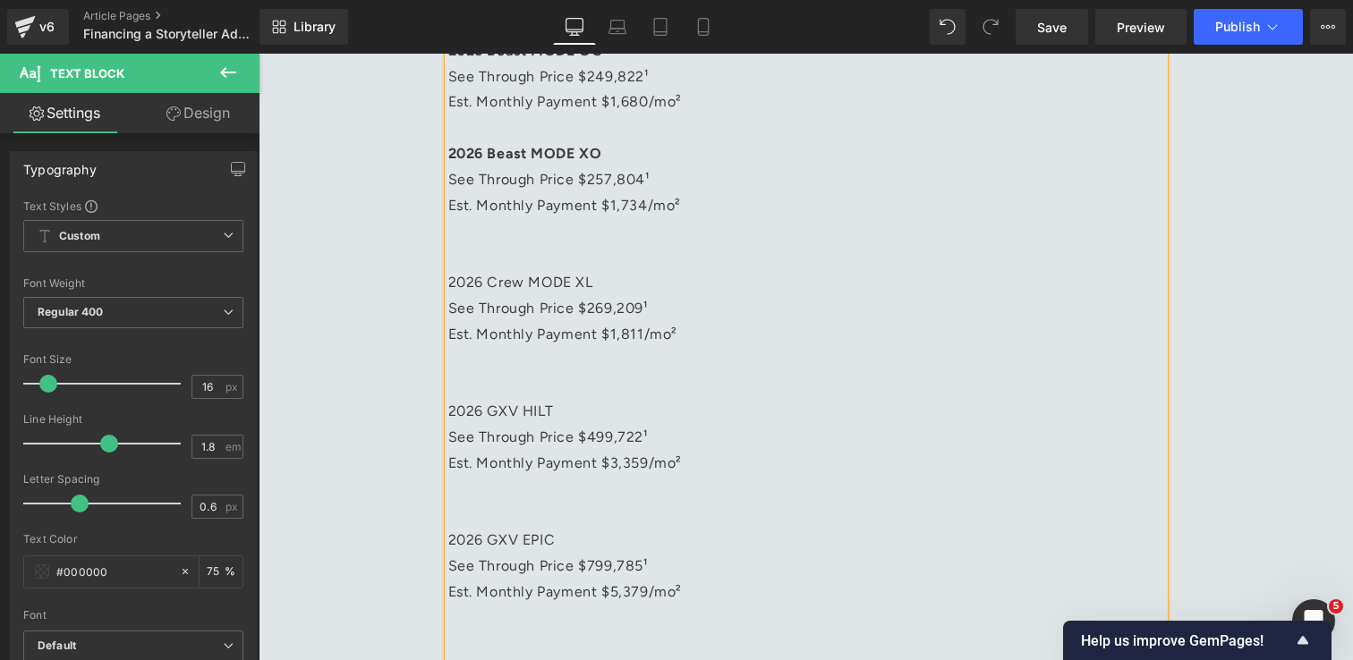
scroll to position [3876, 0]
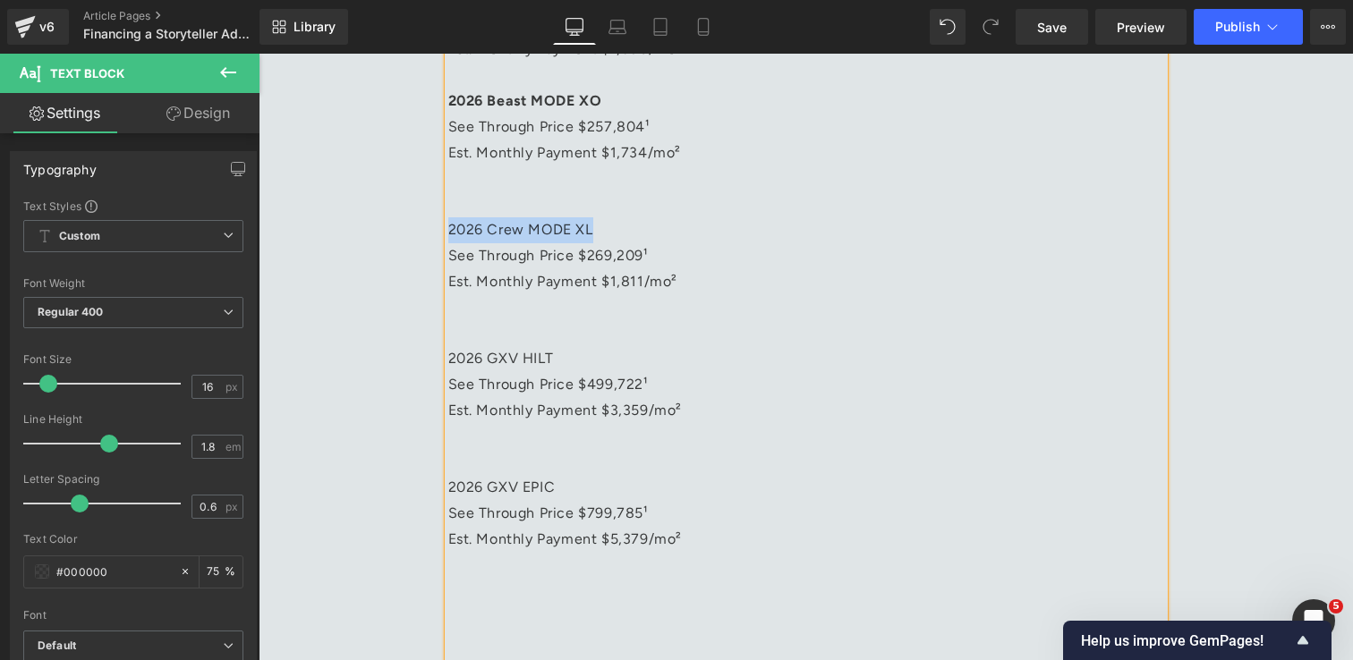
drag, startPoint x: 609, startPoint y: 225, endPoint x: 451, endPoint y: 228, distance: 158.4
click at [451, 228] on p "2026 Crew MODE XL" at bounding box center [806, 230] width 716 height 26
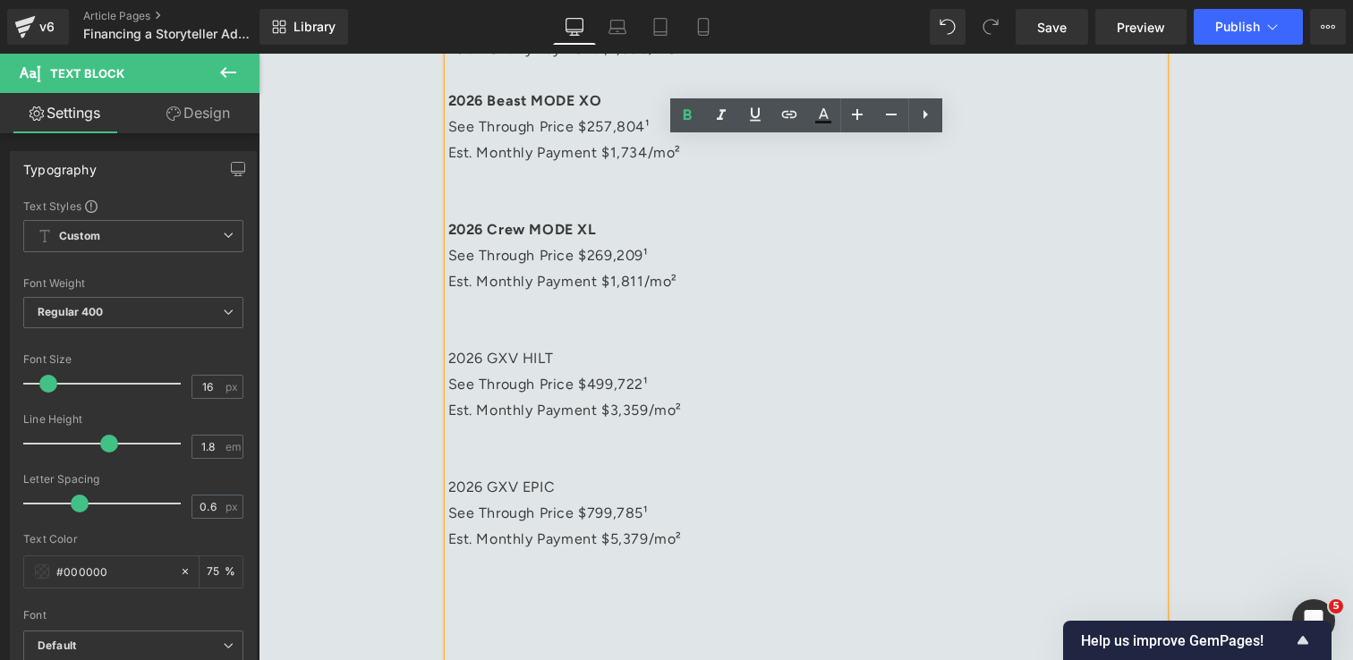
click at [482, 209] on p at bounding box center [806, 204] width 716 height 26
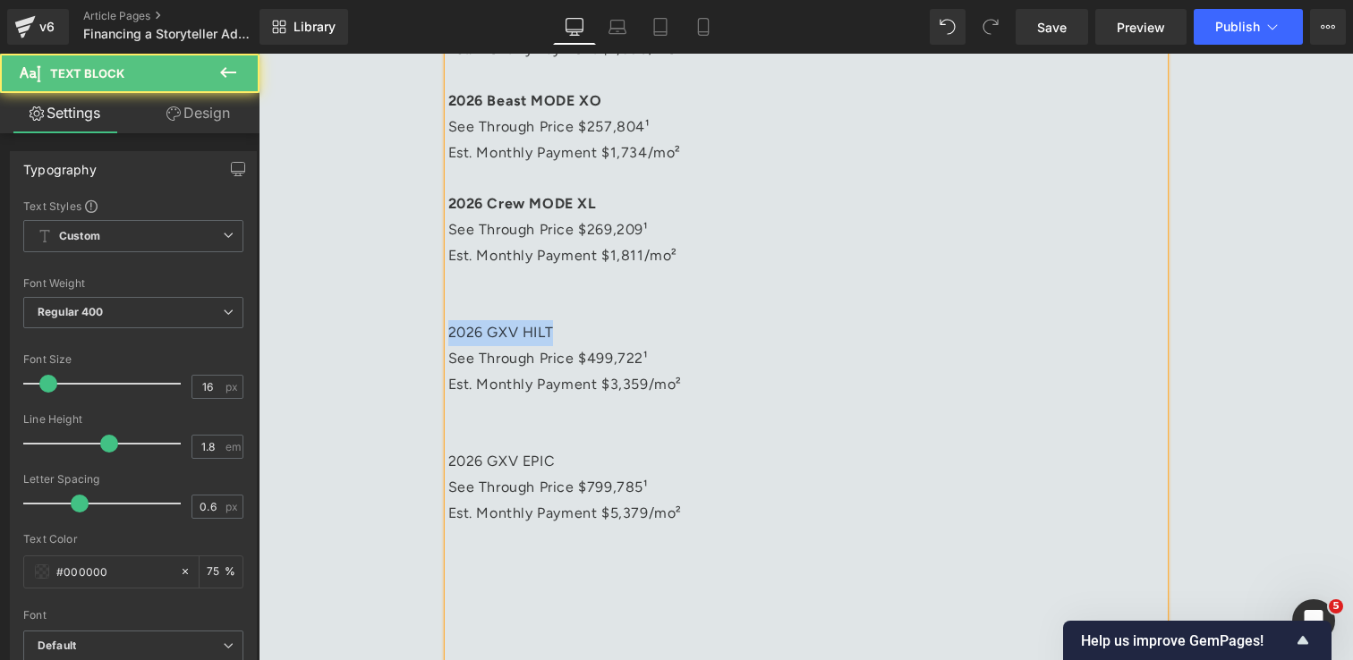
drag, startPoint x: 574, startPoint y: 333, endPoint x: 448, endPoint y: 334, distance: 125.3
click at [448, 334] on p "2026 GXV HILT" at bounding box center [806, 333] width 716 height 26
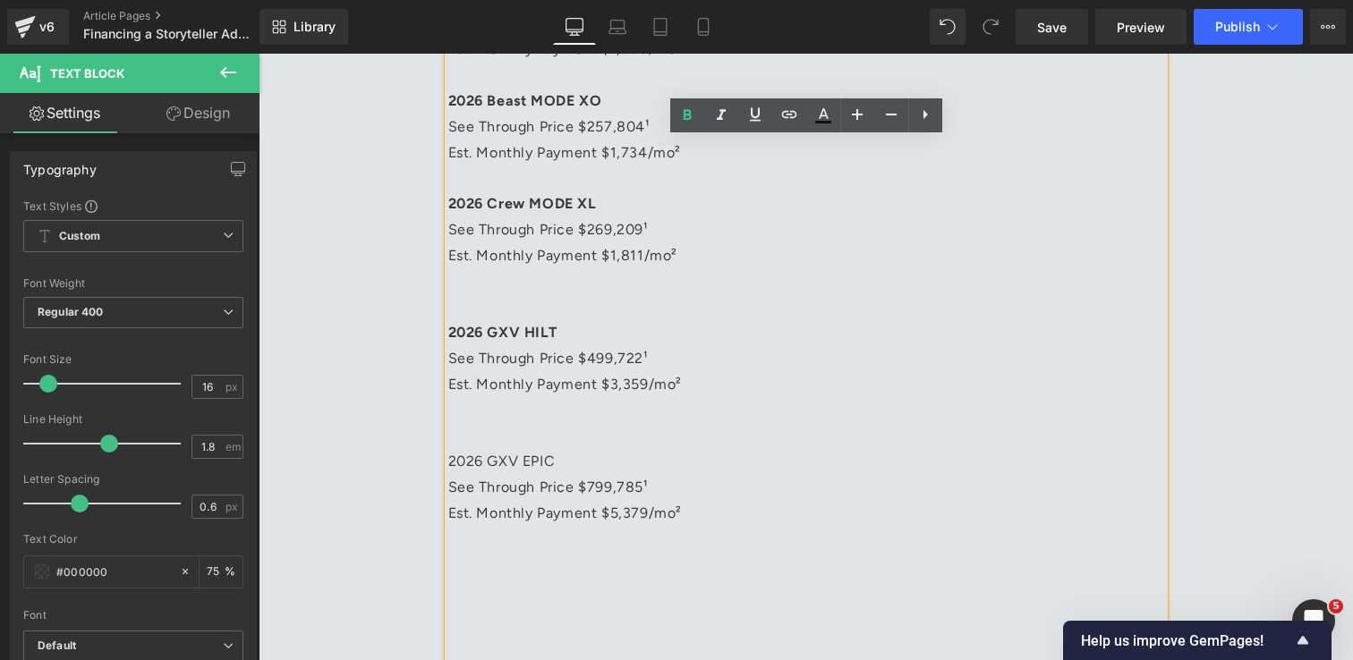
click at [492, 303] on p at bounding box center [806, 307] width 716 height 26
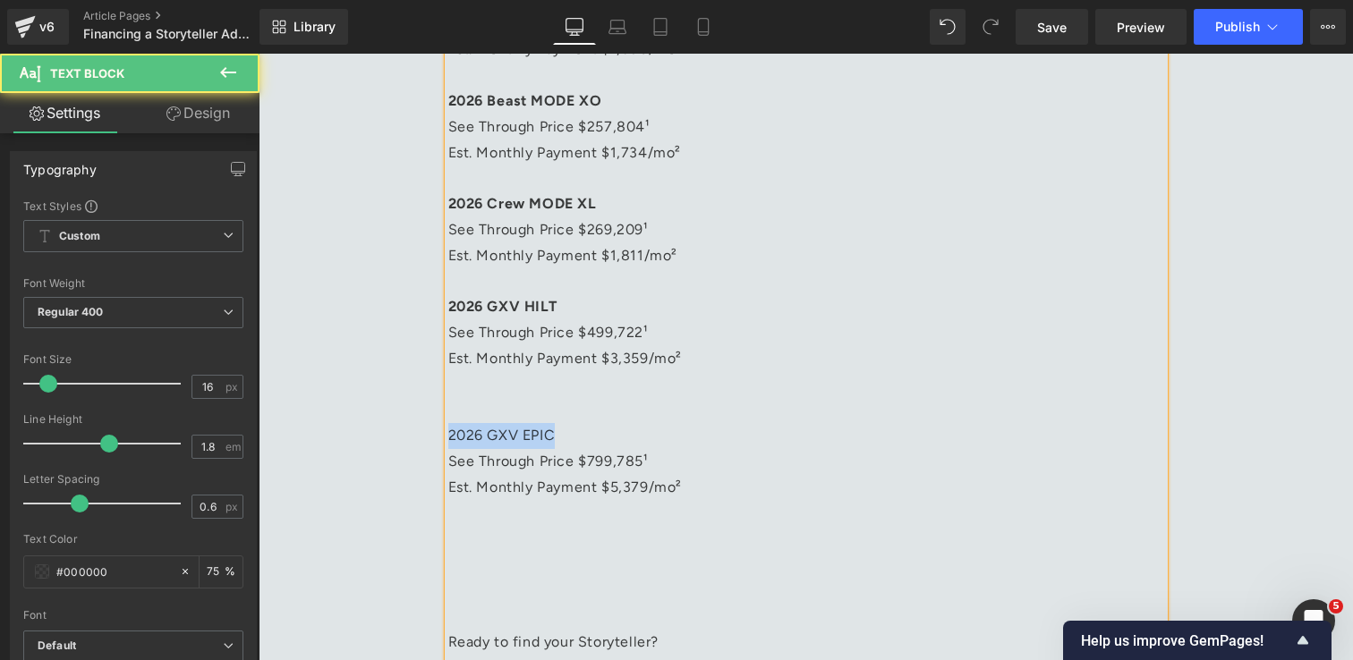
drag, startPoint x: 569, startPoint y: 438, endPoint x: 451, endPoint y: 438, distance: 118.1
click at [451, 438] on p "2026 GXV EPIC" at bounding box center [806, 436] width 716 height 26
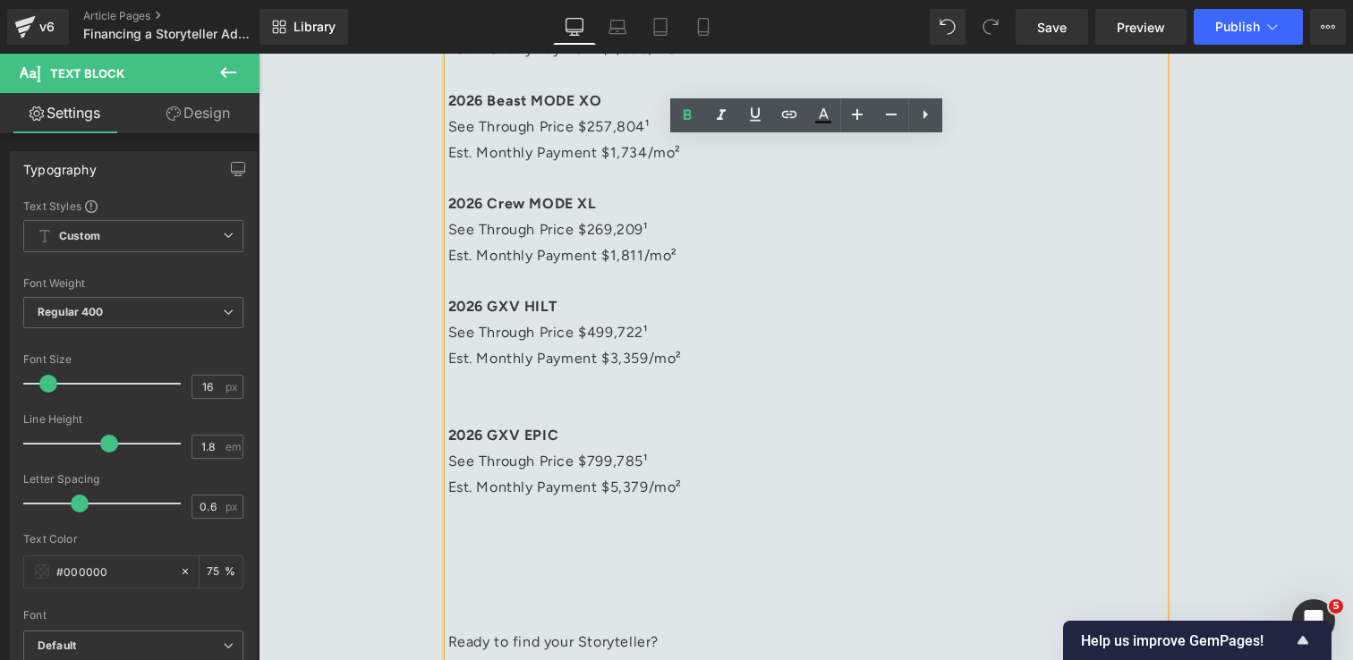
click at [471, 404] on p at bounding box center [806, 411] width 716 height 26
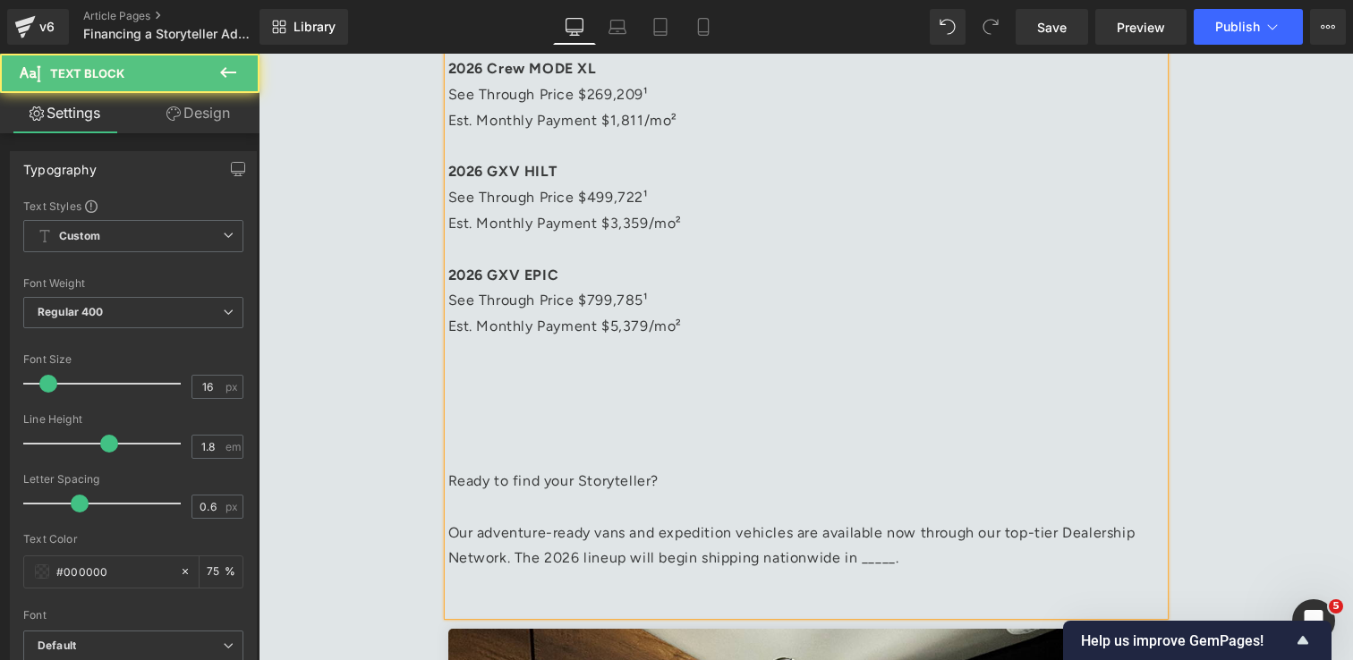
scroll to position [4031, 0]
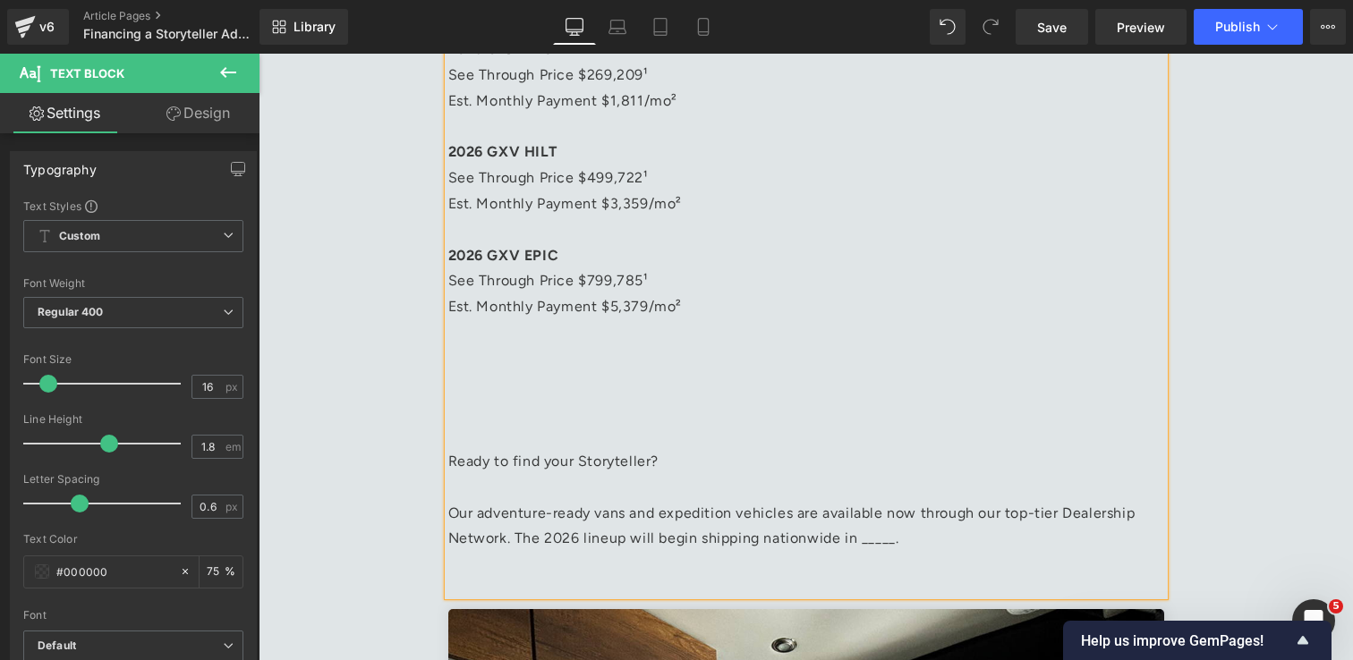
click at [498, 431] on p at bounding box center [806, 436] width 716 height 26
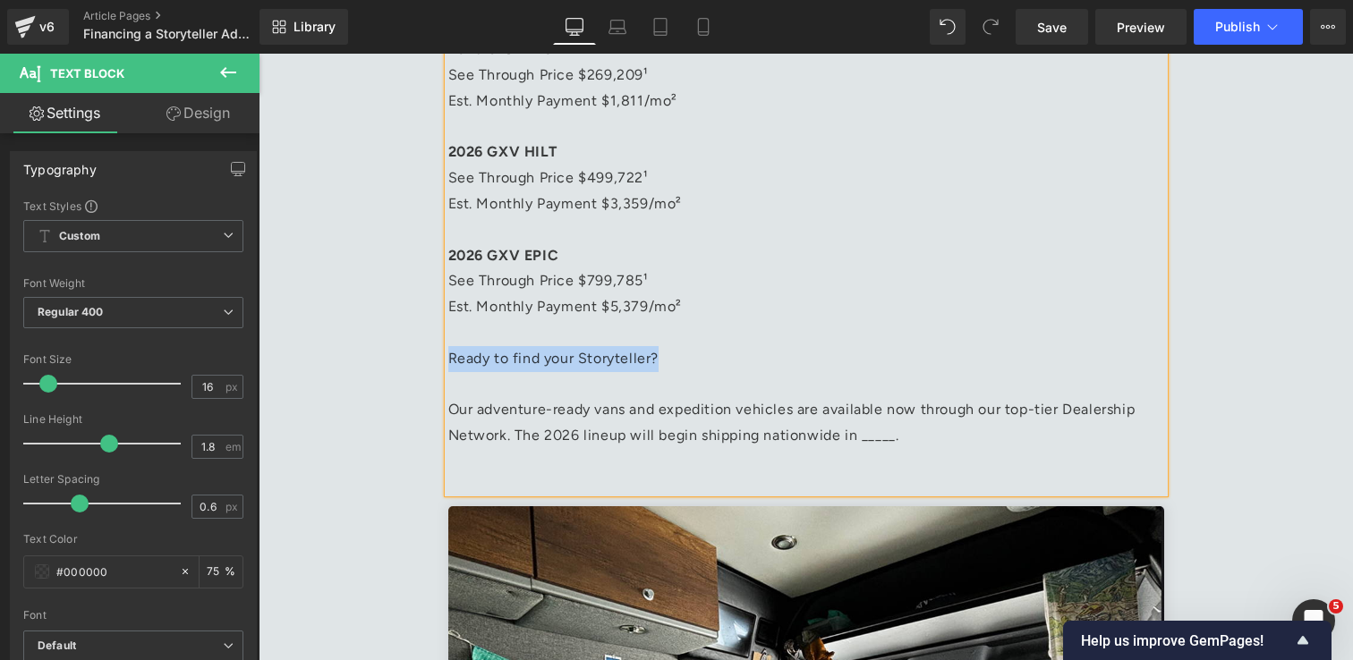
drag, startPoint x: 678, startPoint y: 364, endPoint x: 449, endPoint y: 364, distance: 229.1
click at [449, 364] on p "Ready to find your Storyteller?" at bounding box center [806, 359] width 716 height 26
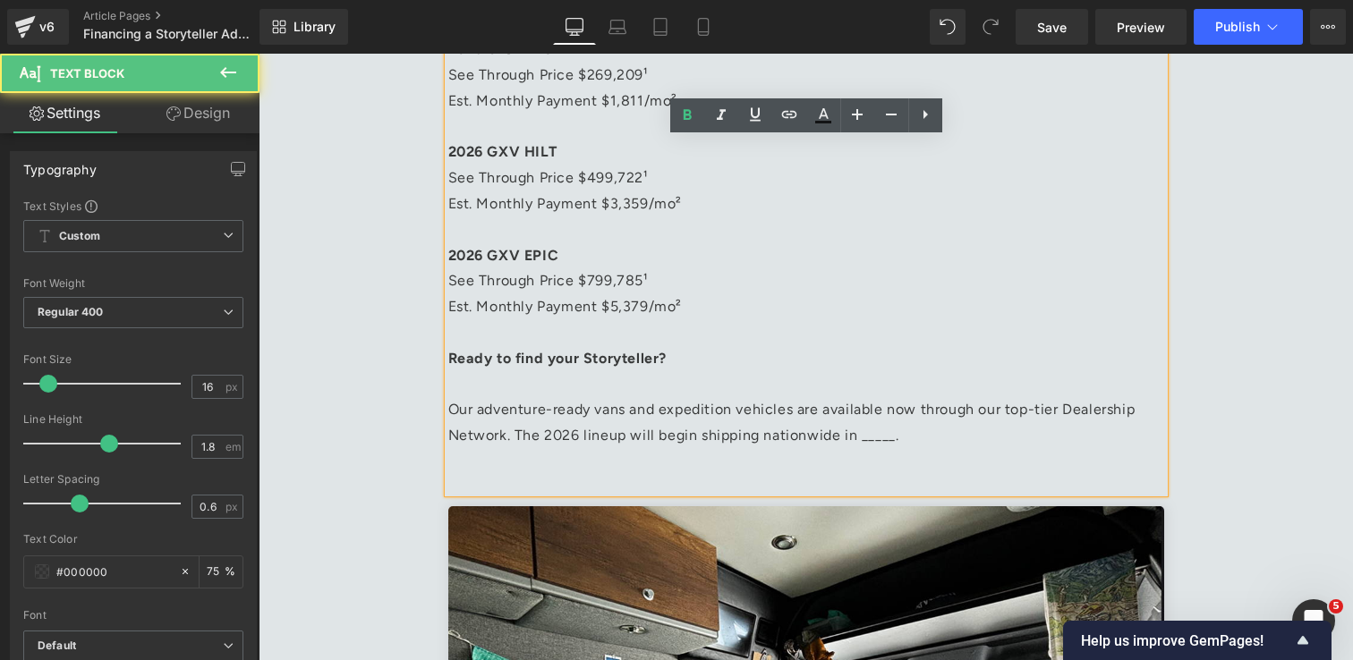
click at [506, 387] on p at bounding box center [806, 385] width 716 height 26
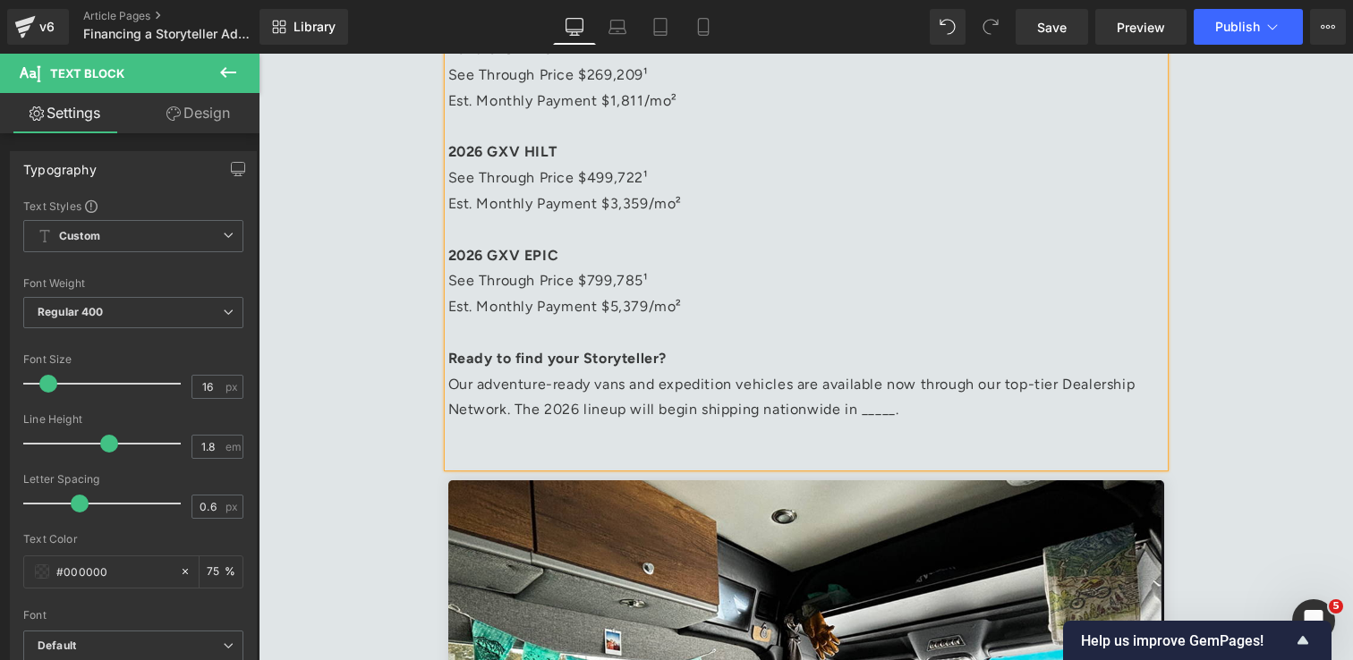
drag, startPoint x: 904, startPoint y: 411, endPoint x: 855, endPoint y: 414, distance: 48.4
click at [855, 414] on p "Our adventure-ready vans and expedition vehicles are available now through our …" at bounding box center [806, 398] width 716 height 52
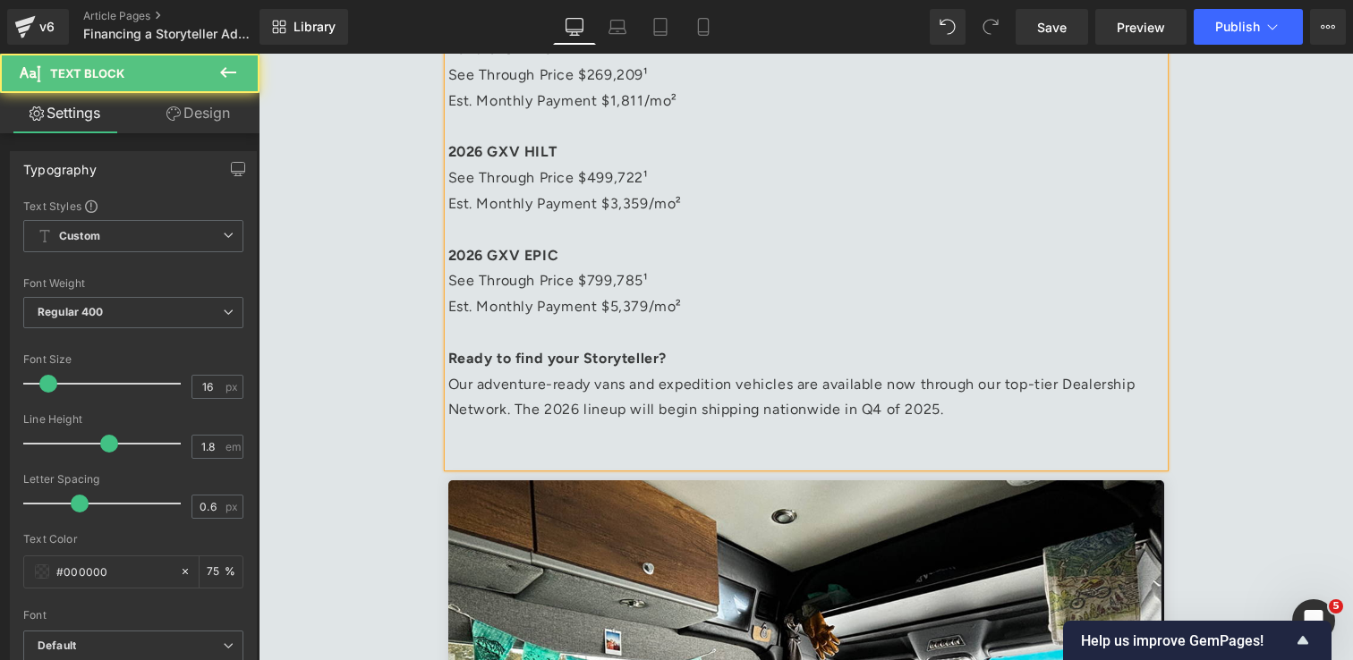
click at [752, 446] on p at bounding box center [806, 436] width 716 height 26
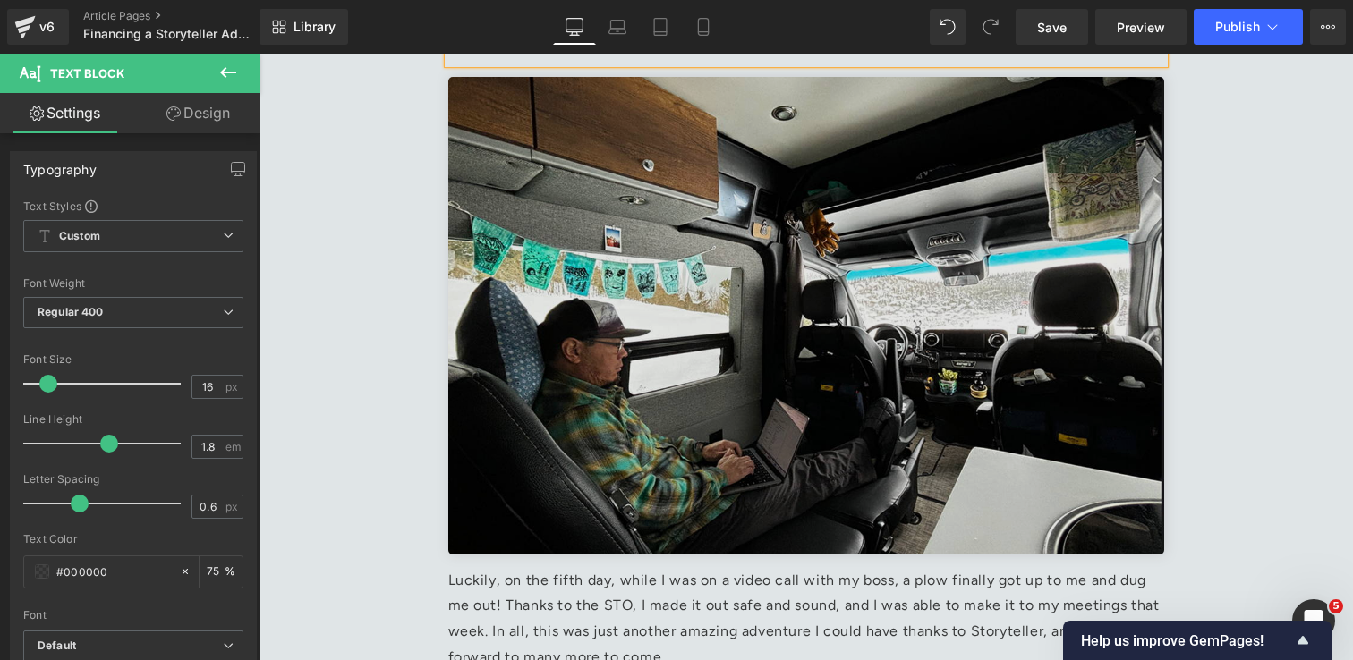
scroll to position [4440, 0]
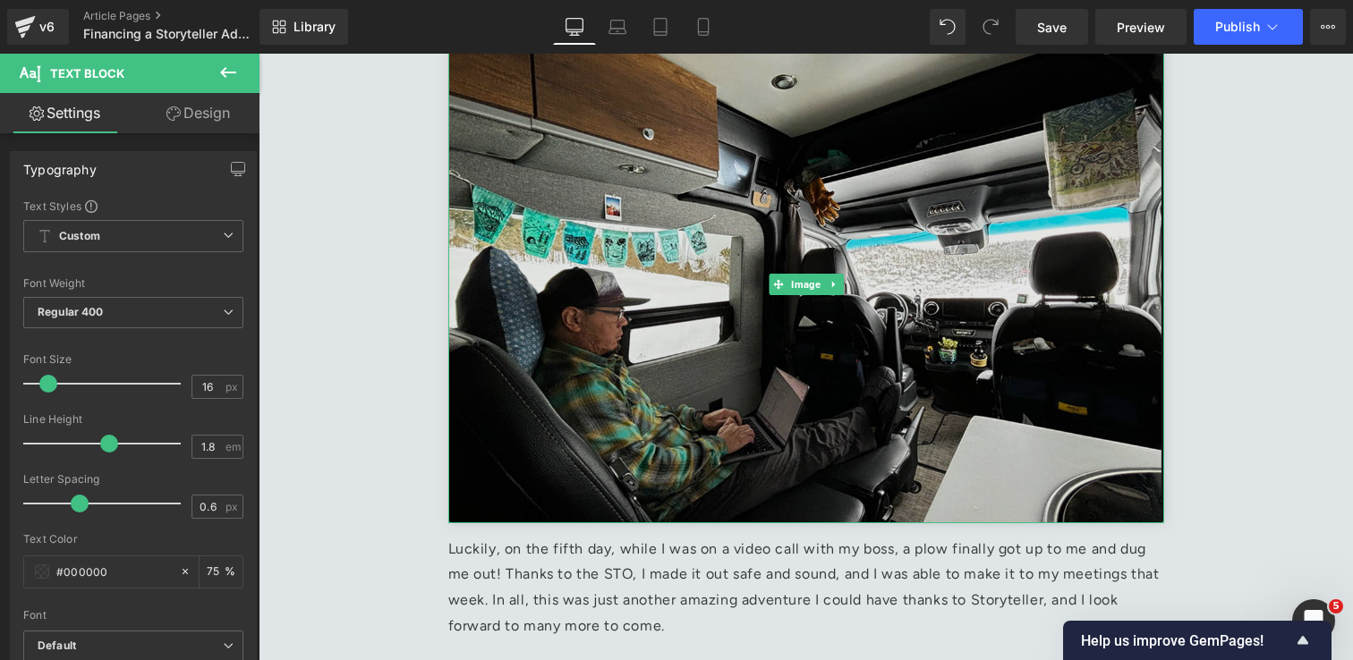
click at [1012, 408] on img at bounding box center [806, 284] width 716 height 477
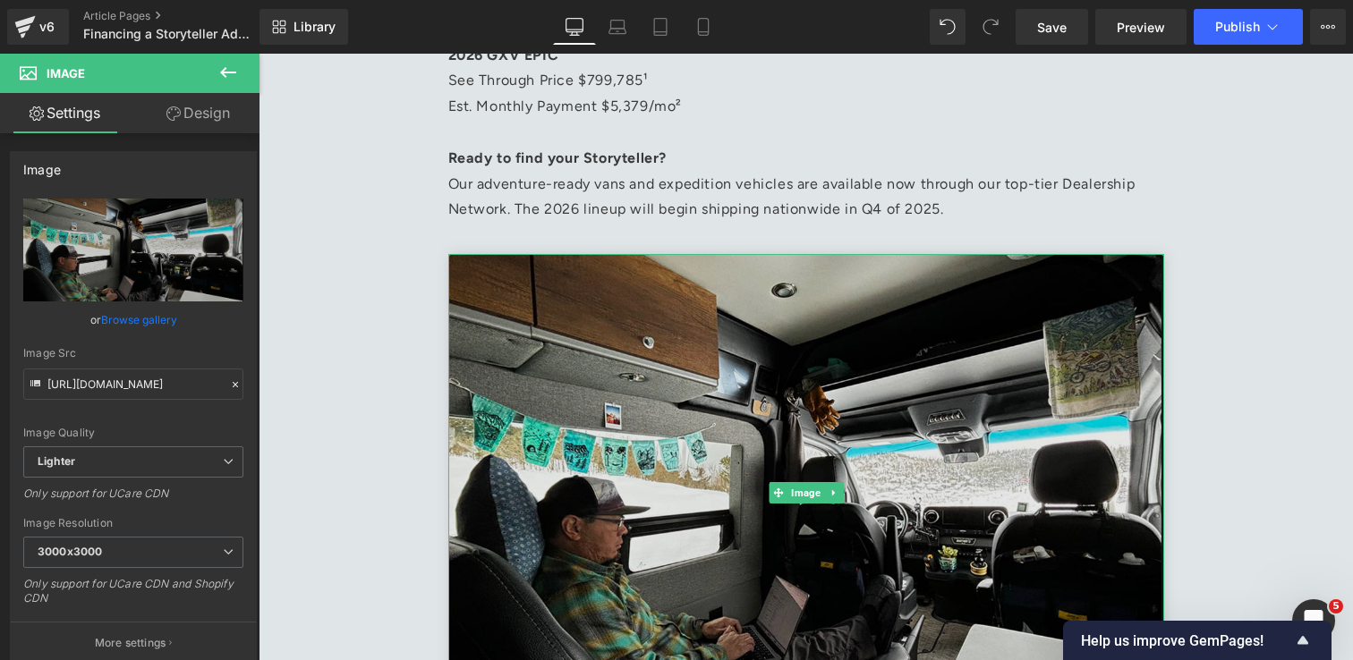
scroll to position [4207, 0]
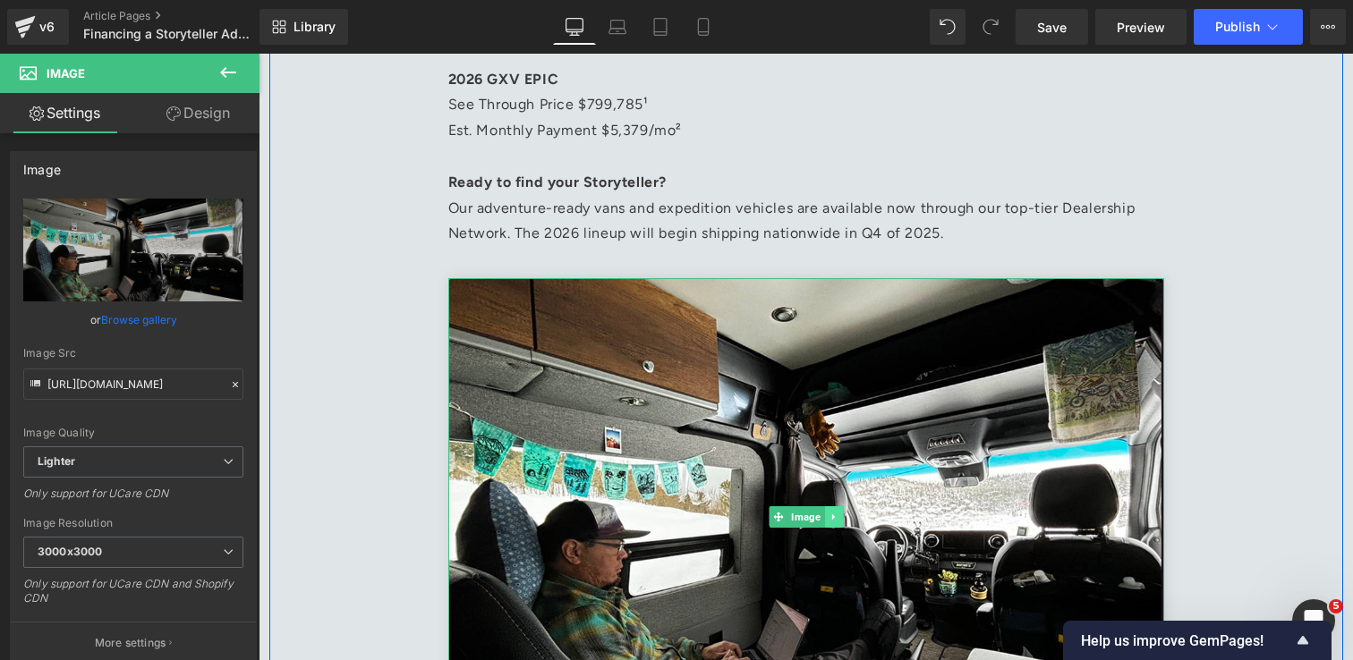
click at [838, 515] on link at bounding box center [833, 516] width 19 height 21
click at [844, 523] on link at bounding box center [843, 516] width 19 height 21
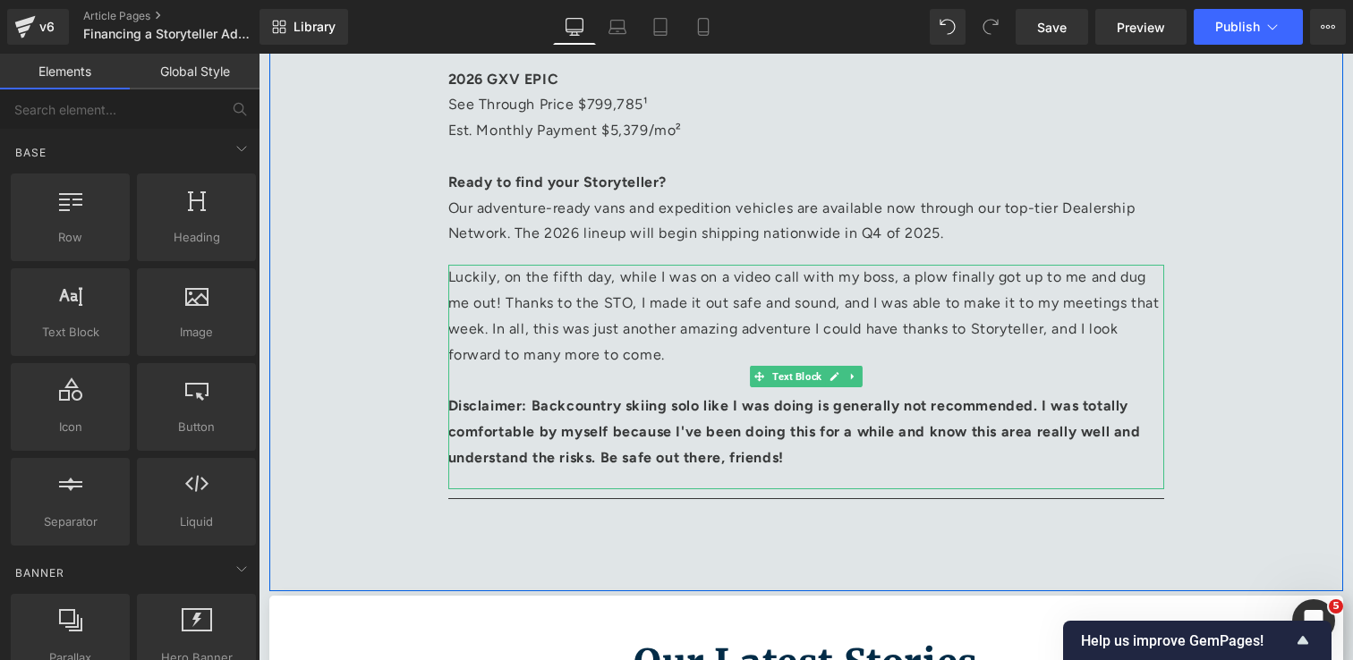
click at [841, 439] on strong "Disclaimer: Backcountry skiing solo like I was doing is generally not recommend…" at bounding box center [794, 431] width 693 height 69
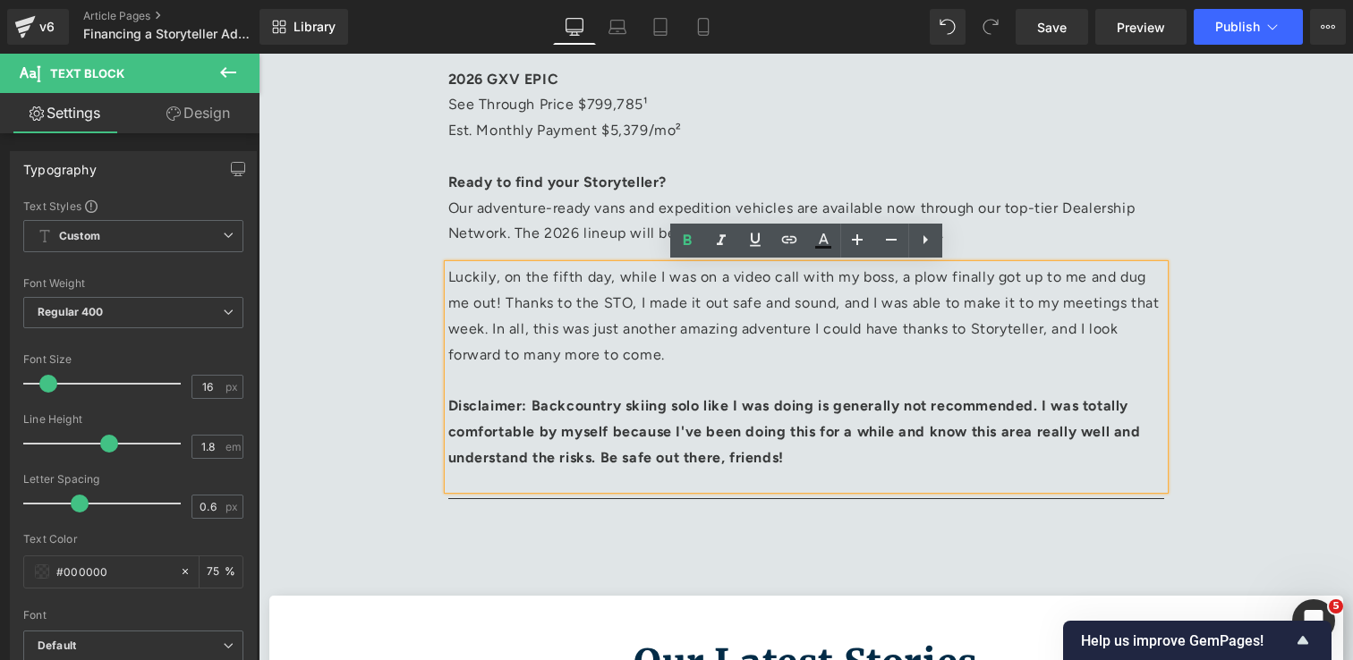
drag, startPoint x: 827, startPoint y: 467, endPoint x: 450, endPoint y: 278, distance: 421.3
click at [450, 278] on div "Luckily, on the fifth day, while I was on a video call with my boss, a plow fin…" at bounding box center [806, 377] width 716 height 224
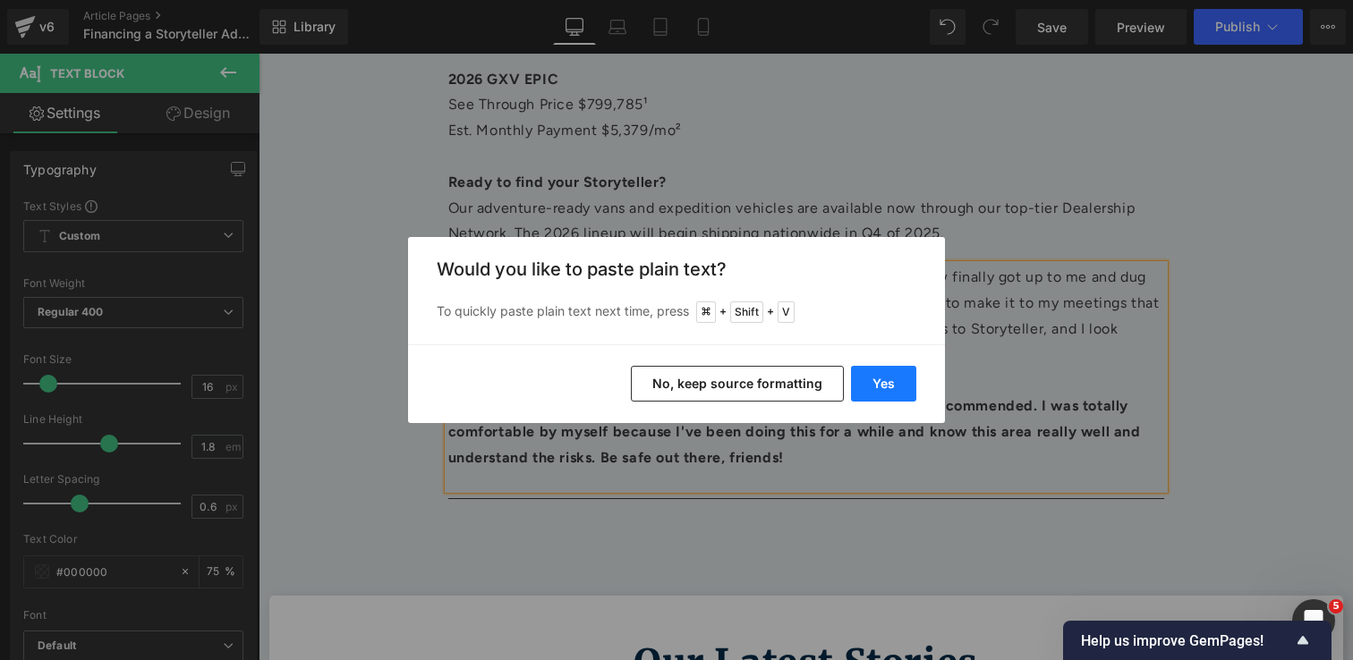
click at [877, 383] on button "Yes" at bounding box center [883, 384] width 65 height 36
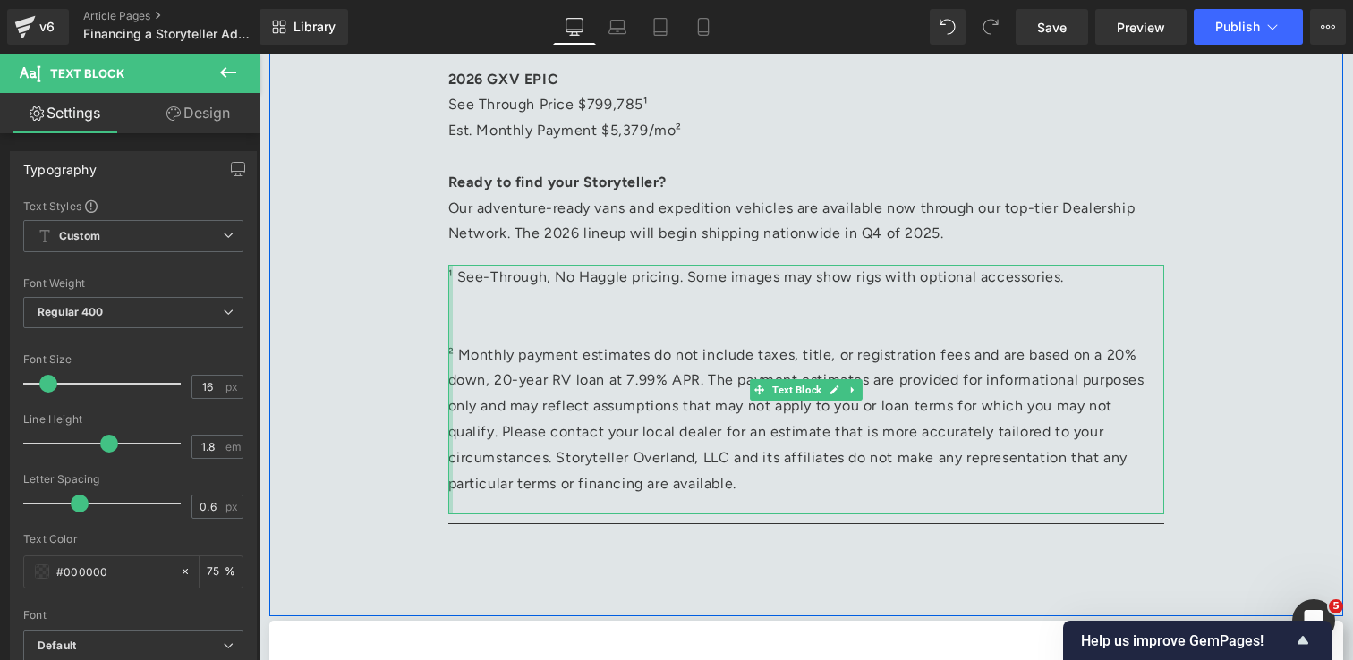
drag, startPoint x: 684, startPoint y: 489, endPoint x: 449, endPoint y: 280, distance: 315.0
click at [449, 280] on div "¹ See-Through, No Haggle pricing. Some images may show rigs with optional acces…" at bounding box center [806, 390] width 716 height 250
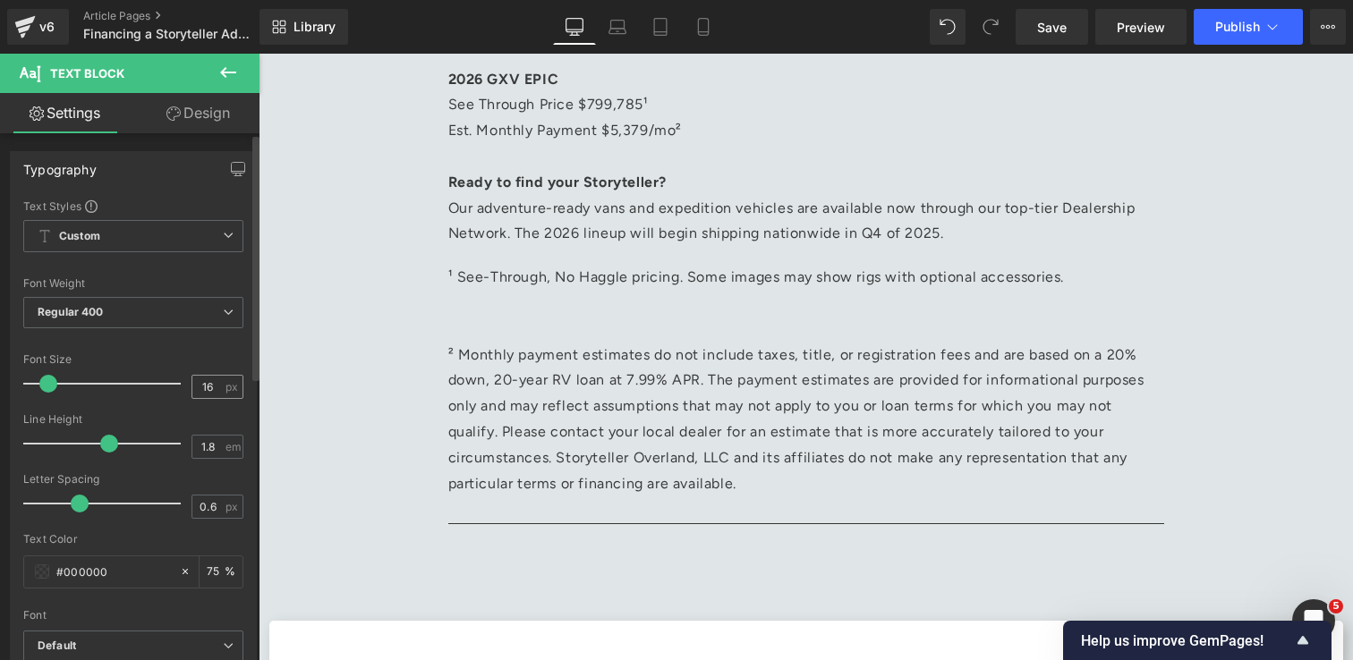
click at [207, 391] on input "16" at bounding box center [207, 387] width 31 height 22
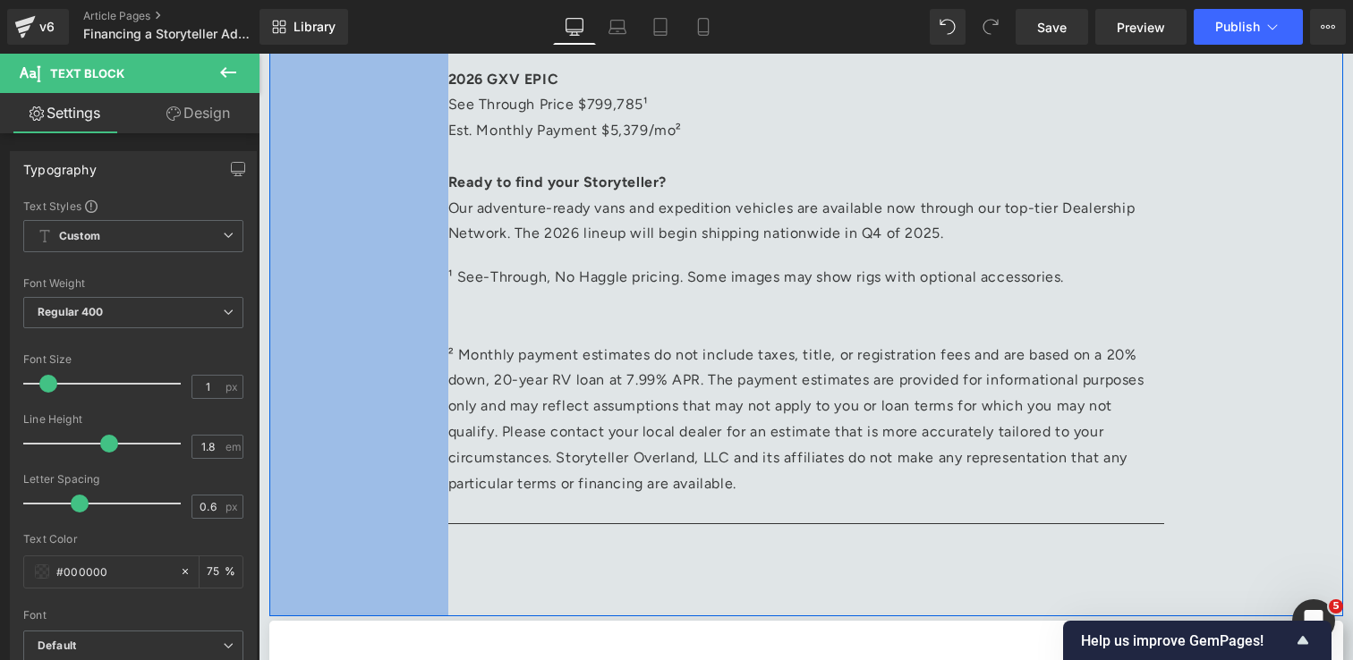
type input "6"
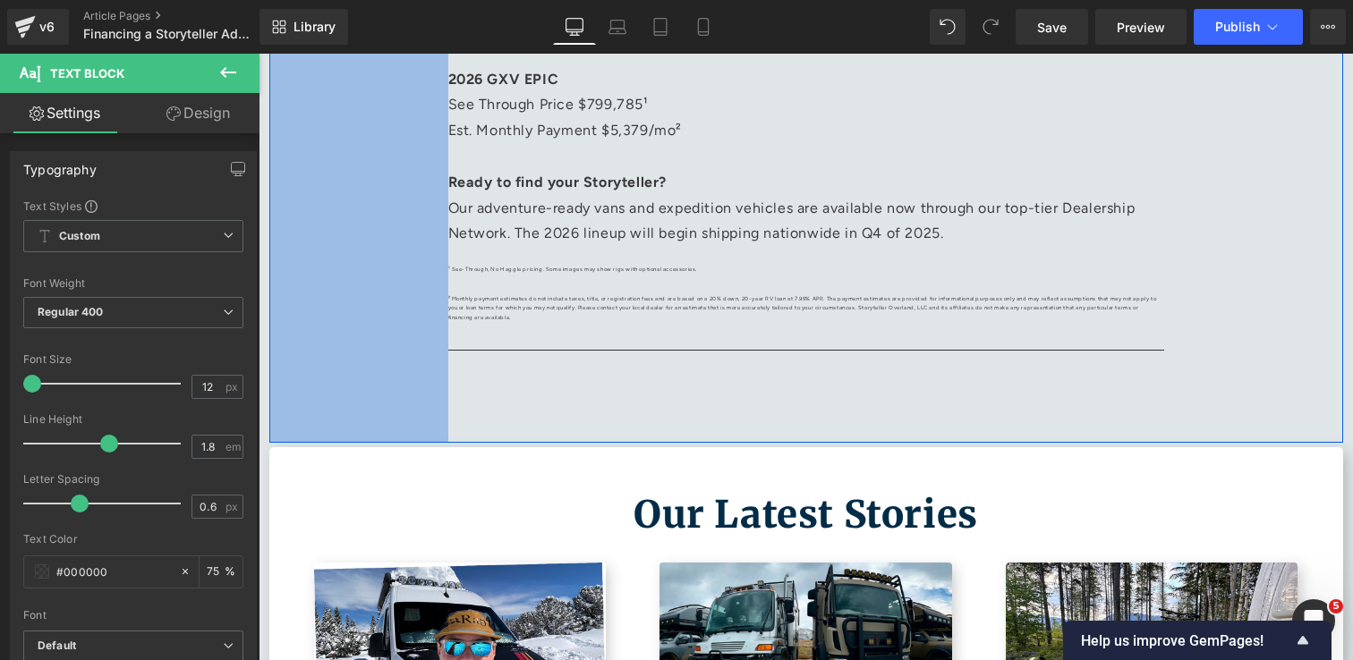
type input "12"
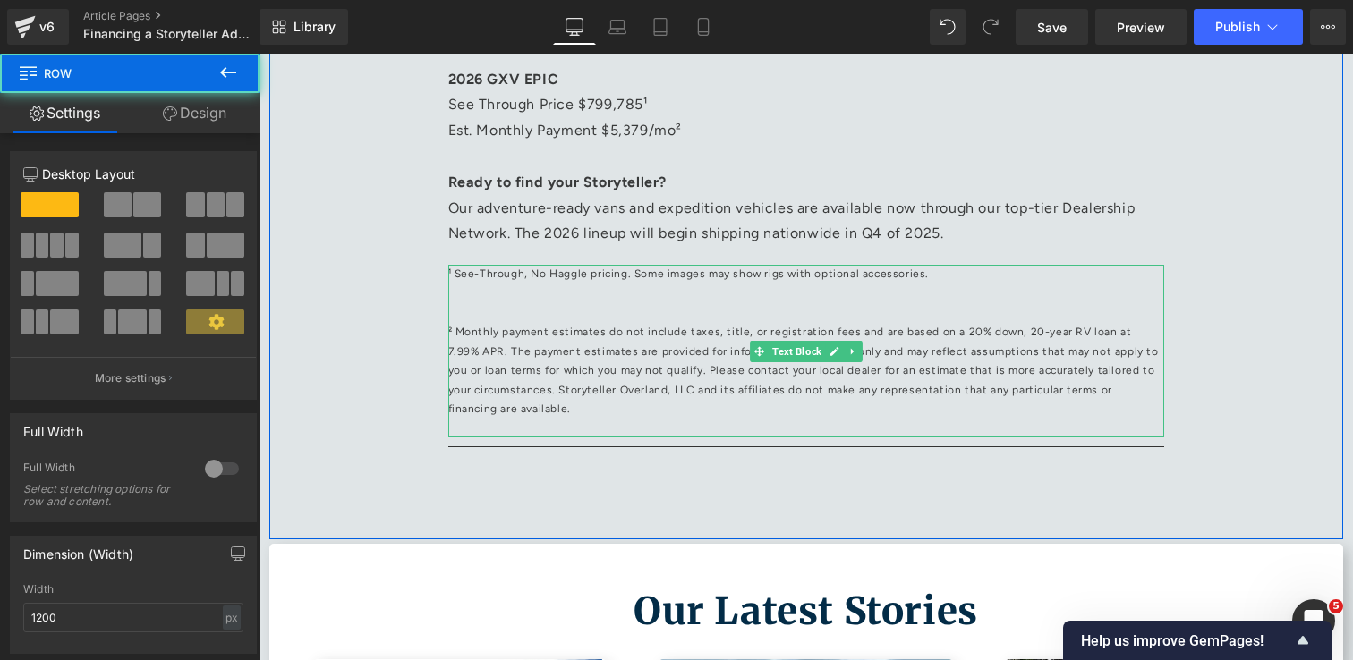
click at [612, 311] on p at bounding box center [806, 313] width 716 height 20
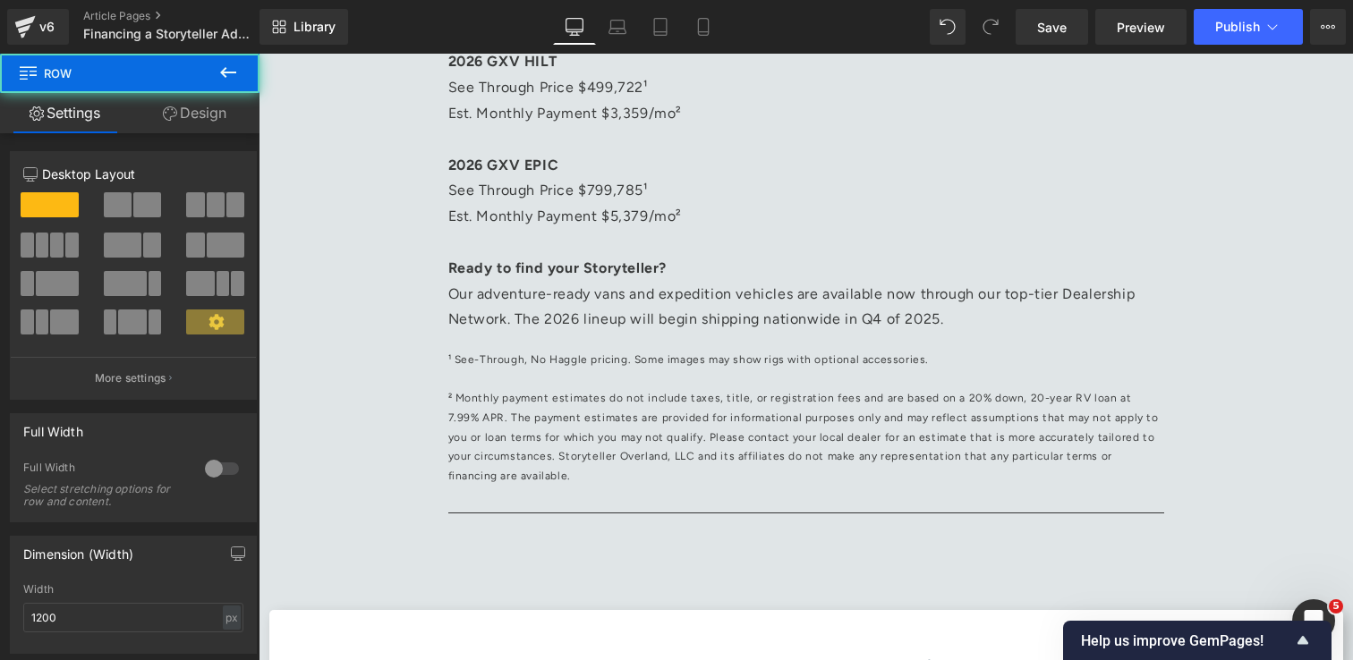
scroll to position [4003, 0]
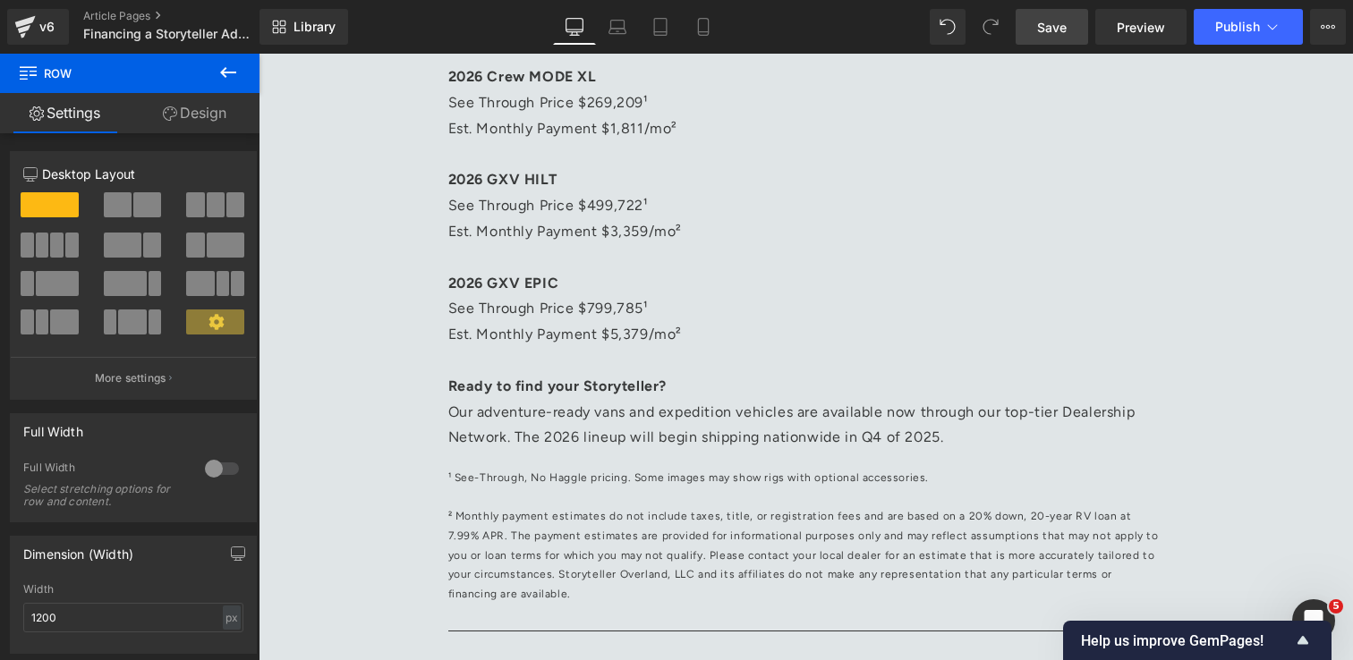
click at [1056, 38] on link "Save" at bounding box center [1052, 27] width 72 height 36
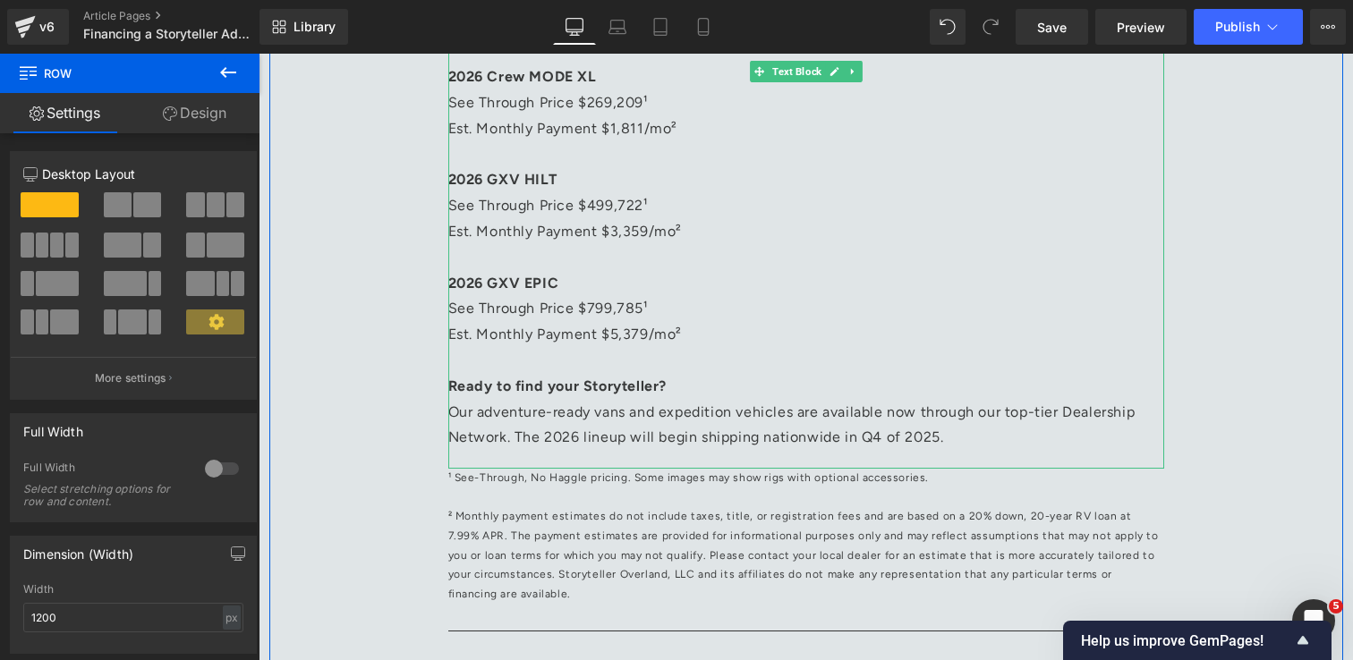
click at [750, 451] on p "Our adventure-ready vans and expedition vehicles are available now through our …" at bounding box center [806, 426] width 716 height 52
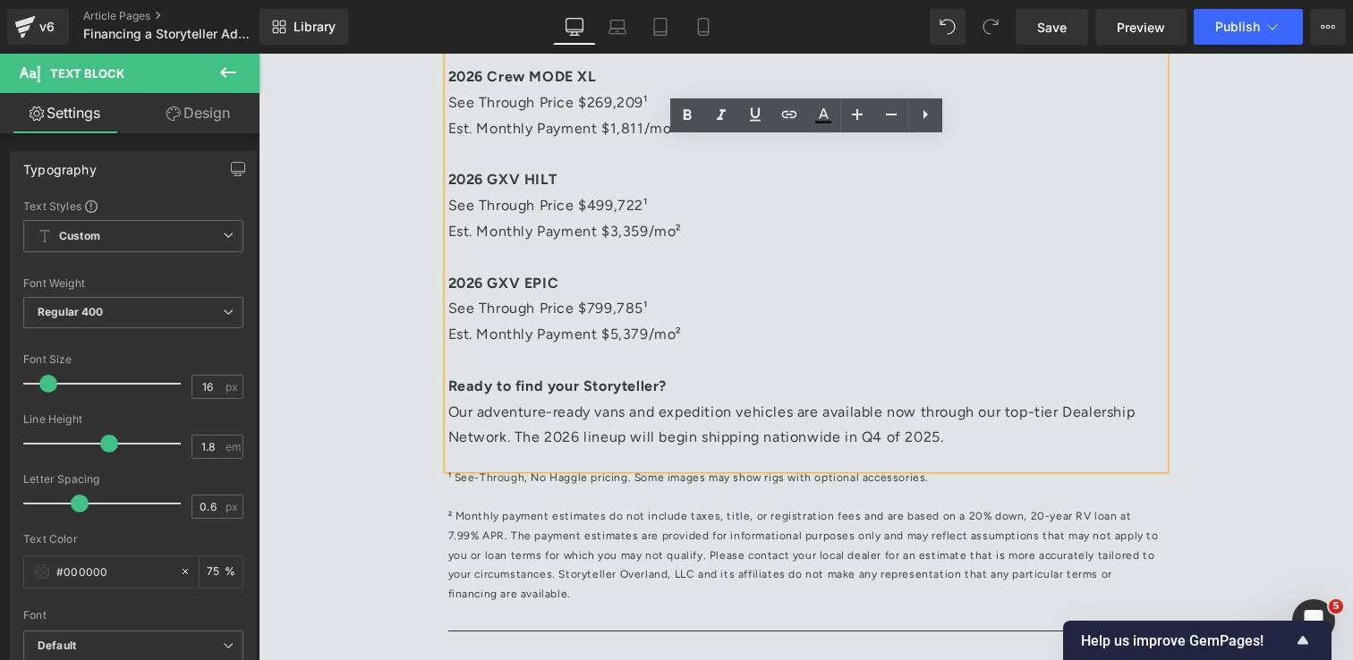
click at [1012, 416] on p "Our adventure-ready vans and expedition vehicles are available now through our …" at bounding box center [806, 426] width 716 height 52
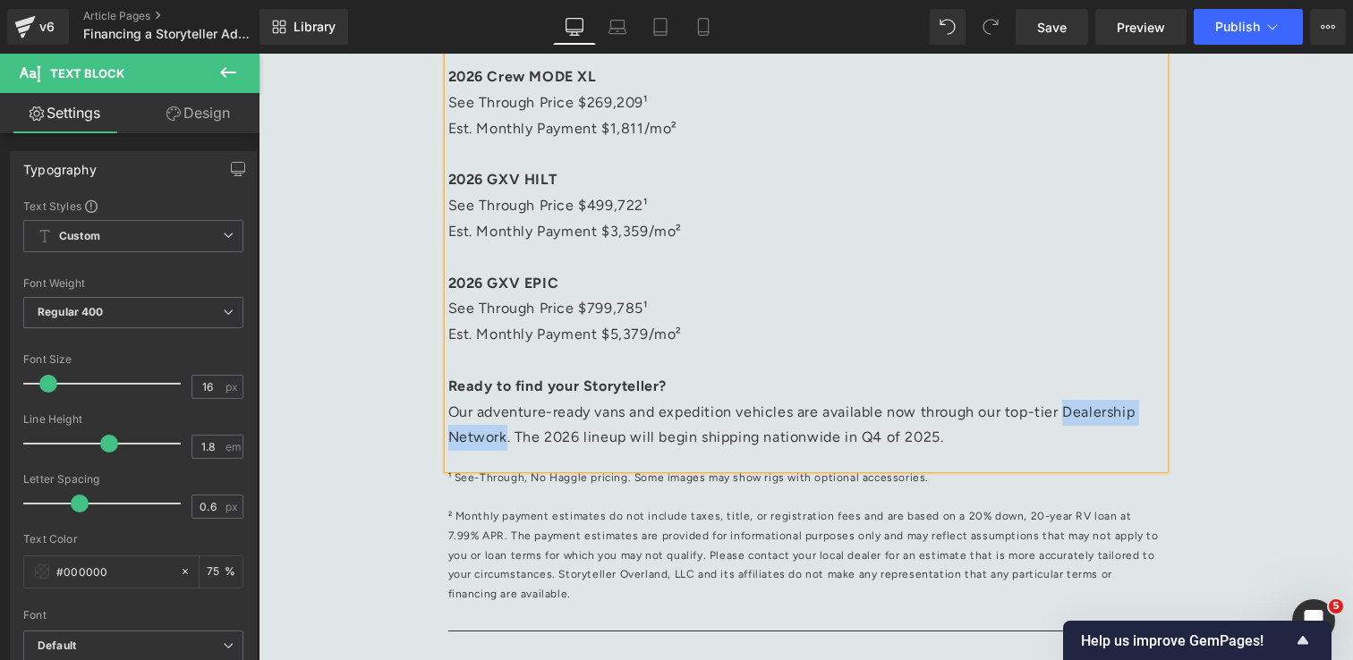
drag, startPoint x: 1059, startPoint y: 413, endPoint x: 502, endPoint y: 448, distance: 558.5
click at [502, 448] on p "Our adventure-ready vans and expedition vehicles are available now through our …" at bounding box center [806, 426] width 716 height 52
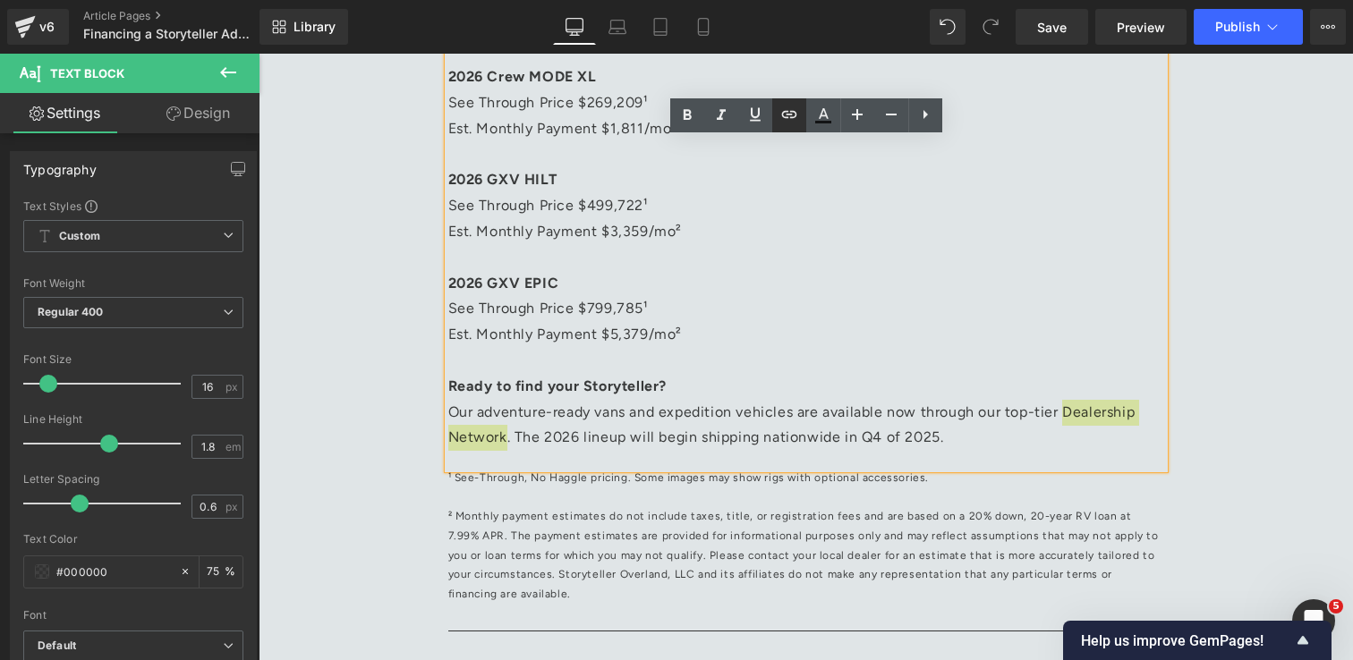
click at [788, 121] on icon at bounding box center [788, 114] width 21 height 21
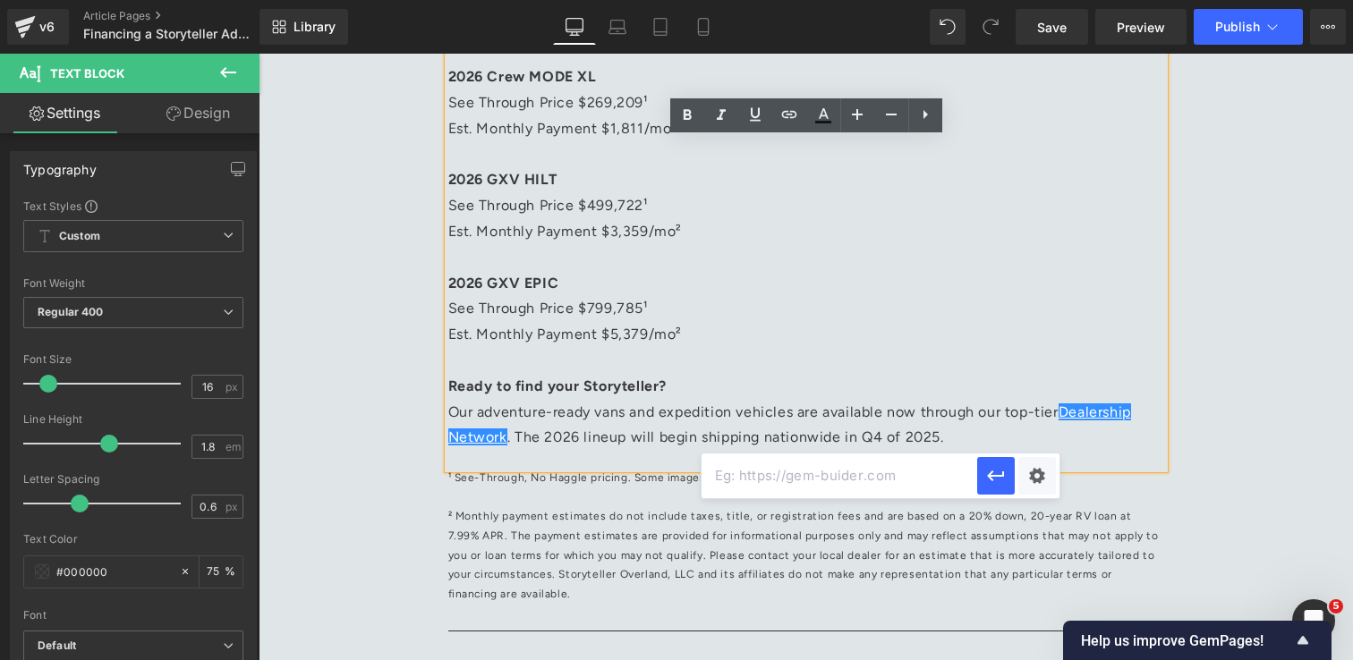
click at [780, 477] on input "text" at bounding box center [839, 476] width 276 height 45
paste input "[URL][DOMAIN_NAME]"
type input "[URL][DOMAIN_NAME]"
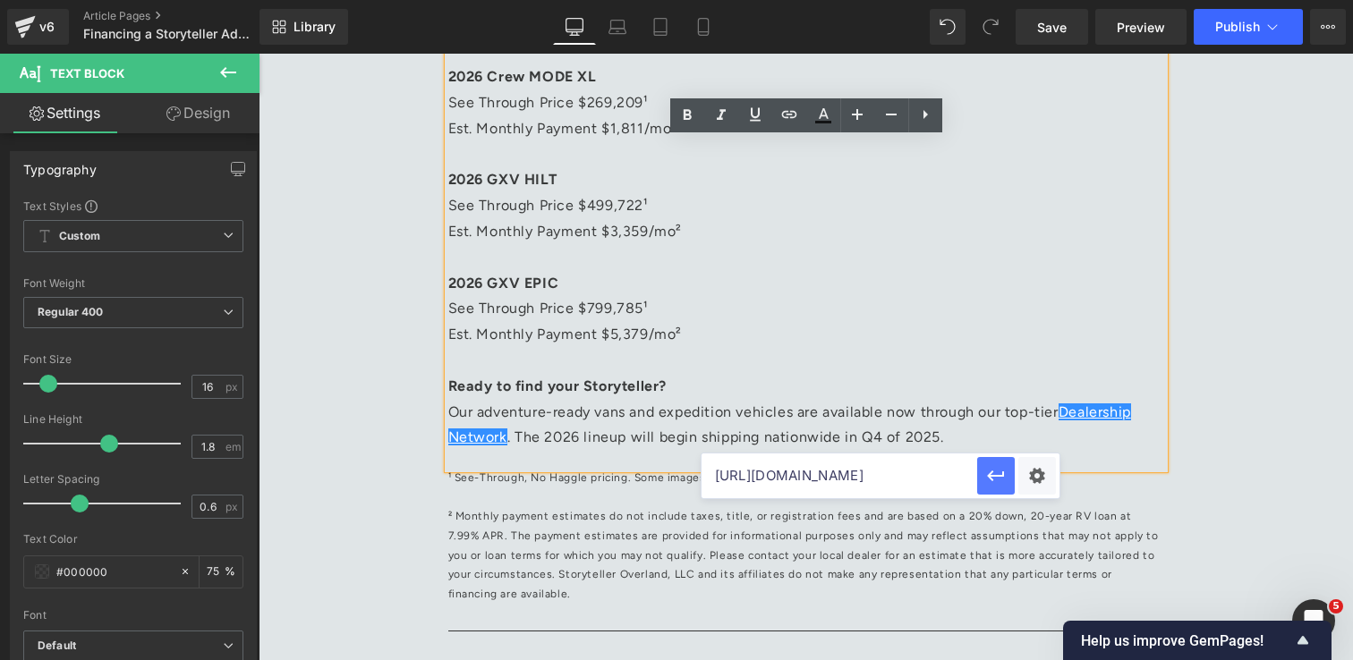
click at [988, 477] on icon "button" at bounding box center [995, 475] width 21 height 21
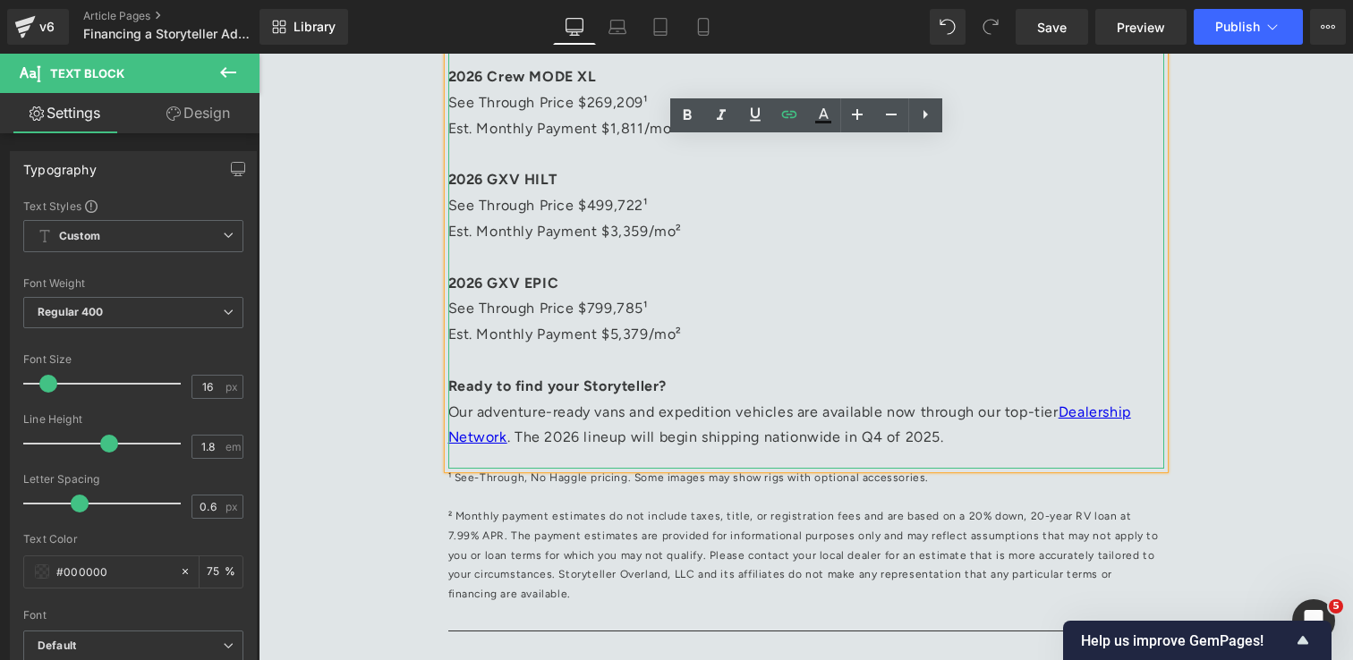
click at [1008, 438] on p "Our adventure-ready vans and expedition vehicles are available now through our …" at bounding box center [806, 426] width 716 height 52
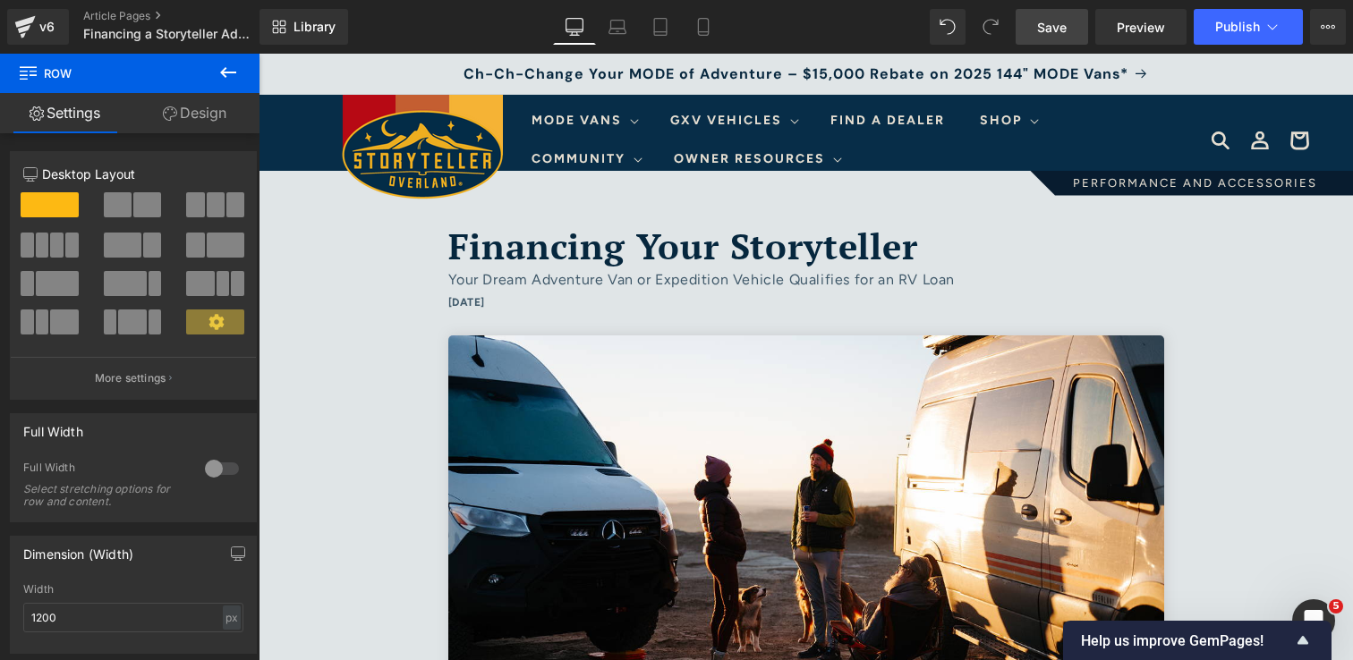
click at [1049, 32] on span "Save" at bounding box center [1052, 27] width 30 height 19
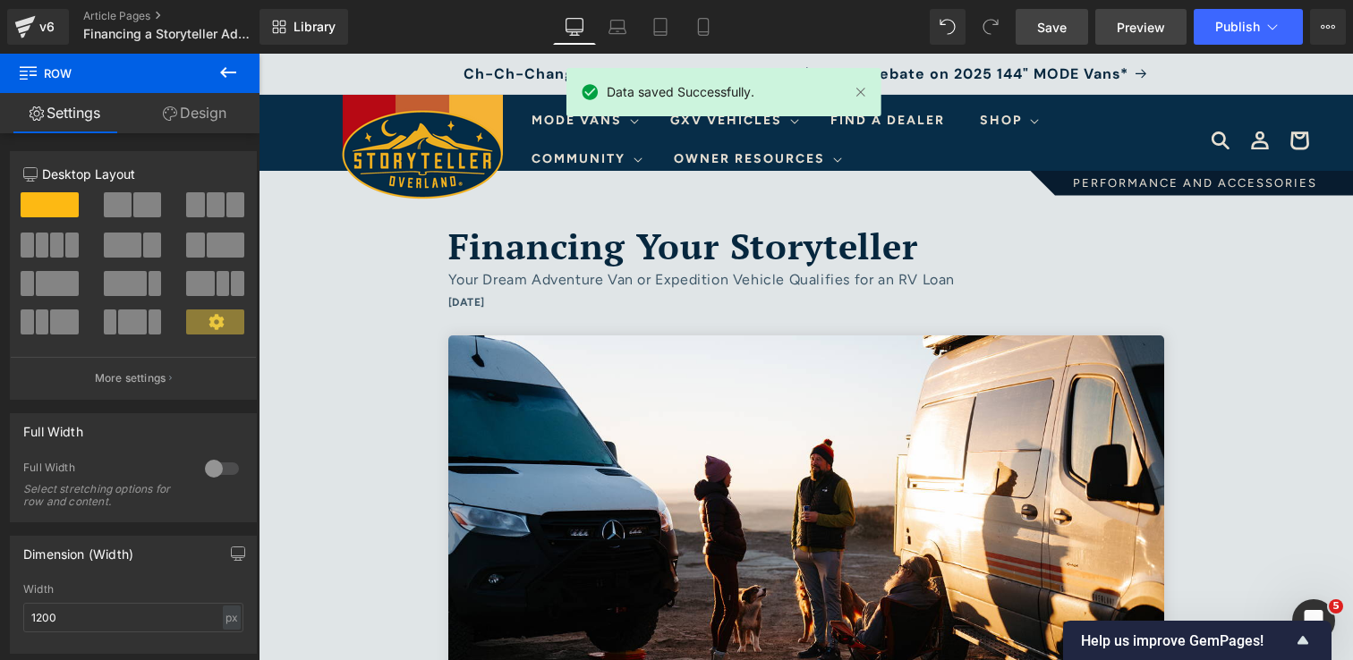
click at [1132, 29] on span "Preview" at bounding box center [1141, 27] width 48 height 19
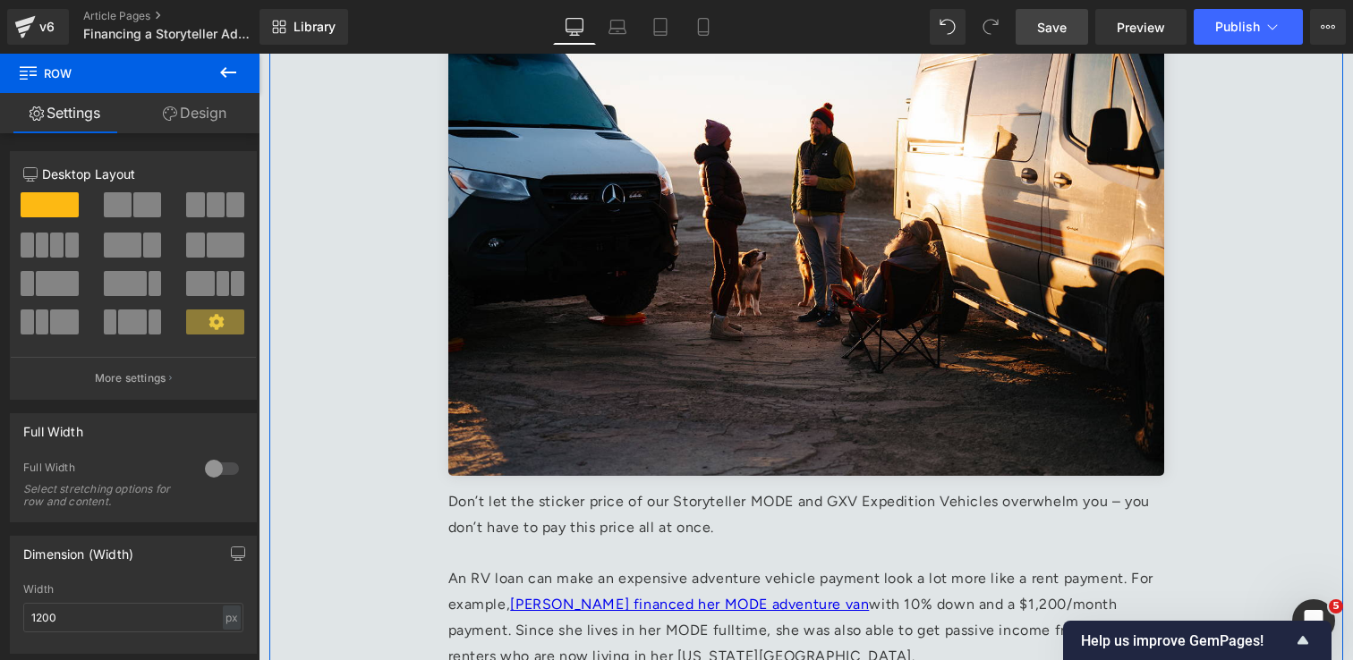
scroll to position [541, 0]
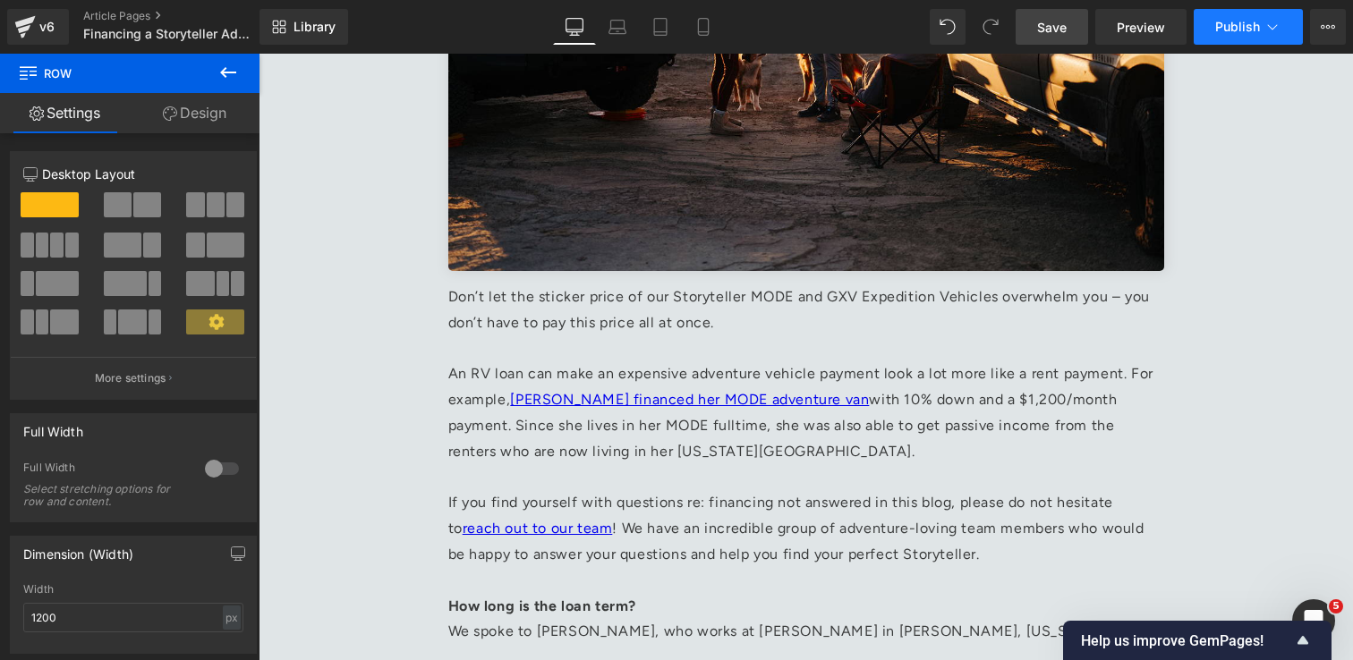
click at [1243, 36] on button "Publish" at bounding box center [1248, 27] width 109 height 36
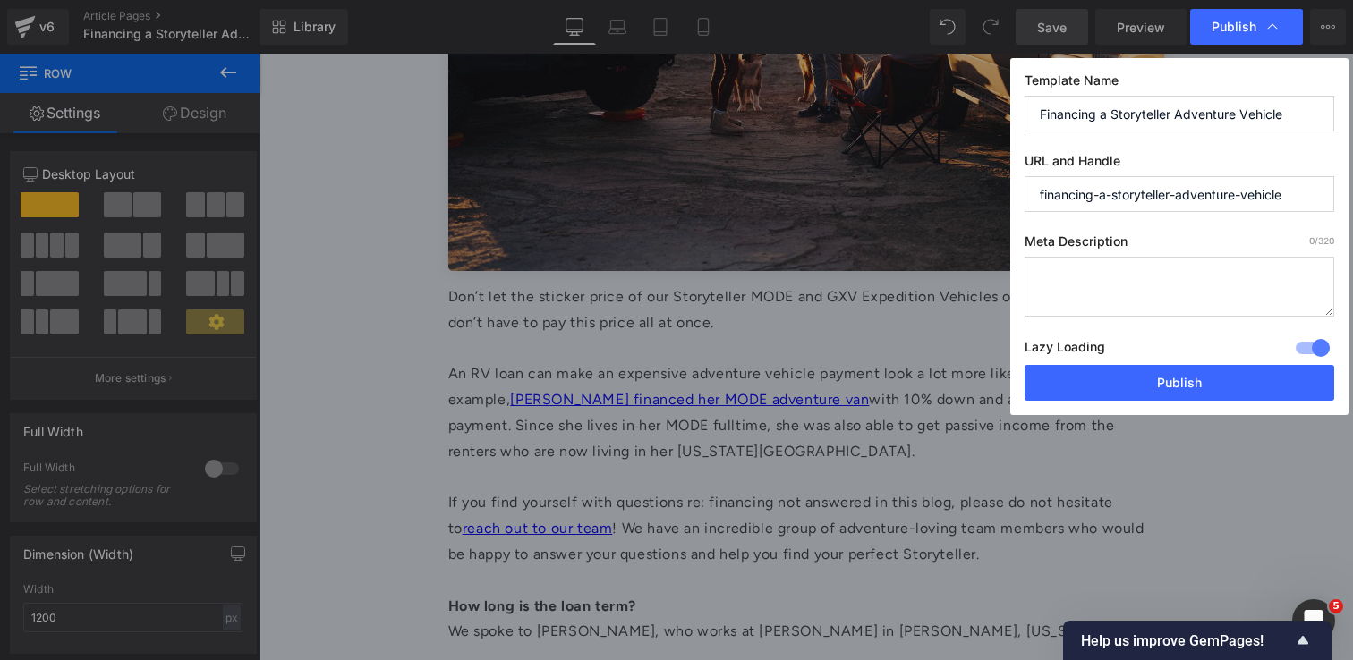
click at [1112, 307] on textarea at bounding box center [1179, 287] width 310 height 60
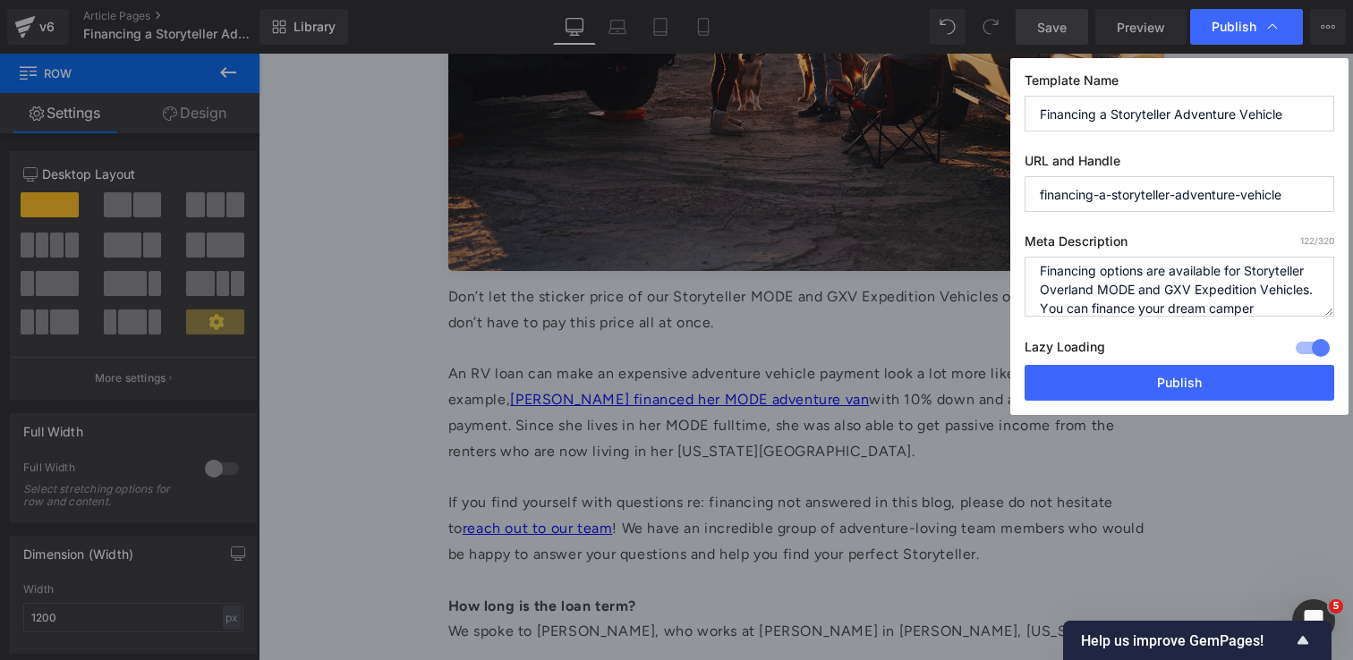
scroll to position [25, 0]
click at [1289, 299] on textarea "Financing options are available for Storyteller Overland MODE and GXV Expeditio…" at bounding box center [1179, 287] width 310 height 60
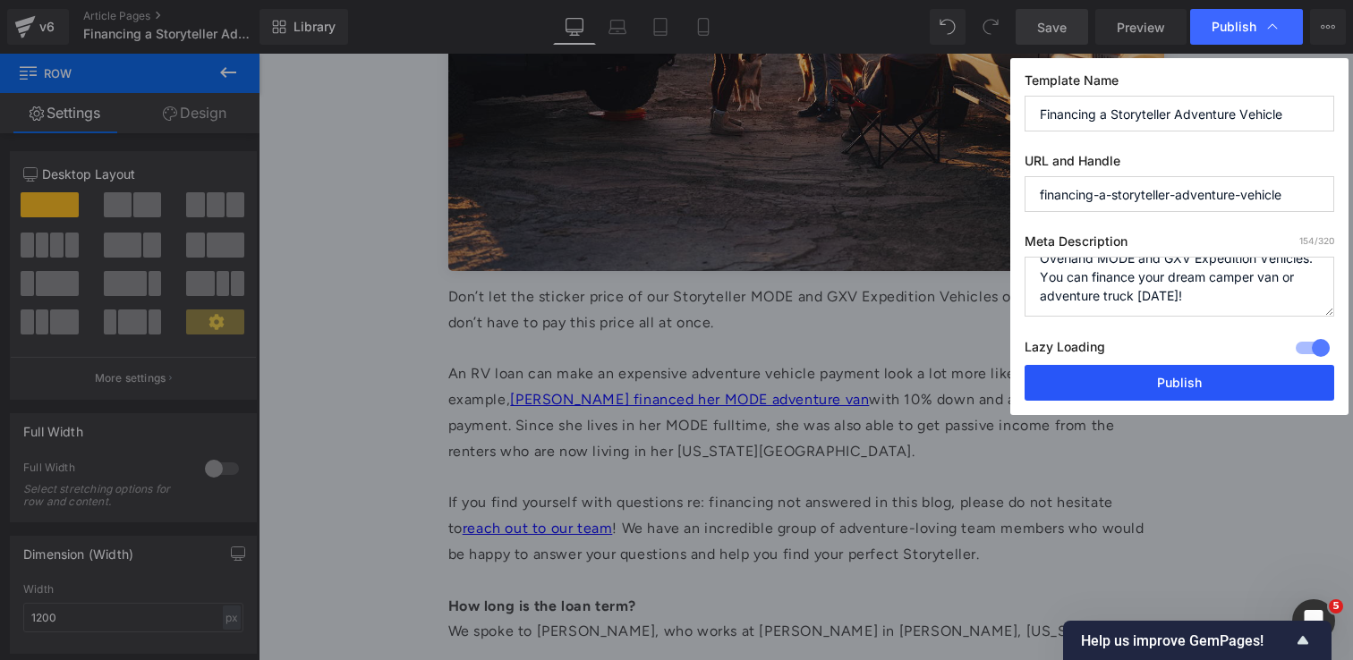
type textarea "Financing options are available for Storyteller Overland MODE and GXV Expeditio…"
click at [1241, 380] on button "Publish" at bounding box center [1179, 383] width 310 height 36
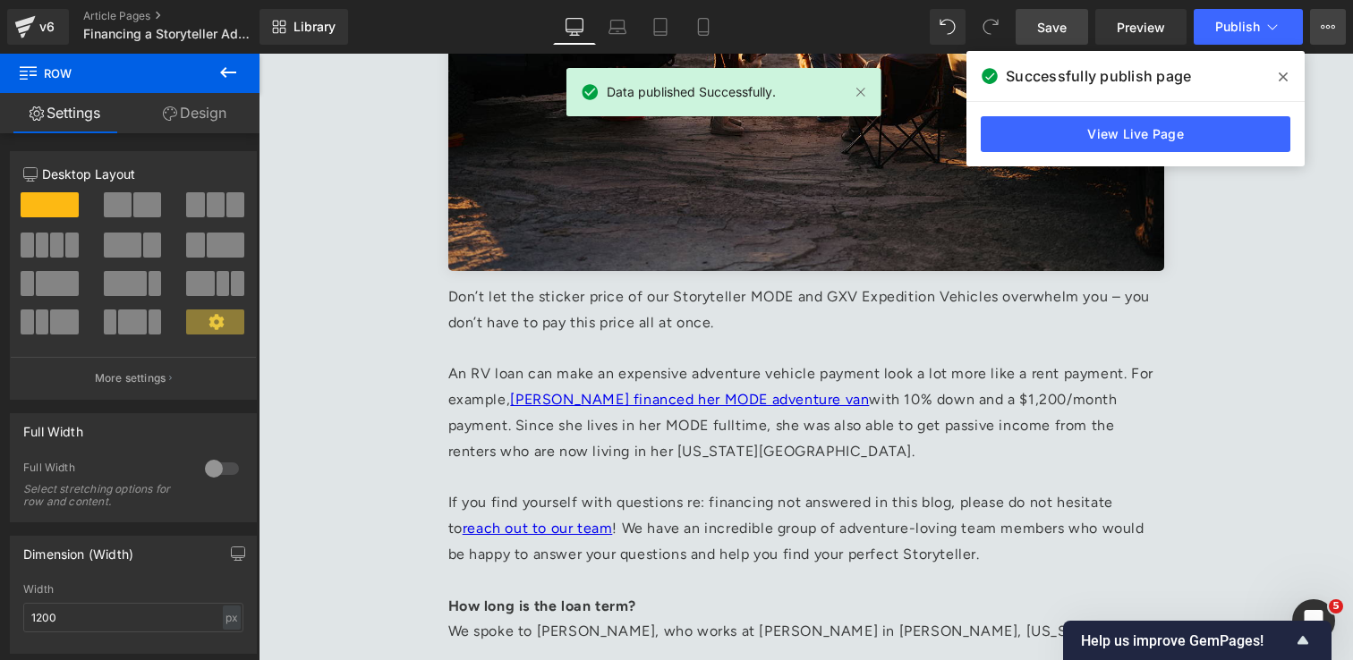
click at [1329, 29] on icon at bounding box center [1328, 27] width 14 height 14
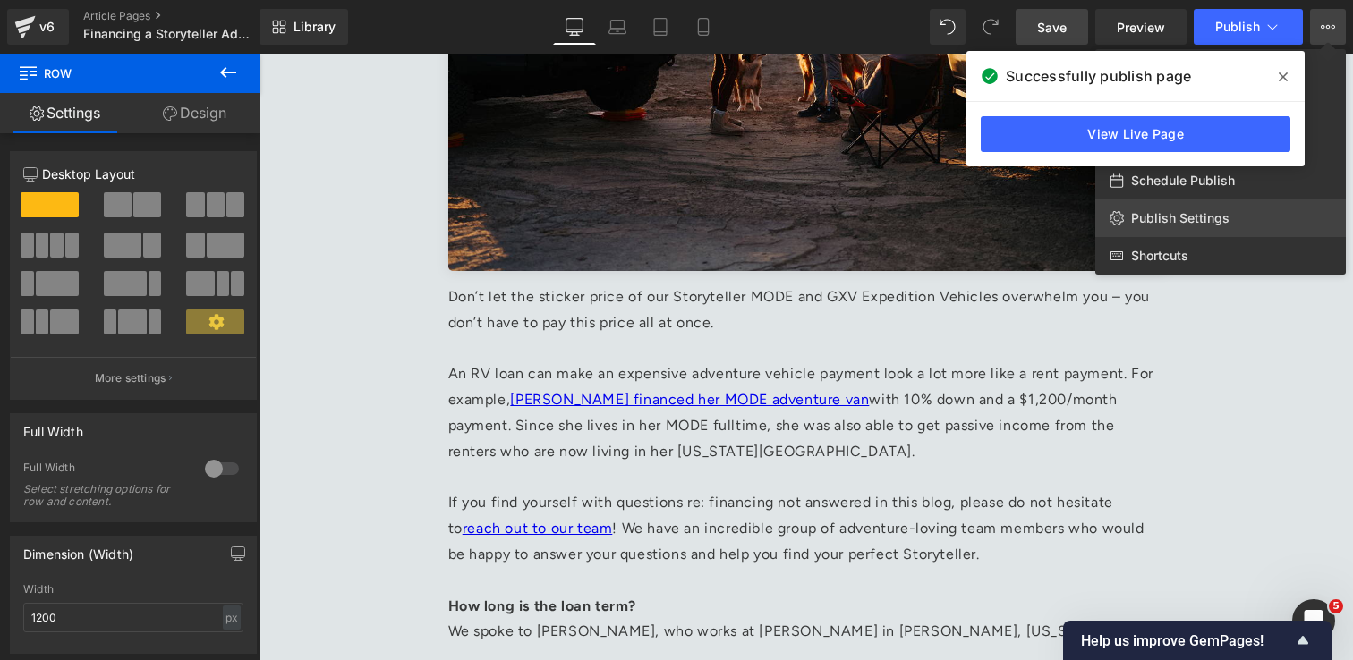
click at [1279, 210] on link "Publish Settings" at bounding box center [1220, 219] width 251 height 38
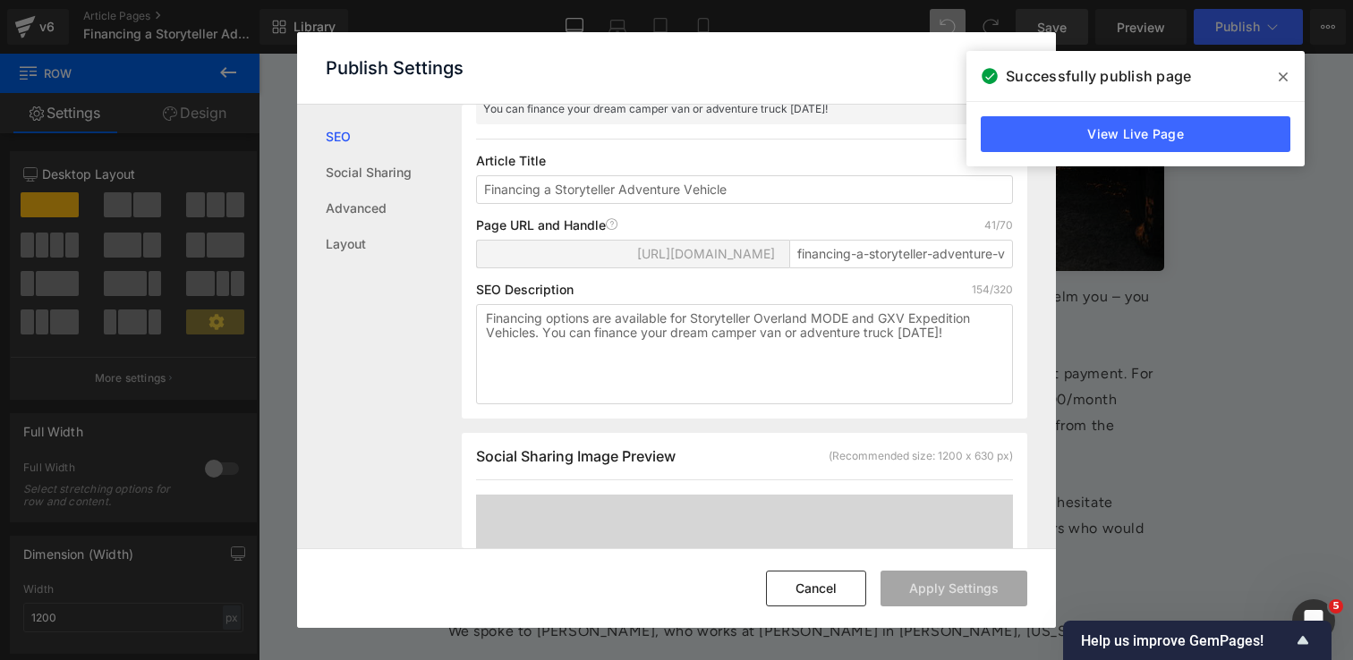
scroll to position [159, 0]
click at [817, 384] on textarea "Financing options are available for Storyteller Overland MODE and GXV Expeditio…" at bounding box center [744, 351] width 537 height 100
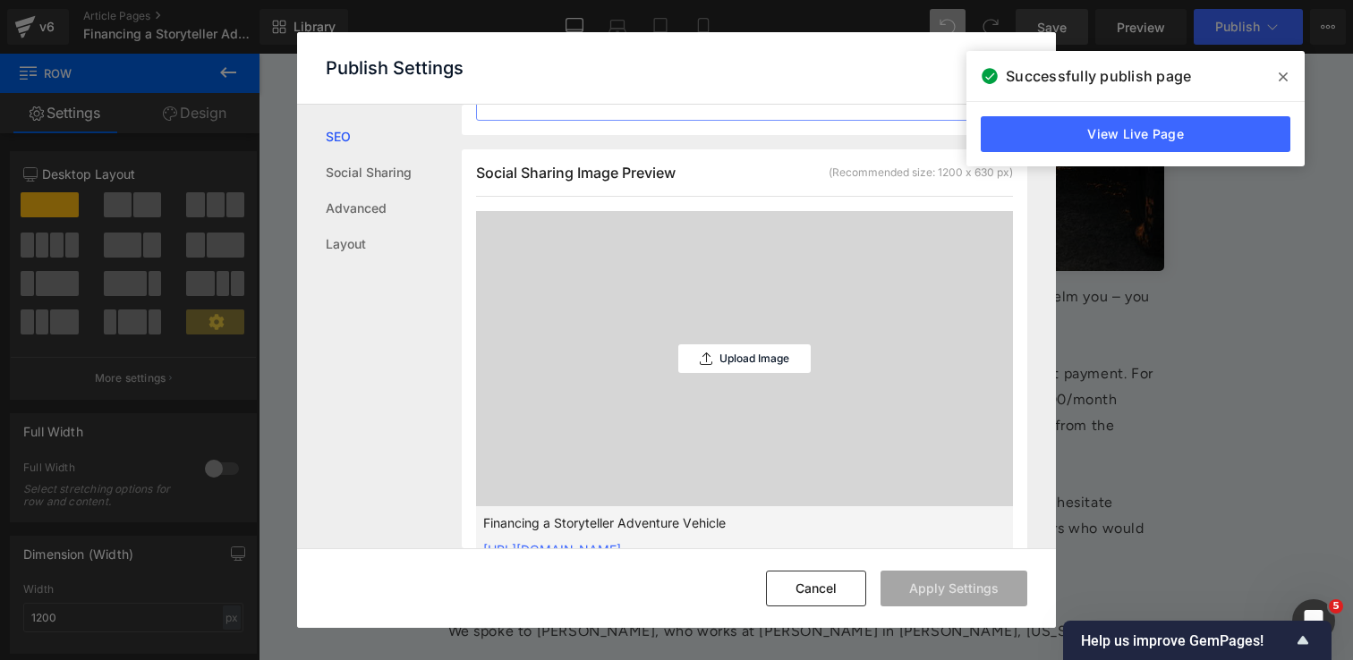
scroll to position [446, 0]
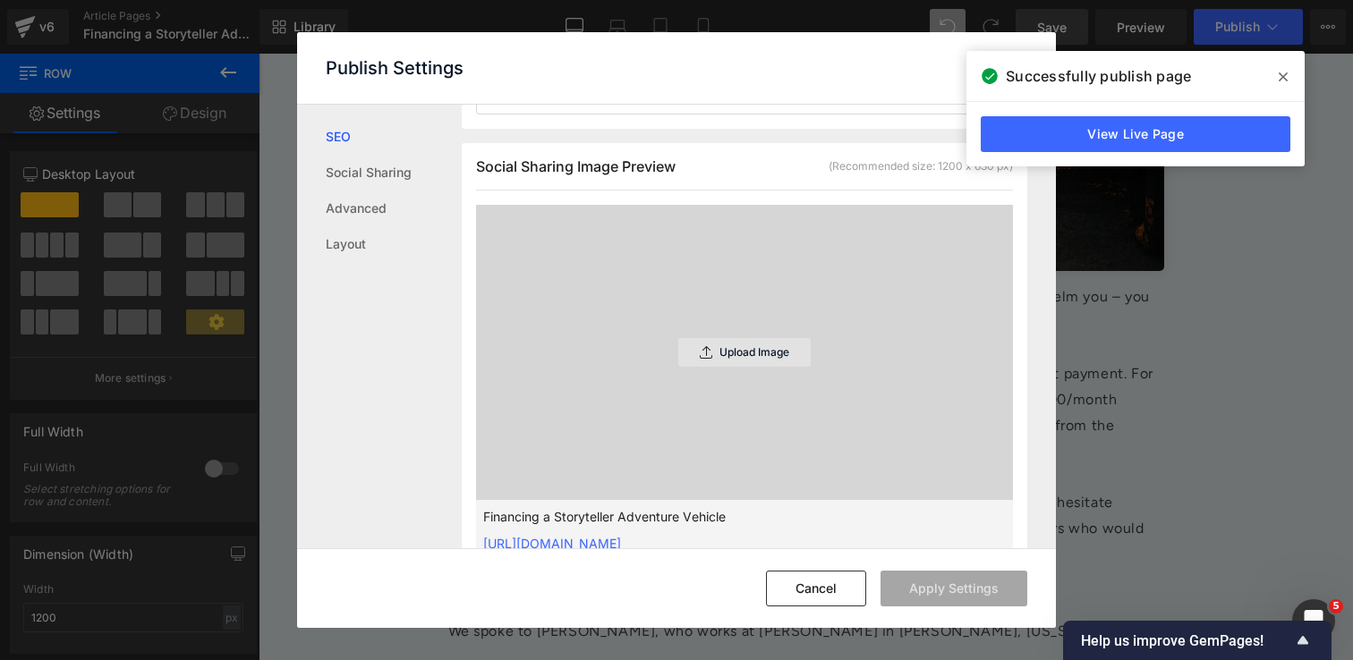
click at [745, 367] on div "Upload Image" at bounding box center [744, 352] width 132 height 29
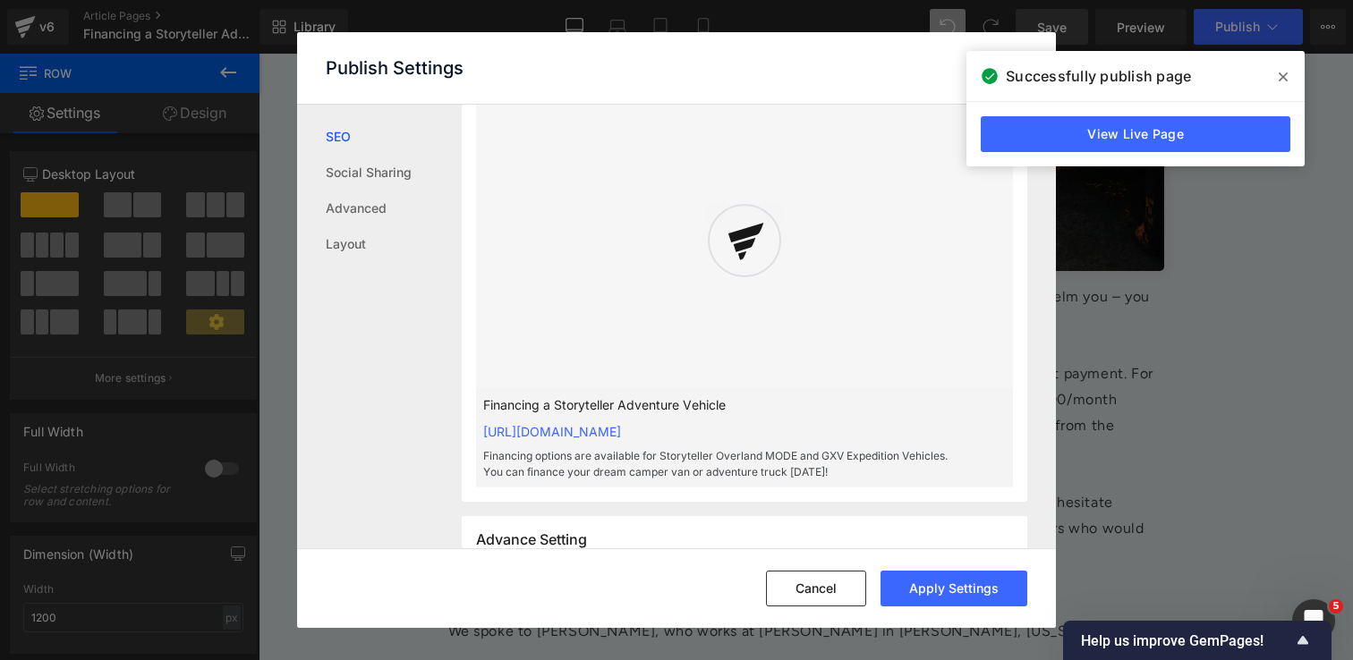
scroll to position [559, 0]
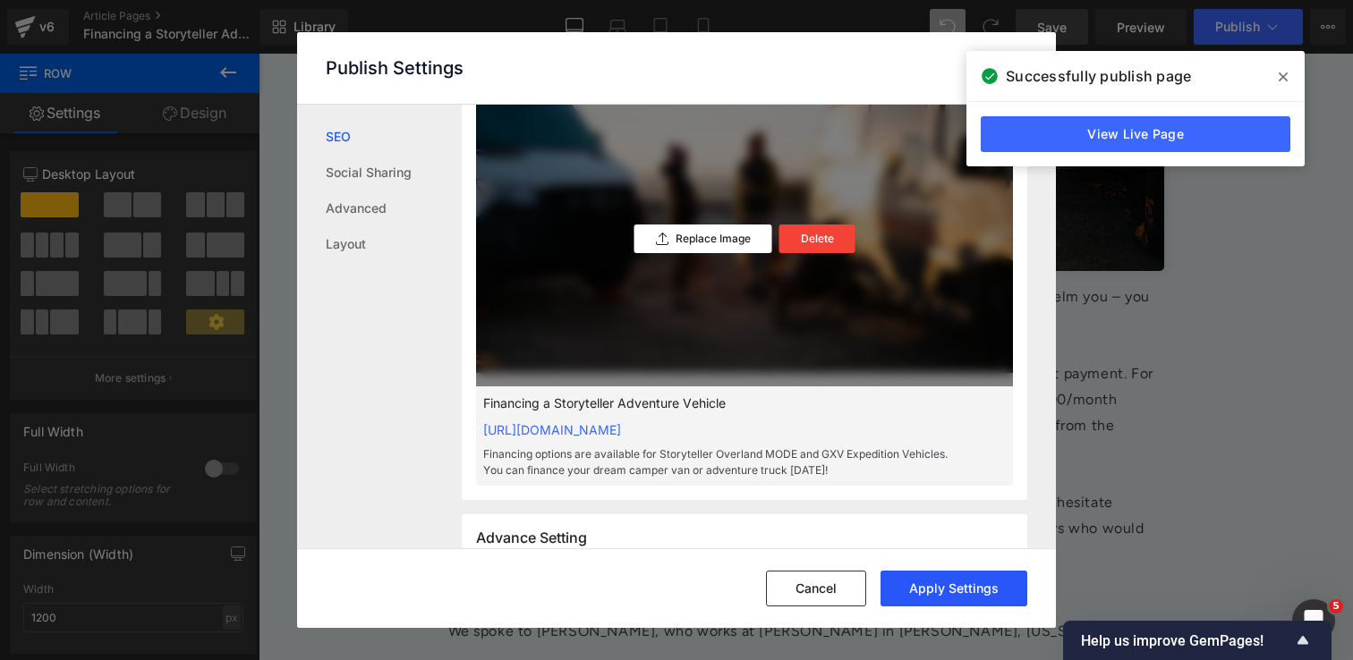
click at [950, 596] on button "Apply Settings" at bounding box center [953, 589] width 147 height 36
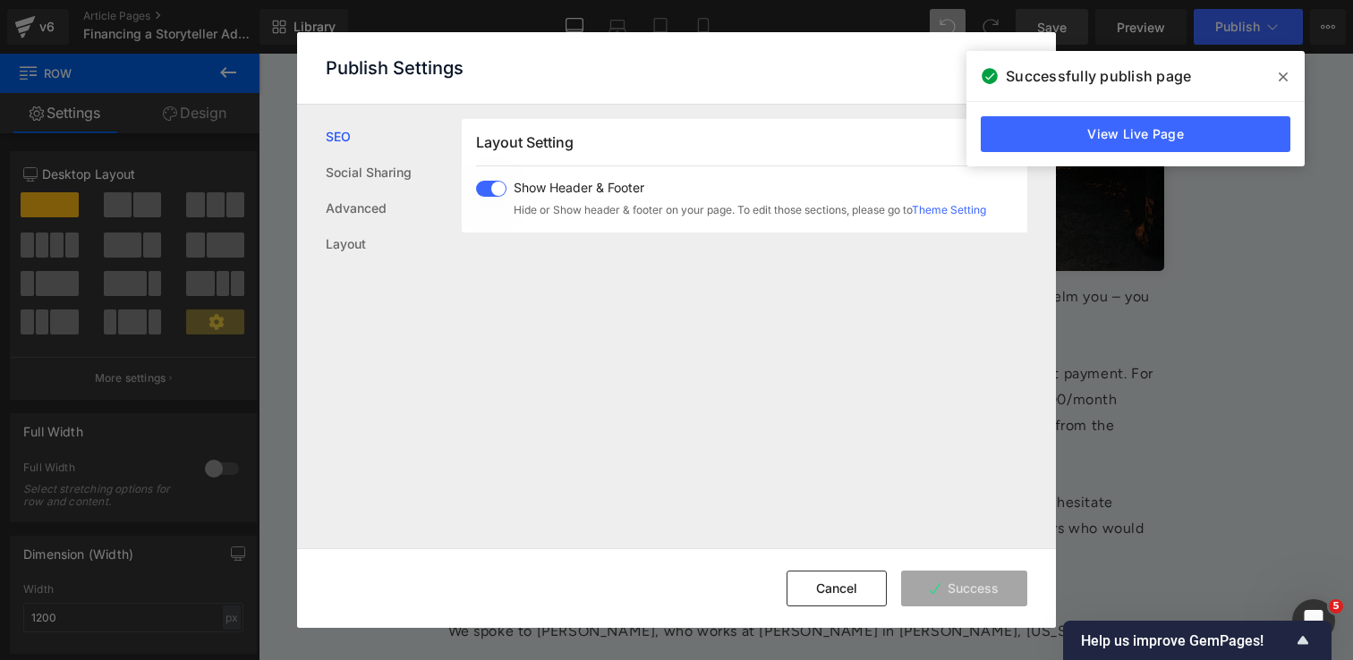
scroll to position [1123, 0]
click at [1285, 81] on icon at bounding box center [1283, 77] width 9 height 14
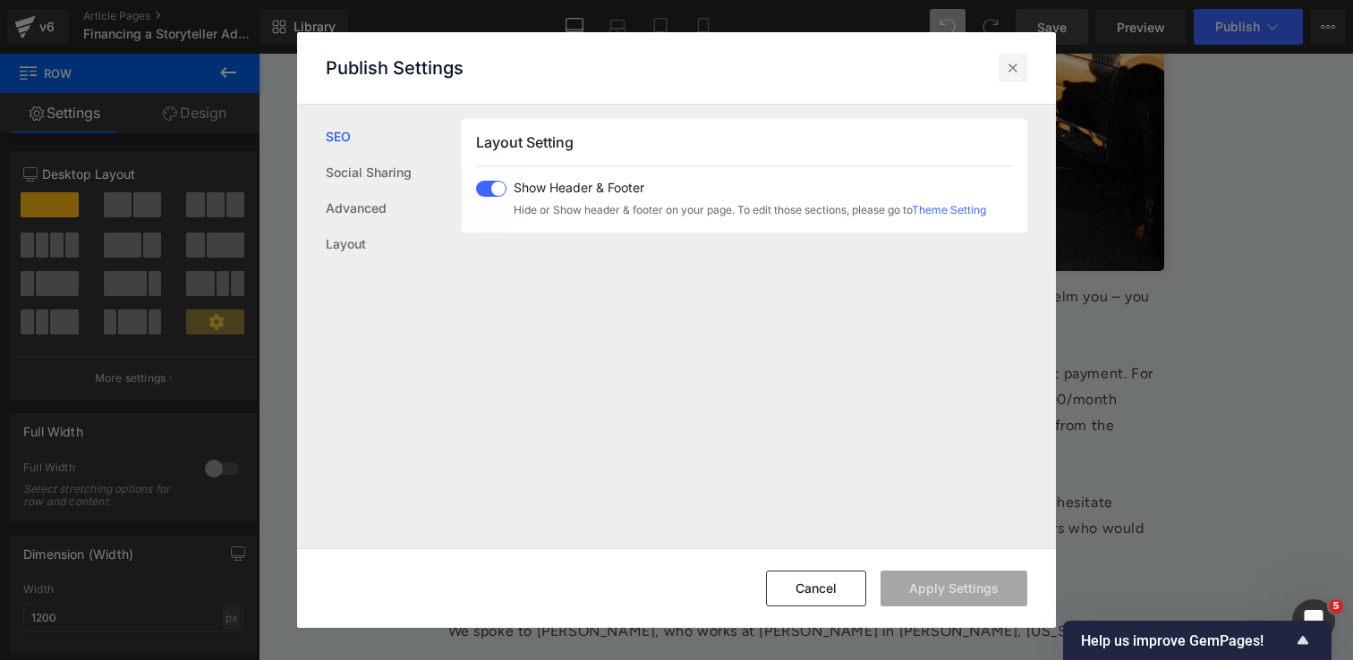
click at [1008, 78] on div at bounding box center [1013, 68] width 29 height 29
